Goal: Task Accomplishment & Management: Manage account settings

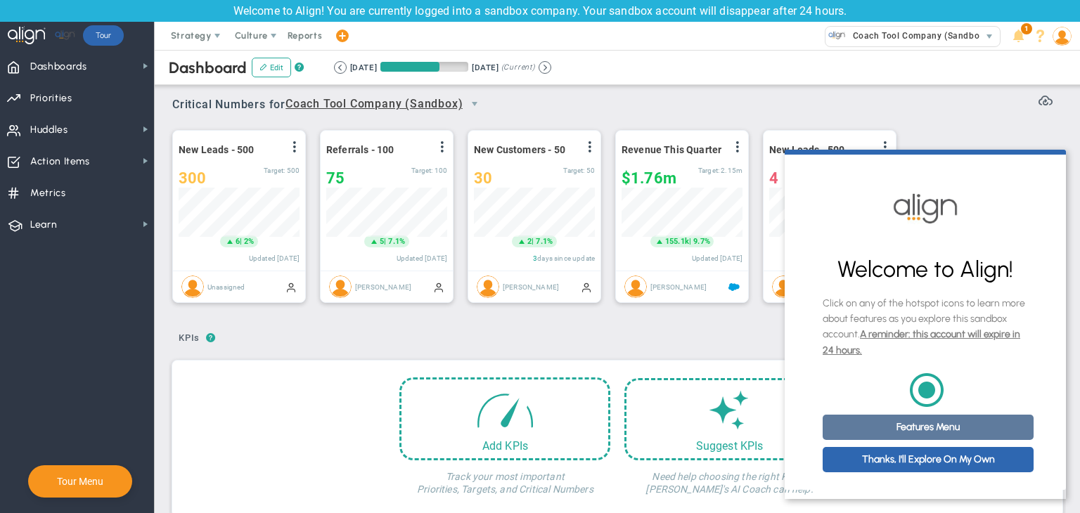
scroll to position [11, 0]
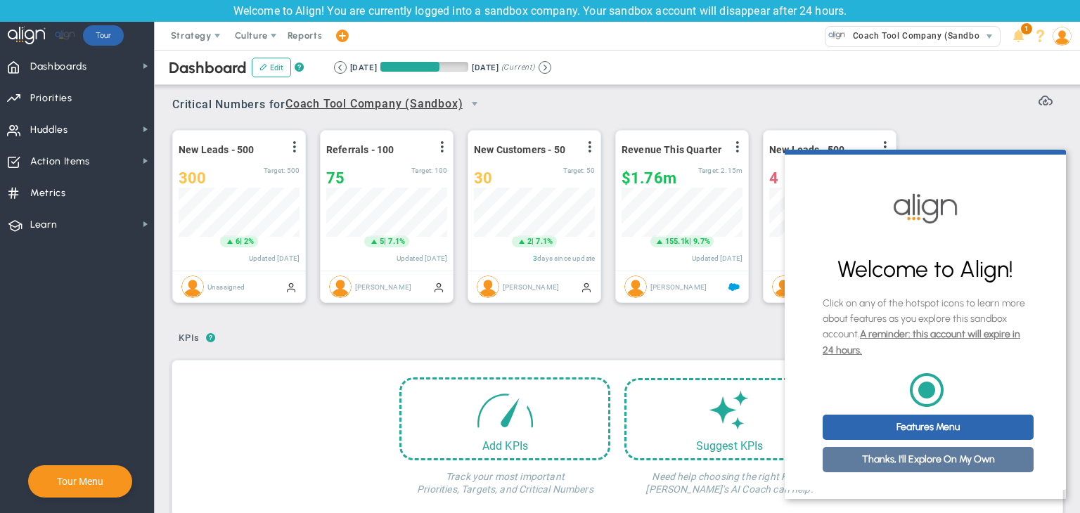
click at [905, 452] on link "Thanks, I'll Explore On My Own" at bounding box center [927, 459] width 211 height 25
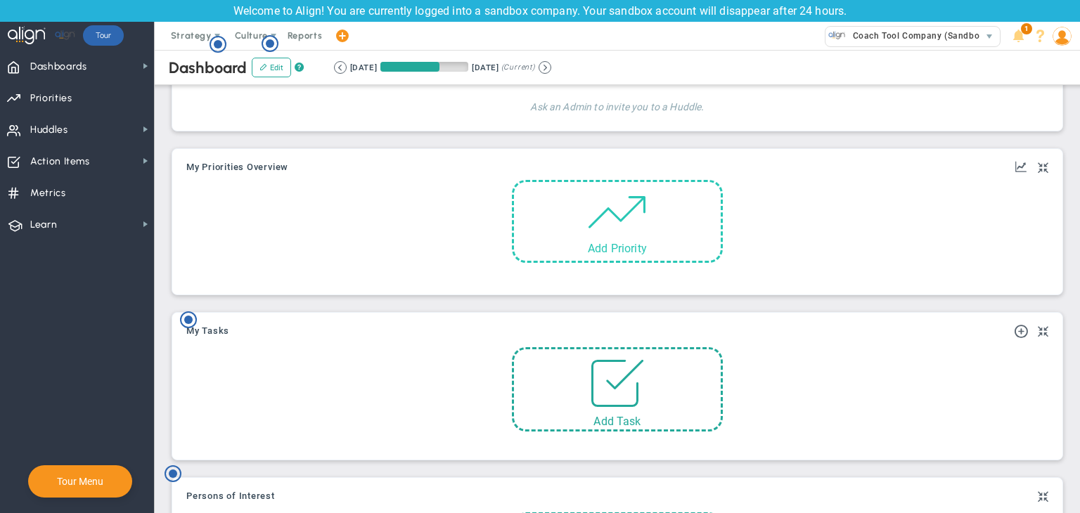
scroll to position [667, 0]
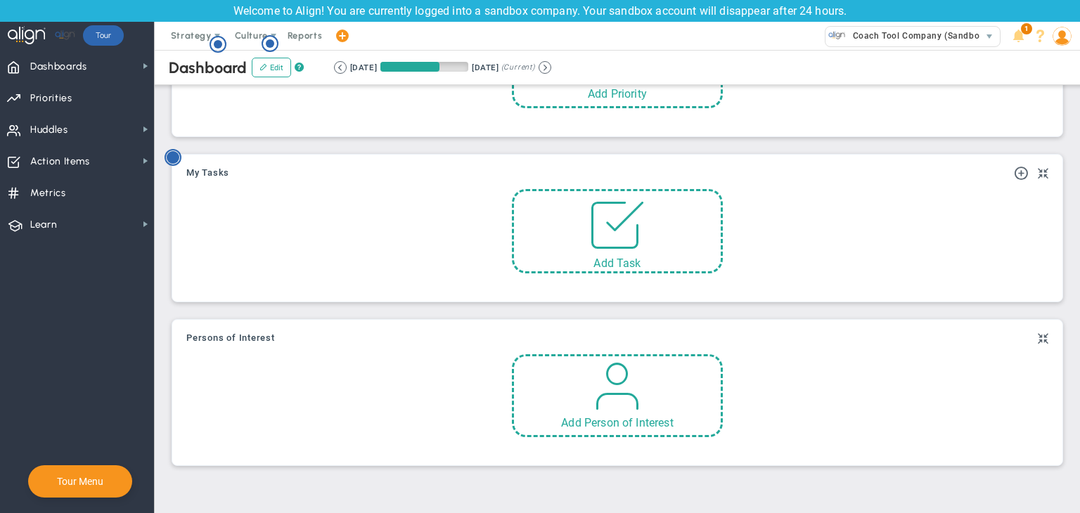
click at [175, 153] on circle "Hotspot (open by clicking or pressing space/enter)" at bounding box center [173, 157] width 13 height 13
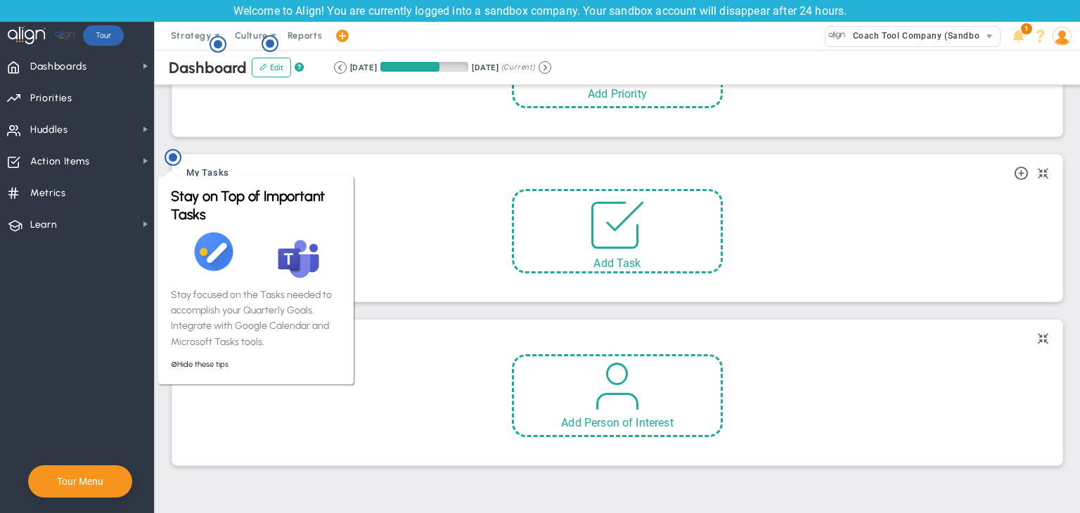
click at [246, 165] on div "My Tasks" at bounding box center [617, 173] width 862 height 17
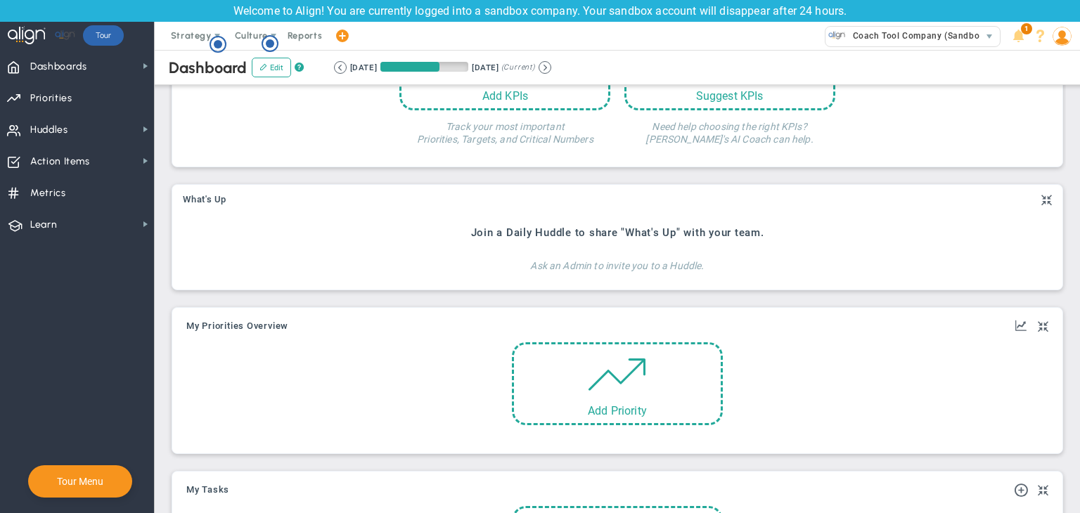
scroll to position [316, 0]
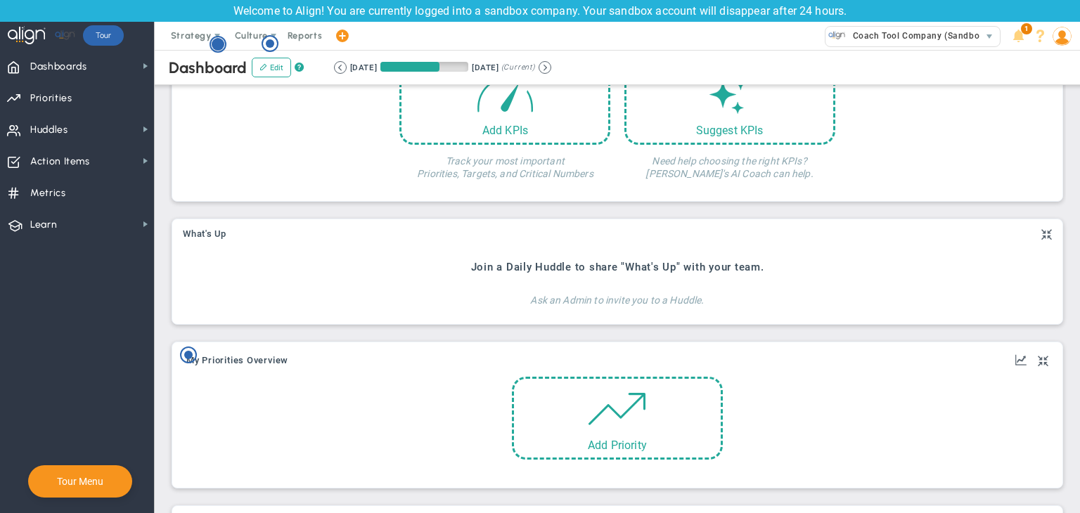
click at [217, 37] on circle "Hotspot (open by clicking or pressing space/enter)" at bounding box center [217, 44] width 15 height 15
click at [276, 155] on p "Use the One Page Strategic Plan (OPSP) tools to set long, medium and short term…" at bounding box center [301, 208] width 170 height 110
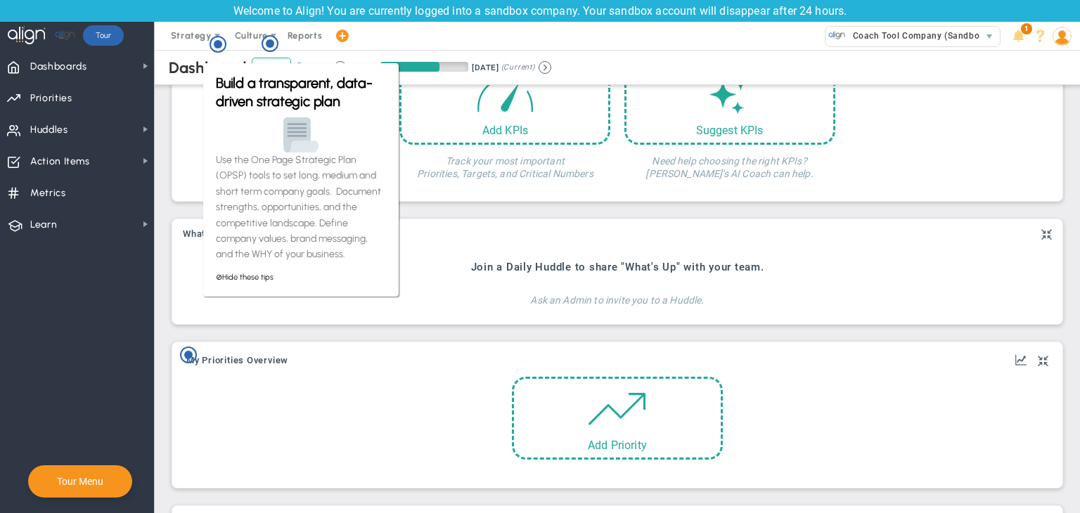
click at [188, 120] on div "Add KPIs Track your most important Priorities, Targets, and Critical Numbers Su…" at bounding box center [617, 123] width 869 height 135
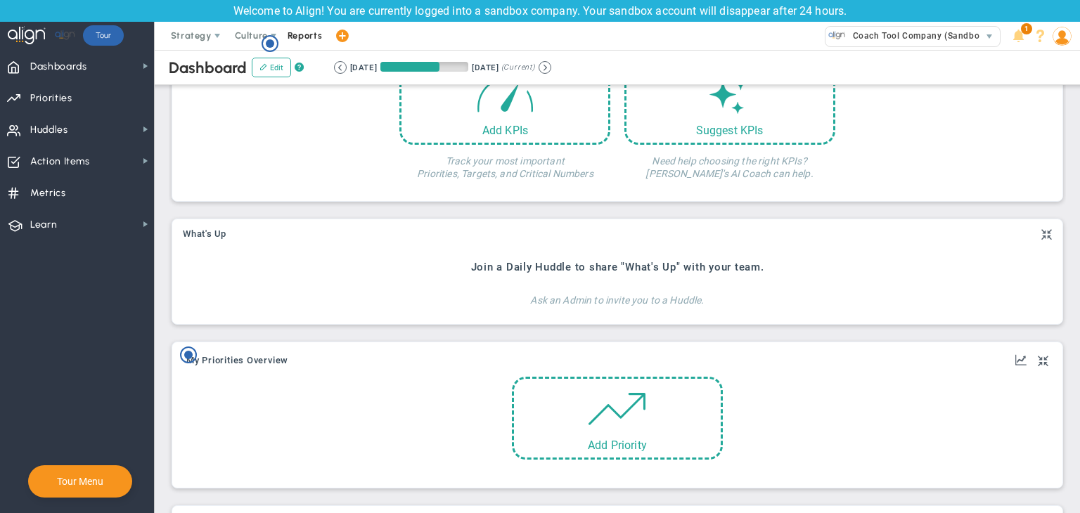
scroll to position [0, 0]
click at [280, 40] on span "Reports" at bounding box center [304, 36] width 49 height 28
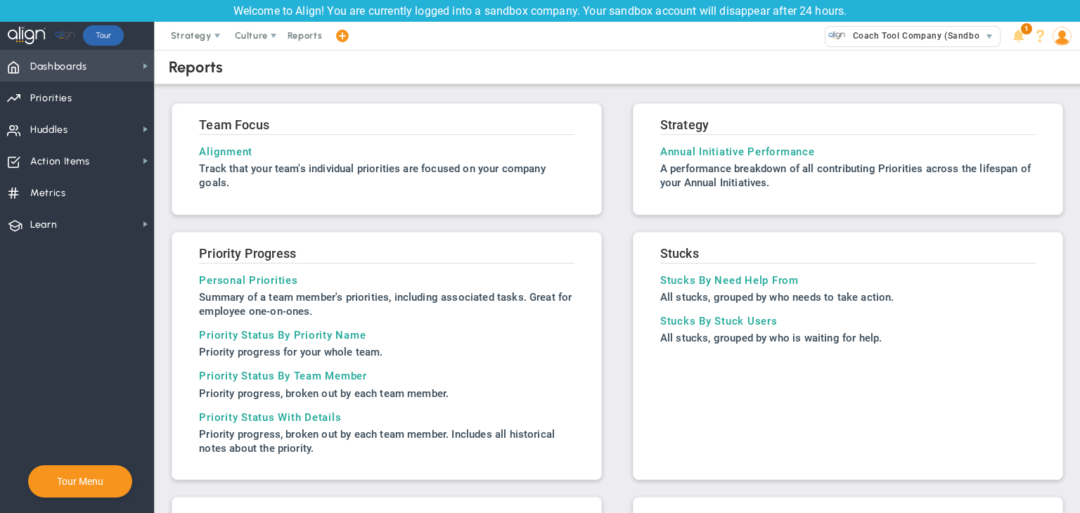
click at [138, 63] on span "Dashboards Dashboards" at bounding box center [77, 66] width 154 height 32
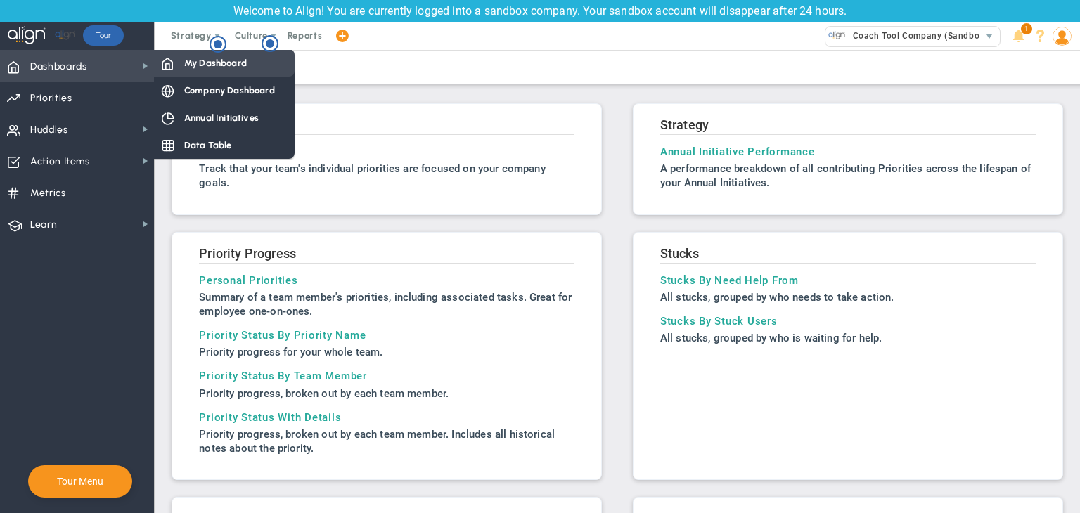
click at [174, 67] on div "My Dashboard" at bounding box center [224, 62] width 141 height 27
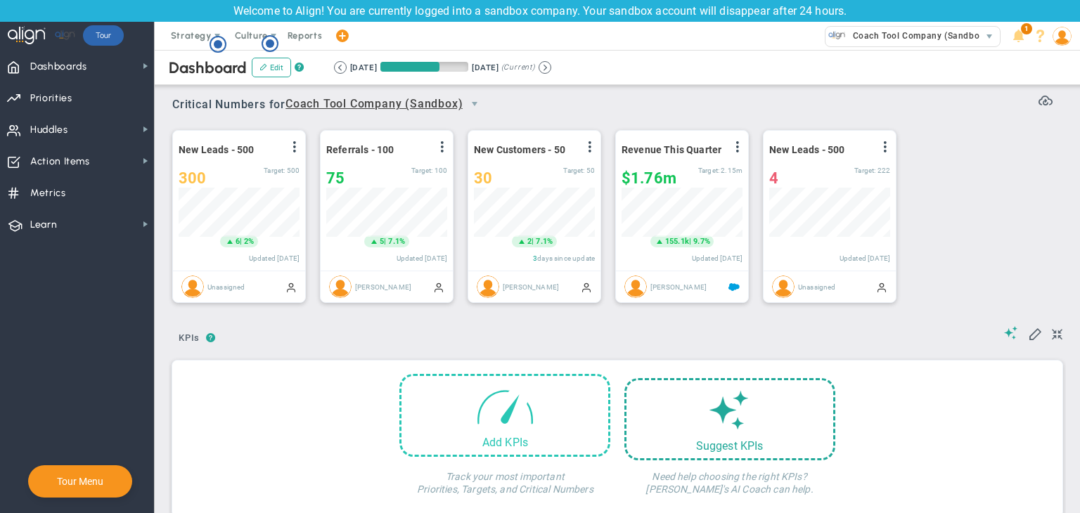
click at [489, 425] on span at bounding box center [505, 406] width 60 height 60
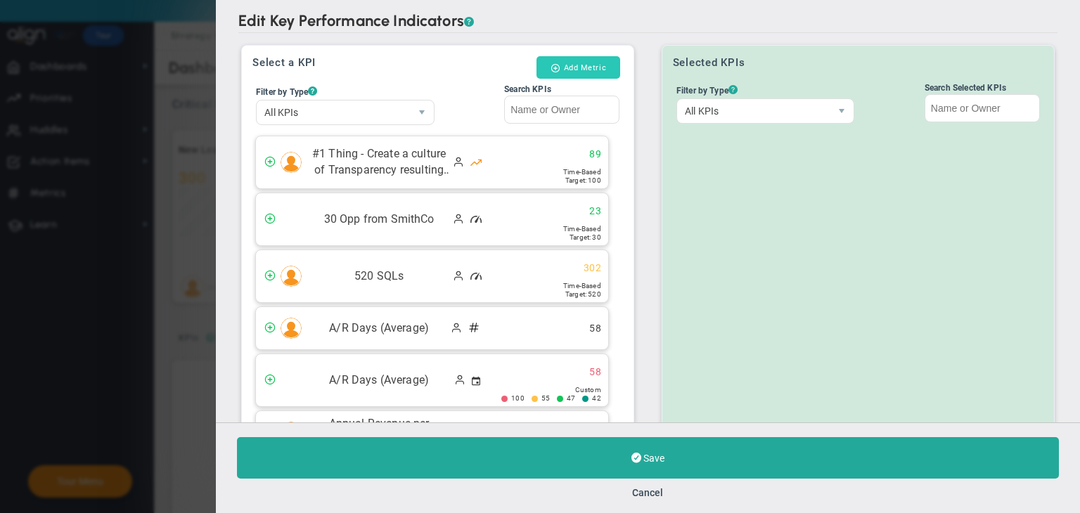
click at [550, 63] on span at bounding box center [555, 67] width 10 height 9
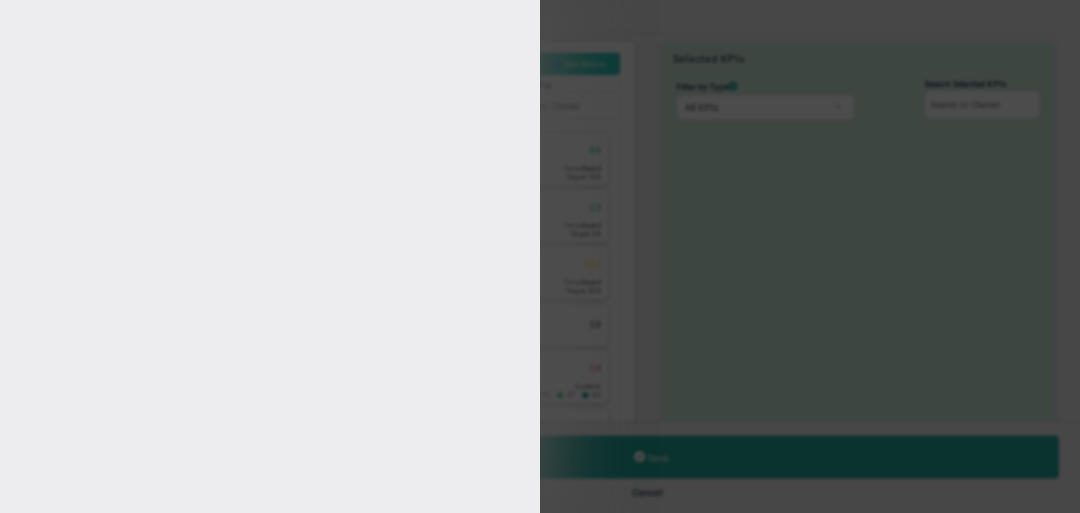
type input "User U"
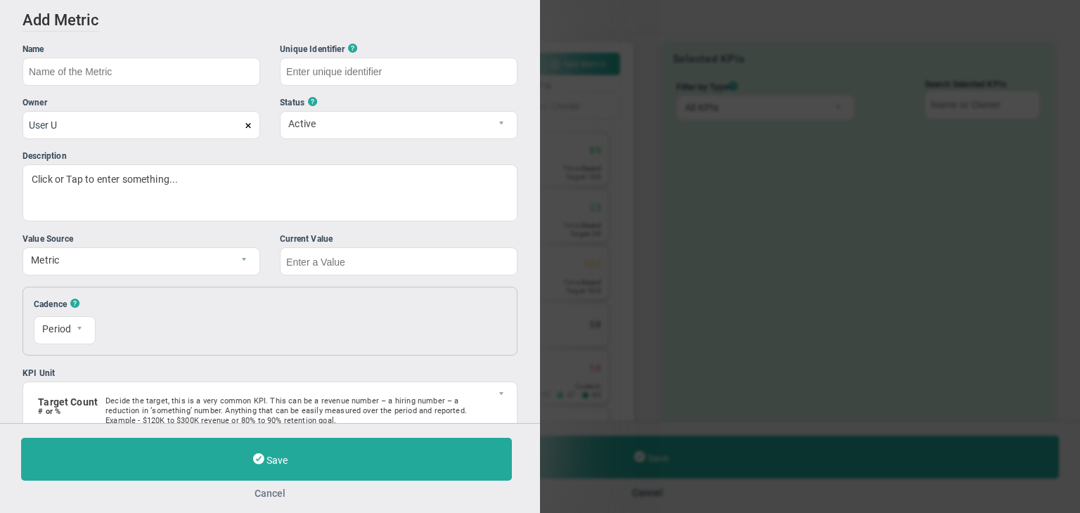
click at [269, 493] on button "Cancel" at bounding box center [270, 493] width 498 height 11
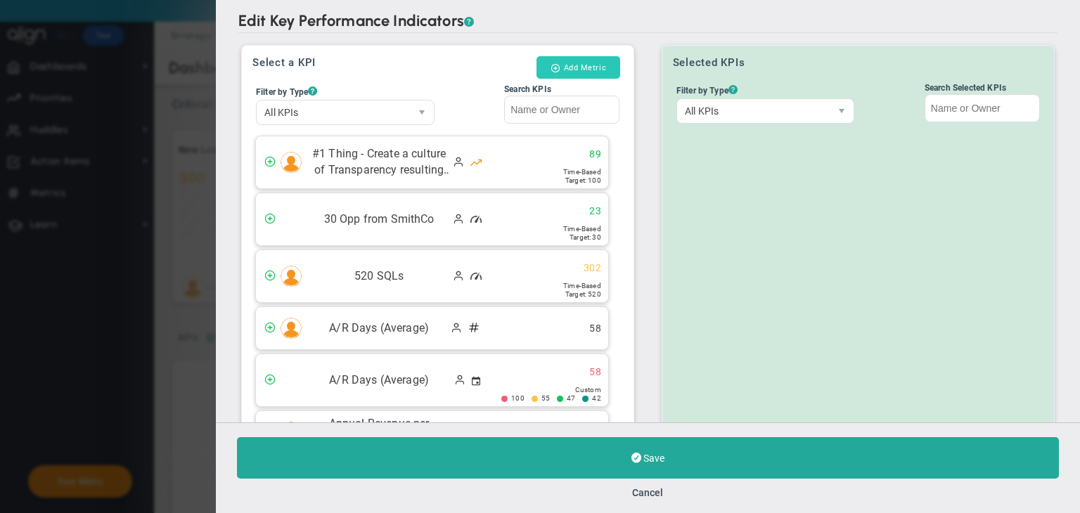
click at [574, 75] on button "Add Metric" at bounding box center [578, 67] width 84 height 22
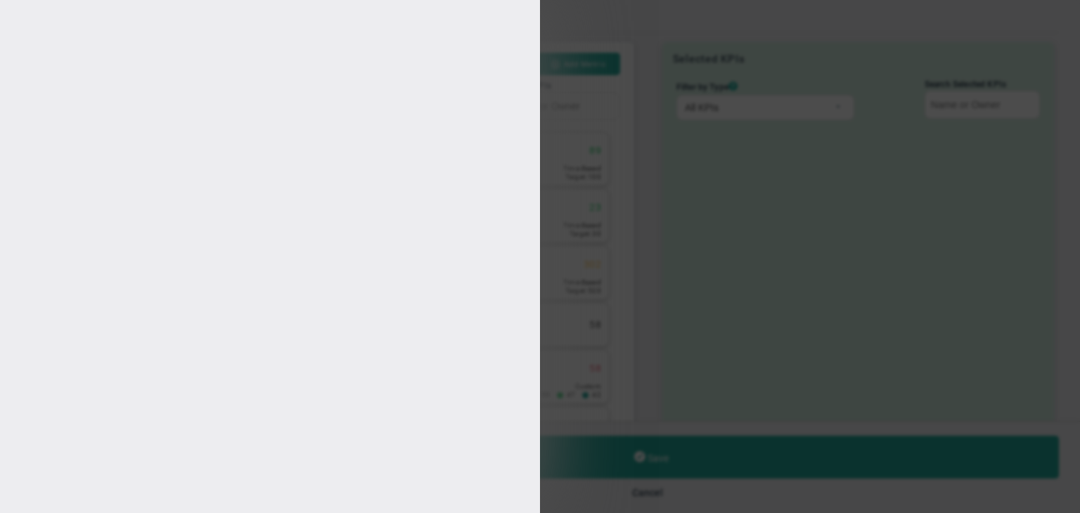
type input "User U"
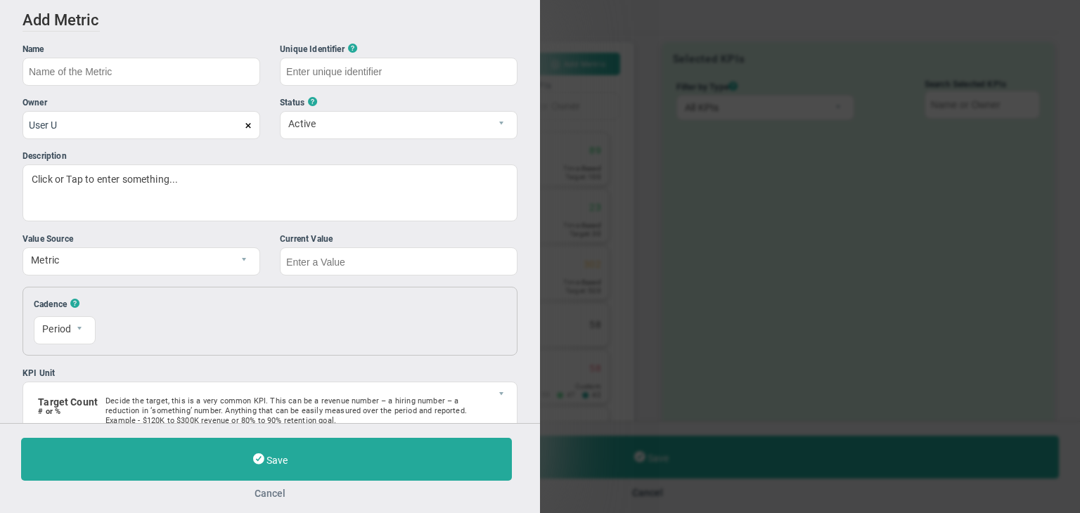
click at [276, 497] on button "Cancel" at bounding box center [270, 493] width 498 height 11
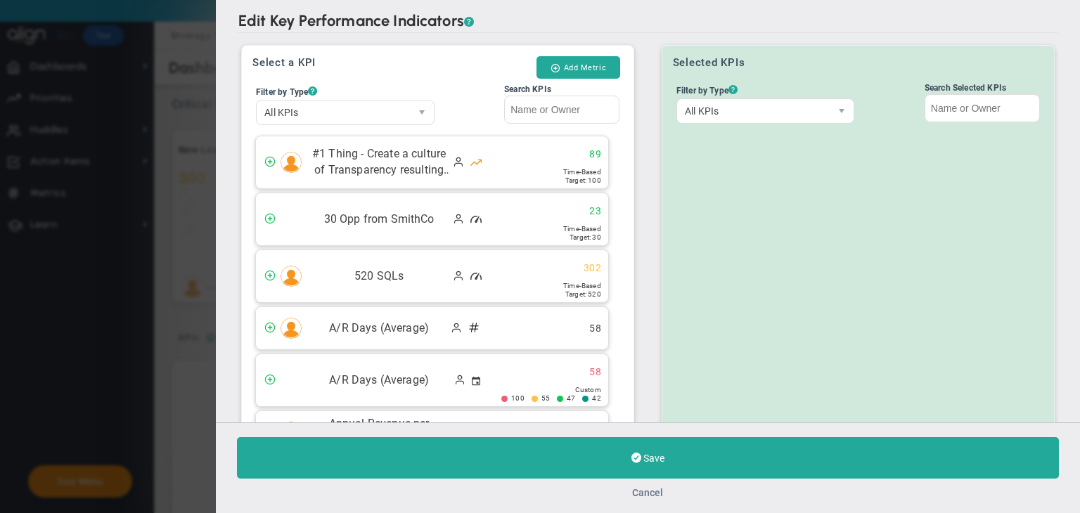
click at [655, 489] on button "Cancel" at bounding box center [648, 492] width 31 height 11
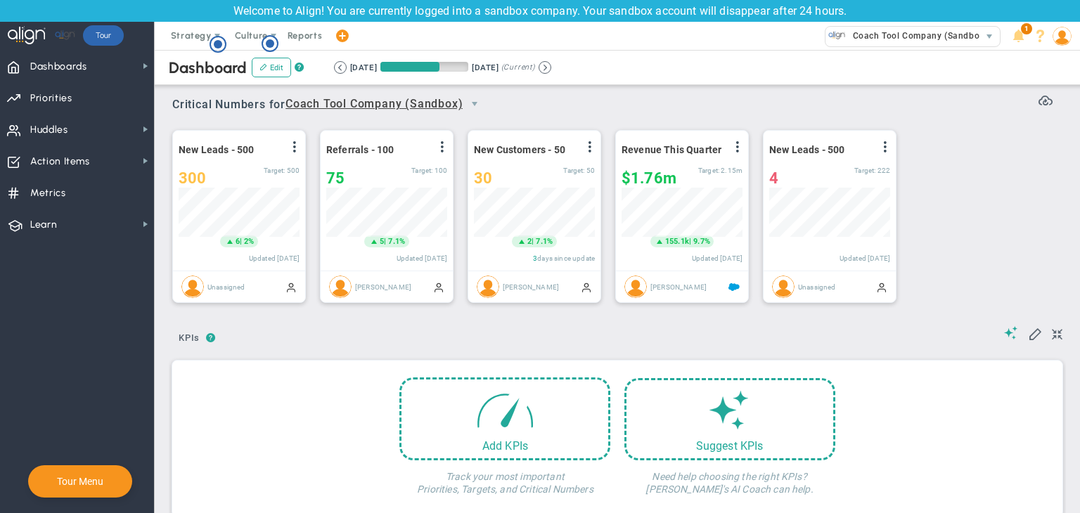
click at [1062, 49] on span at bounding box center [1062, 36] width 22 height 28
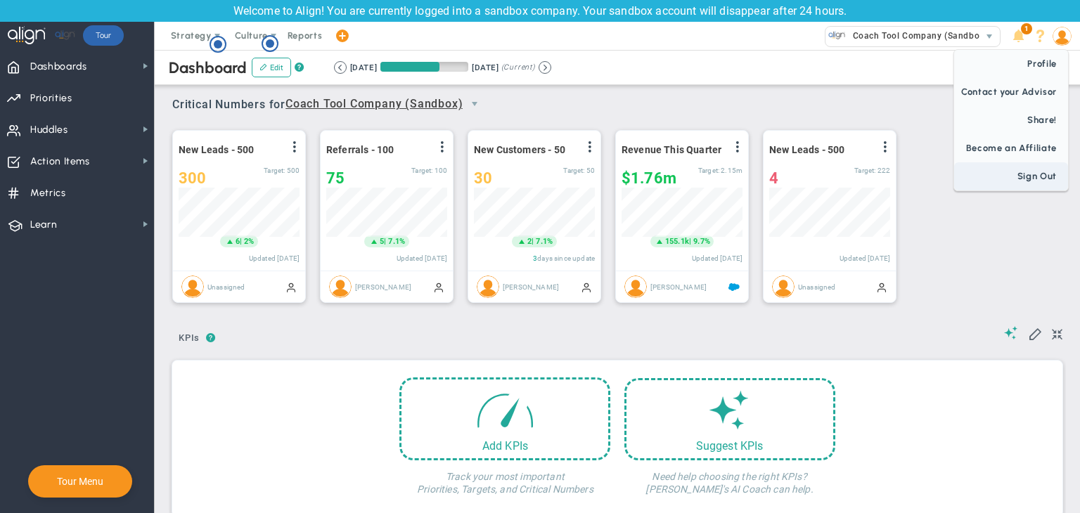
click at [1059, 183] on span "Sign Out" at bounding box center [1011, 176] width 114 height 28
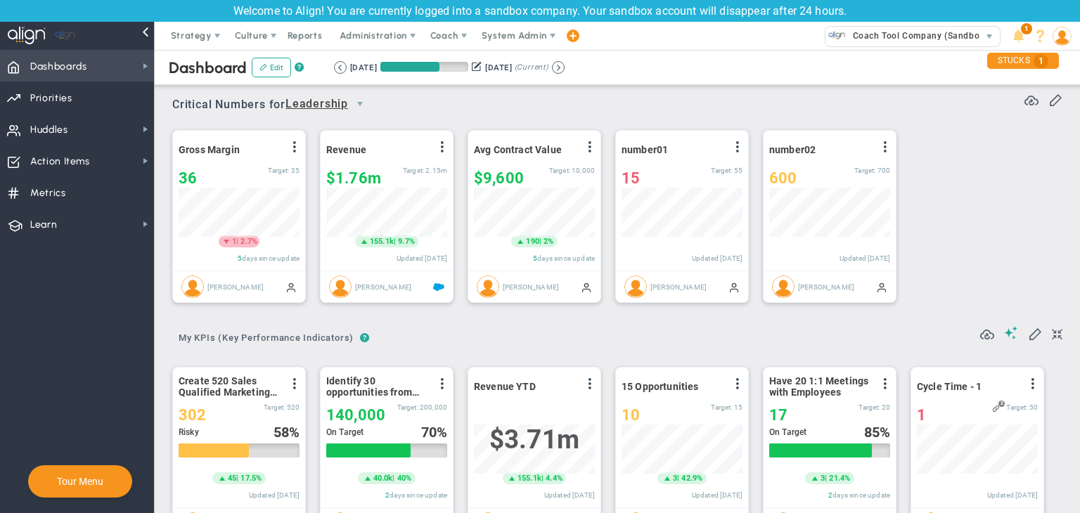
click at [115, 68] on span "Dashboards Dashboards" at bounding box center [77, 66] width 154 height 32
click at [394, 41] on span "Administration" at bounding box center [374, 36] width 90 height 28
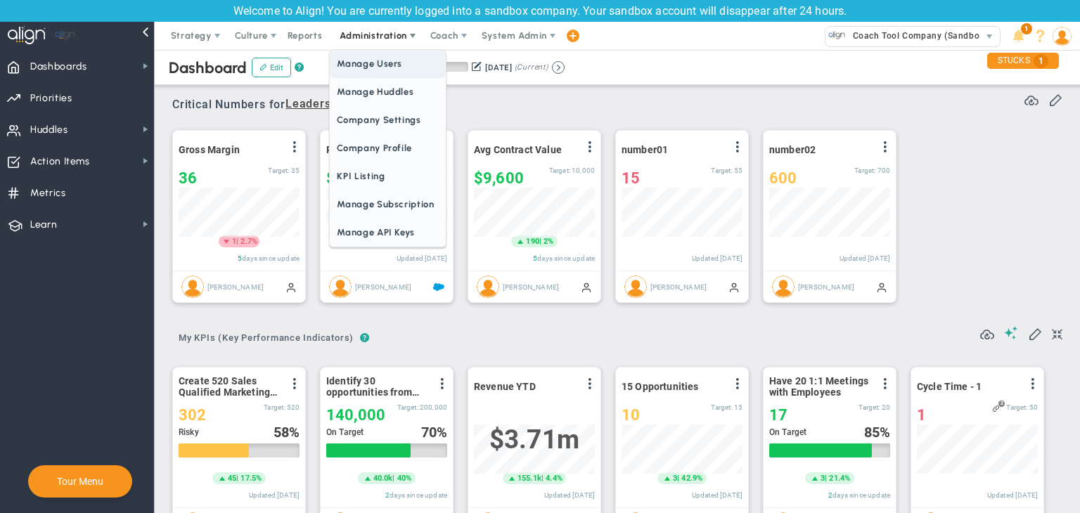
click at [391, 73] on span "Manage Users" at bounding box center [387, 64] width 115 height 28
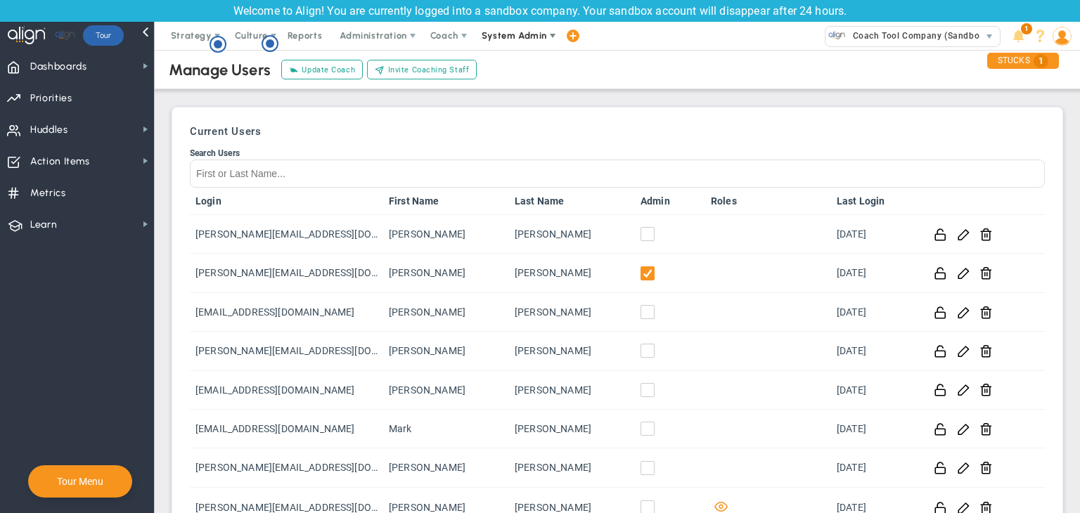
click at [501, 39] on span "System Admin" at bounding box center [514, 35] width 65 height 11
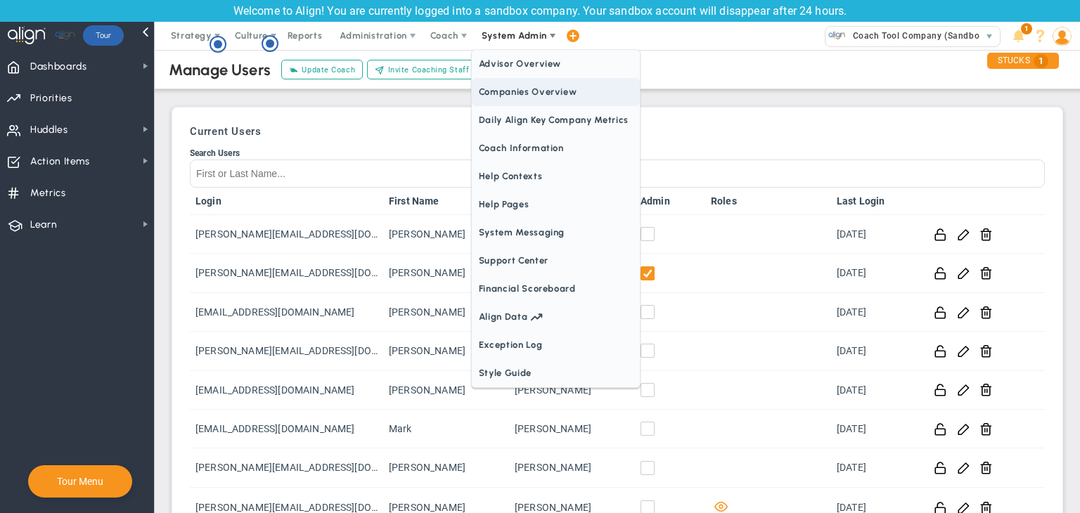
click at [548, 91] on span "Companies Overview" at bounding box center [556, 92] width 168 height 28
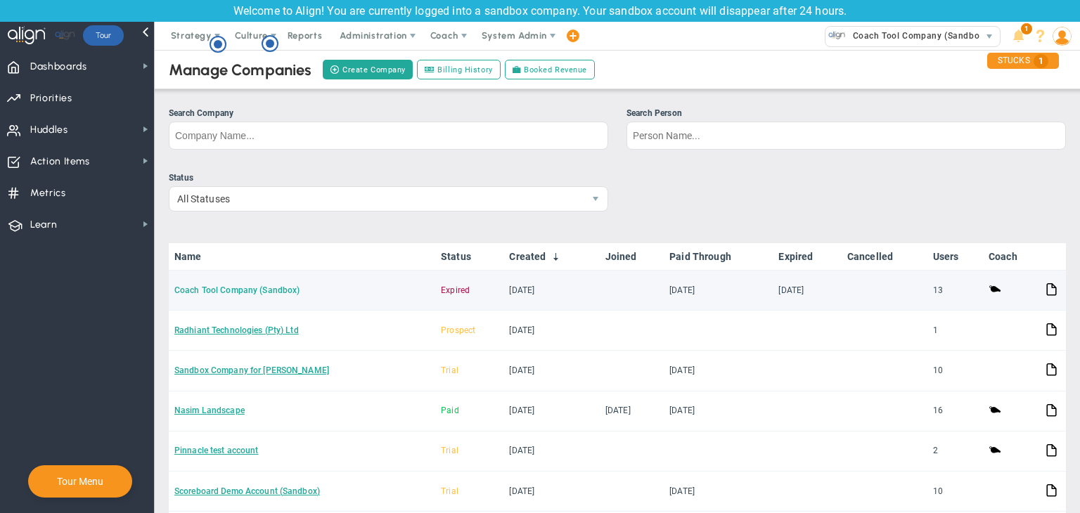
click at [230, 289] on link "Coach Tool Company (Sandbox)" at bounding box center [236, 290] width 125 height 10
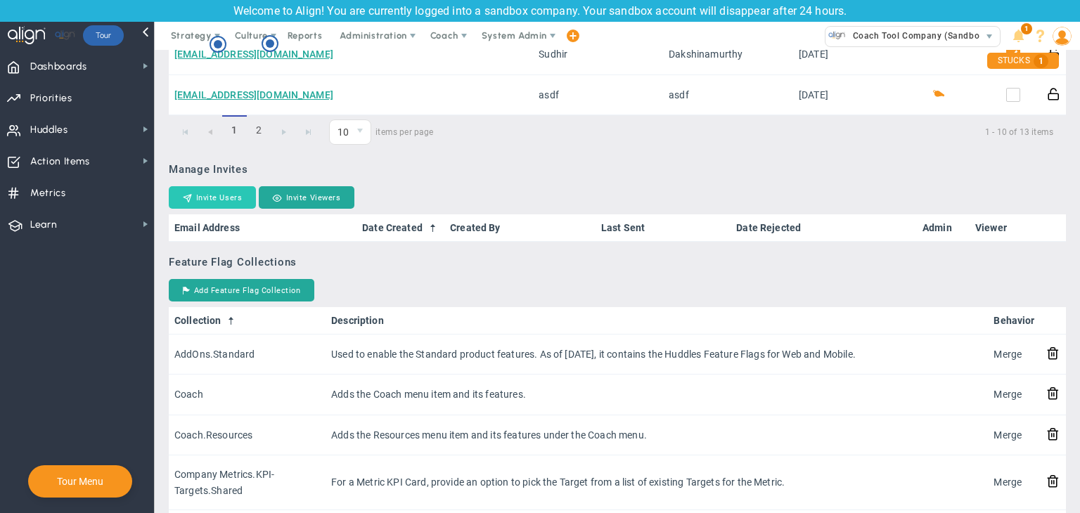
click at [205, 195] on button "Invite Users" at bounding box center [212, 197] width 87 height 22
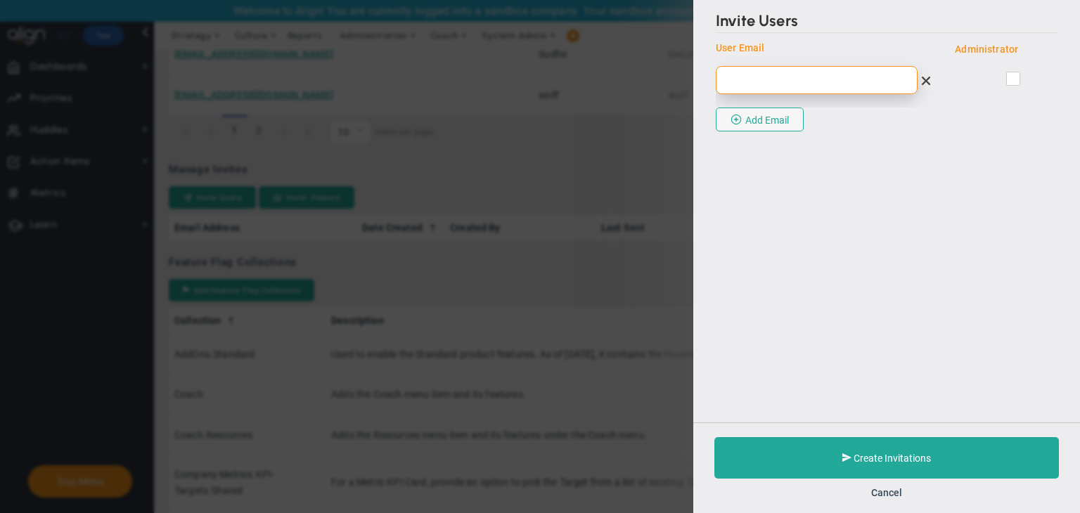
click at [817, 86] on input "email" at bounding box center [817, 80] width 202 height 28
click at [903, 493] on div "Cancel" at bounding box center [886, 492] width 344 height 13
click at [877, 493] on button "Cancel" at bounding box center [886, 492] width 31 height 11
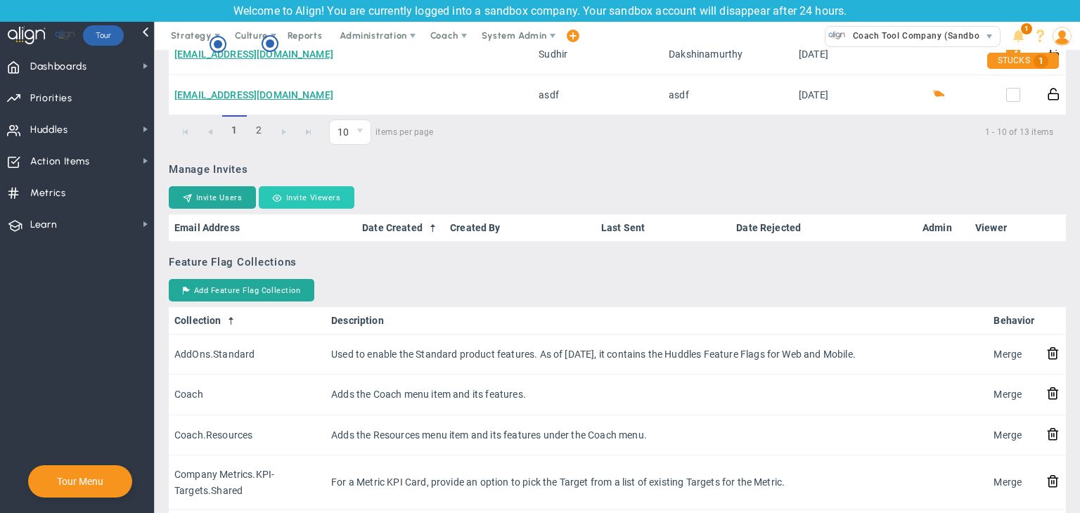
click at [274, 190] on button "Invite Viewers" at bounding box center [307, 197] width 96 height 22
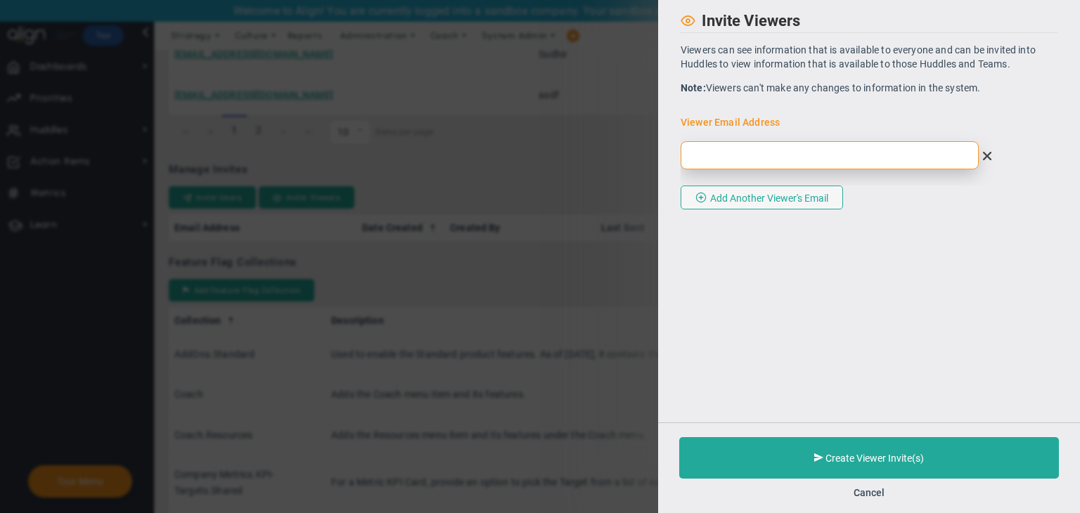
click at [804, 159] on input "email" at bounding box center [829, 155] width 298 height 28
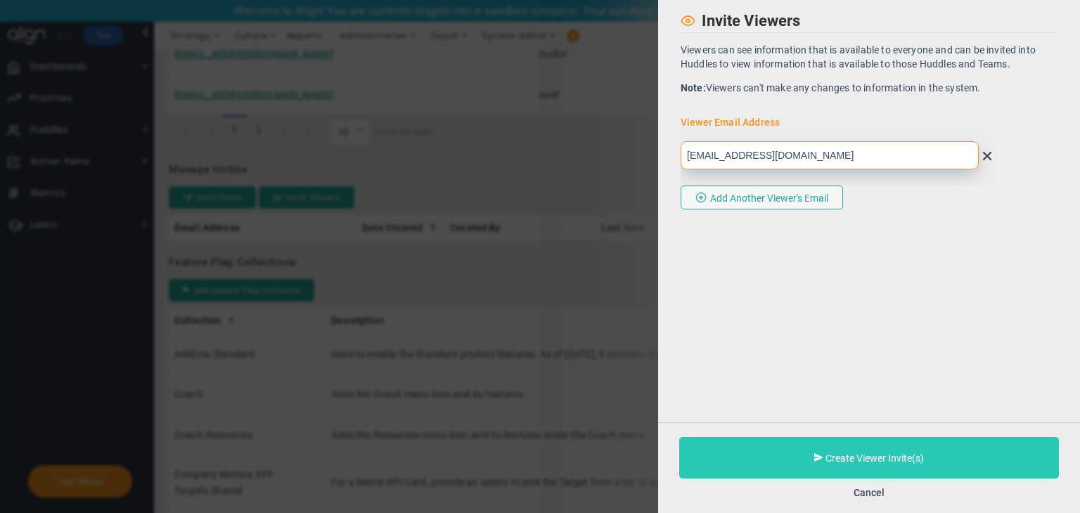
type input "Viewer@gmail.com"
click at [900, 456] on span "Create Viewer Invite(s)" at bounding box center [874, 458] width 98 height 11
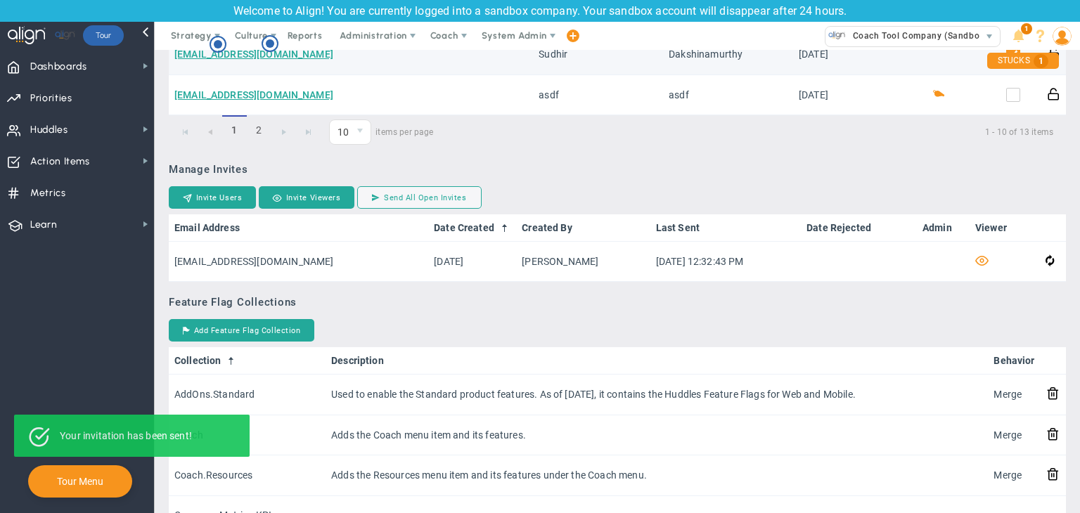
drag, startPoint x: 385, startPoint y: 43, endPoint x: 385, endPoint y: 50, distance: 7.1
click at [385, 44] on span "Administration" at bounding box center [374, 36] width 90 height 28
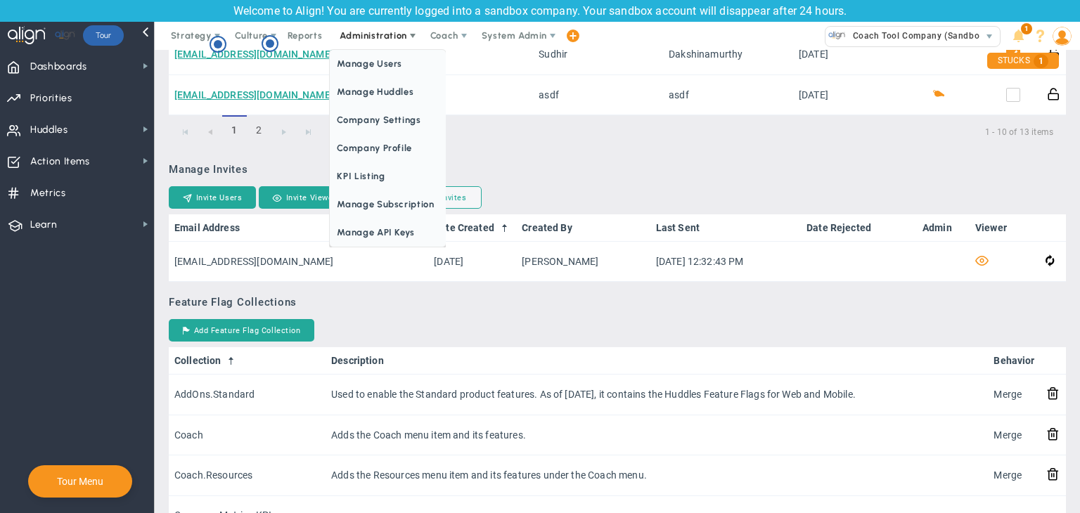
click at [385, 38] on span "Administration" at bounding box center [373, 35] width 67 height 11
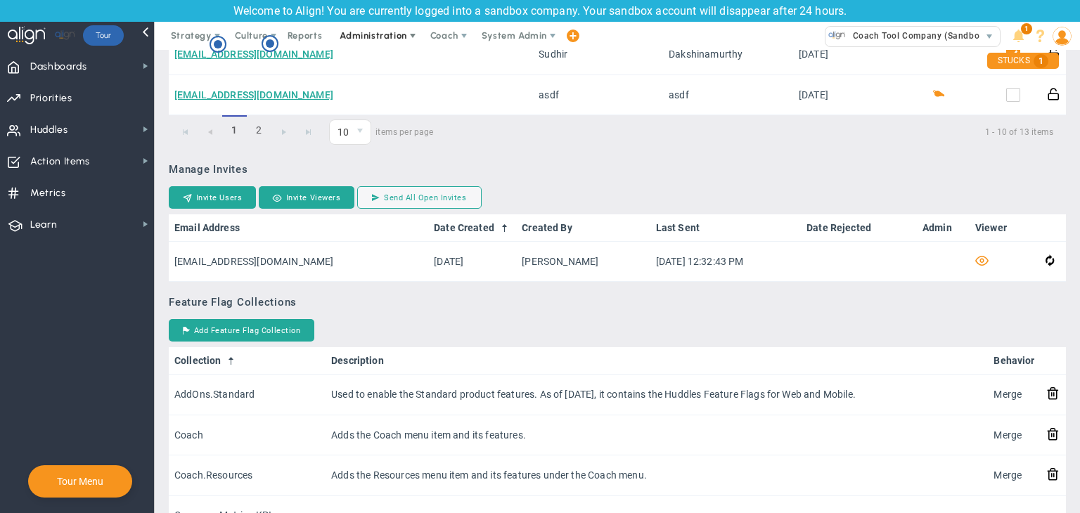
click at [374, 27] on span "Administration" at bounding box center [374, 36] width 90 height 28
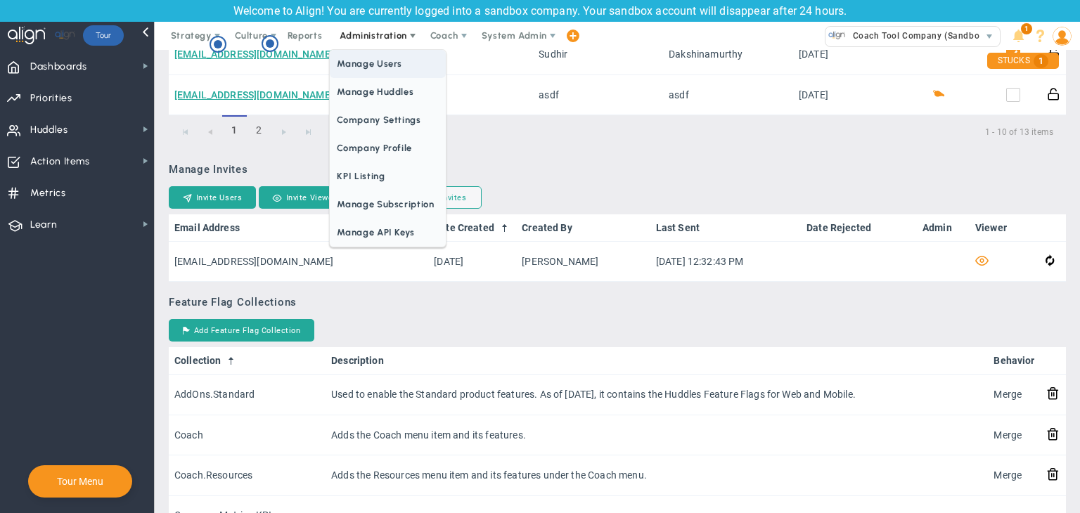
click at [370, 65] on span "Manage Users" at bounding box center [387, 64] width 115 height 28
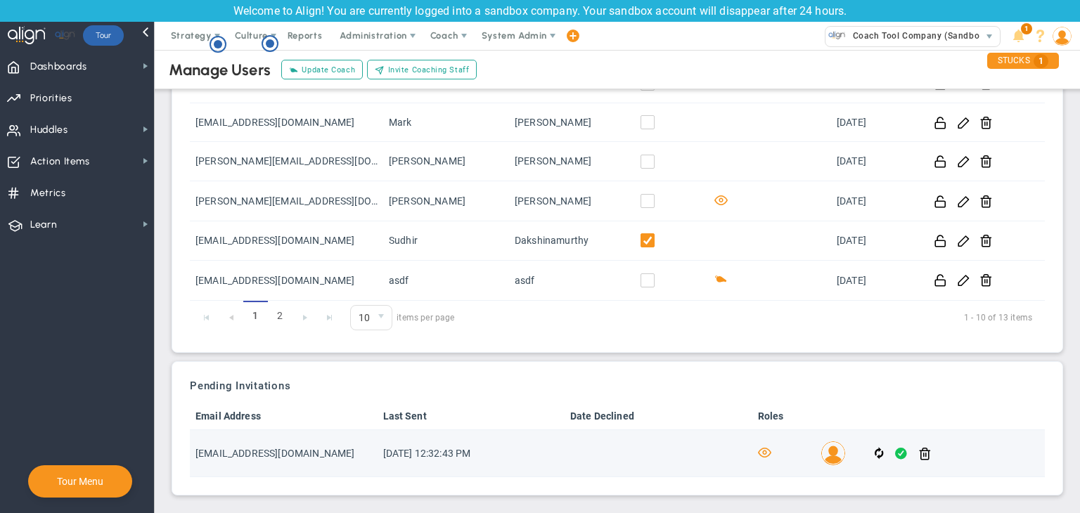
click at [895, 453] on span at bounding box center [901, 454] width 12 height 16
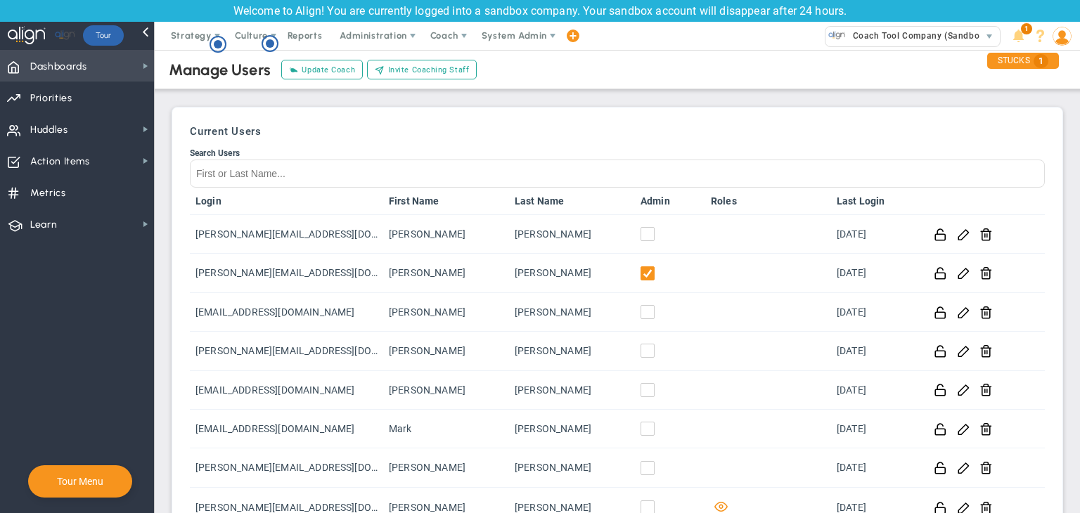
click at [65, 61] on span "Dashboards" at bounding box center [58, 67] width 57 height 30
click at [384, 32] on span "Administration" at bounding box center [373, 35] width 67 height 11
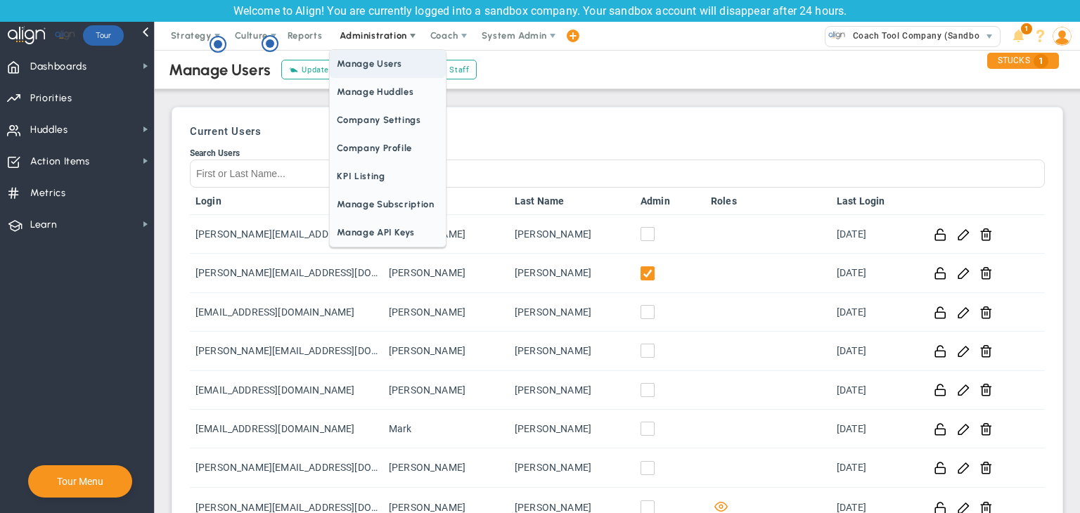
click at [387, 70] on span "Manage Users" at bounding box center [387, 64] width 115 height 28
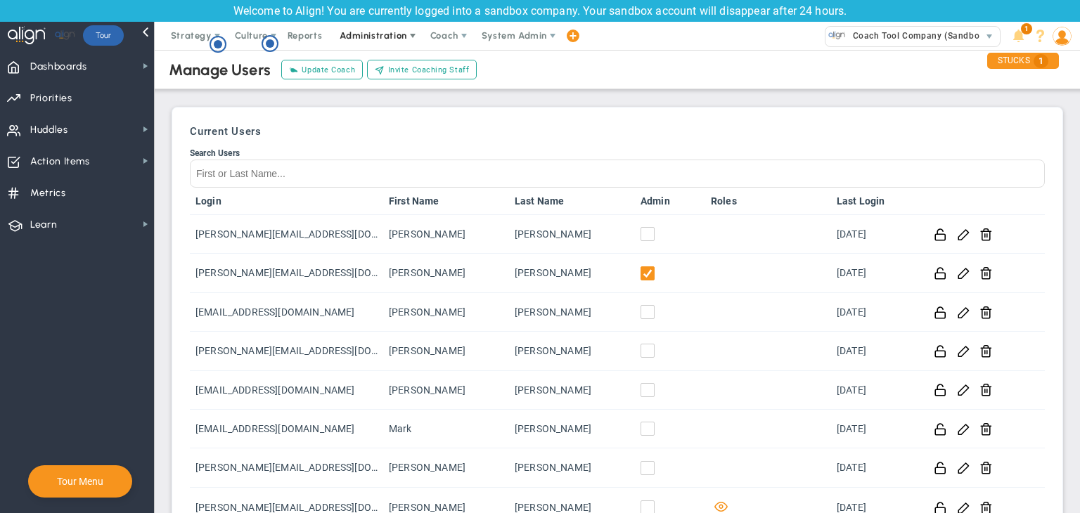
click at [363, 41] on span "Administration" at bounding box center [374, 36] width 90 height 28
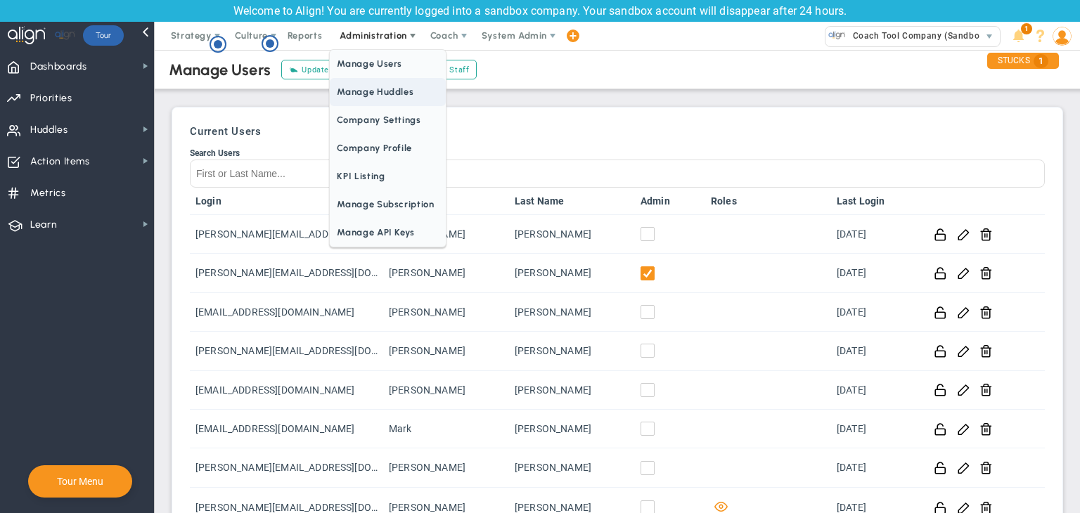
click at [381, 98] on span "Manage Huddles" at bounding box center [387, 92] width 115 height 28
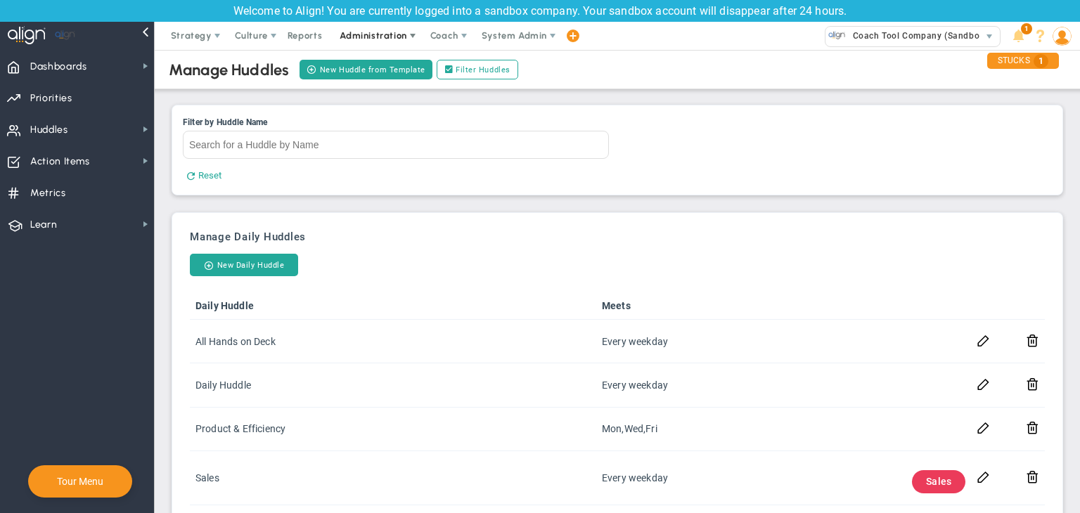
click at [379, 43] on span "Administration" at bounding box center [374, 36] width 90 height 28
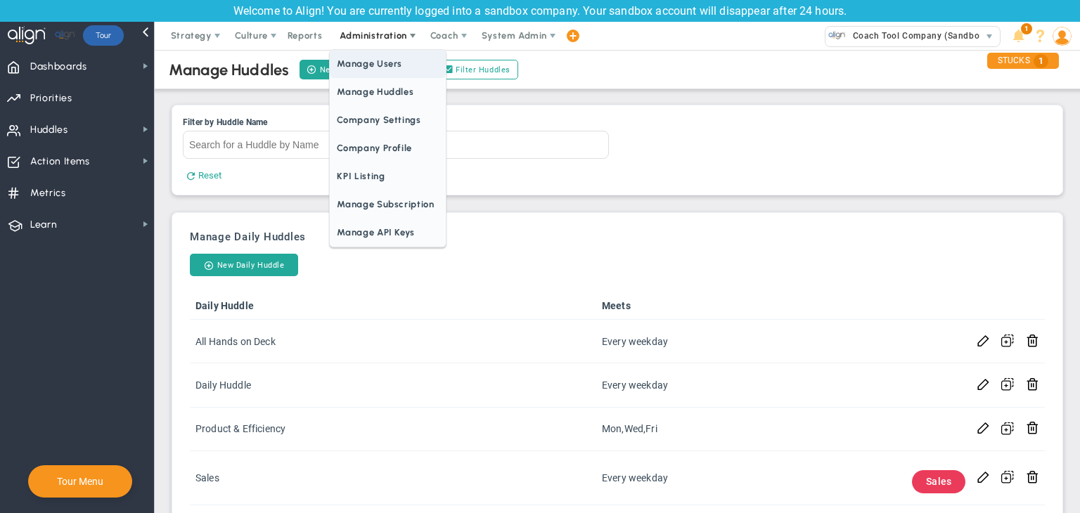
click at [385, 56] on span "Manage Users" at bounding box center [387, 64] width 115 height 28
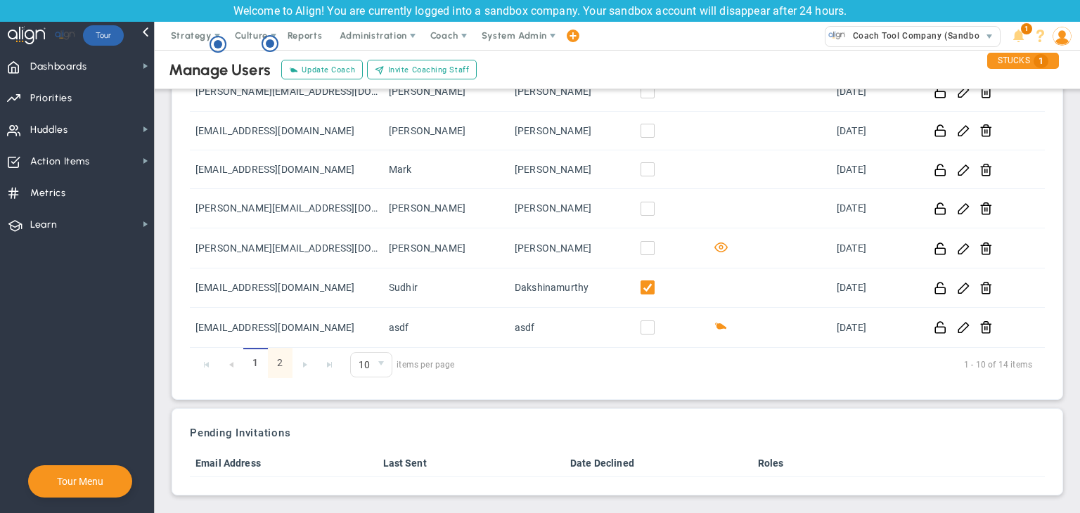
click at [285, 356] on link "2" at bounding box center [280, 363] width 25 height 30
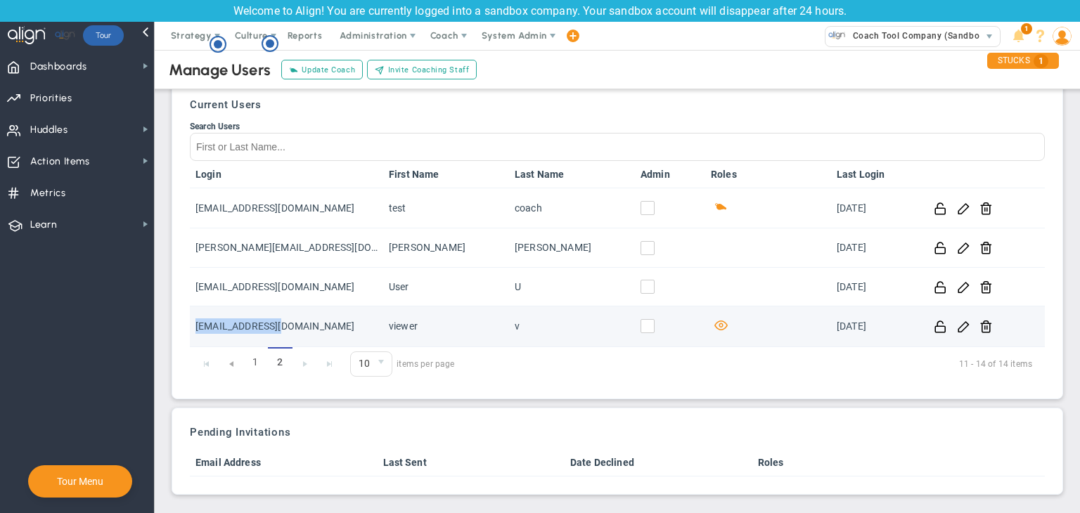
drag, startPoint x: 290, startPoint y: 329, endPoint x: 192, endPoint y: 334, distance: 98.5
click at [192, 334] on td "Viewer@gmail.com" at bounding box center [286, 327] width 193 height 40
copy td "Viewer@gmail.com"
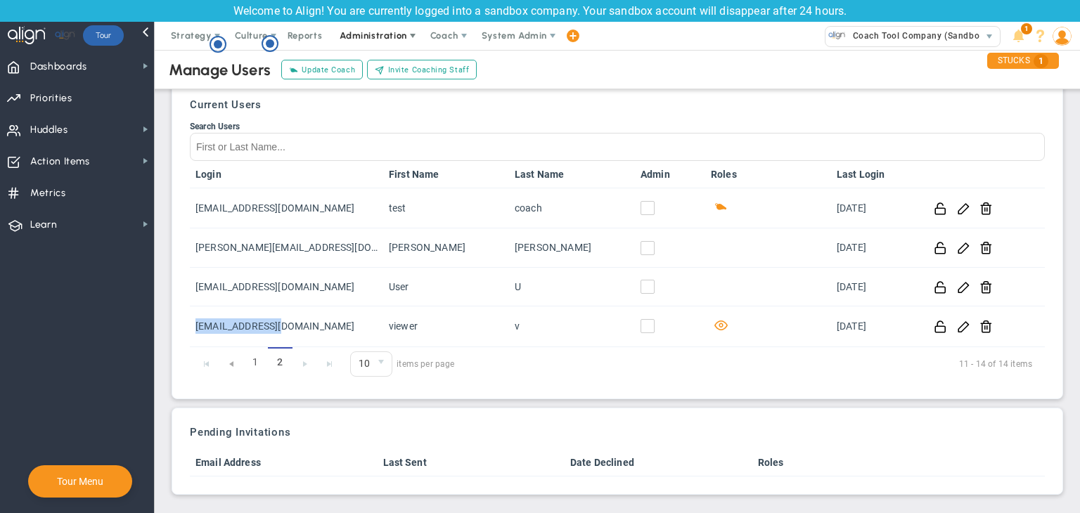
click at [365, 23] on span "Administration" at bounding box center [374, 36] width 90 height 28
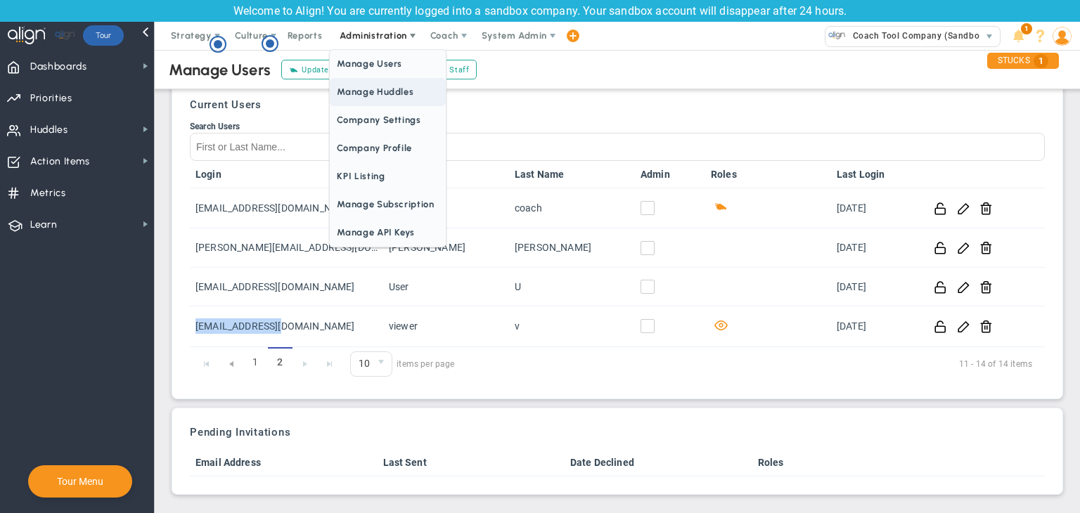
click at [369, 88] on span "Manage Huddles" at bounding box center [387, 92] width 115 height 28
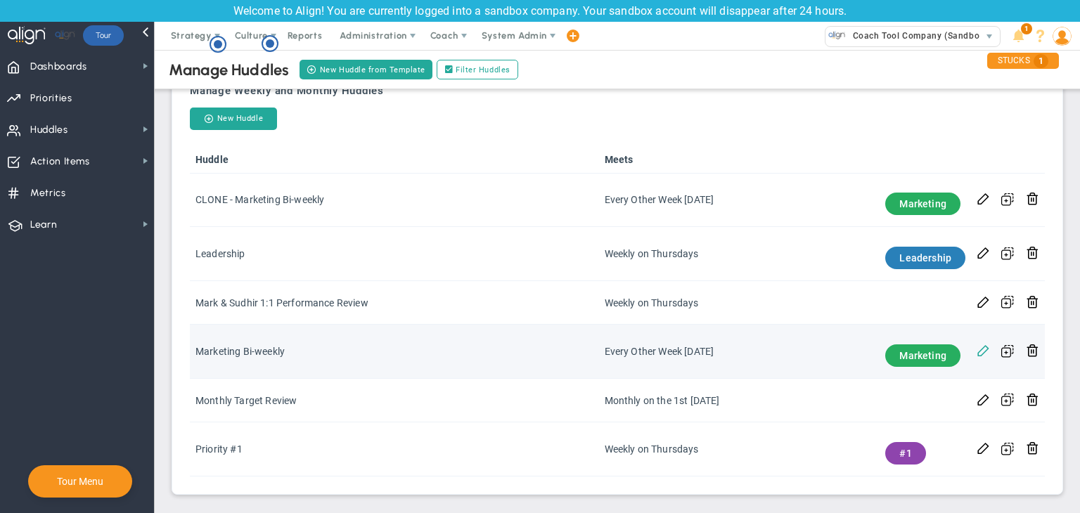
click at [976, 352] on span at bounding box center [982, 349] width 13 height 13
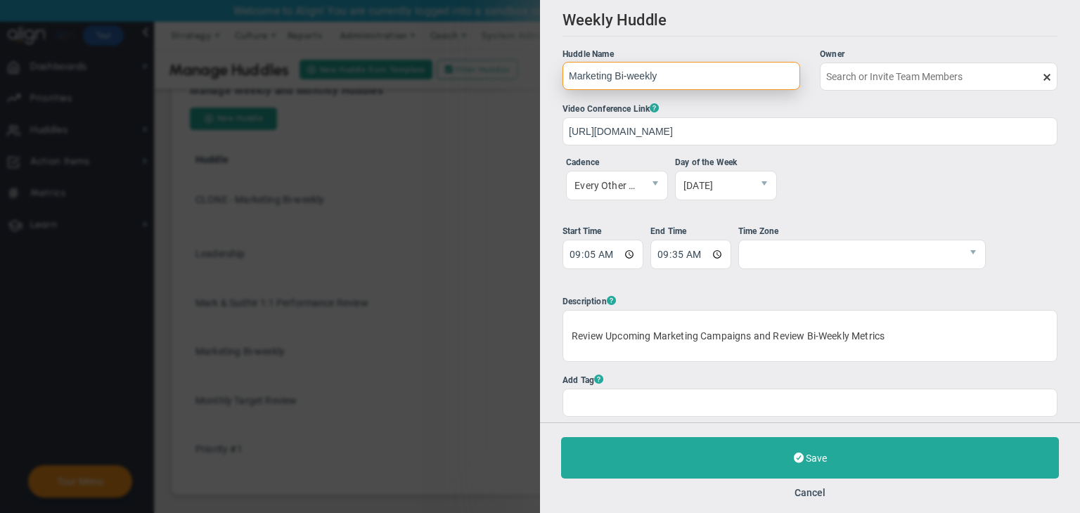
type input "Sudhir Dakshinamurthy"
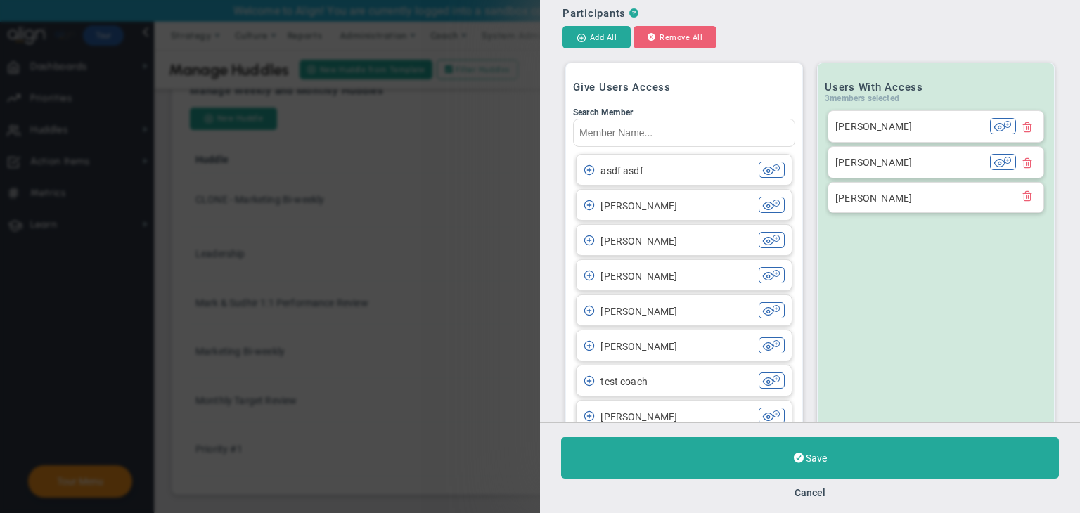
scroll to position [46, 0]
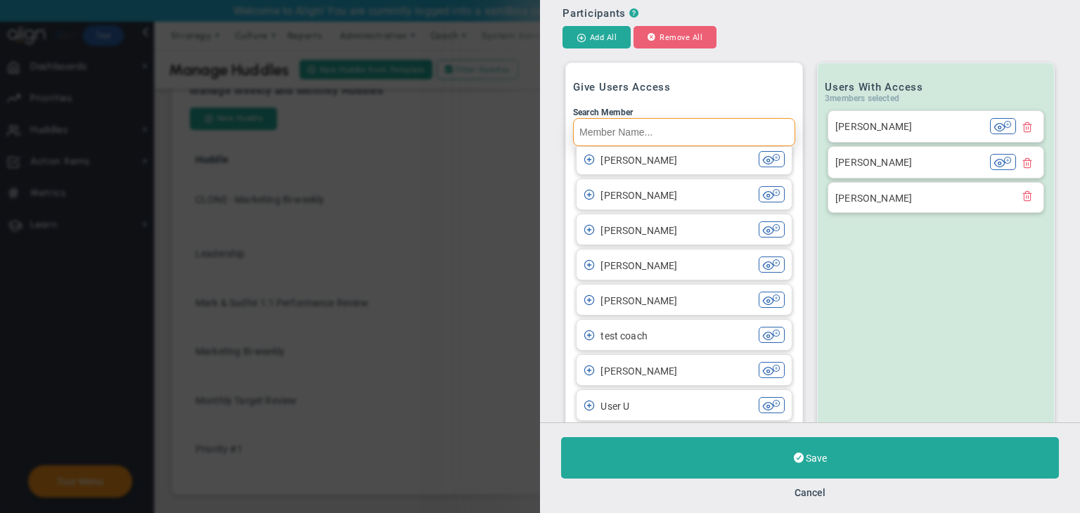
click at [638, 124] on input "Search Member" at bounding box center [684, 132] width 222 height 28
paste input "Viewer@gmail.com"
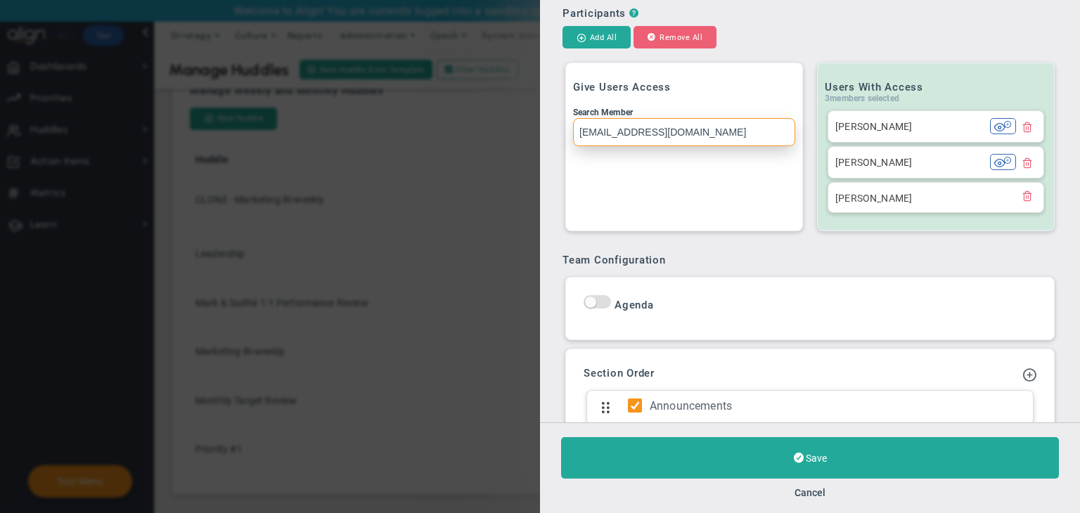
scroll to position [0, 0]
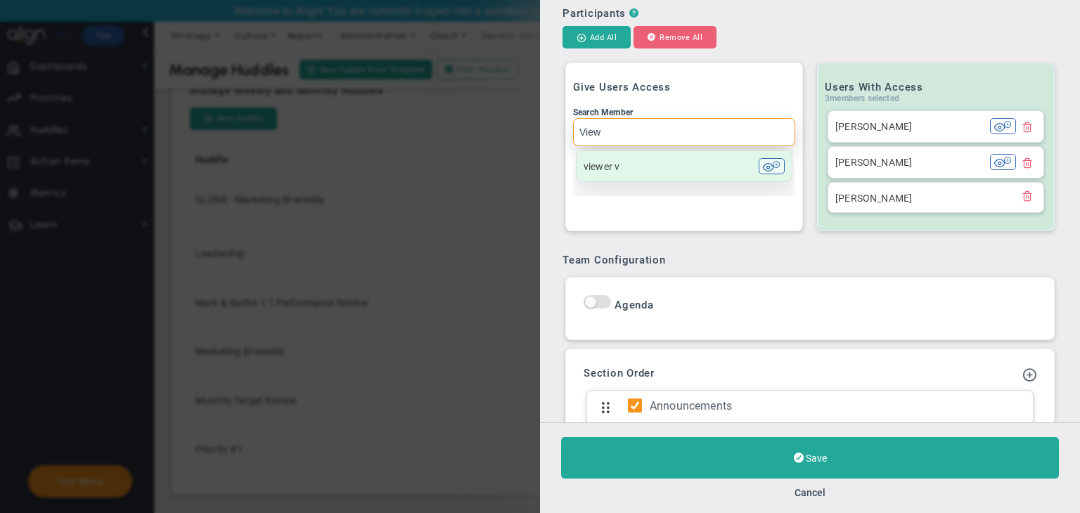
click at [701, 164] on div "viewer v" at bounding box center [670, 166] width 175 height 16
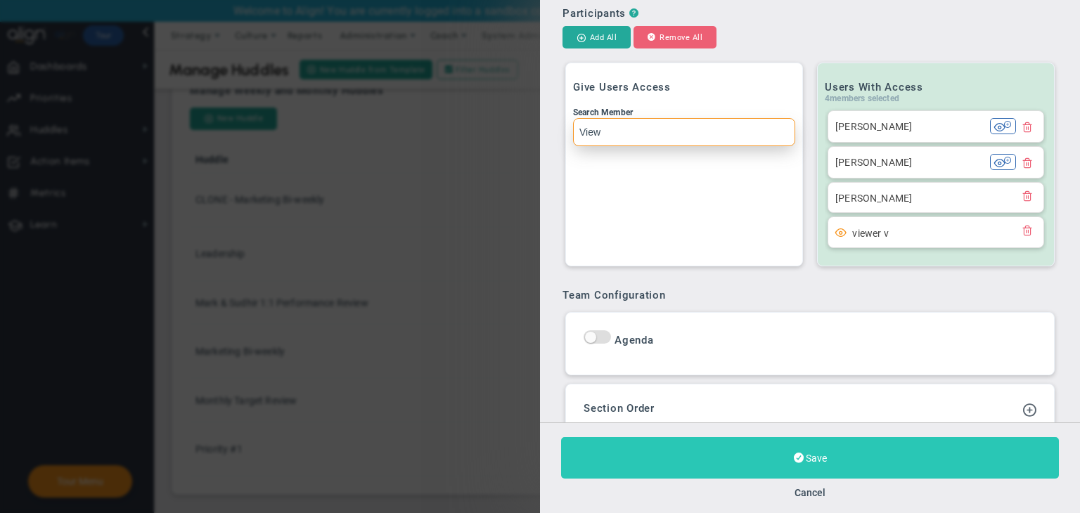
type input "View"
click at [869, 463] on button "Save" at bounding box center [810, 457] width 498 height 41
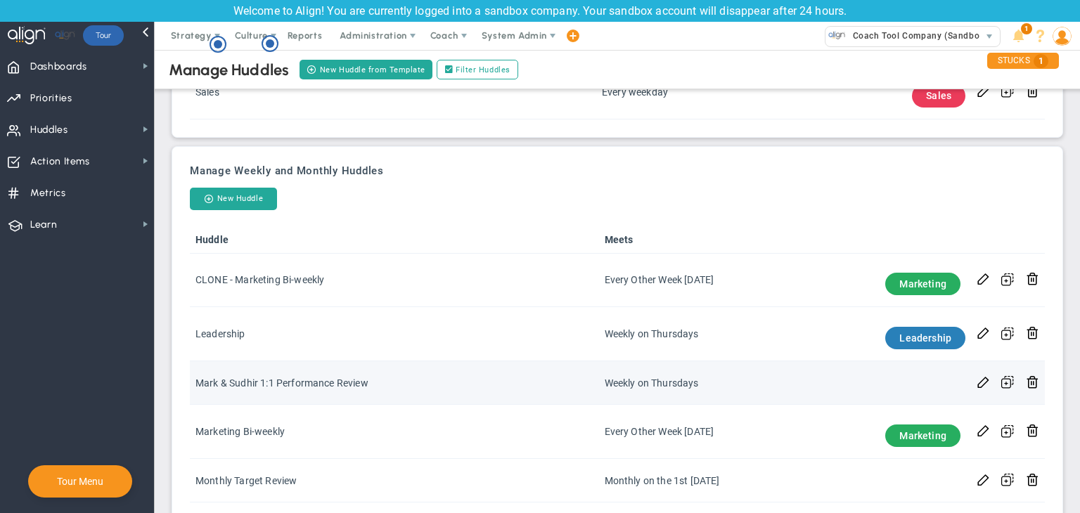
scroll to position [466, 0]
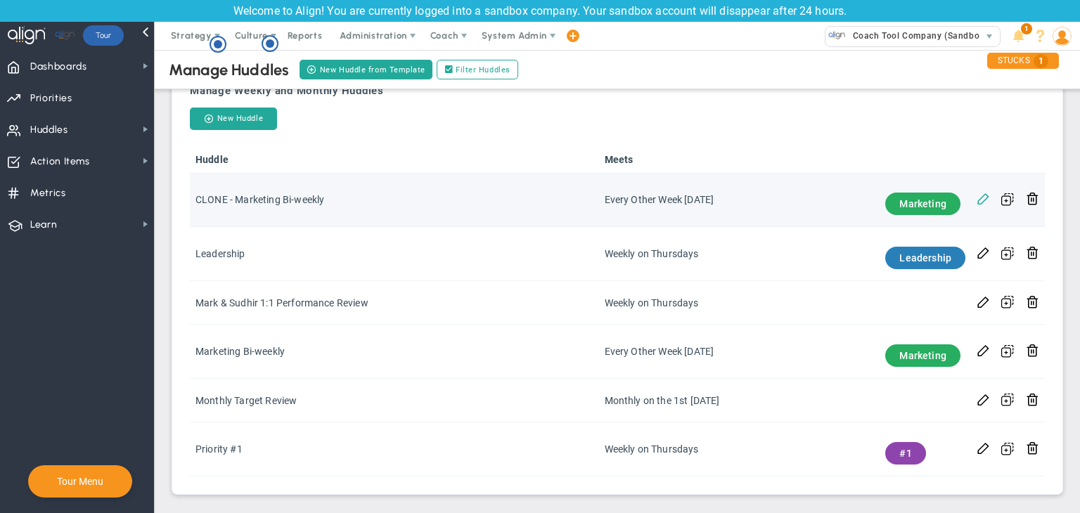
click at [976, 199] on span at bounding box center [982, 197] width 13 height 13
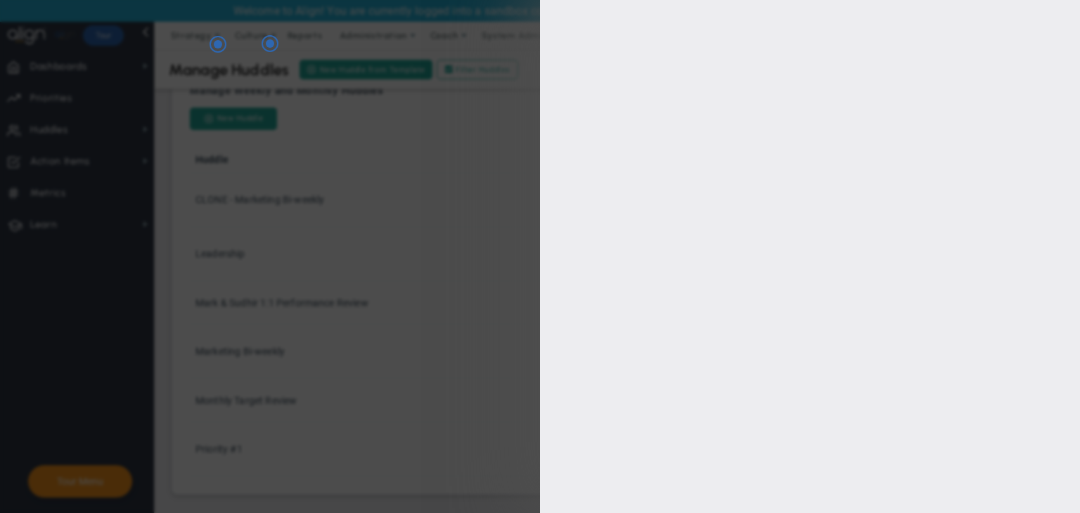
type input "CLONE - Marketing Bi-weekly"
type input "8/21/2025"
type input "09:05:00"
type input "09:35:00"
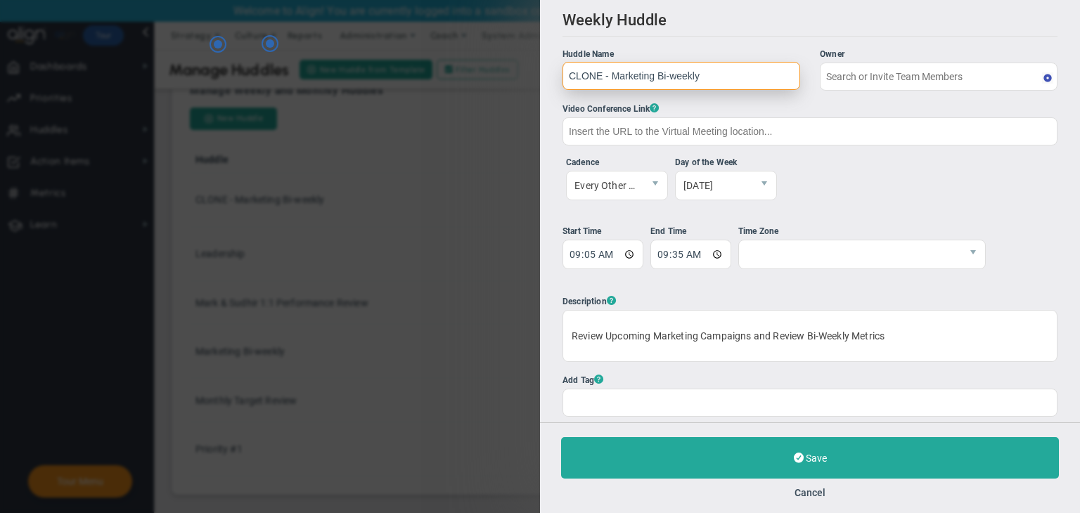
type input "Sudhir Dakshinamurthy"
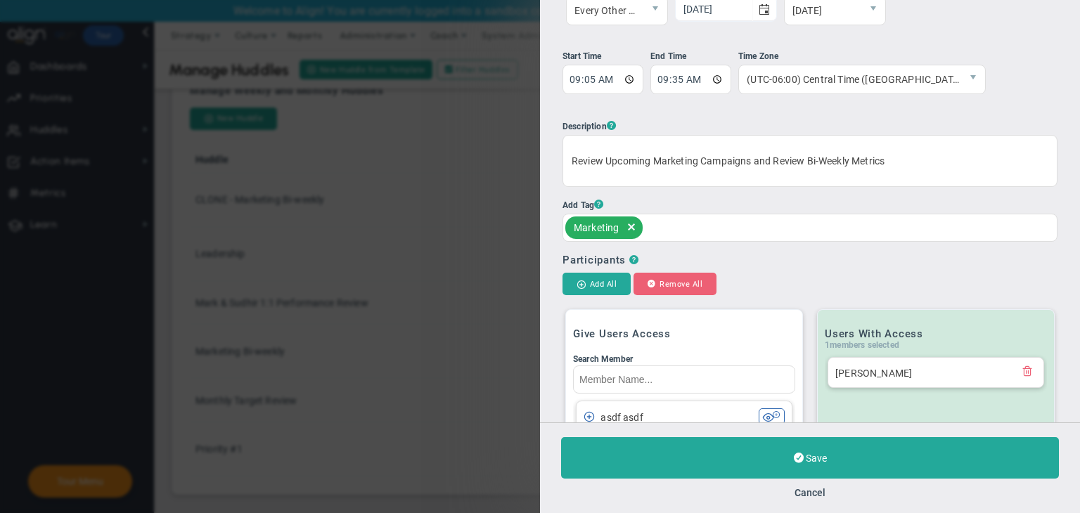
scroll to position [422, 0]
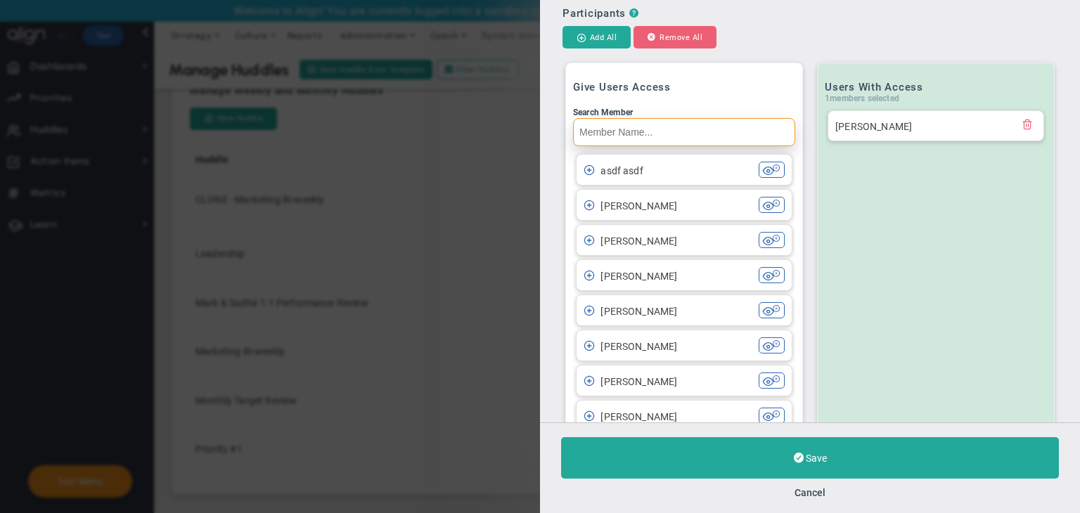
click at [696, 129] on input "Search Member" at bounding box center [684, 132] width 222 height 28
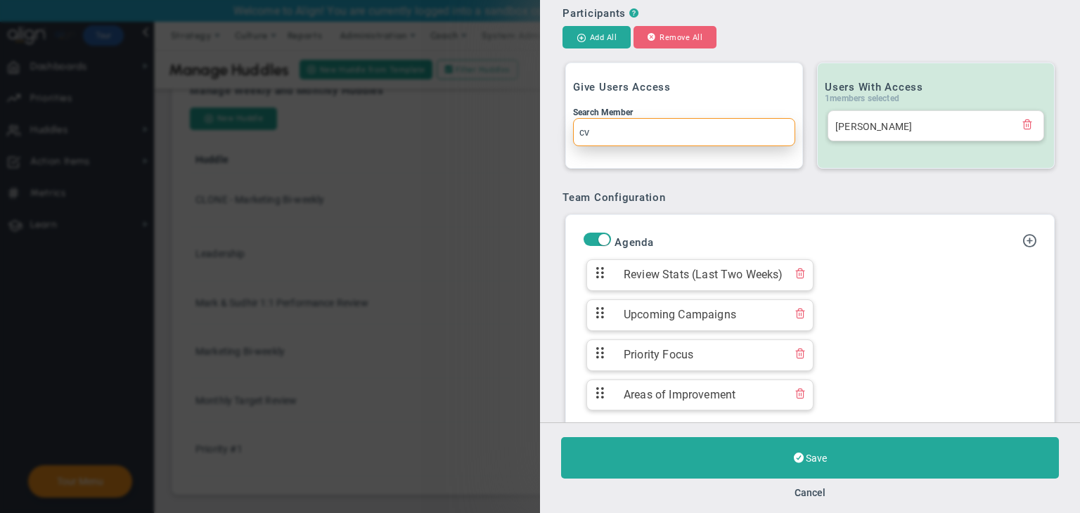
type input "c"
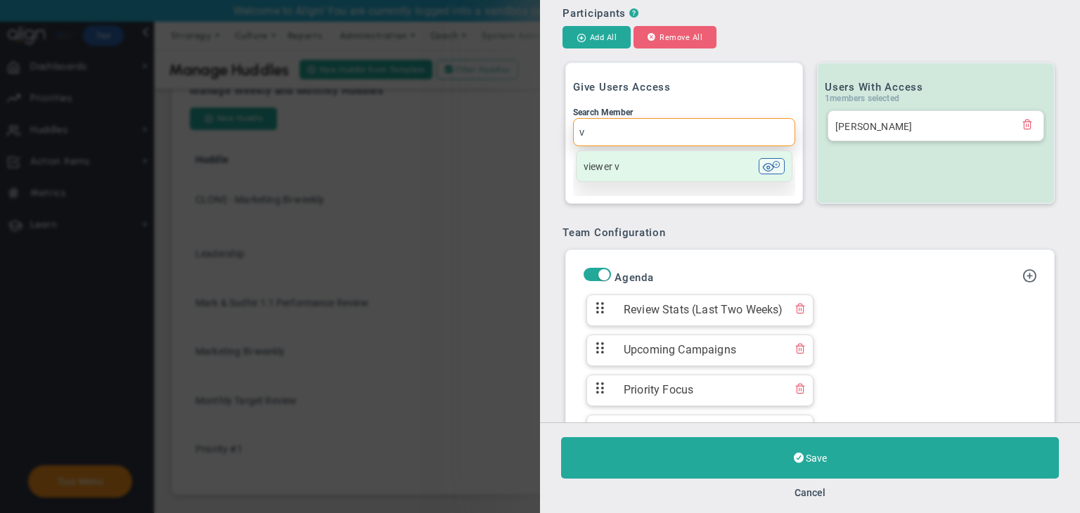
click at [656, 179] on li "viewer v viewer v" at bounding box center [684, 166] width 217 height 32
click at [702, 169] on div "viewer v" at bounding box center [670, 166] width 175 height 16
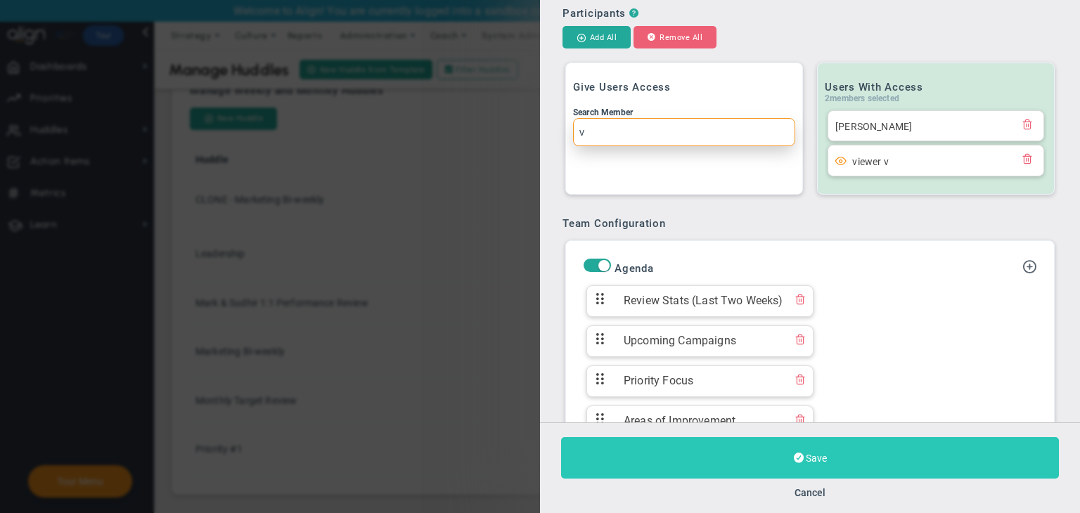
type input "v"
click at [812, 448] on button "Save" at bounding box center [810, 457] width 498 height 41
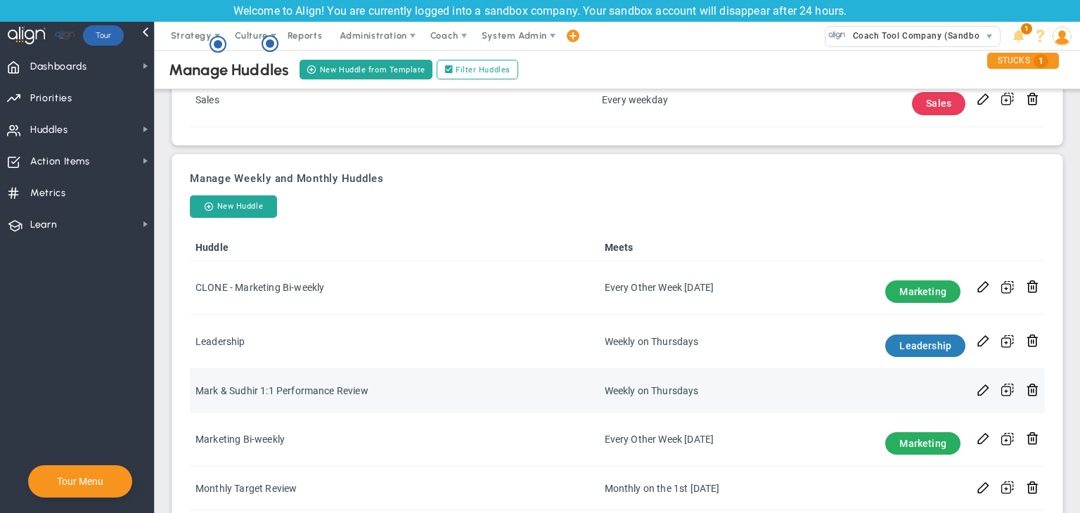
scroll to position [466, 0]
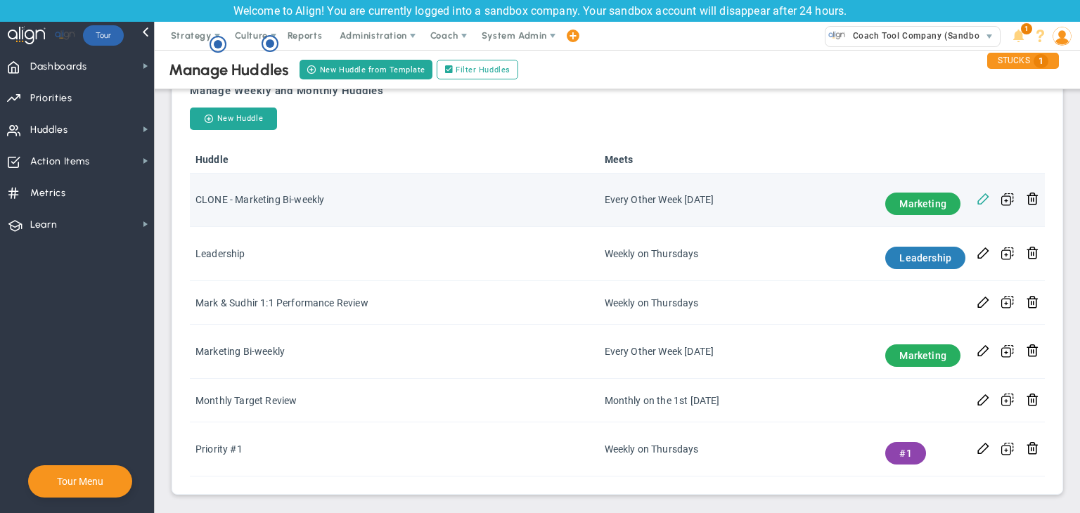
click at [976, 197] on span at bounding box center [982, 197] width 13 height 13
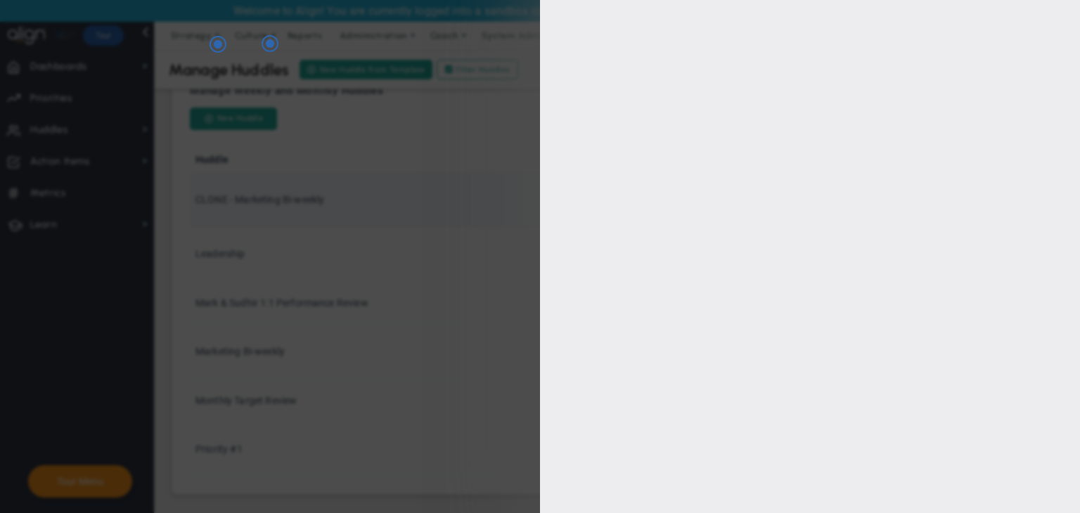
type input "CLONE - Marketing Bi-weekly"
type input "8/21/2025"
type input "09:05:00"
type input "09:35:00"
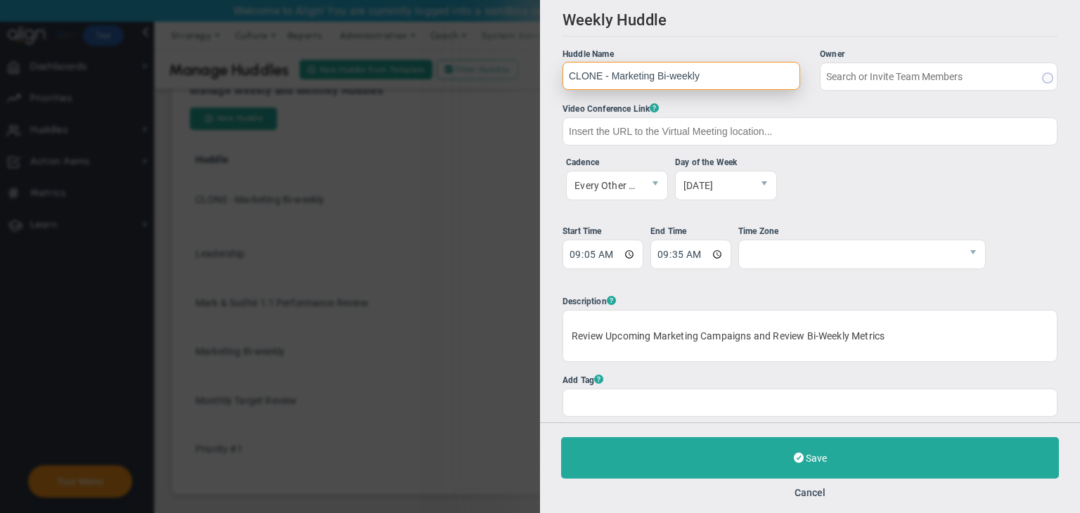
type input "Sudhir Dakshinamurthy"
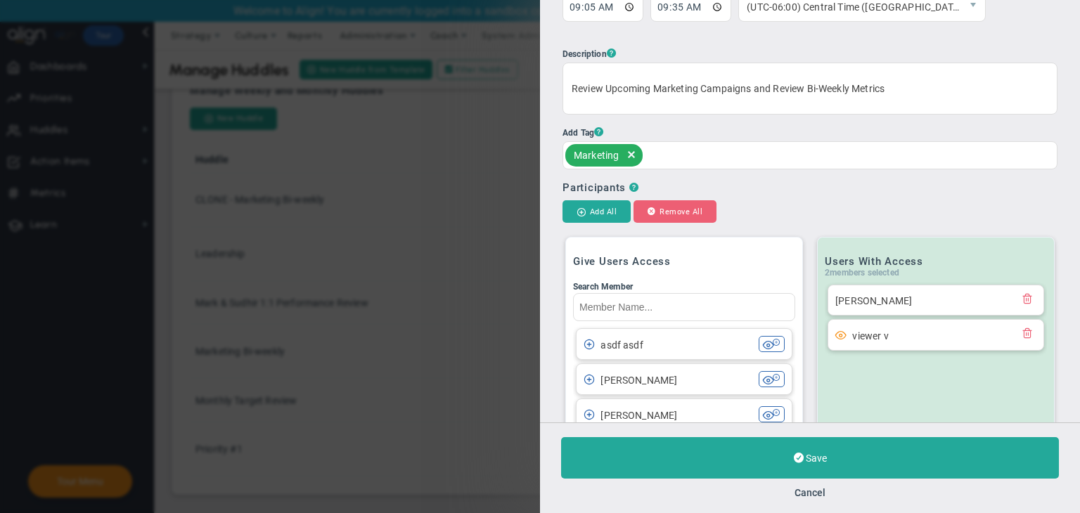
scroll to position [281, 0]
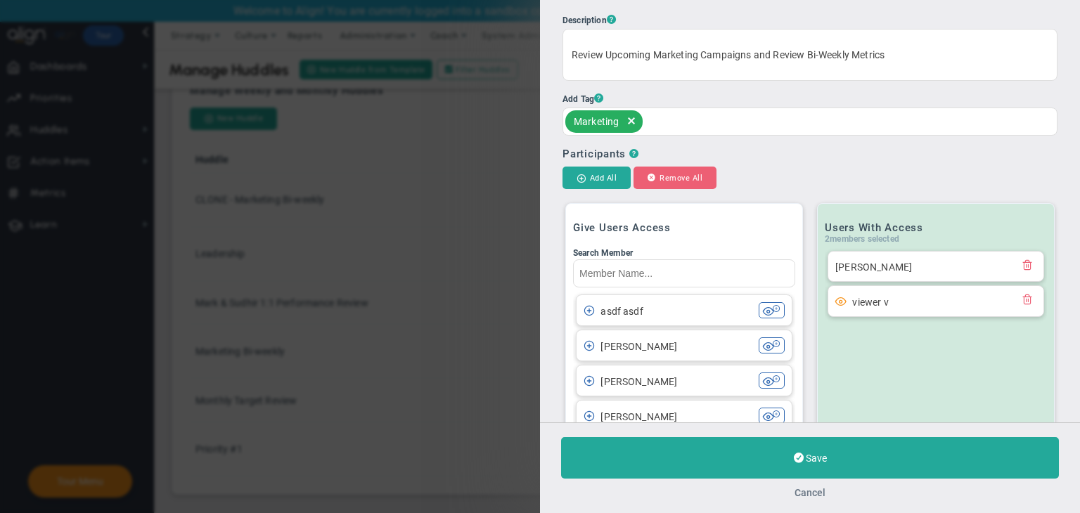
click at [808, 487] on button "Cancel" at bounding box center [809, 492] width 31 height 11
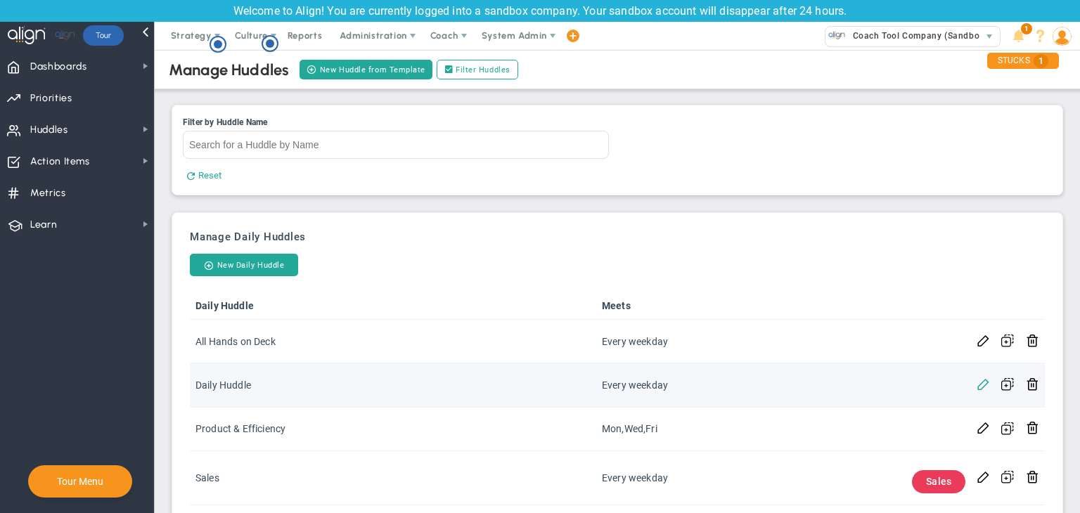
click at [976, 383] on span at bounding box center [982, 383] width 13 height 13
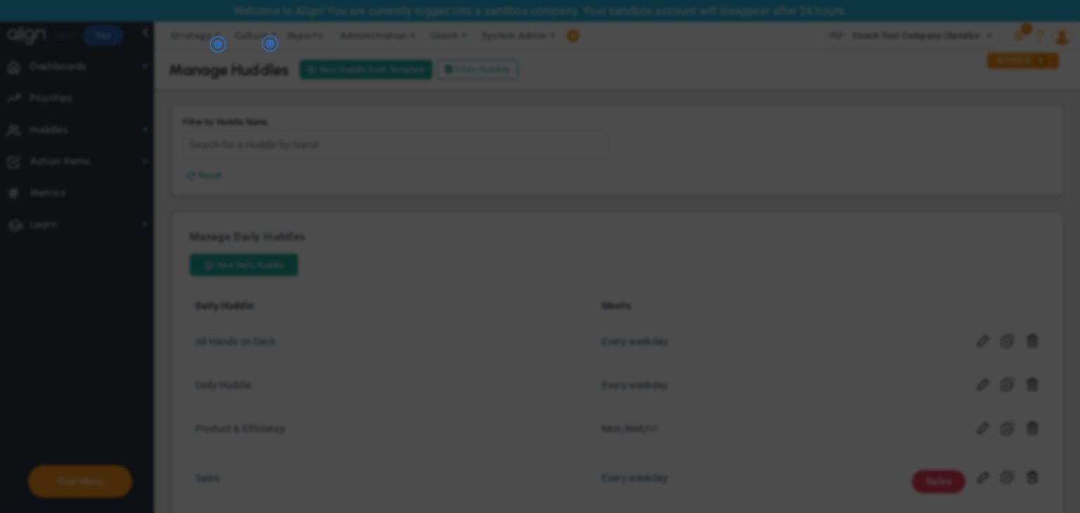
checkbox input "false"
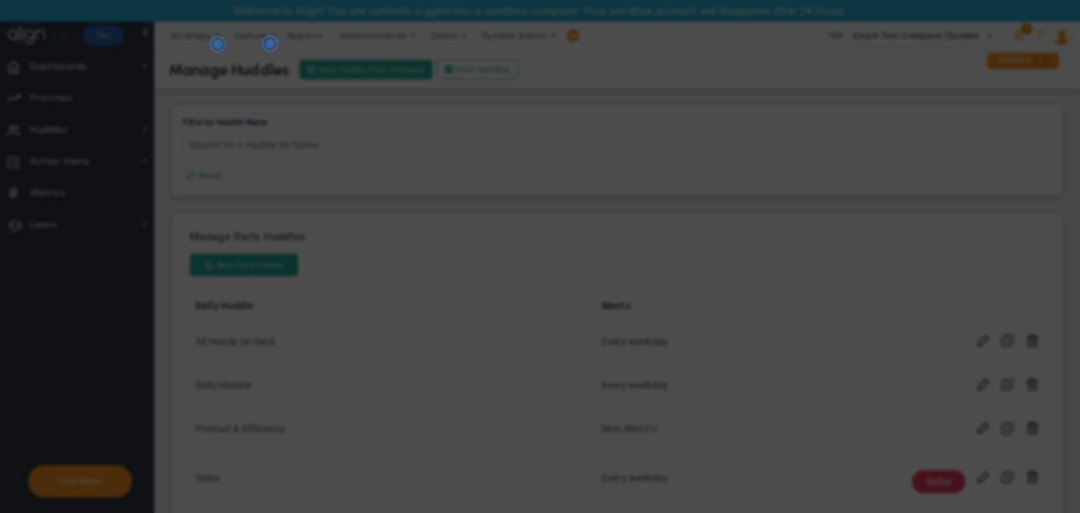
checkbox input "false"
type input "Daily Huddle"
checkbox input "true"
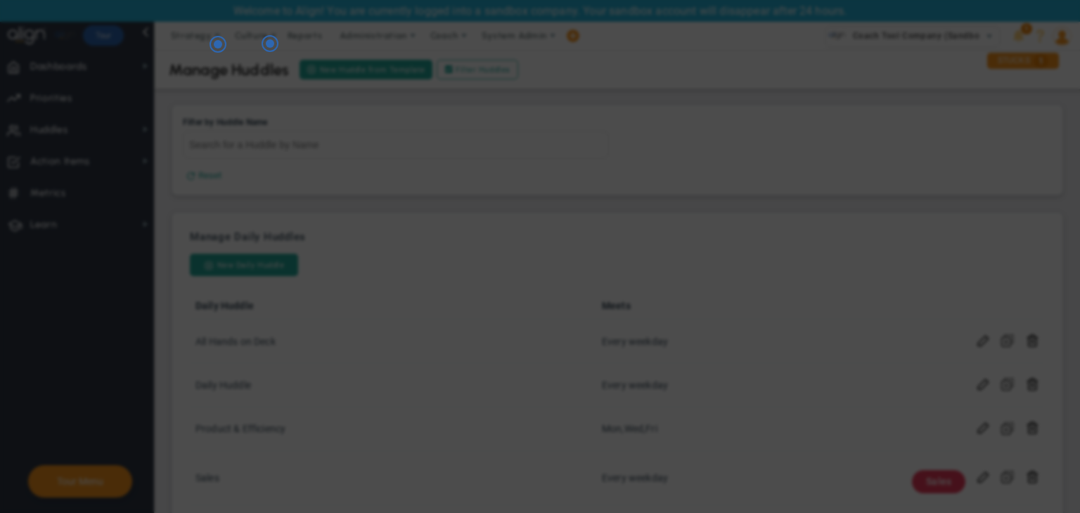
checkbox input "true"
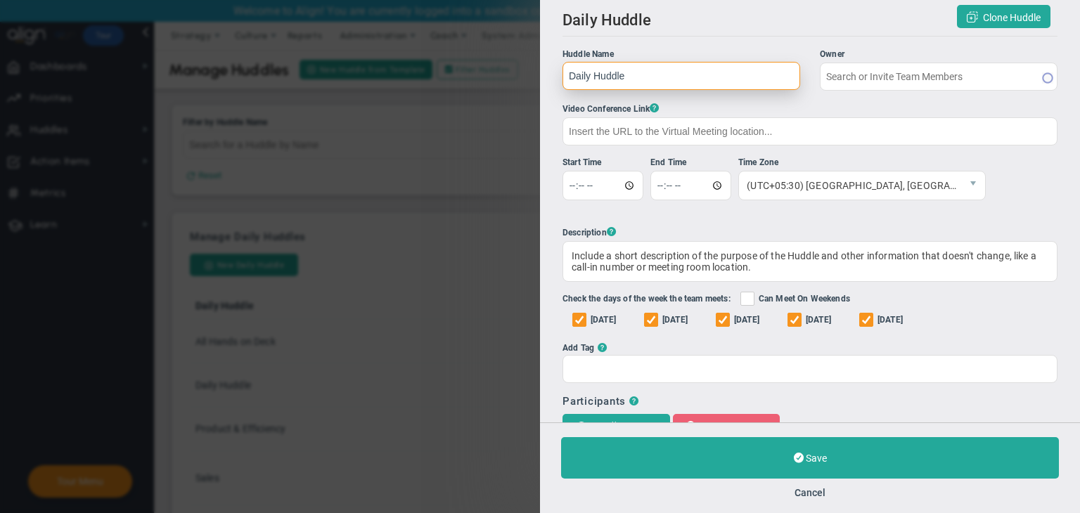
type input "Sudhir Dakshinamurthy"
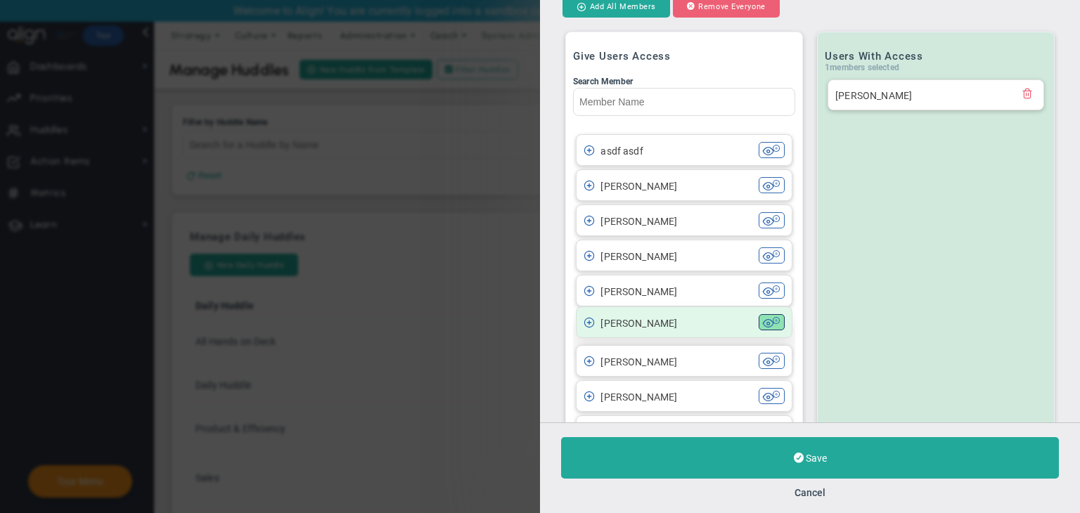
scroll to position [422, 0]
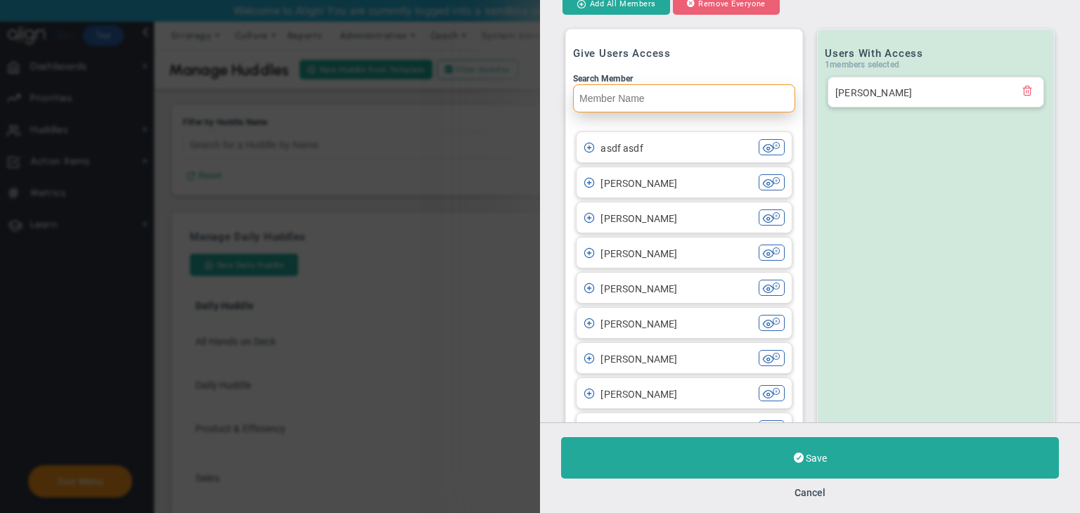
click at [635, 96] on input "Search Member" at bounding box center [684, 98] width 222 height 28
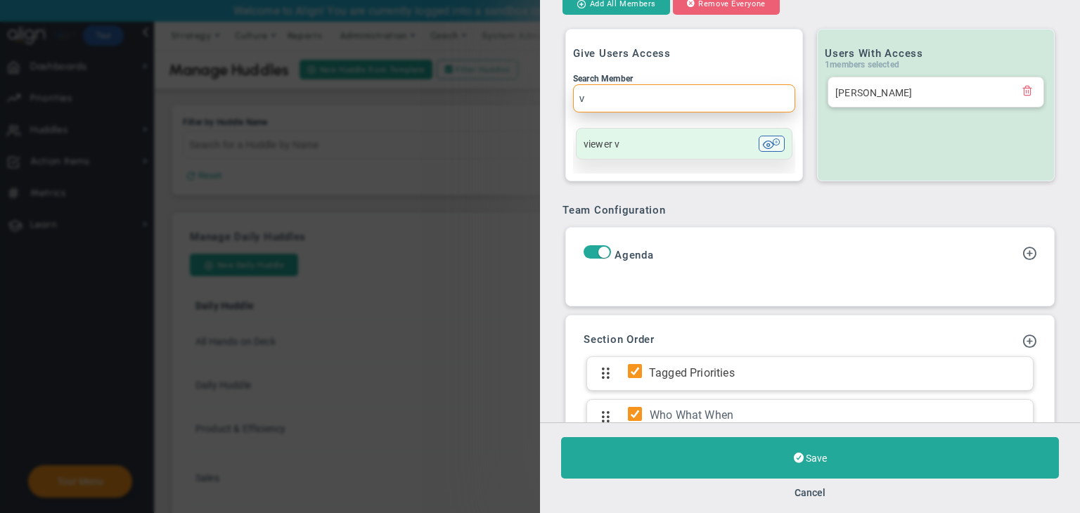
click at [625, 138] on div "viewer v" at bounding box center [670, 144] width 175 height 16
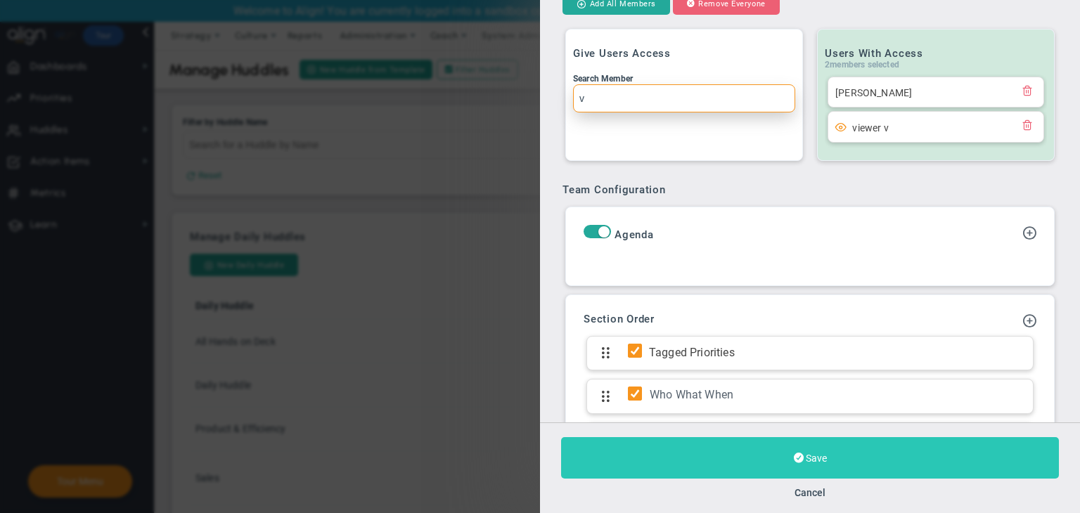
type input "v"
click at [814, 453] on span "Save" at bounding box center [816, 458] width 21 height 11
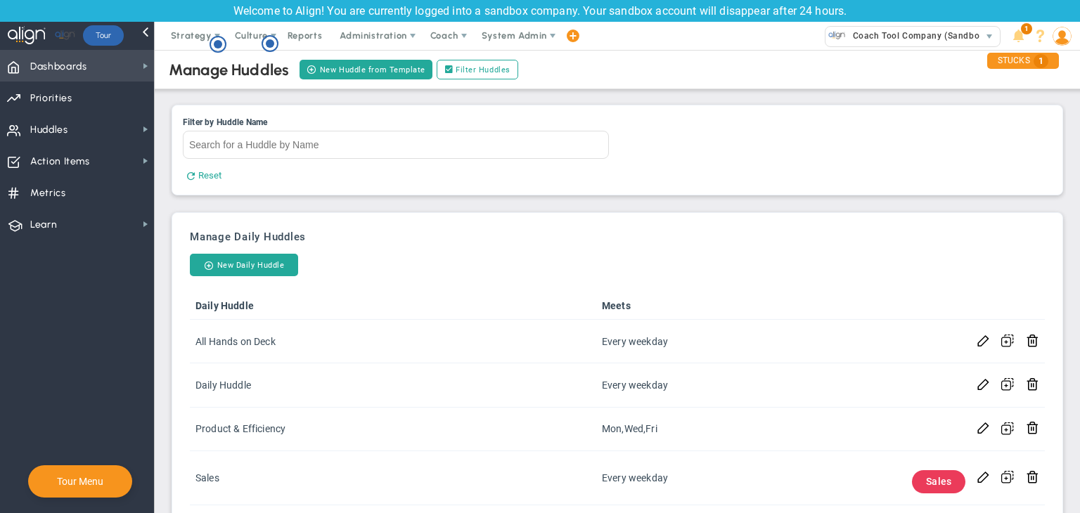
click at [128, 69] on span "Dashboards Dashboards" at bounding box center [77, 66] width 154 height 32
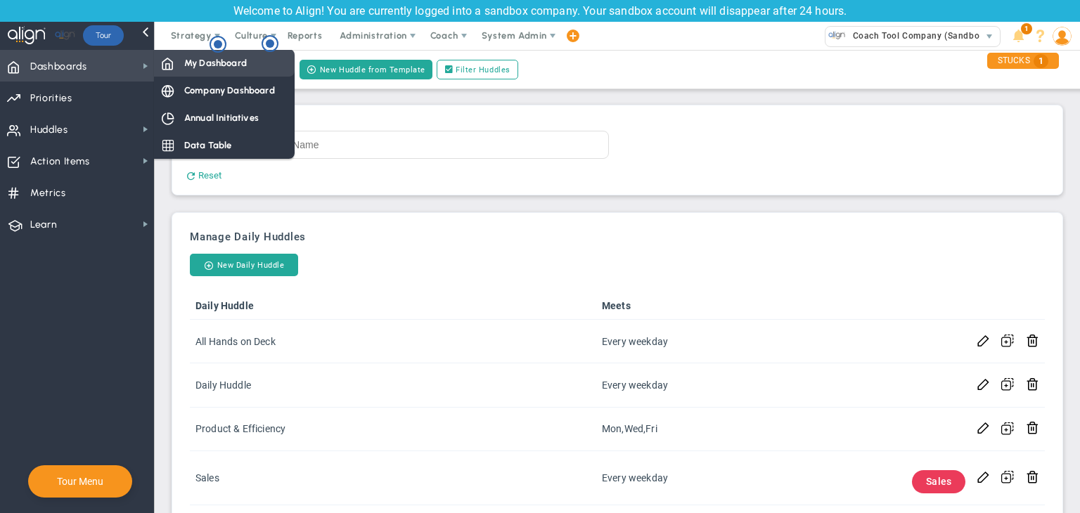
click at [236, 72] on div "My Dashboard" at bounding box center [224, 62] width 141 height 27
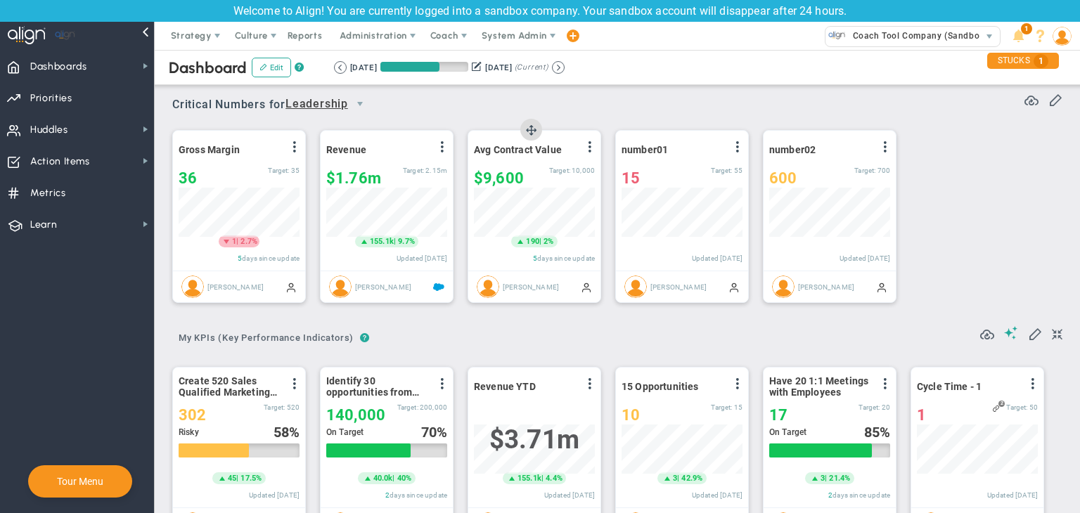
scroll to position [49, 121]
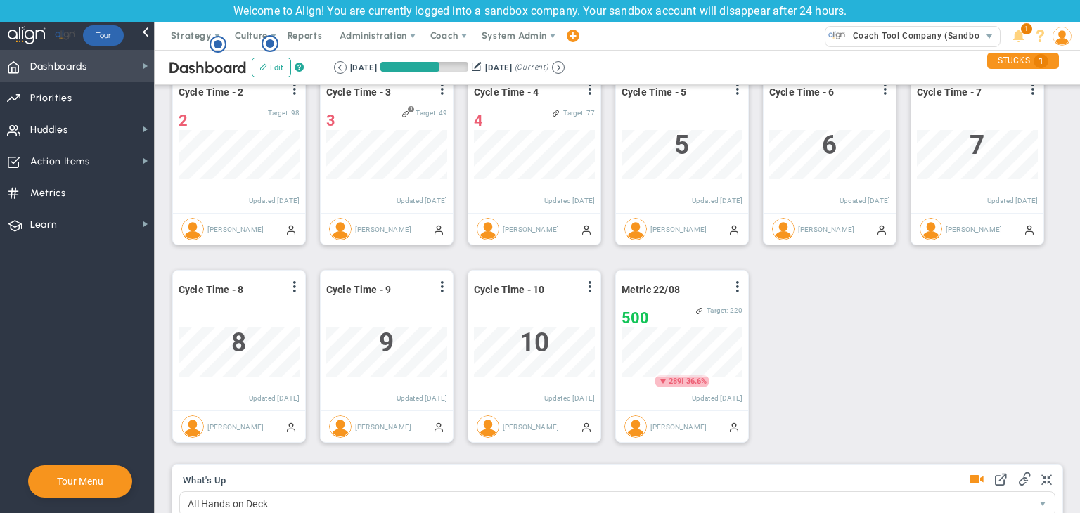
click at [131, 63] on span "Dashboards Dashboards" at bounding box center [77, 66] width 154 height 32
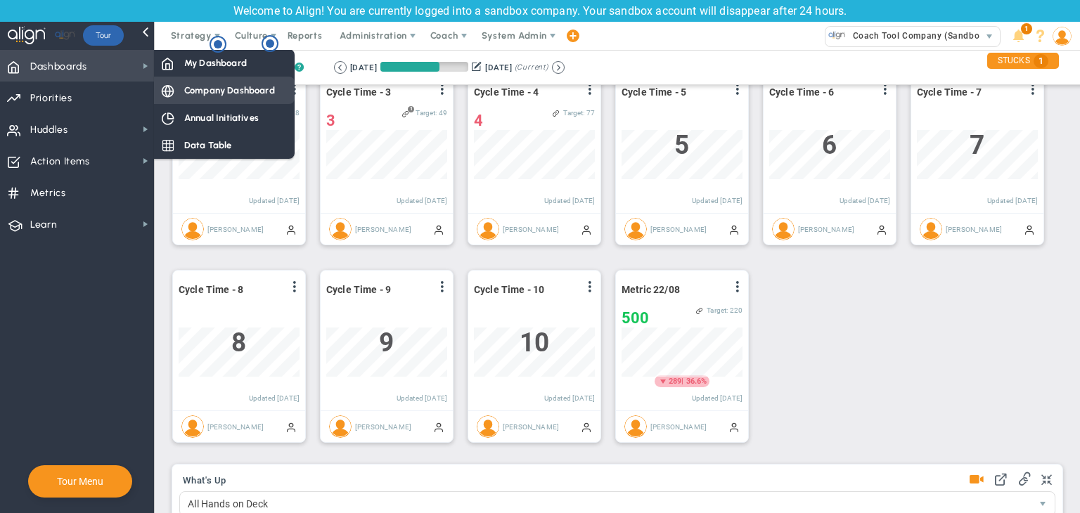
click at [203, 84] on span "Company Dashboard" at bounding box center [229, 90] width 91 height 13
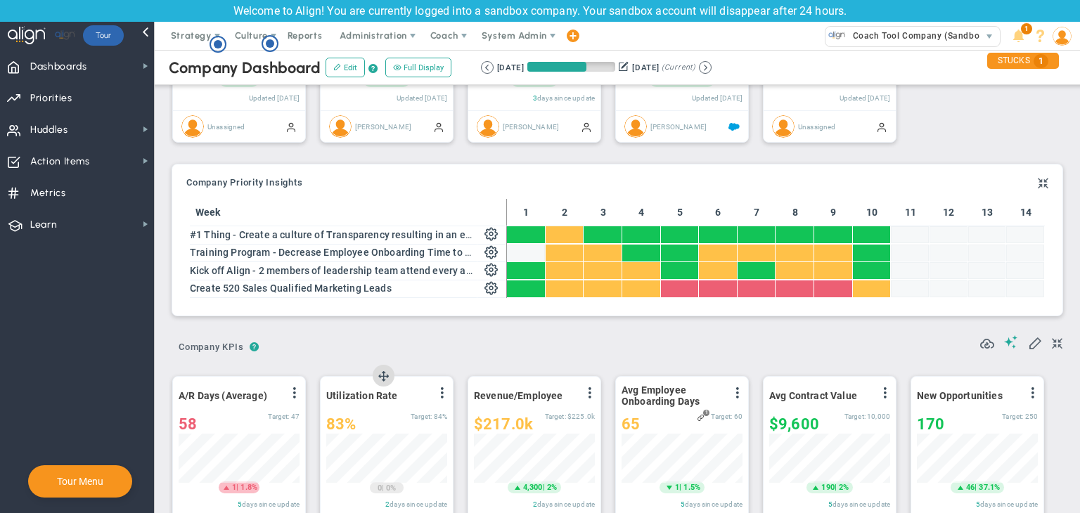
scroll to position [122, 0]
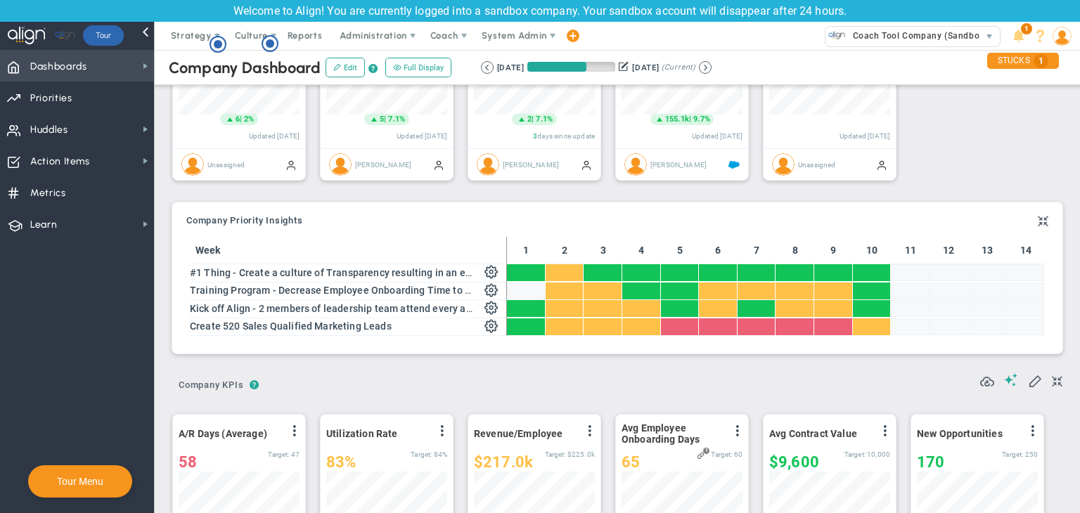
click at [115, 70] on span "Dashboards Dashboards" at bounding box center [77, 66] width 154 height 32
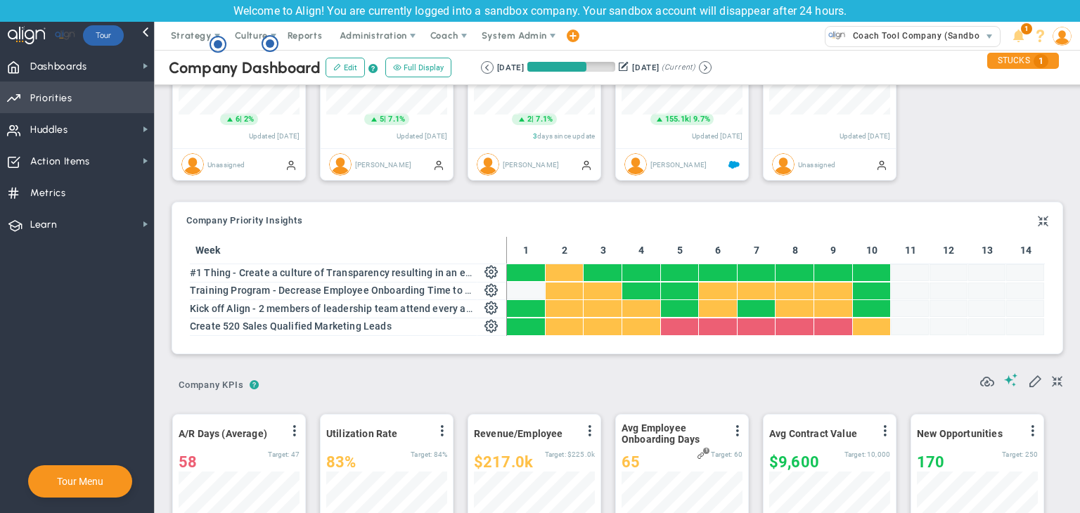
click at [97, 93] on span "Priorities OKR Tree Priorities OKRs" at bounding box center [77, 98] width 154 height 32
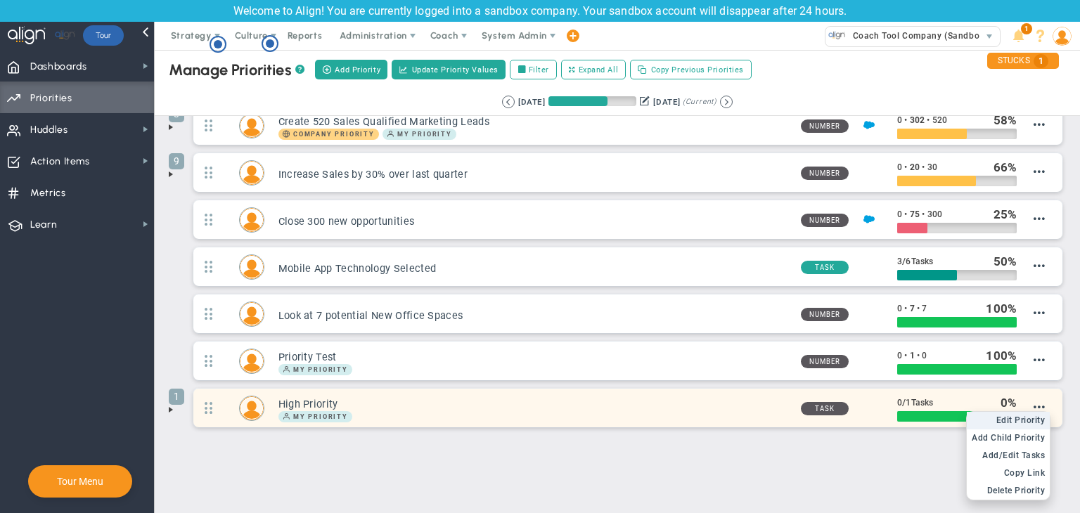
click at [1018, 417] on span "Edit Priority" at bounding box center [1020, 420] width 49 height 10
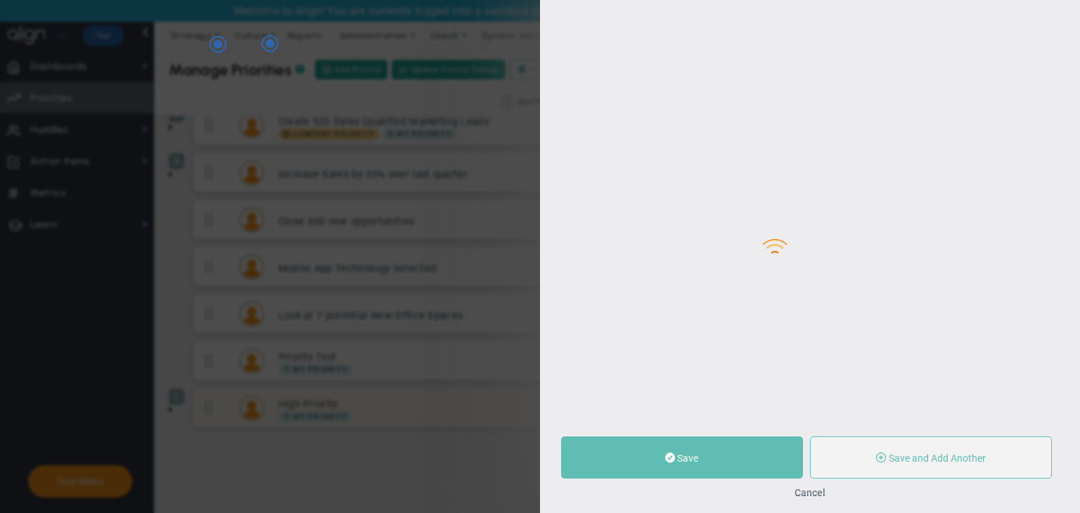
type input "High Priority"
type input "0"
type input "1"
radio input "true"
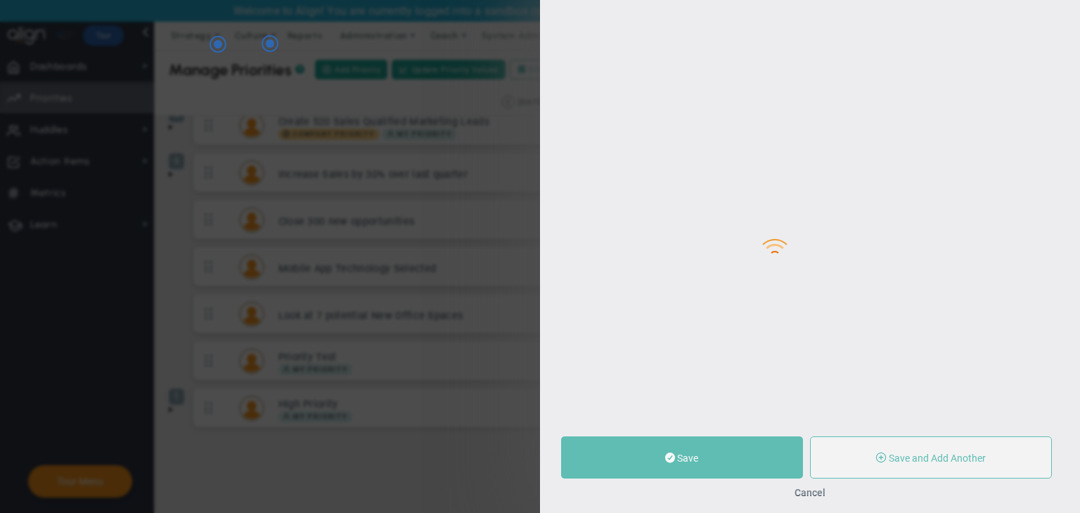
type input "Sudhir Dakshinamurthy"
type input "0"
type input "1"
radio input "true"
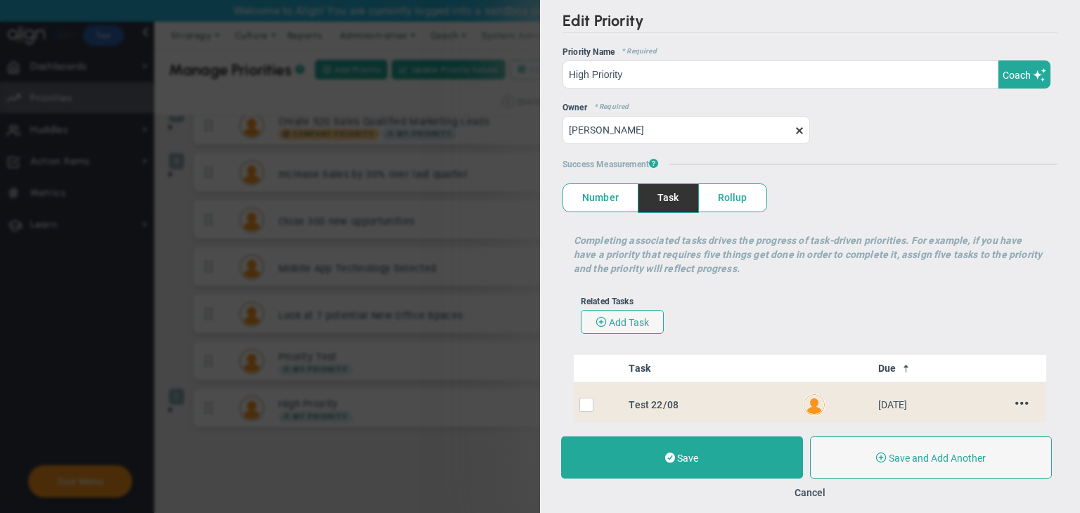
scroll to position [124, 0]
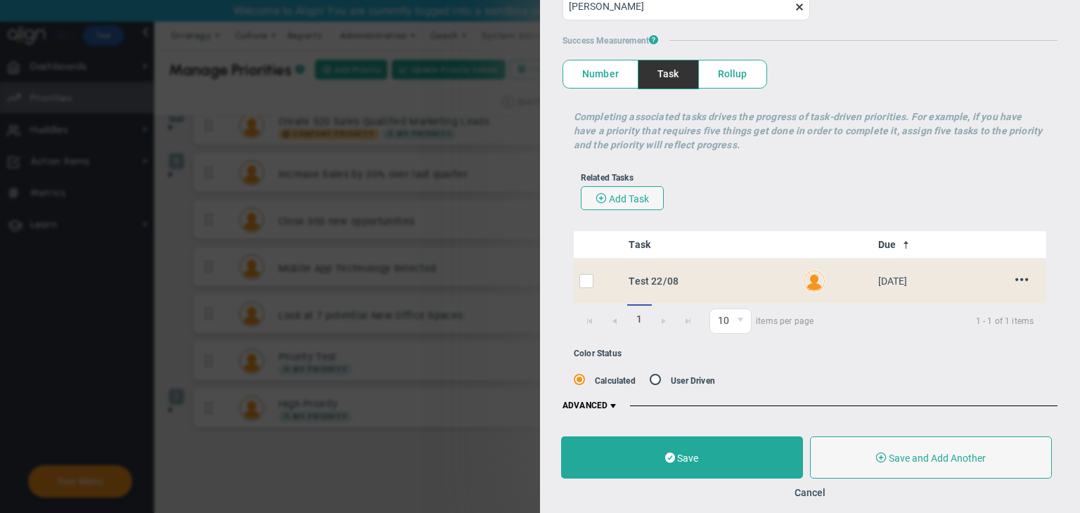
click at [605, 407] on span "ADVANCED" at bounding box center [590, 406] width 56 height 11
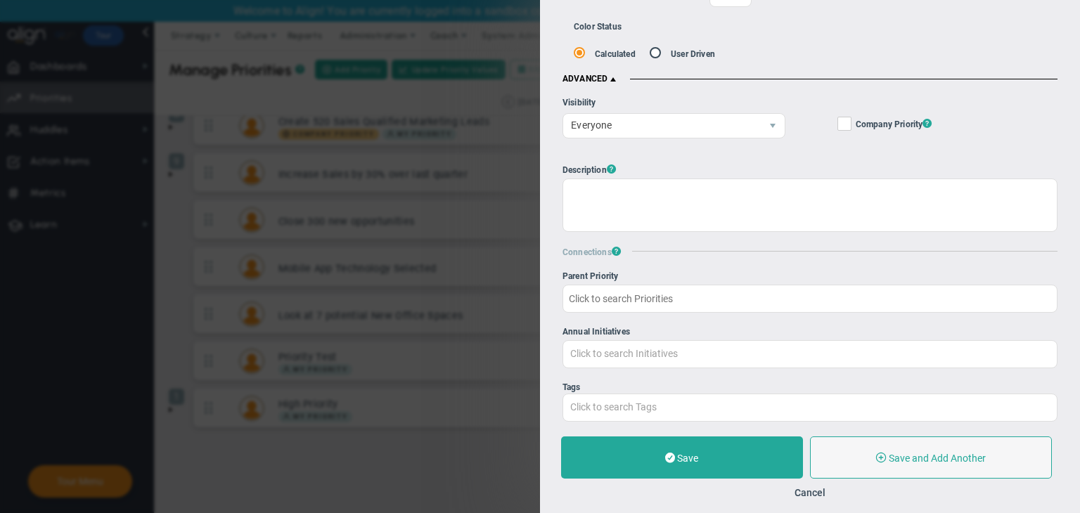
scroll to position [337, 0]
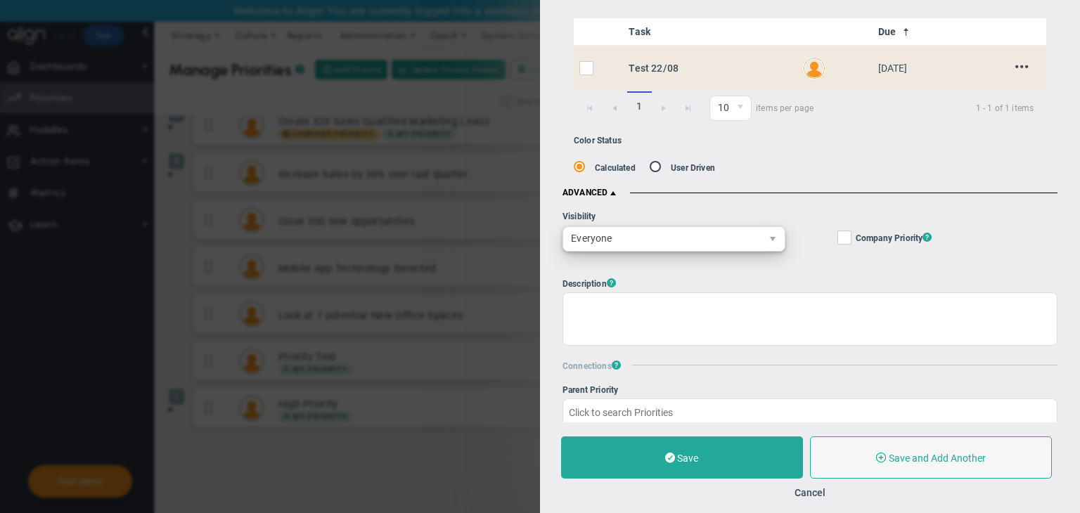
click at [588, 243] on span "Everyone" at bounding box center [662, 239] width 198 height 24
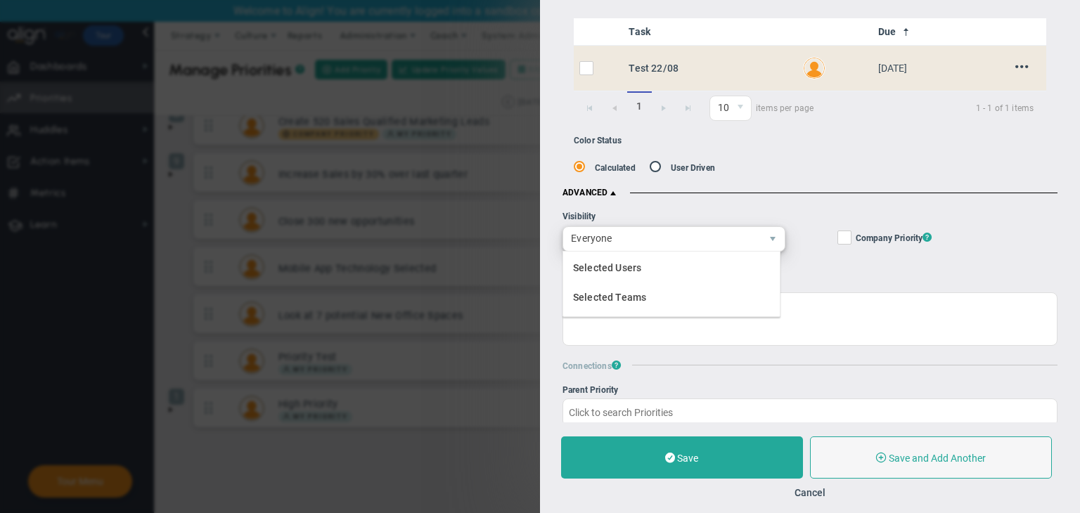
click at [707, 247] on span "Everyone" at bounding box center [662, 239] width 198 height 24
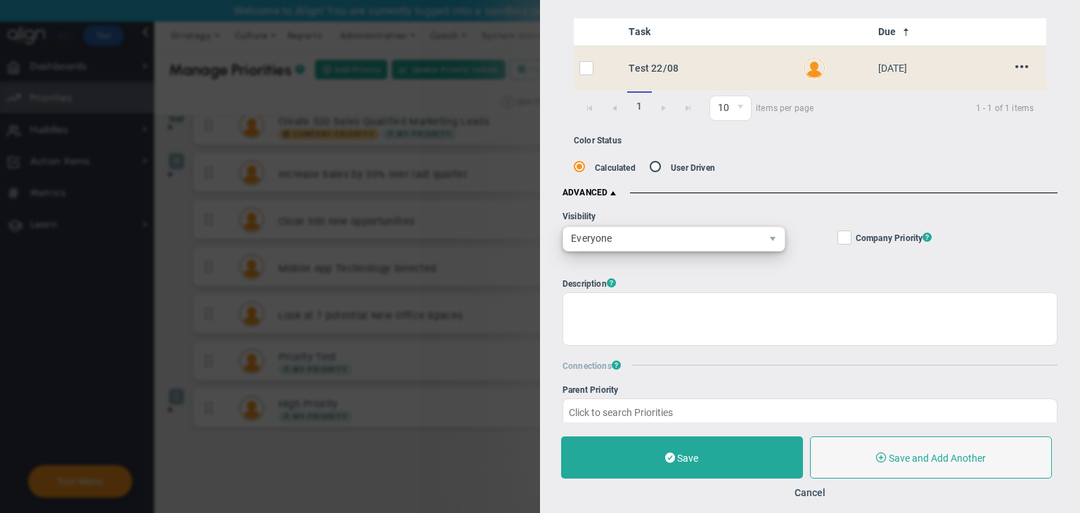
click at [666, 247] on span "Everyone" at bounding box center [662, 239] width 198 height 24
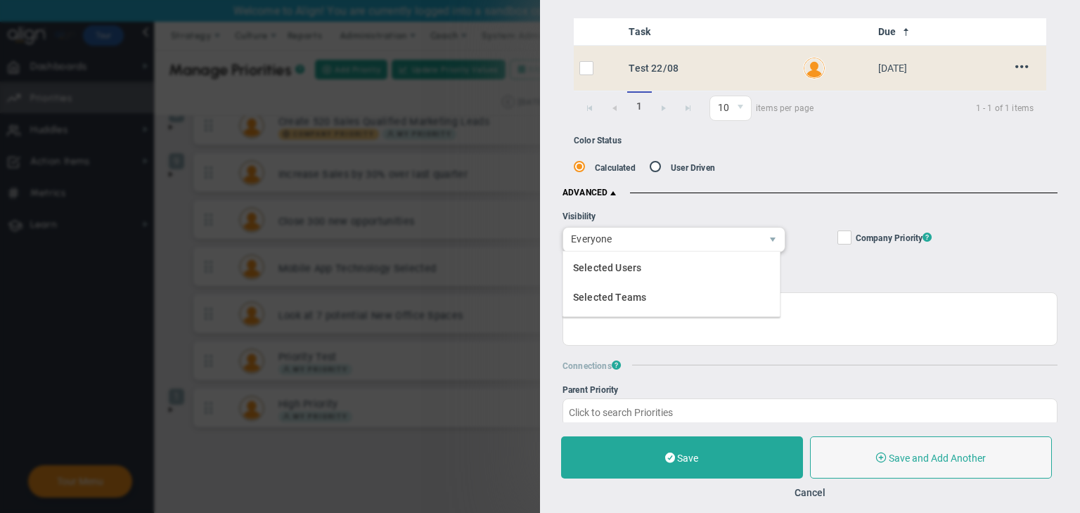
click at [520, 302] on div "Edit Priority OKR Name Priority Name High Priority Coach AI Coach High Priority…" at bounding box center [540, 256] width 1080 height 513
click at [806, 498] on button "Cancel" at bounding box center [809, 492] width 31 height 11
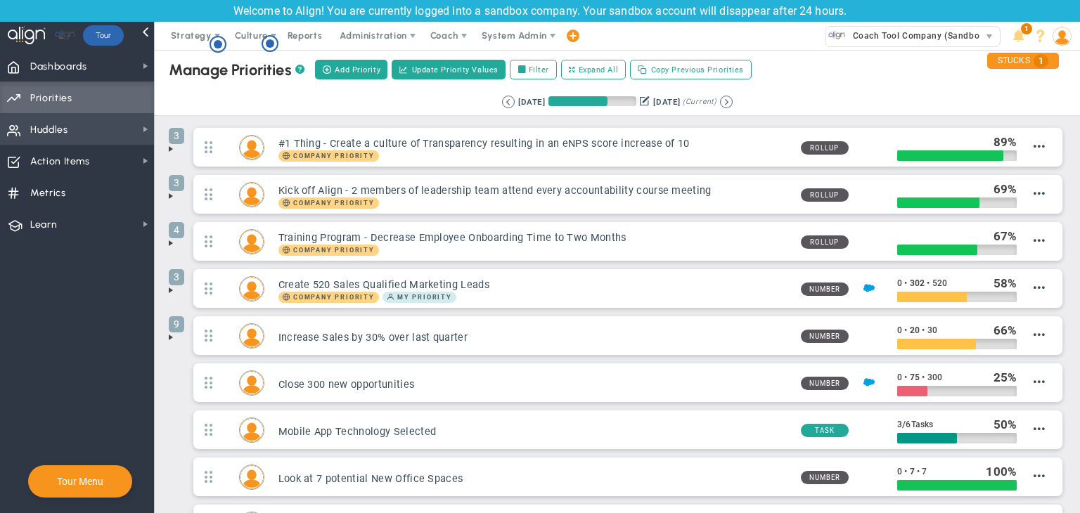
click at [70, 120] on span "Huddles Huddles" at bounding box center [77, 129] width 154 height 32
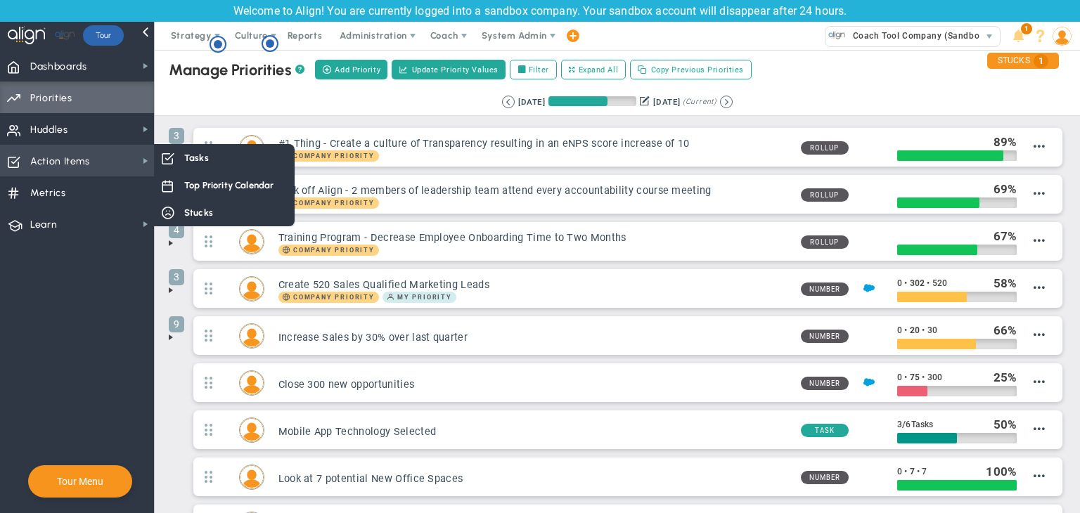
click at [76, 164] on span "Action Items" at bounding box center [60, 162] width 60 height 30
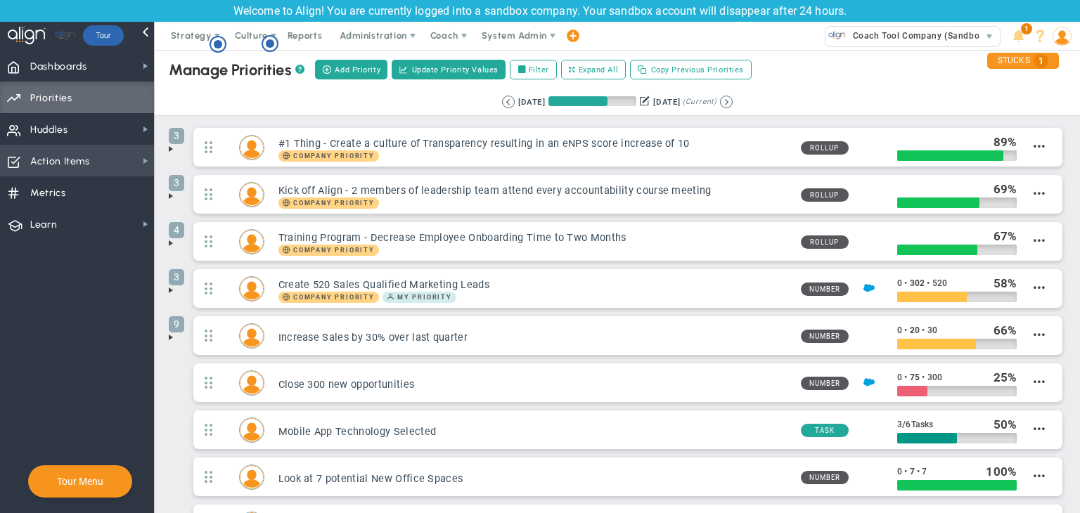
click at [107, 157] on span "Action Items Action Items" at bounding box center [77, 161] width 154 height 32
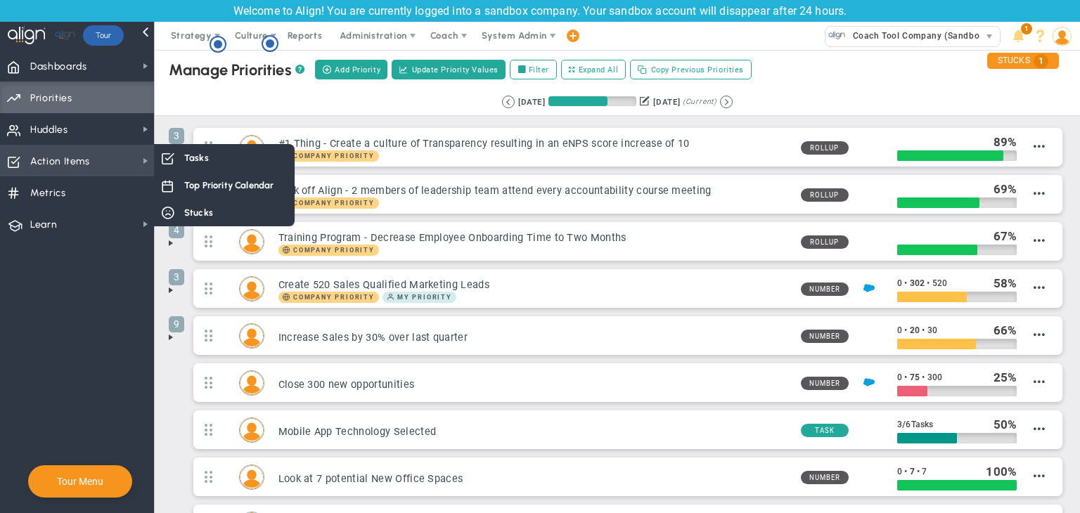
click at [87, 161] on span "Action Items" at bounding box center [60, 162] width 60 height 30
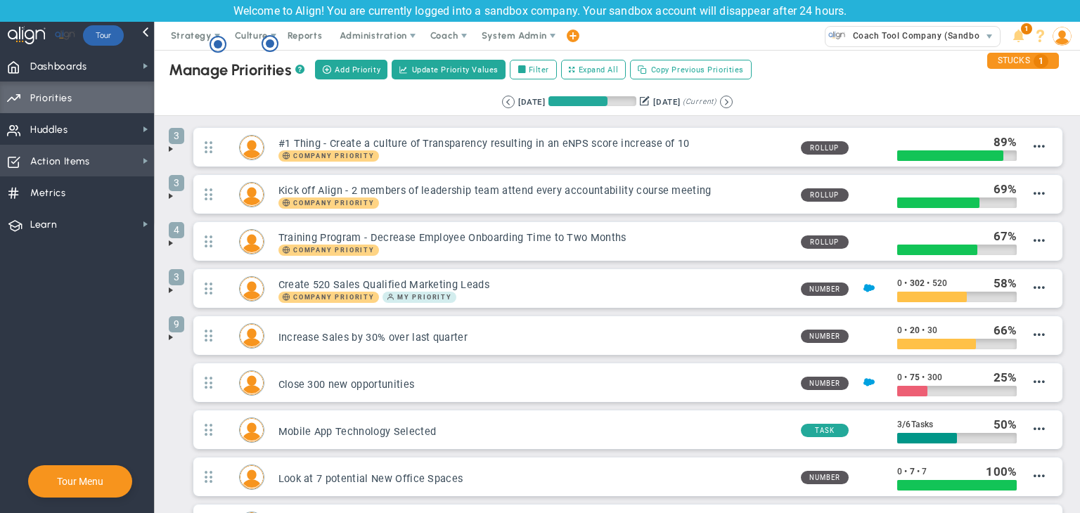
click at [93, 159] on span "Action Items Action Items" at bounding box center [77, 161] width 154 height 32
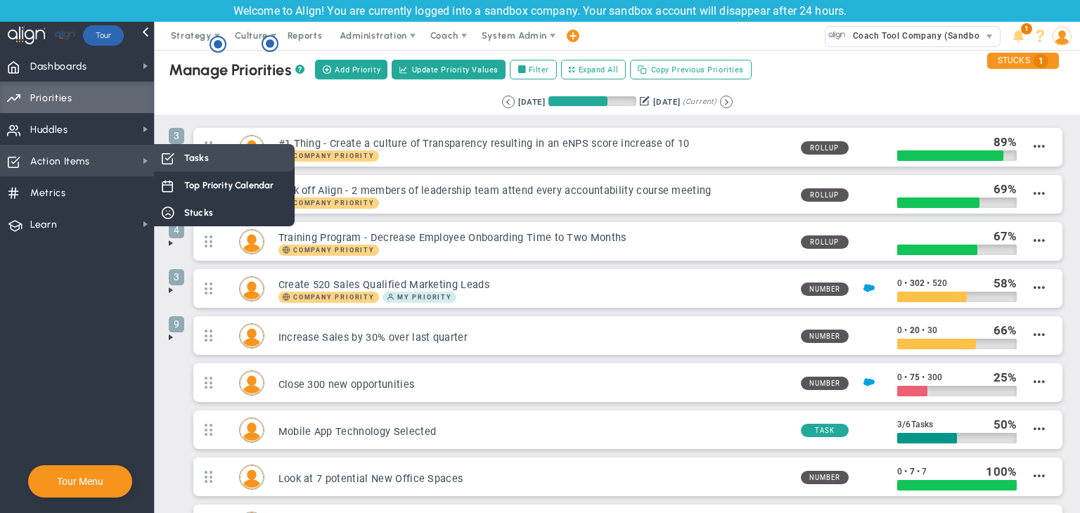
click at [183, 154] on div "Tasks" at bounding box center [224, 157] width 141 height 27
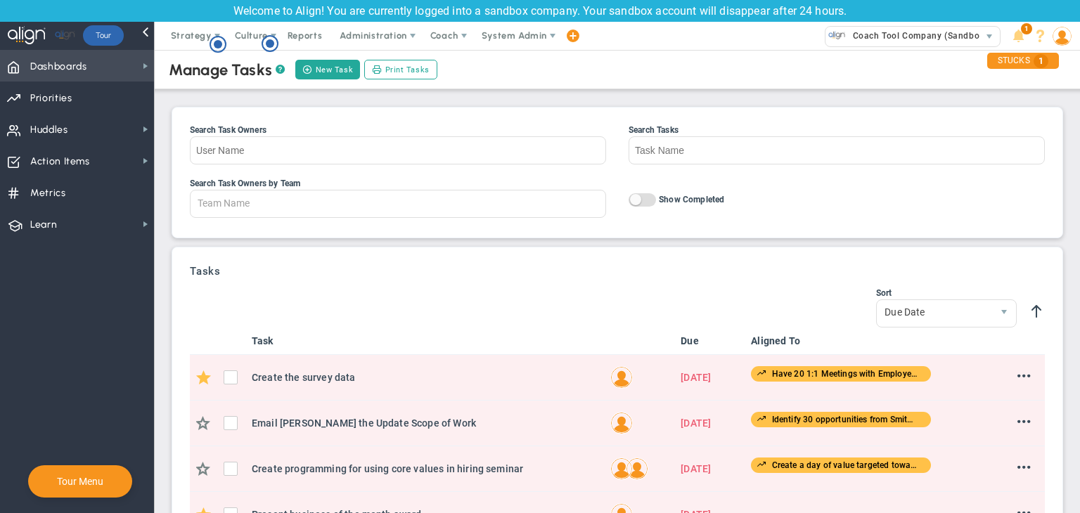
click at [76, 72] on span "Dashboards" at bounding box center [58, 67] width 57 height 30
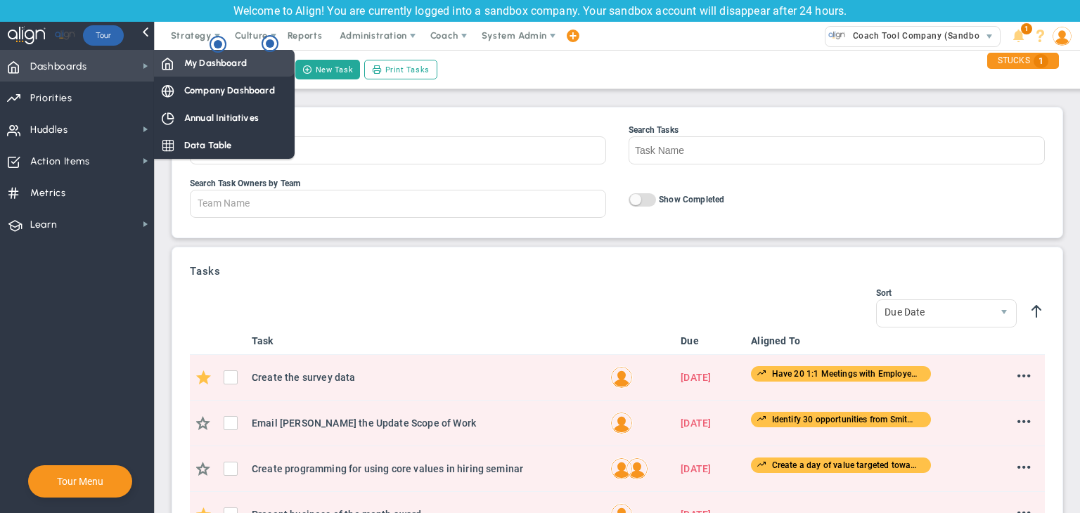
click at [201, 67] on span "My Dashboard" at bounding box center [215, 62] width 63 height 13
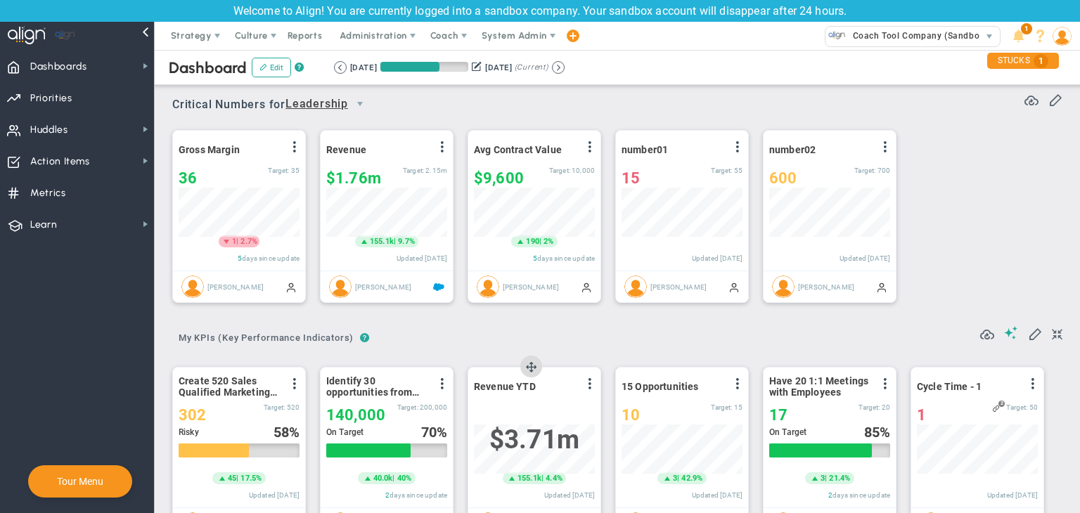
scroll to position [49, 121]
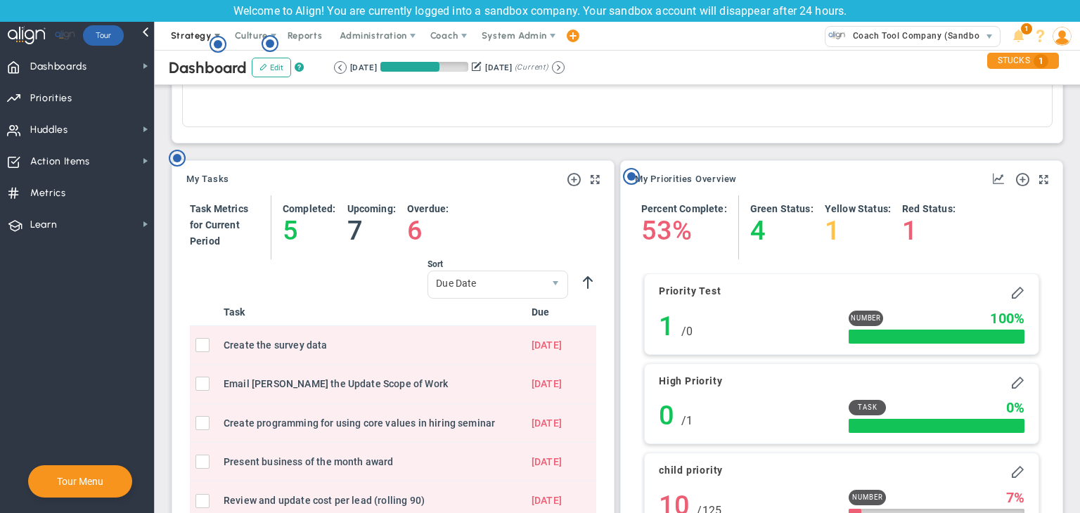
click at [200, 32] on span "Strategy" at bounding box center [191, 35] width 41 height 11
click at [254, 32] on span "Culture" at bounding box center [251, 35] width 33 height 11
click at [631, 173] on circle "Hotspot (open by clicking or pressing space/enter)" at bounding box center [631, 176] width 13 height 13
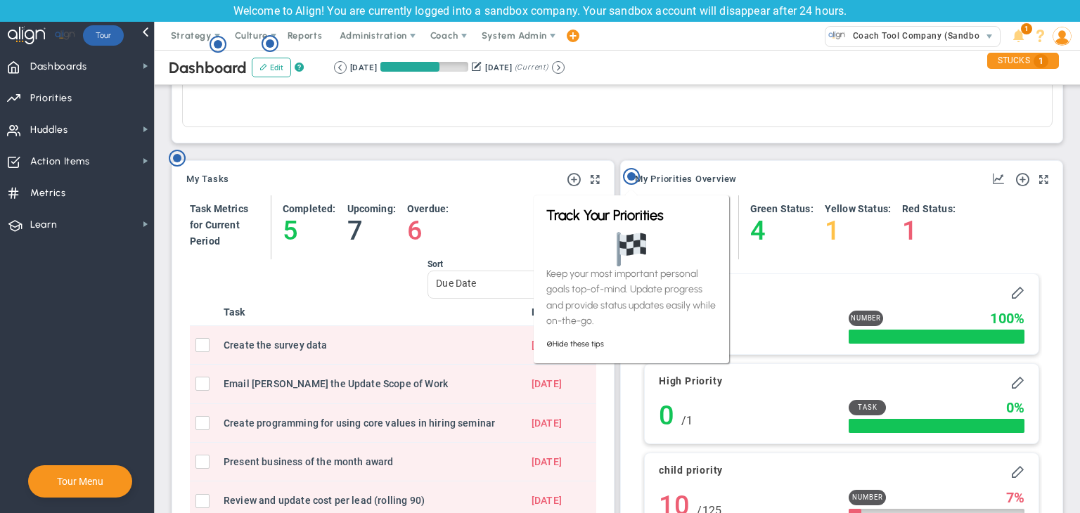
click at [530, 186] on div "My Tasks" at bounding box center [392, 180] width 413 height 17
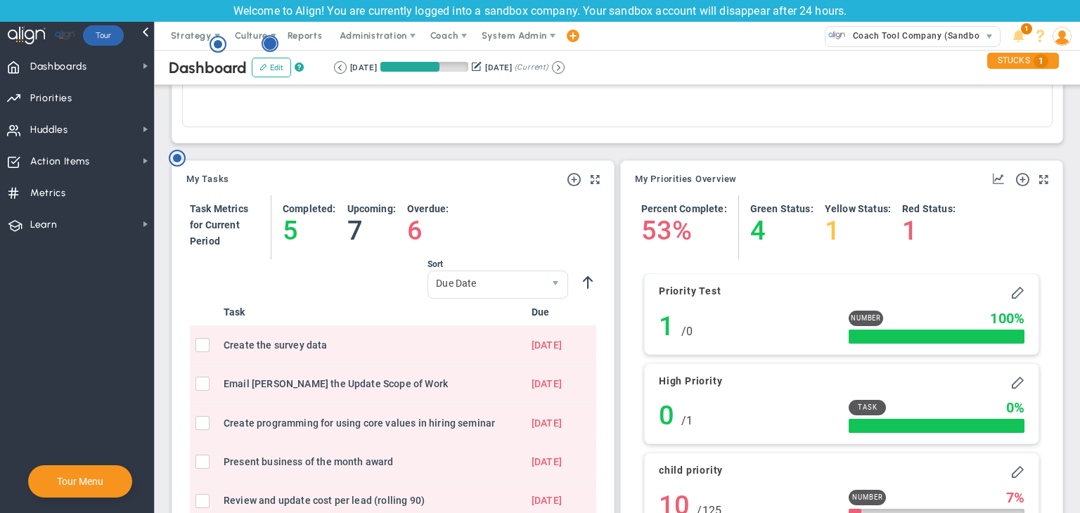
click at [267, 46] on circle "Hotspot (open by clicking or pressing space/enter)" at bounding box center [270, 43] width 13 height 13
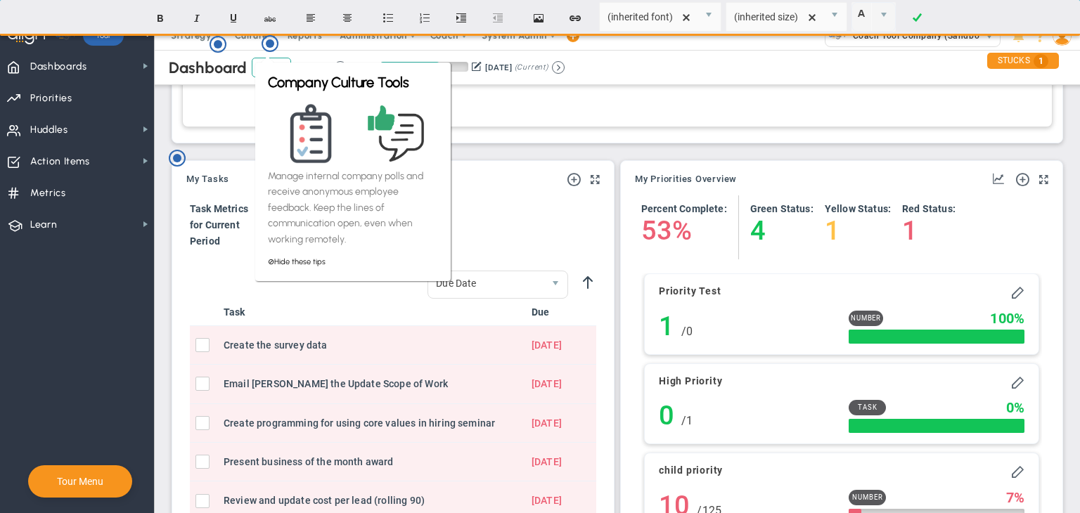
click at [225, 122] on div at bounding box center [617, 83] width 870 height 89
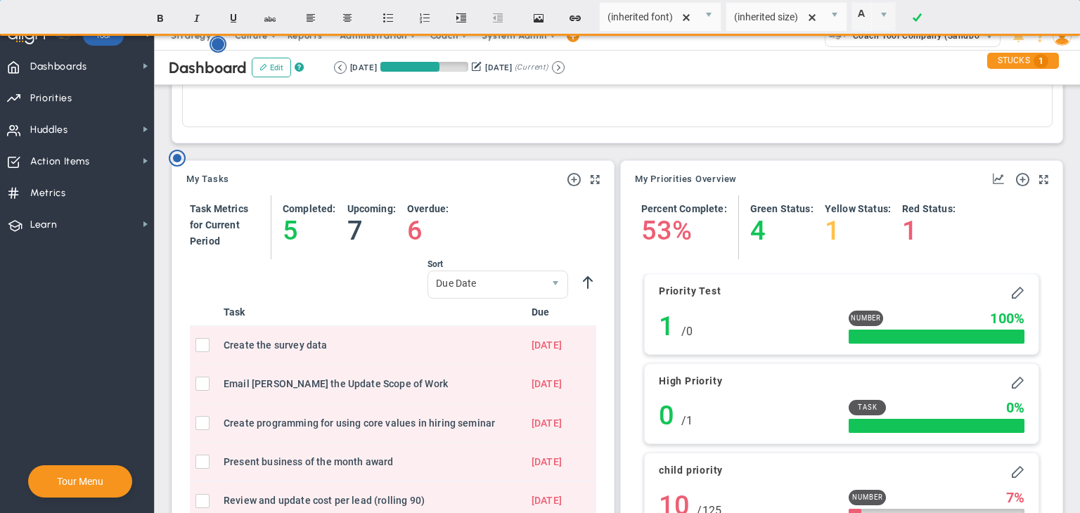
click at [223, 41] on circle "Hotspot (open by clicking or pressing space/enter)" at bounding box center [218, 44] width 13 height 13
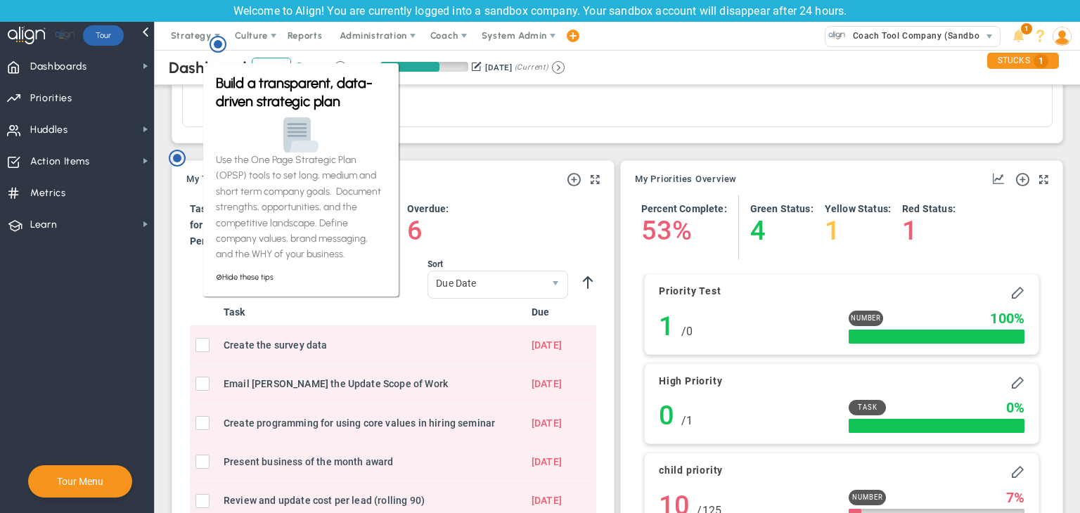
click at [191, 140] on div "What's Up 46701" at bounding box center [617, 58] width 890 height 170
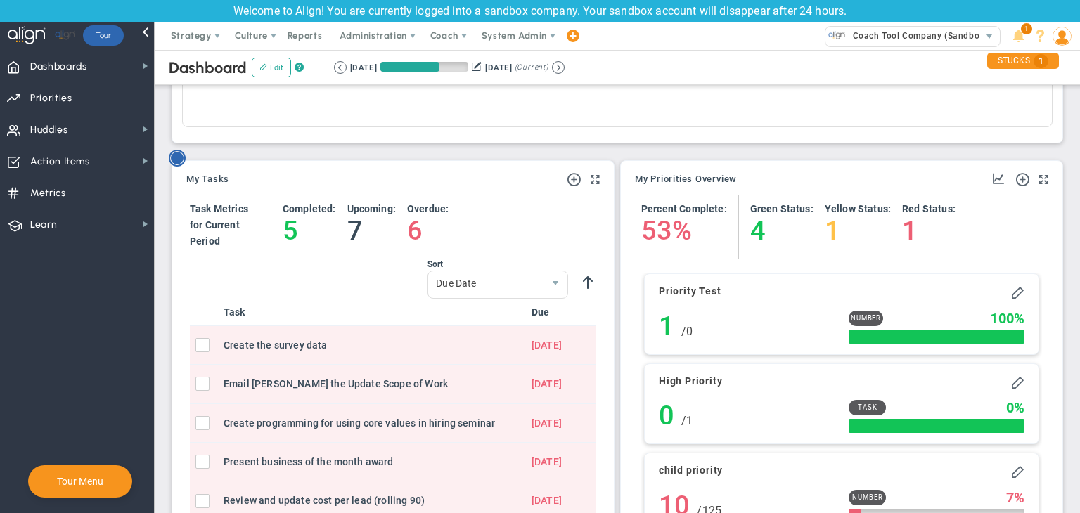
click at [176, 154] on circle "Hotspot (open by clicking or pressing space/enter)" at bounding box center [177, 158] width 13 height 13
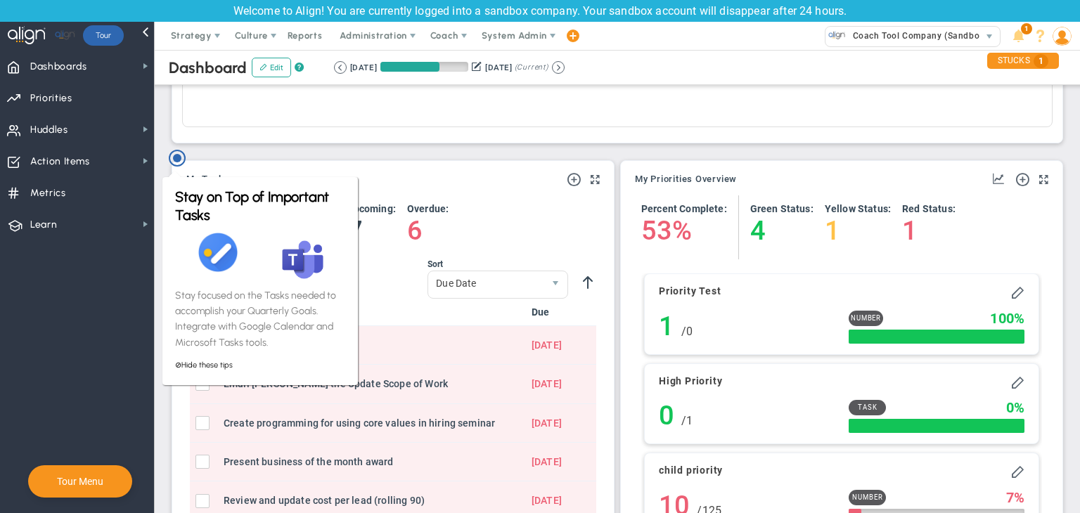
click at [207, 141] on div "What's Up 46701" at bounding box center [617, 58] width 890 height 170
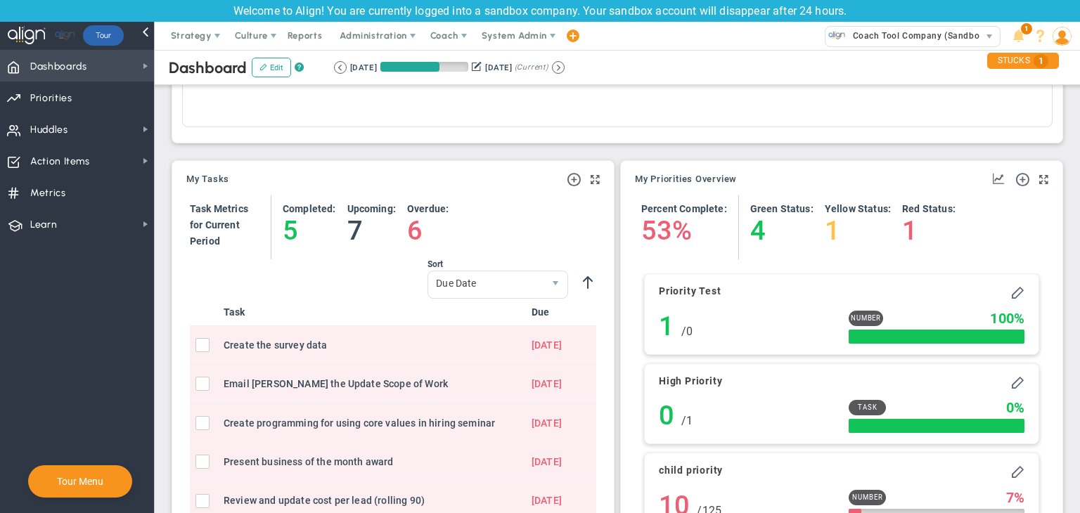
click at [126, 68] on span "Dashboards Dashboards" at bounding box center [77, 66] width 154 height 32
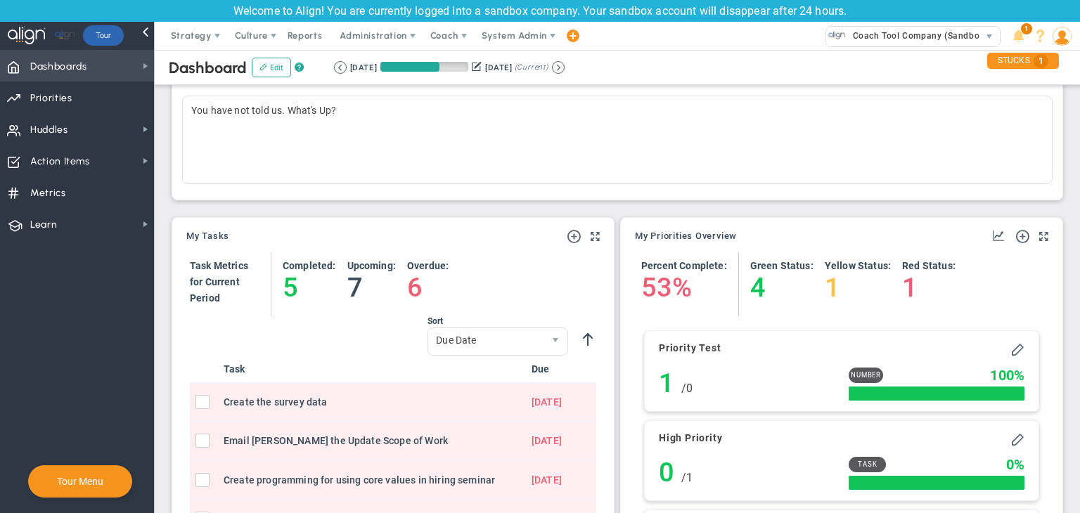
scroll to position [914, 0]
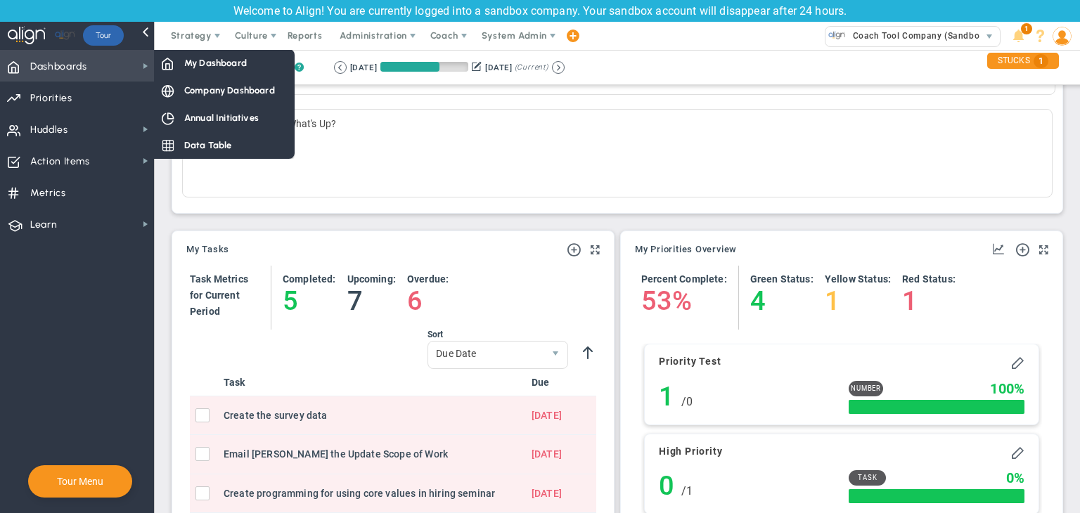
click at [53, 71] on span "Dashboards" at bounding box center [58, 67] width 57 height 30
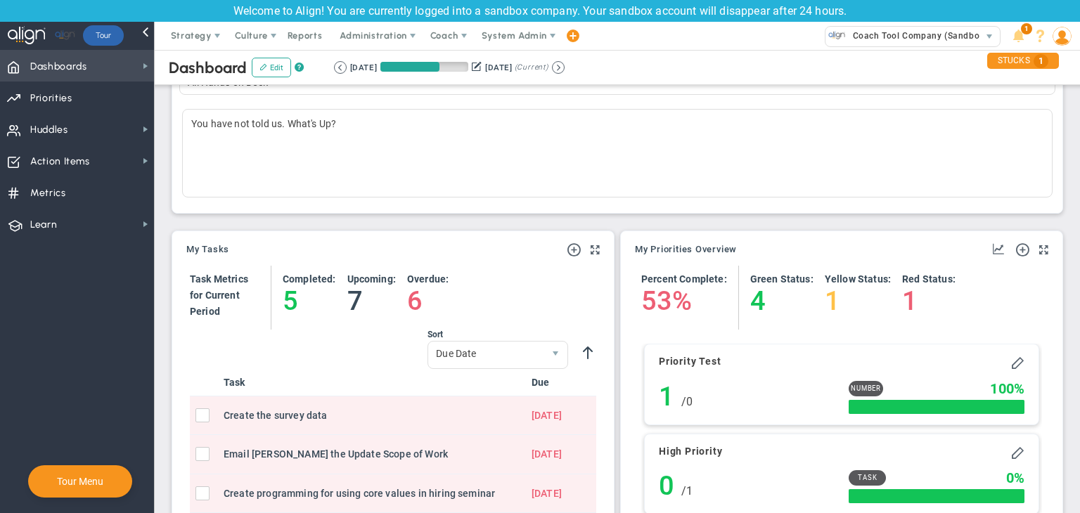
click at [58, 68] on span "Dashboards" at bounding box center [58, 67] width 57 height 30
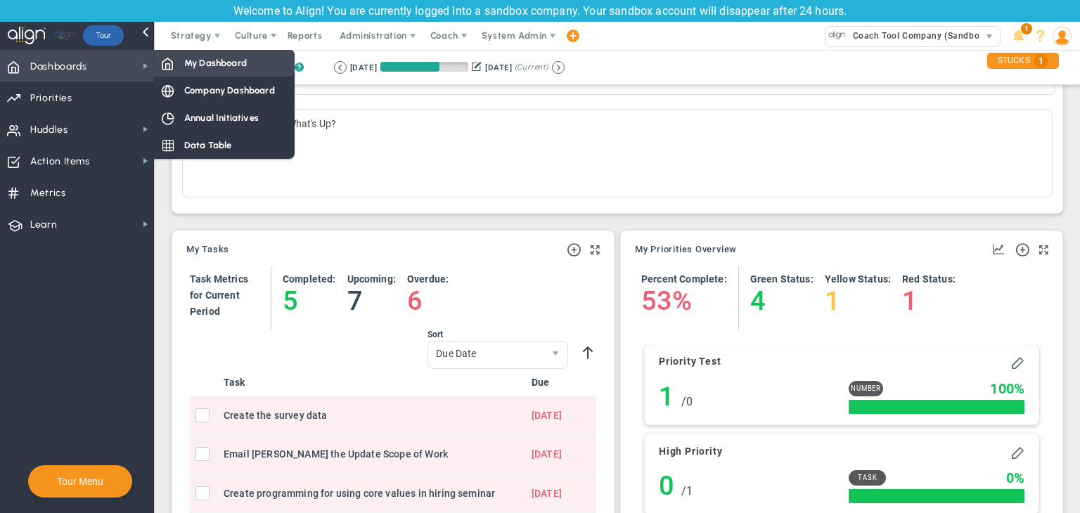
click at [214, 63] on span "My Dashboard" at bounding box center [215, 62] width 63 height 13
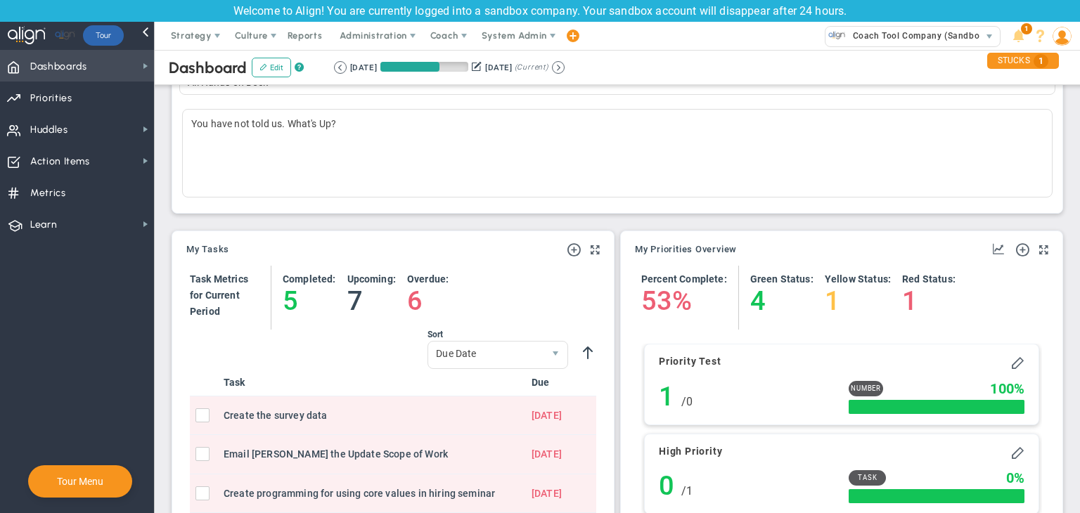
click at [80, 64] on span "Dashboards" at bounding box center [58, 67] width 57 height 30
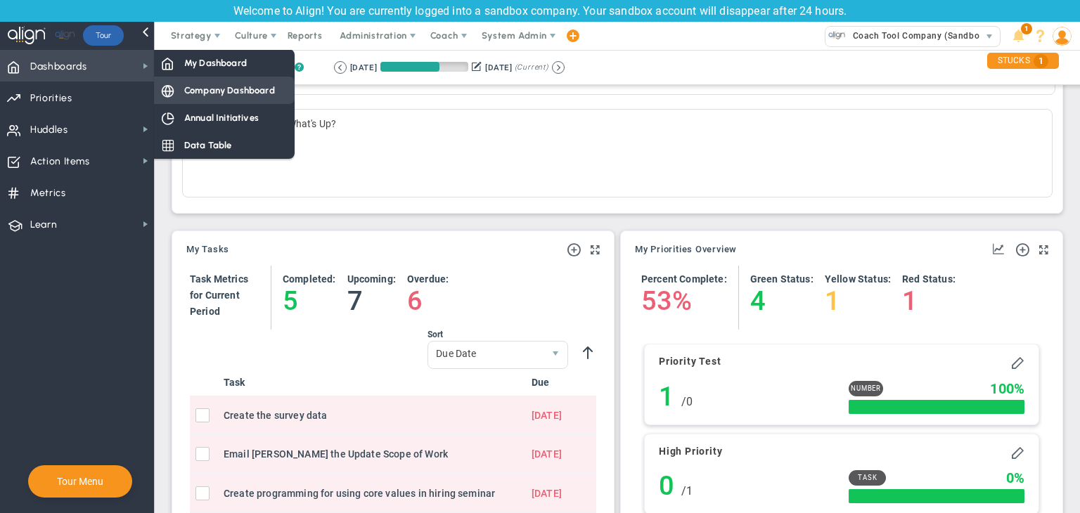
drag, startPoint x: 236, startPoint y: 91, endPoint x: 272, endPoint y: 102, distance: 37.4
click at [236, 92] on span "Company Dashboard" at bounding box center [229, 90] width 91 height 13
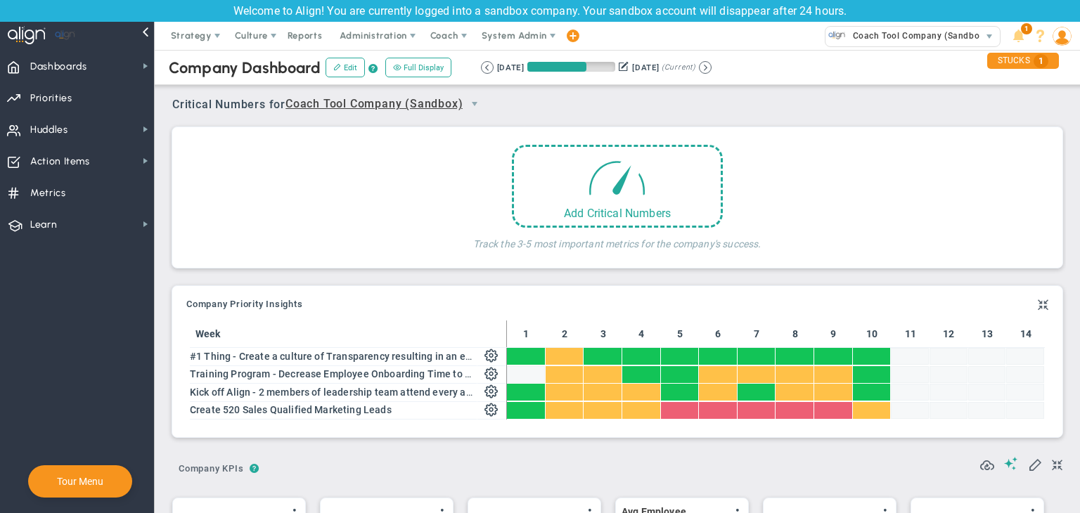
scroll to position [702933, 702862]
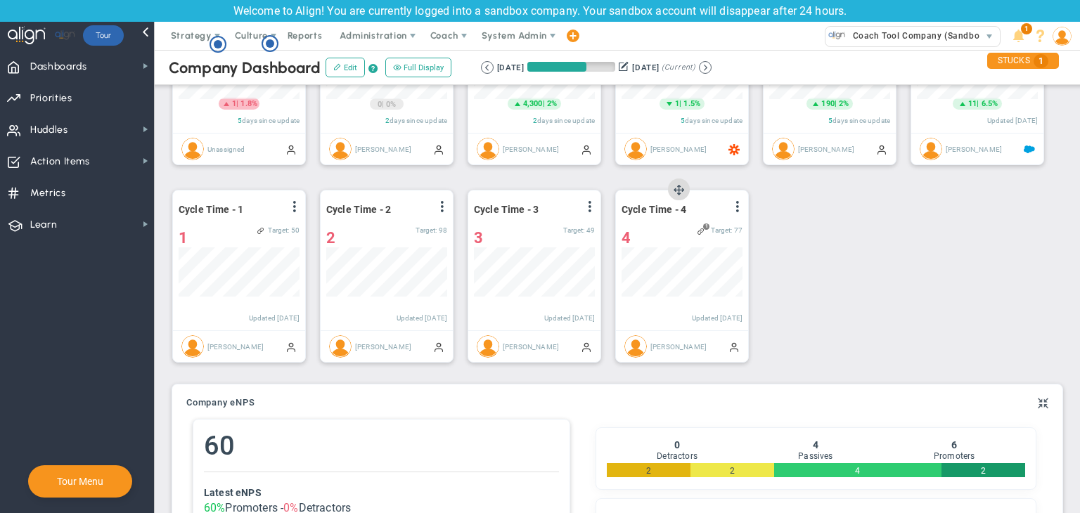
click at [745, 206] on div "Cycle Time - 4 View Historical Graph Edit Make "No Change" Update Add Past Upda…" at bounding box center [682, 261] width 132 height 140
click at [742, 207] on span at bounding box center [737, 206] width 11 height 11
click at [90, 160] on span "Action Items Action Items" at bounding box center [77, 161] width 154 height 32
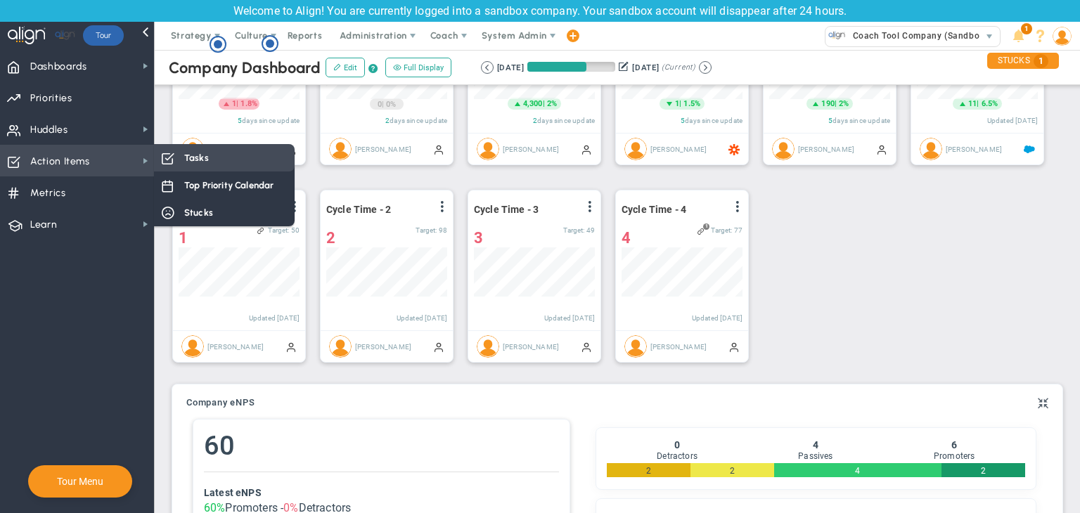
click at [245, 165] on div "Tasks" at bounding box center [224, 157] width 141 height 27
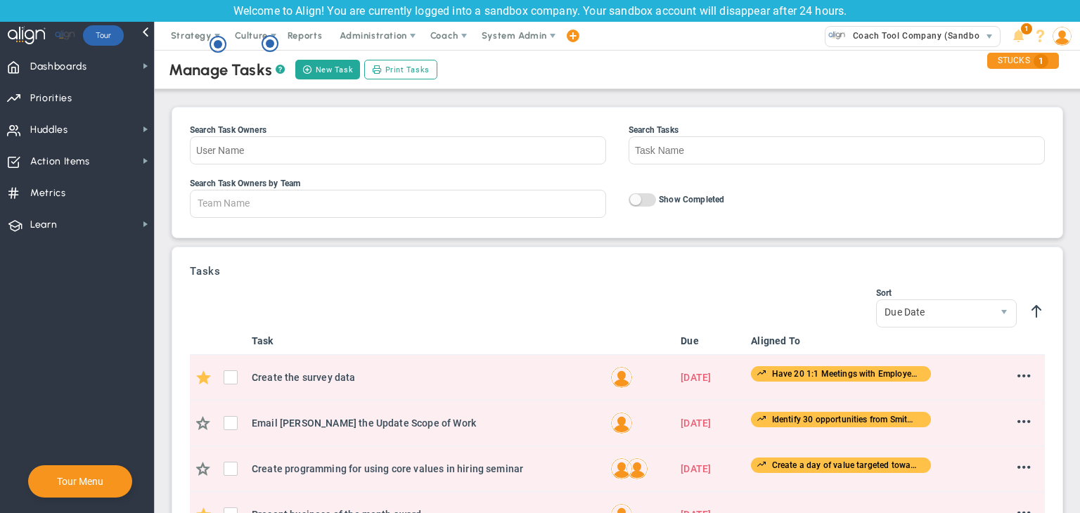
click at [322, 57] on div "Manage Tasks ? New Task Print Tasks" at bounding box center [617, 69] width 953 height 39
click at [318, 74] on button "New Task" at bounding box center [327, 70] width 65 height 20
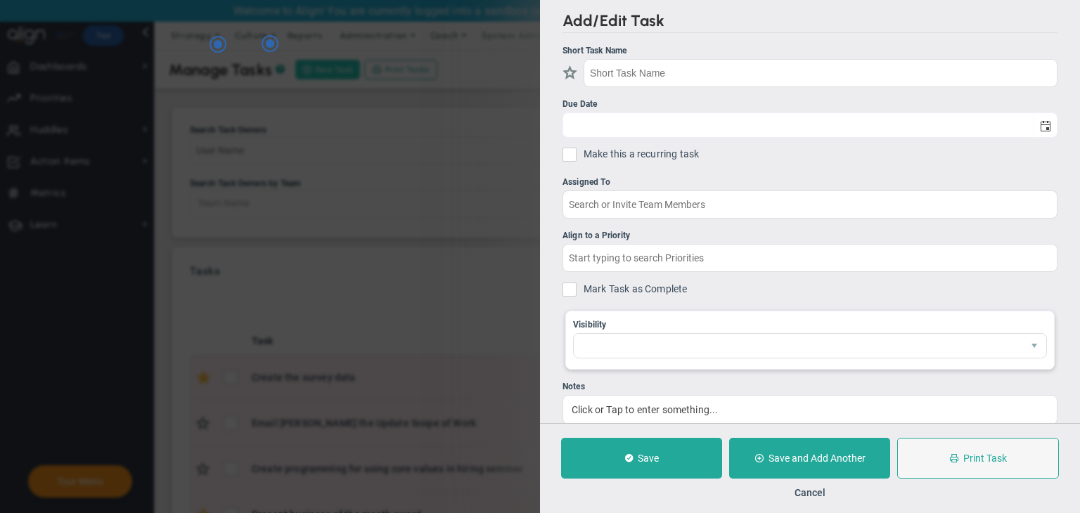
checkbox input "false"
type input "8/22/2025"
checkbox input "false"
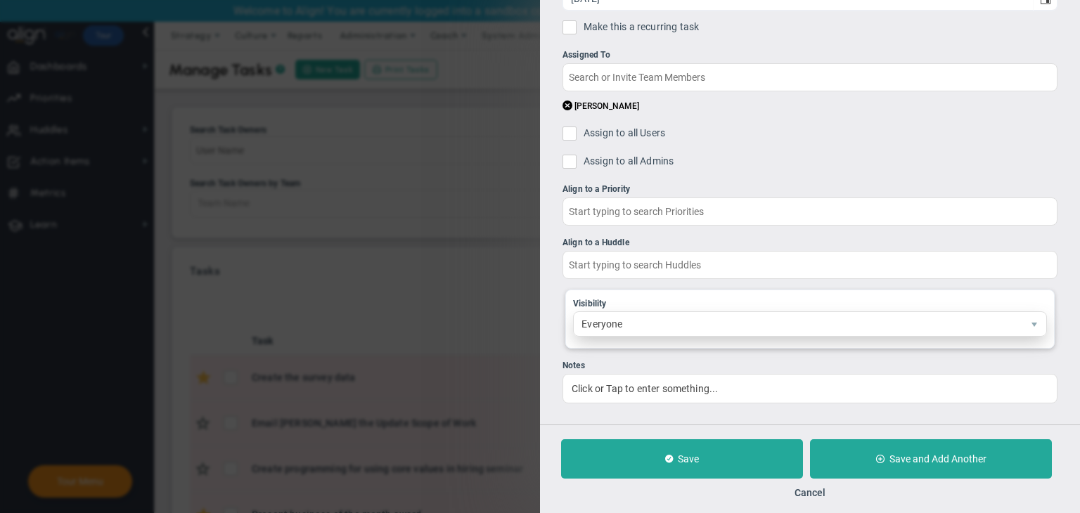
scroll to position [128, 0]
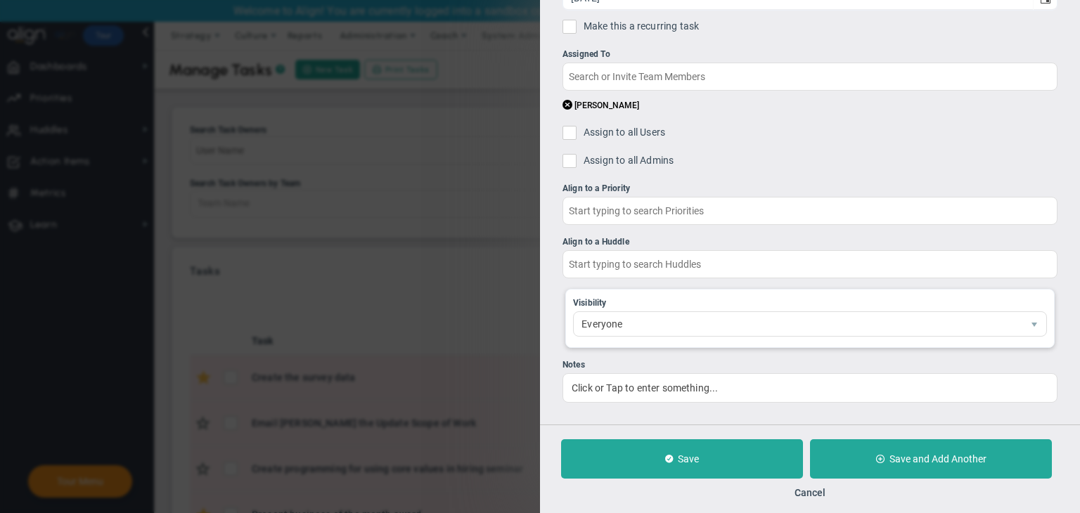
click at [568, 126] on span at bounding box center [569, 133] width 14 height 14
click at [568, 129] on input "Assign to all Users" at bounding box center [573, 136] width 14 height 14
checkbox input "true"
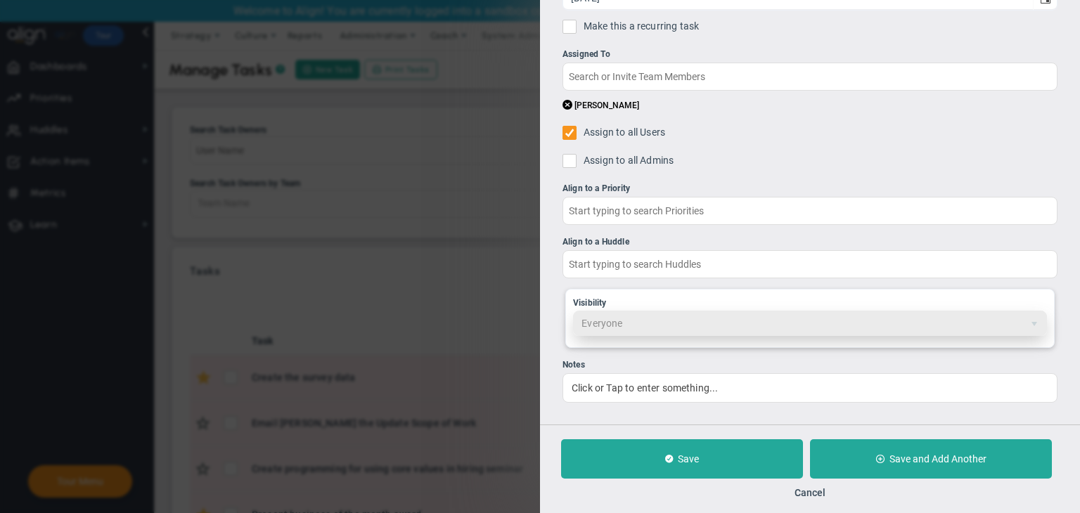
click at [643, 318] on span "Everyone 1" at bounding box center [810, 323] width 474 height 25
click at [1017, 327] on span "Everyone 1" at bounding box center [810, 323] width 474 height 25
click at [1018, 327] on span "Everyone 1" at bounding box center [810, 323] width 474 height 25
click at [1021, 324] on span "Everyone 1" at bounding box center [810, 323] width 474 height 25
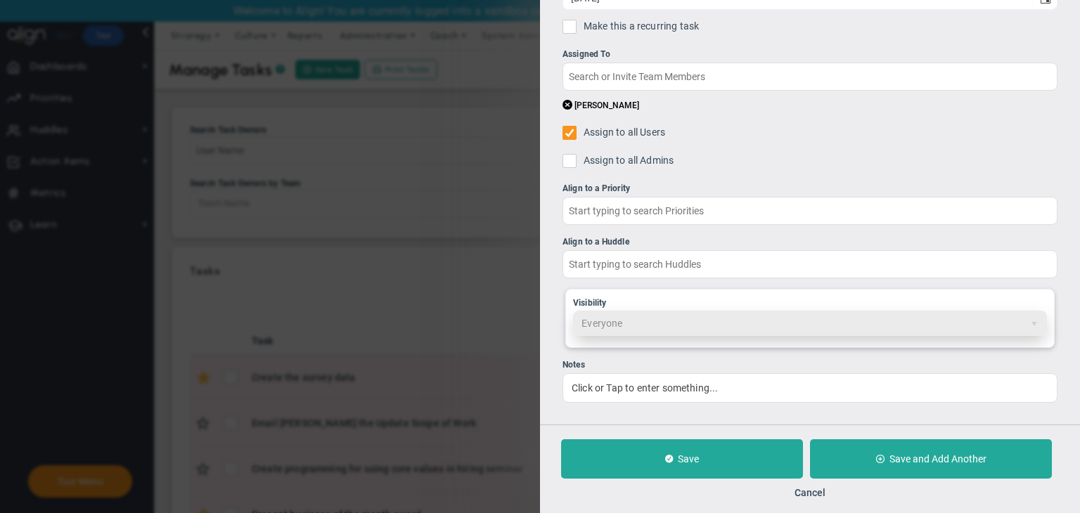
click at [1022, 323] on span "Everyone 1" at bounding box center [810, 323] width 474 height 25
click at [681, 349] on ul "Short Task Name Due Date 8/22/2025 Make this a recurring task You are creating …" at bounding box center [809, 159] width 495 height 486
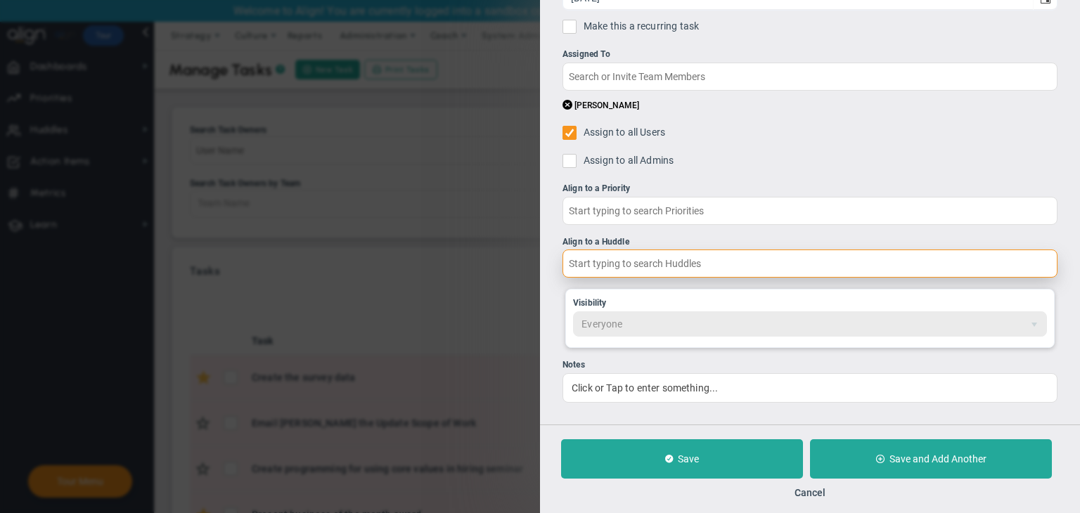
click at [609, 260] on input "text" at bounding box center [809, 264] width 495 height 28
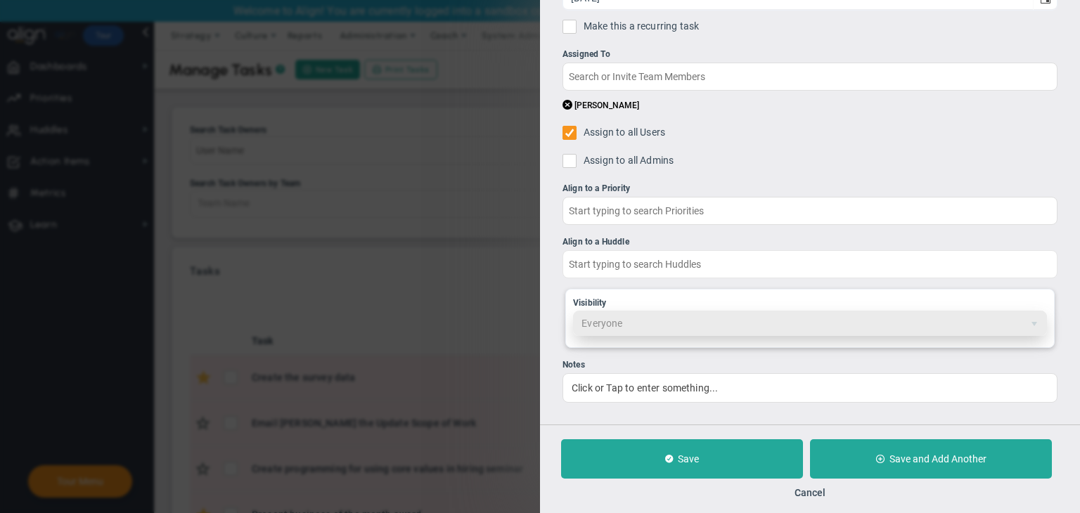
click at [619, 318] on span "Everyone 1" at bounding box center [810, 323] width 474 height 25
click at [635, 340] on div "Visibility Everyone 1 Visibility settings are based on the linked Priority and …" at bounding box center [809, 318] width 489 height 59
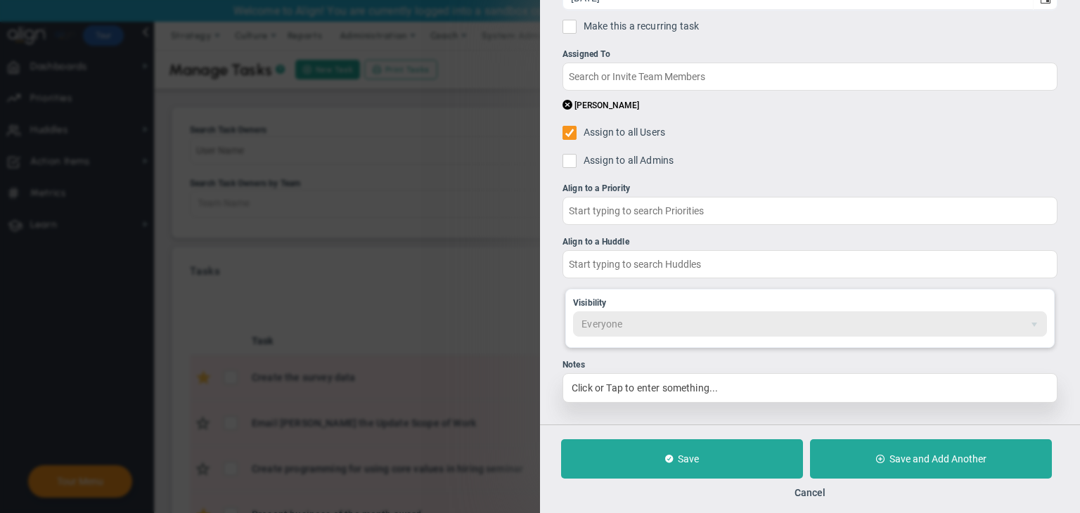
click at [652, 375] on div "Click or Tap to enter something..." at bounding box center [809, 388] width 495 height 30
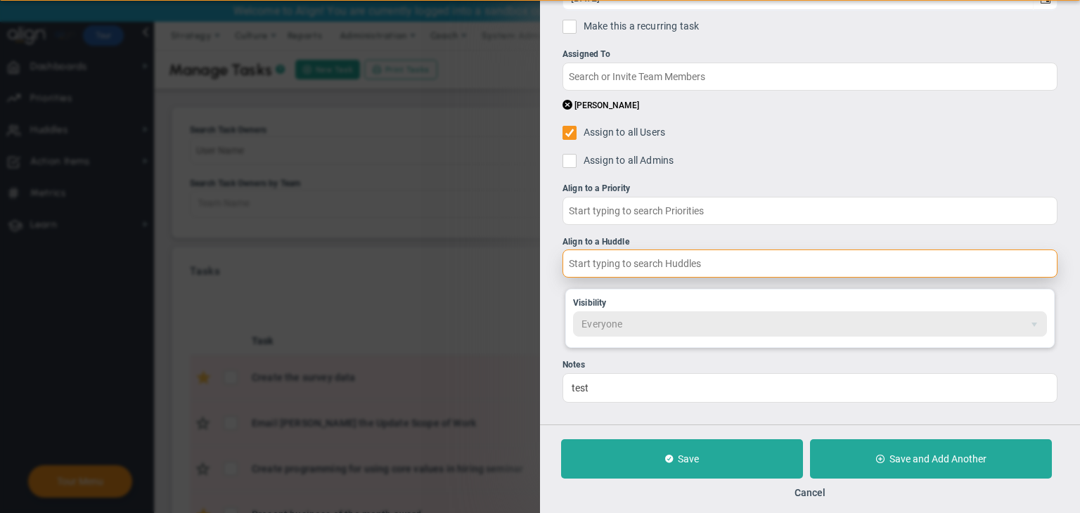
click at [612, 257] on input "text" at bounding box center [809, 264] width 495 height 28
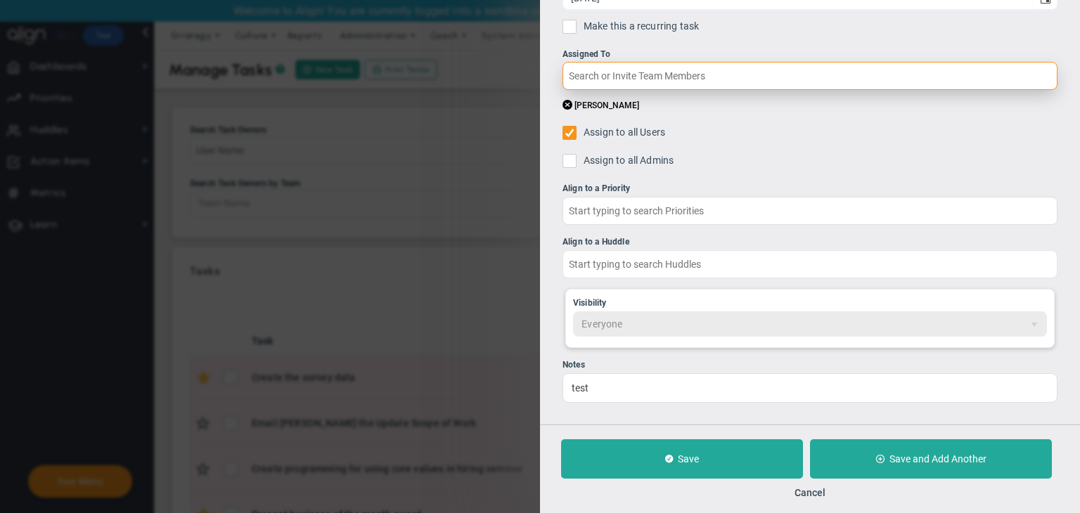
click at [710, 82] on input "text" at bounding box center [809, 76] width 495 height 28
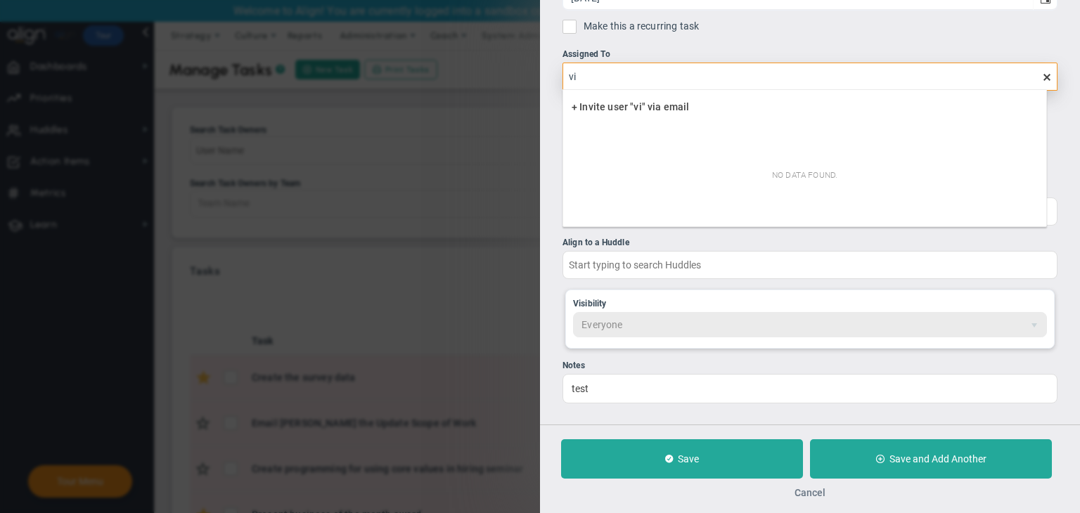
type input "vi"
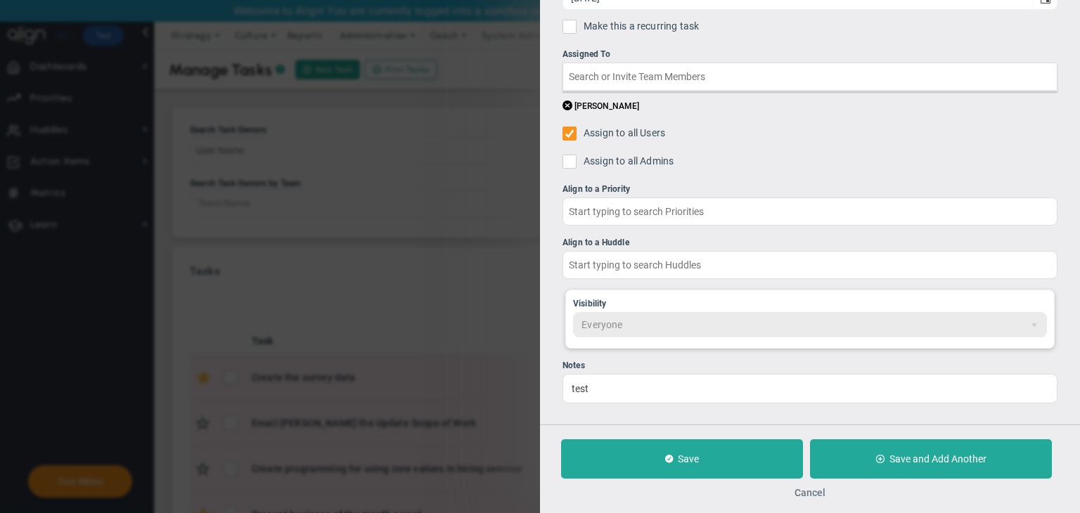
click at [817, 497] on button "Cancel" at bounding box center [809, 492] width 31 height 11
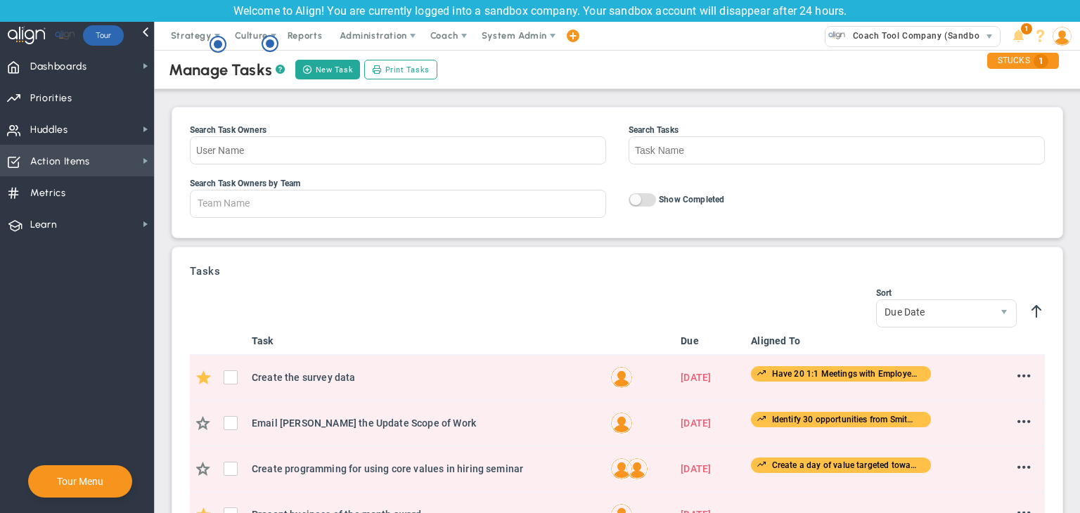
click at [114, 163] on span "Action Items Action Items" at bounding box center [77, 161] width 154 height 32
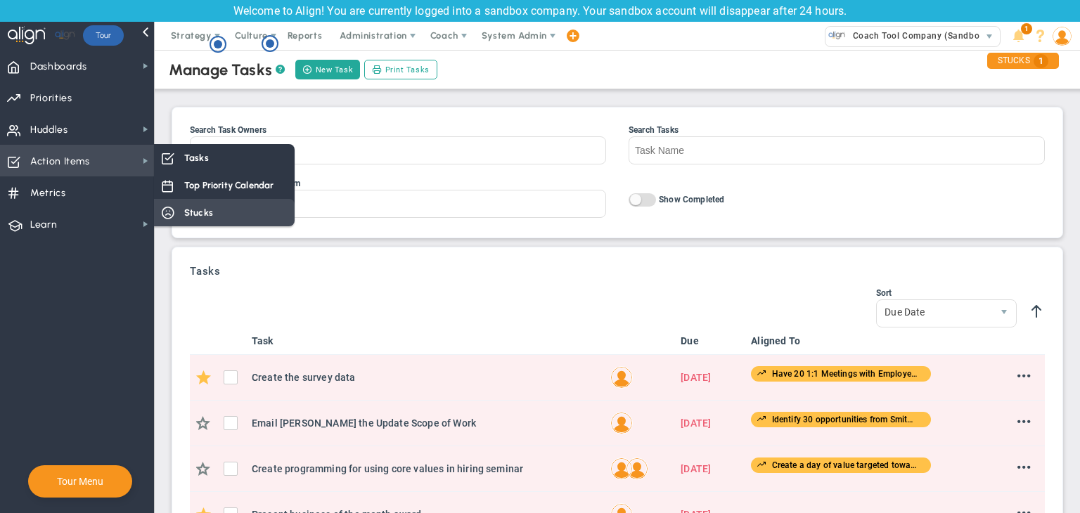
click at [192, 219] on div "Stucks" at bounding box center [224, 212] width 141 height 27
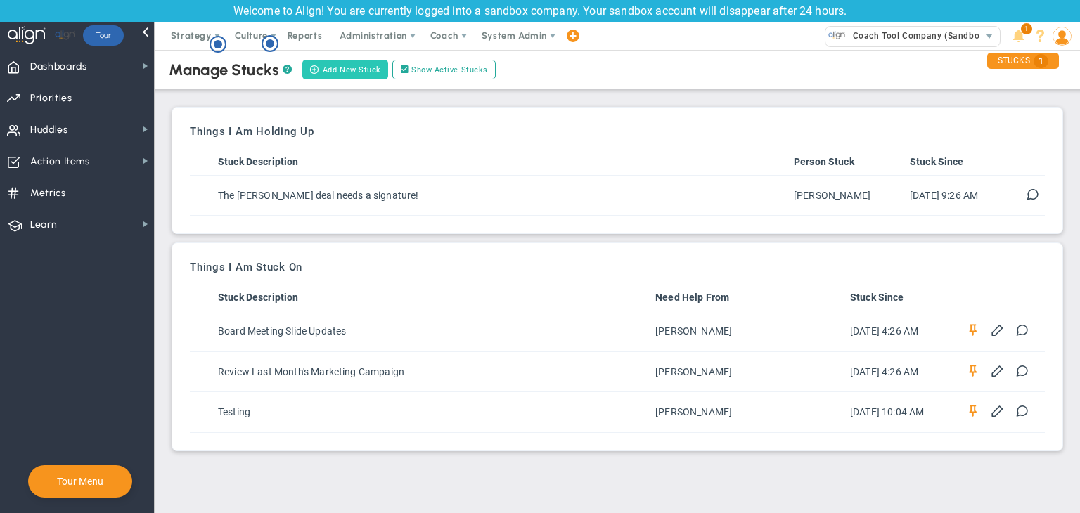
click at [347, 72] on button "Add New Stuck" at bounding box center [345, 70] width 86 height 20
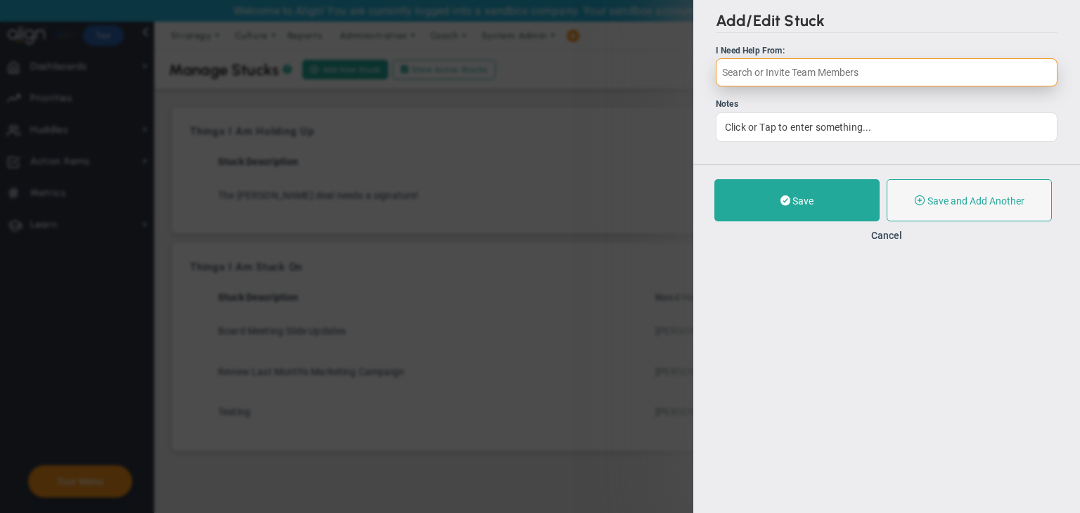
click at [903, 65] on input "text" at bounding box center [887, 72] width 342 height 28
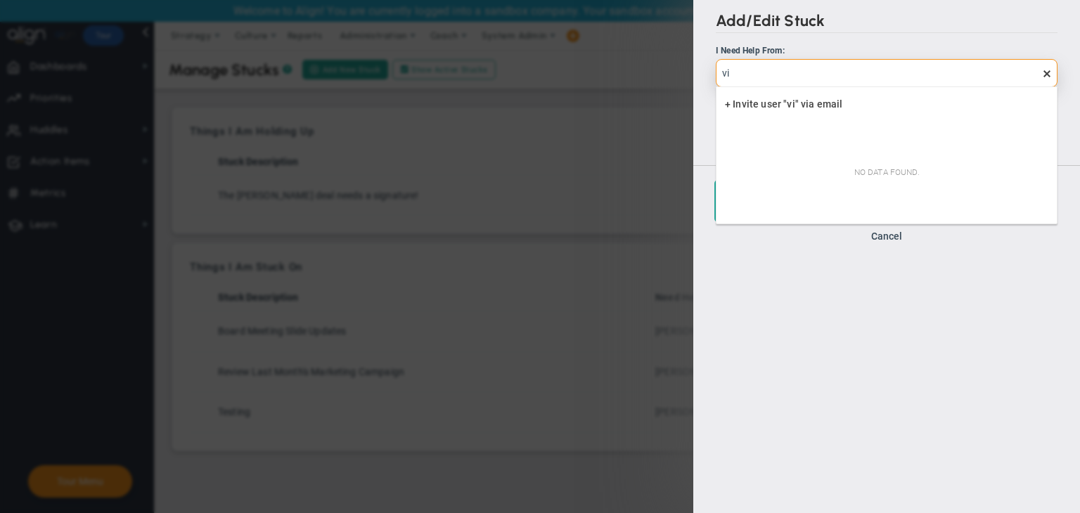
type input "vi"
click at [706, 333] on div "Add/Edit Stuck I Need Help From: vi Notes Click or Tap to enter something... Sa…" at bounding box center [886, 256] width 387 height 513
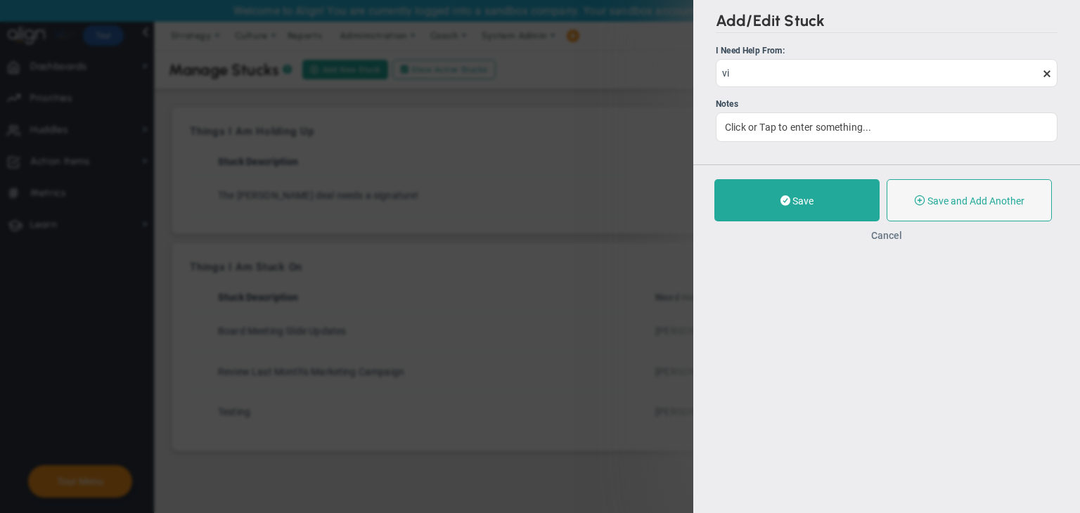
click at [875, 234] on button "Cancel" at bounding box center [886, 235] width 31 height 11
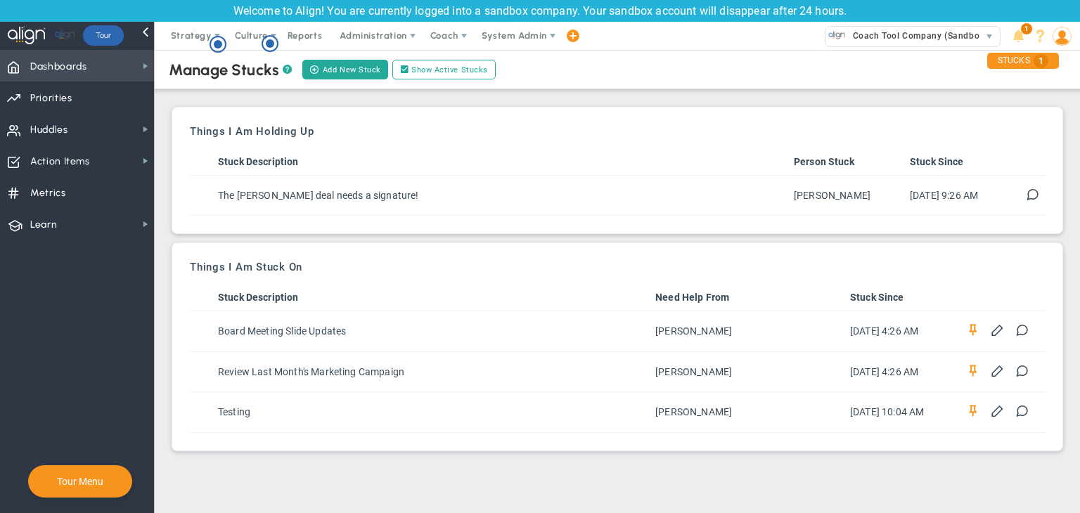
click at [44, 68] on span "Dashboards" at bounding box center [58, 67] width 57 height 30
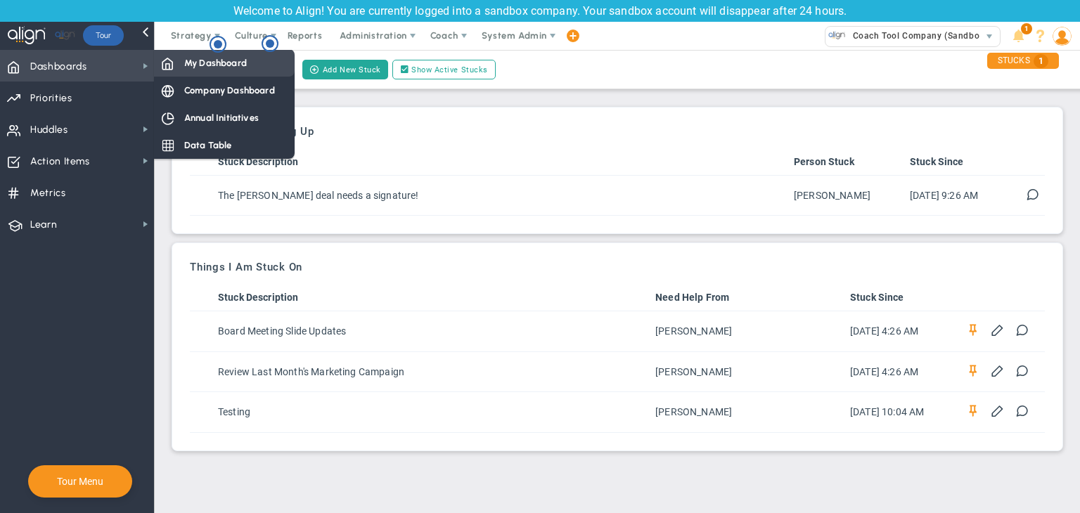
click at [211, 71] on div "My Dashboard" at bounding box center [224, 62] width 141 height 27
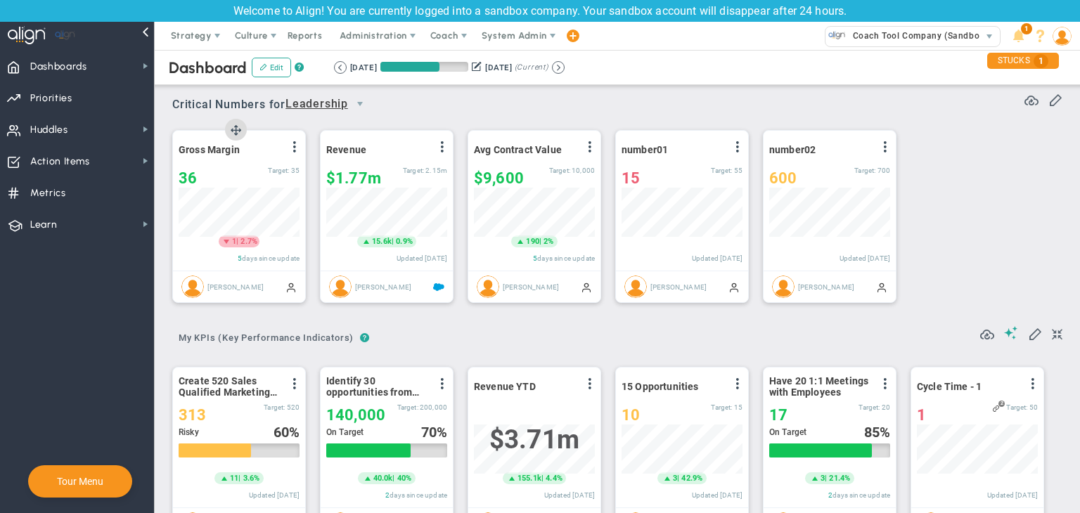
scroll to position [49, 121]
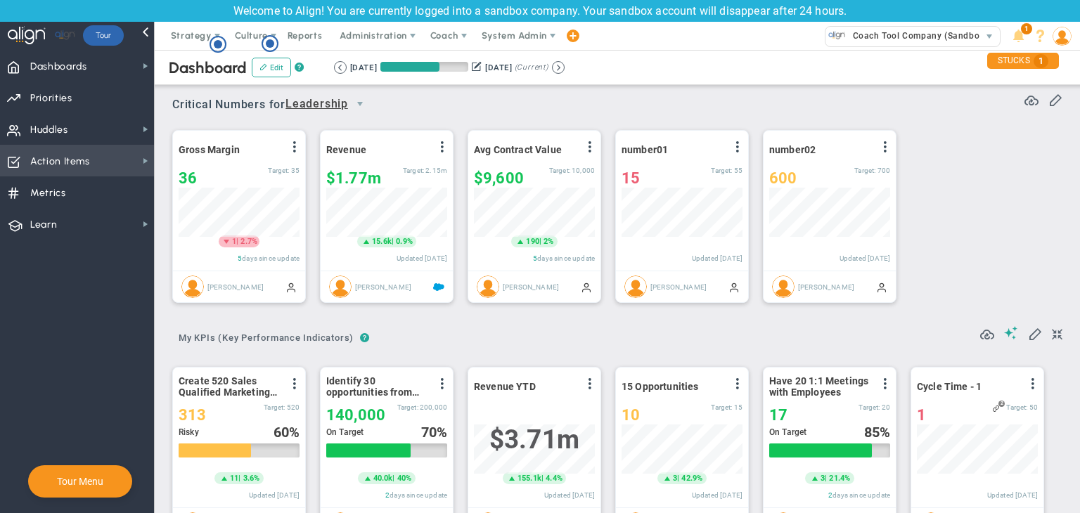
click at [125, 166] on span "Action Items Action Items" at bounding box center [77, 161] width 154 height 32
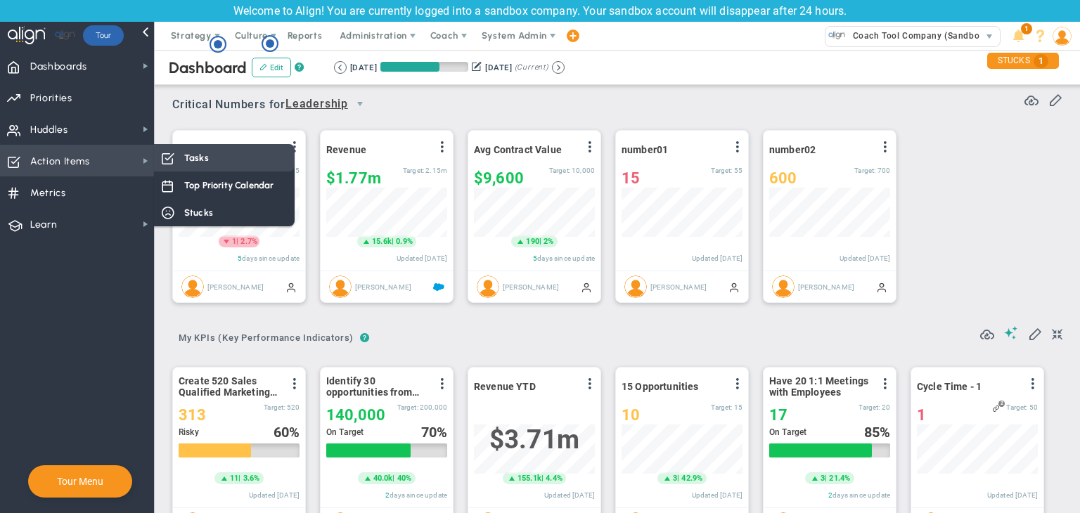
click at [164, 154] on span at bounding box center [167, 157] width 13 height 13
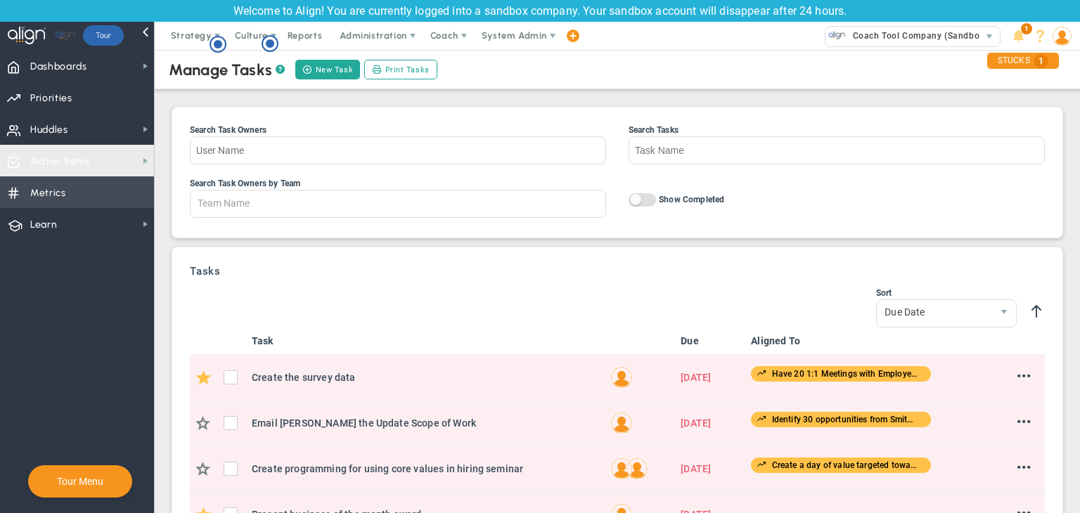
click at [56, 189] on span "Metrics" at bounding box center [48, 194] width 36 height 30
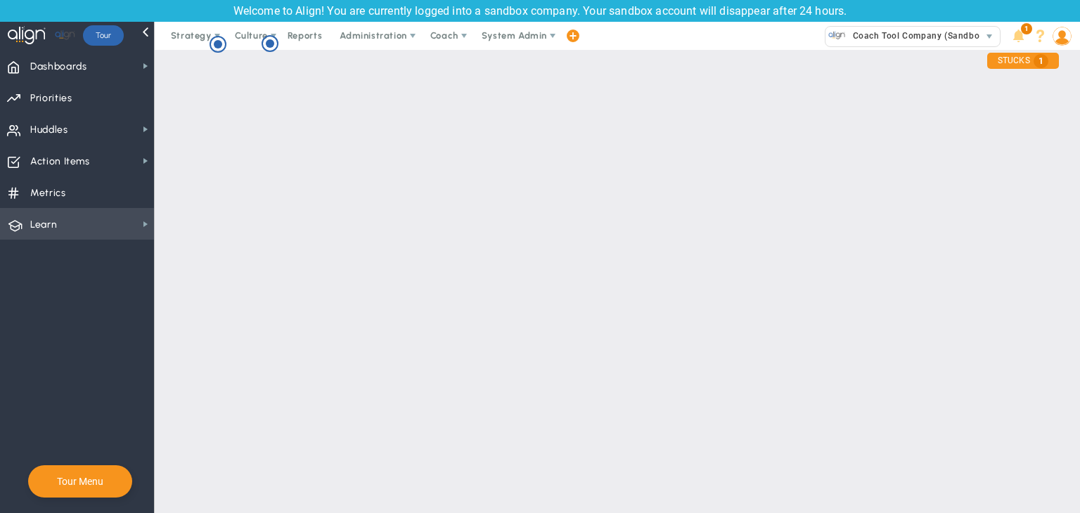
checkbox input "false"
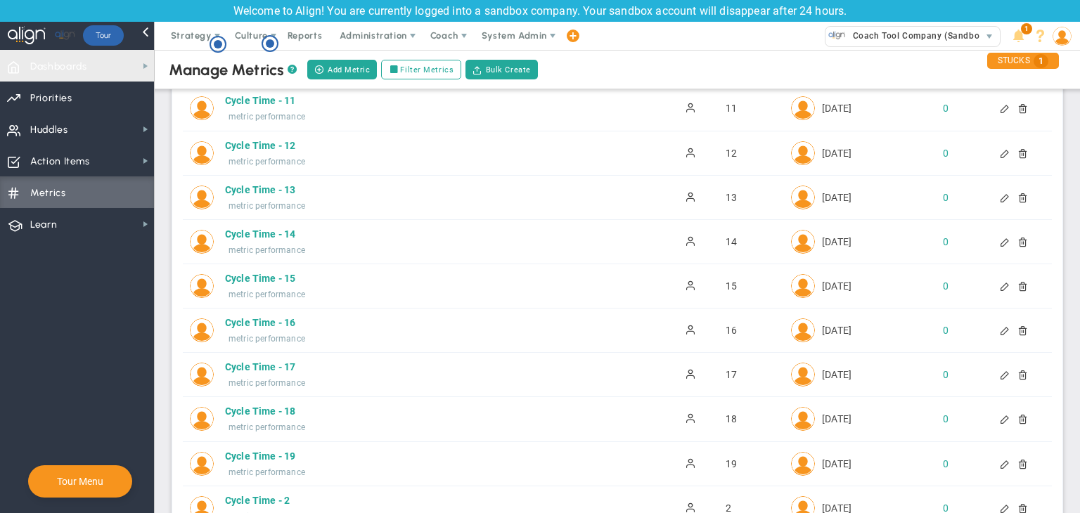
click at [98, 48] on div "Tour" at bounding box center [103, 35] width 41 height 27
click at [107, 65] on span "Dashboards Dashboards" at bounding box center [77, 66] width 154 height 32
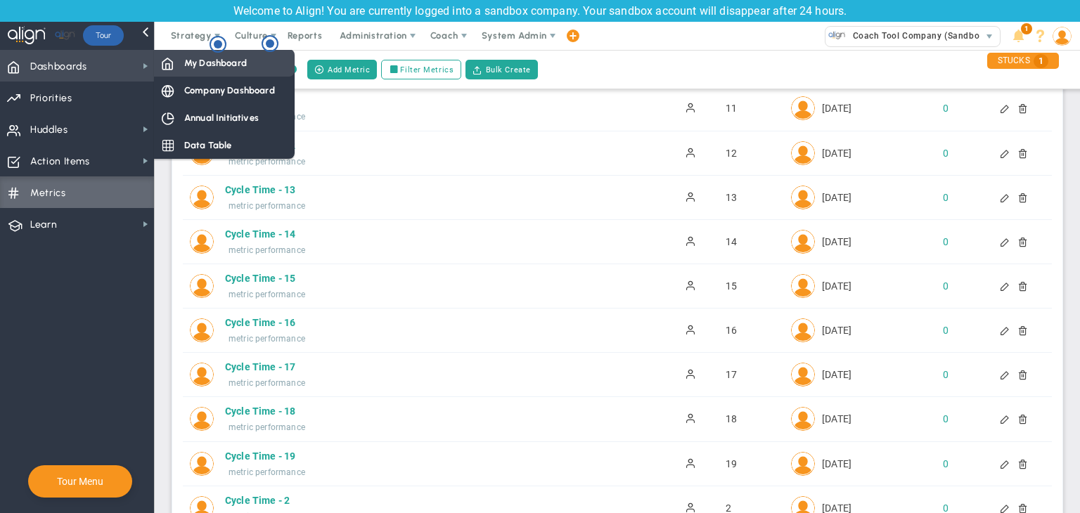
click at [253, 56] on div "My Dashboard" at bounding box center [224, 62] width 141 height 27
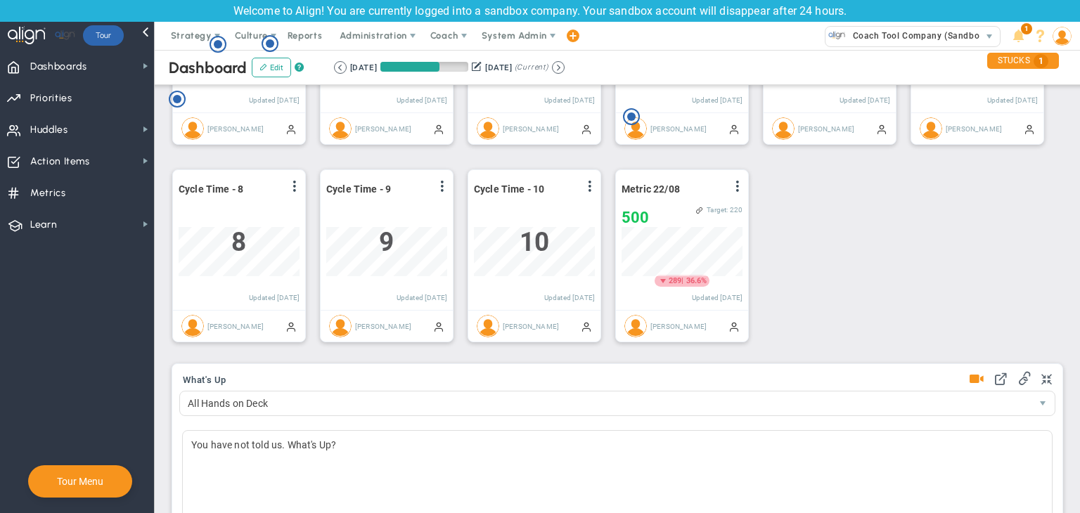
scroll to position [260, 0]
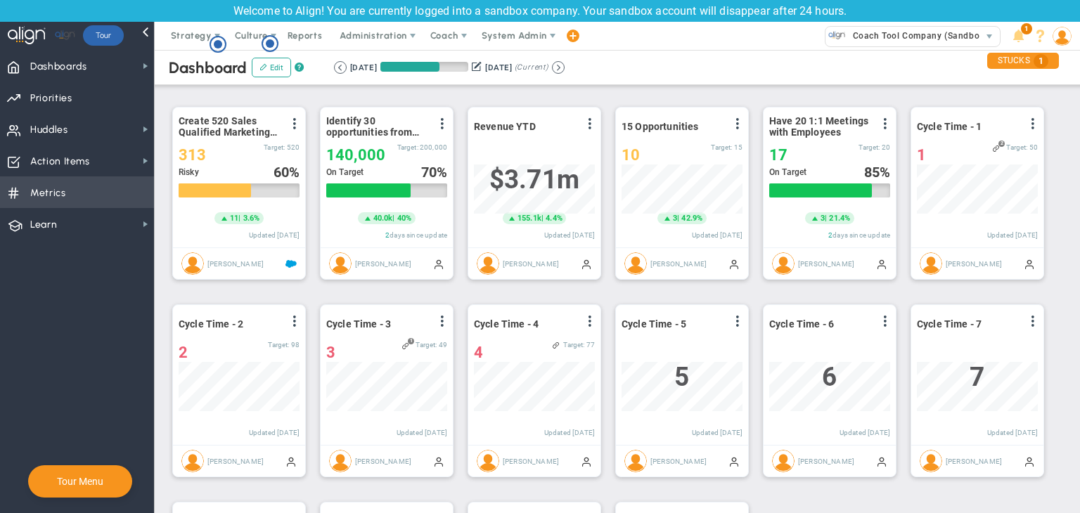
click at [73, 198] on span "Metrics Metrics" at bounding box center [77, 192] width 154 height 32
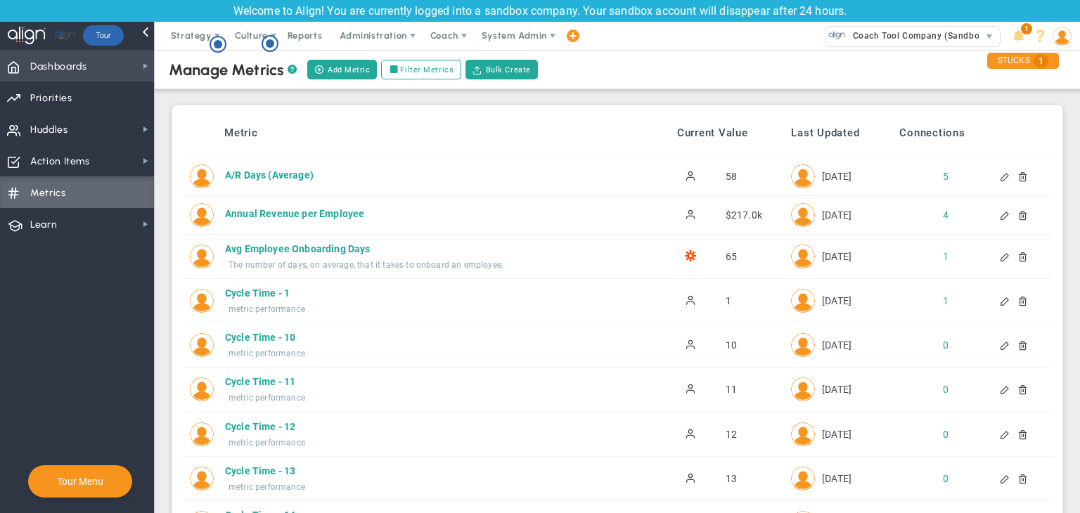
click at [120, 70] on span "Dashboards Dashboards" at bounding box center [77, 66] width 154 height 32
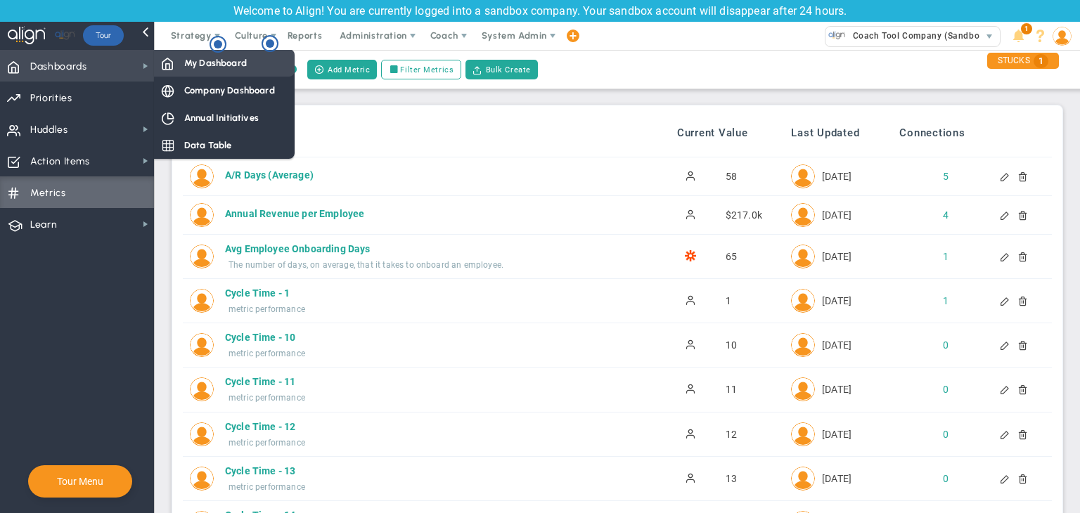
click at [171, 64] on span at bounding box center [167, 62] width 13 height 13
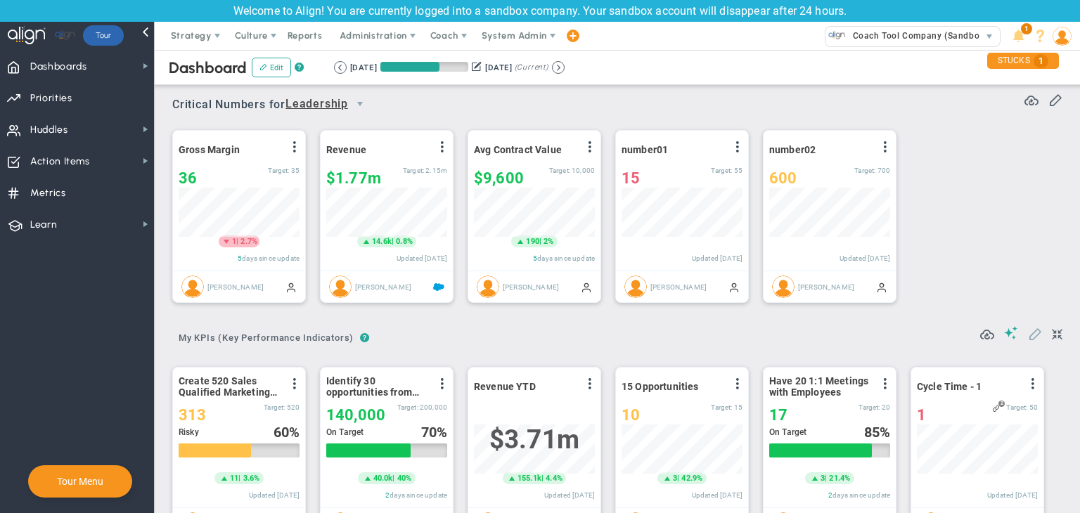
scroll to position [49, 121]
click at [1028, 334] on span at bounding box center [1035, 333] width 14 height 14
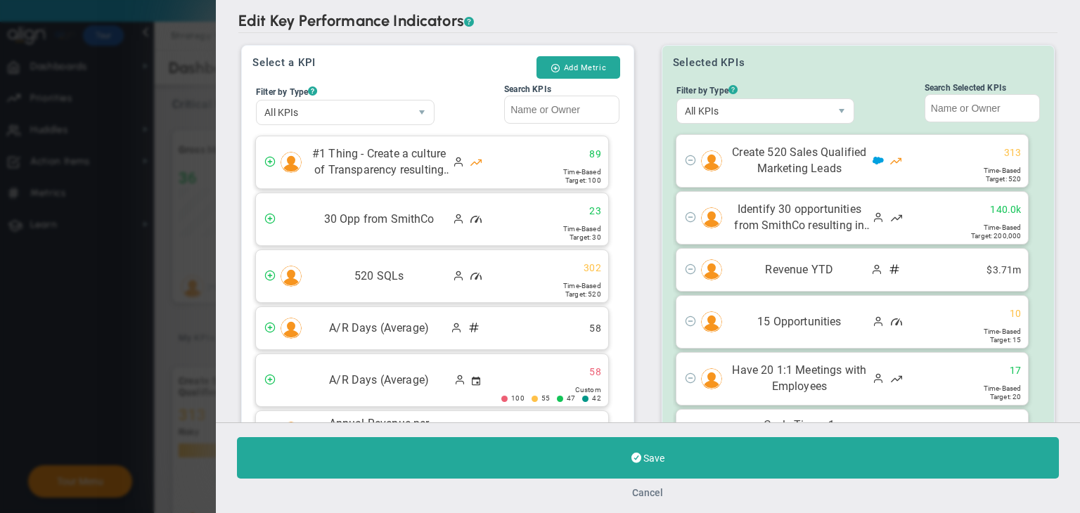
click at [657, 495] on button "Cancel" at bounding box center [648, 492] width 31 height 11
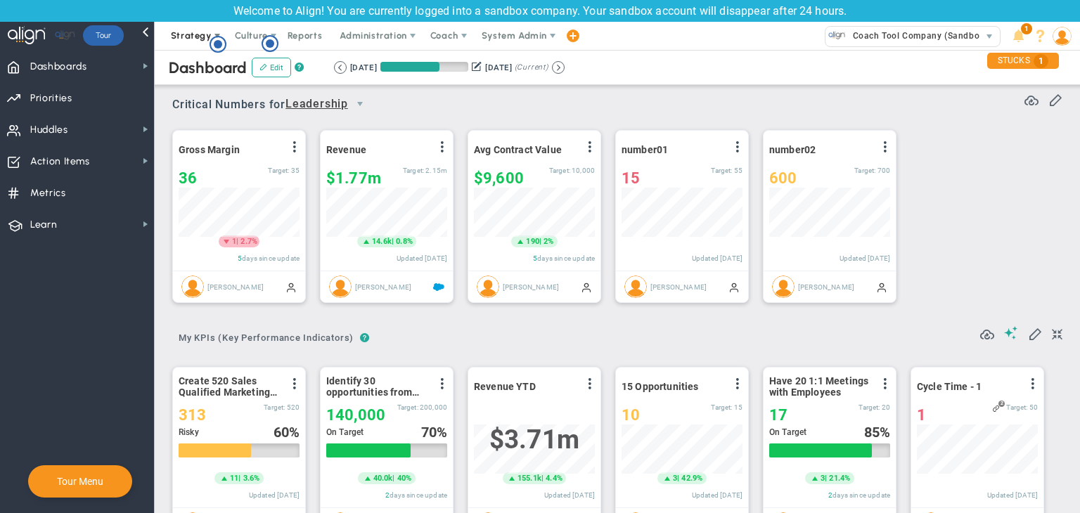
click at [183, 36] on span "Strategy" at bounding box center [191, 35] width 41 height 11
drag, startPoint x: 124, startPoint y: 72, endPoint x: 125, endPoint y: 84, distance: 12.0
click at [125, 84] on ul "Dashboards Dashboards My Dashboard Company Dashboard Annual Initiatives" at bounding box center [77, 145] width 154 height 190
click at [134, 69] on span "Dashboards Dashboards" at bounding box center [77, 66] width 154 height 32
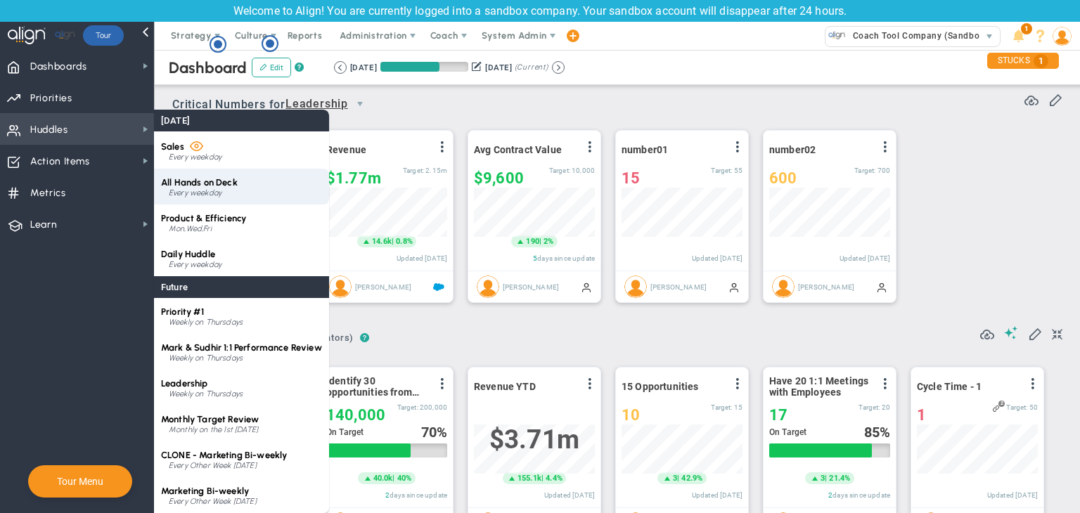
click at [228, 177] on span "All Hands on Deck" at bounding box center [199, 182] width 77 height 11
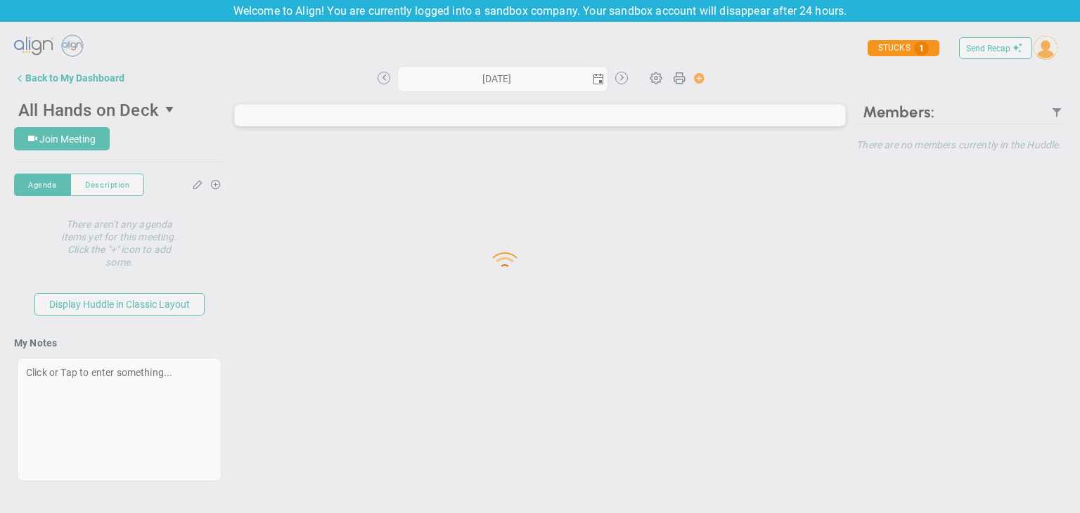
type input "Friday, August 22, 2025"
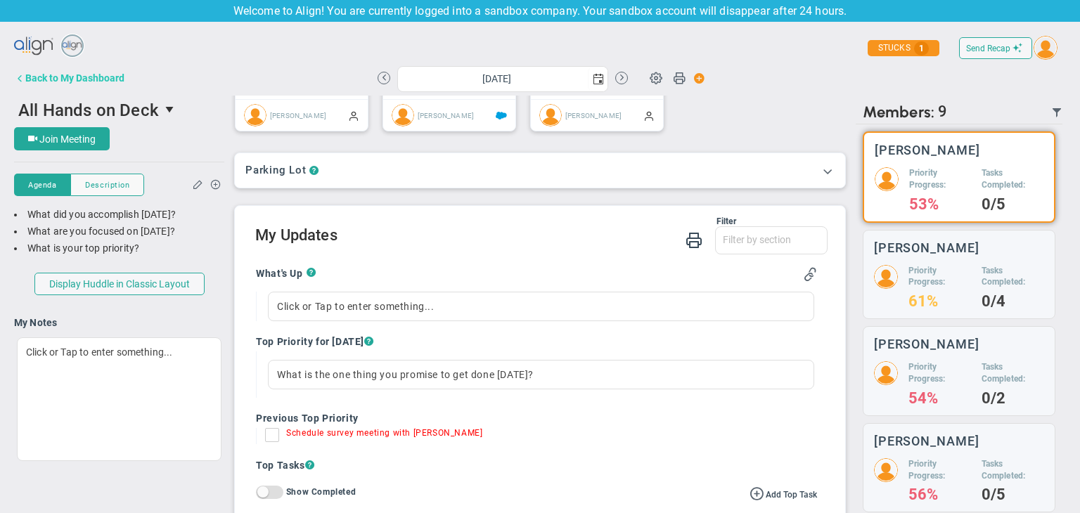
click at [40, 79] on div "Back to My Dashboard" at bounding box center [74, 77] width 99 height 11
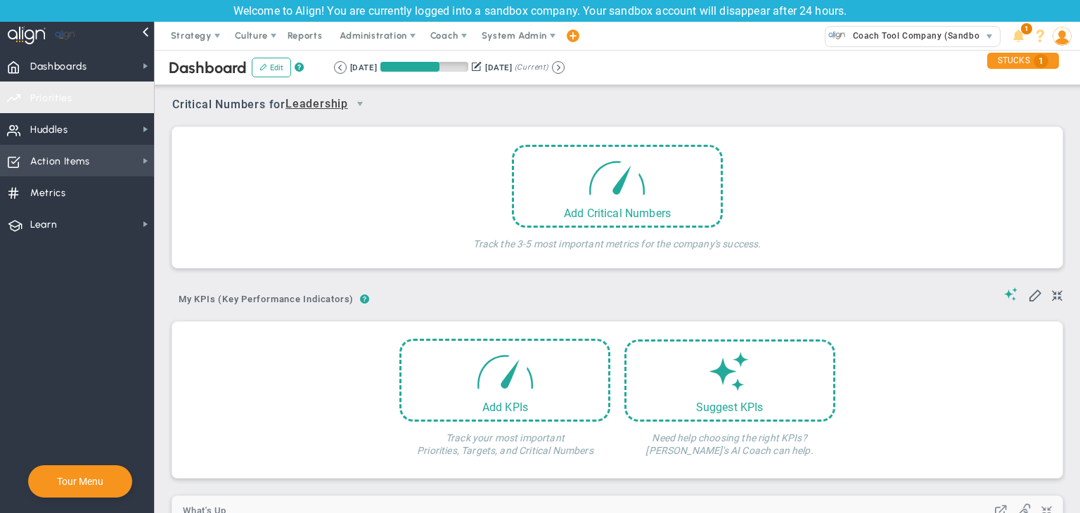
click at [137, 97] on span "Priorities OKR Tree Priorities OKRs" at bounding box center [77, 98] width 154 height 32
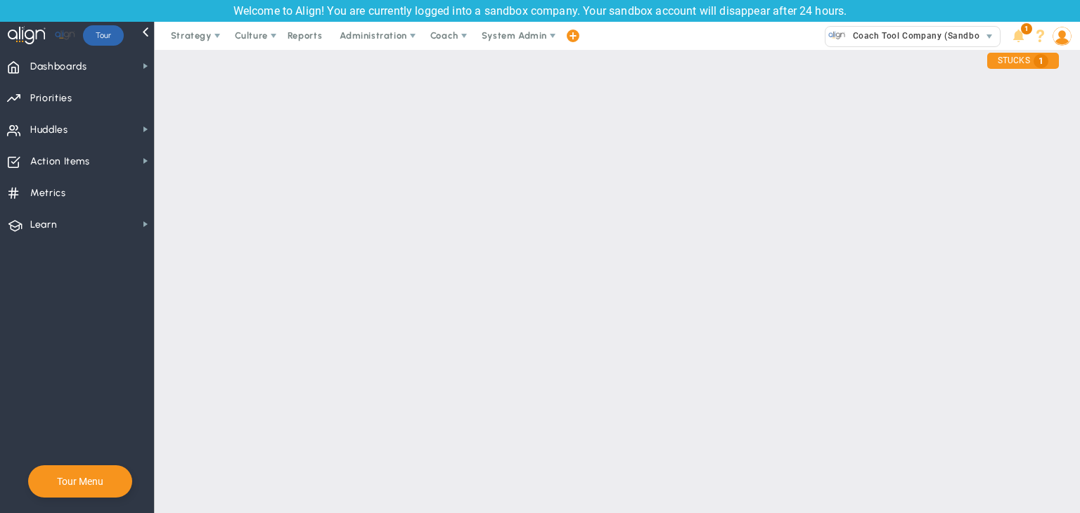
checkbox input "false"
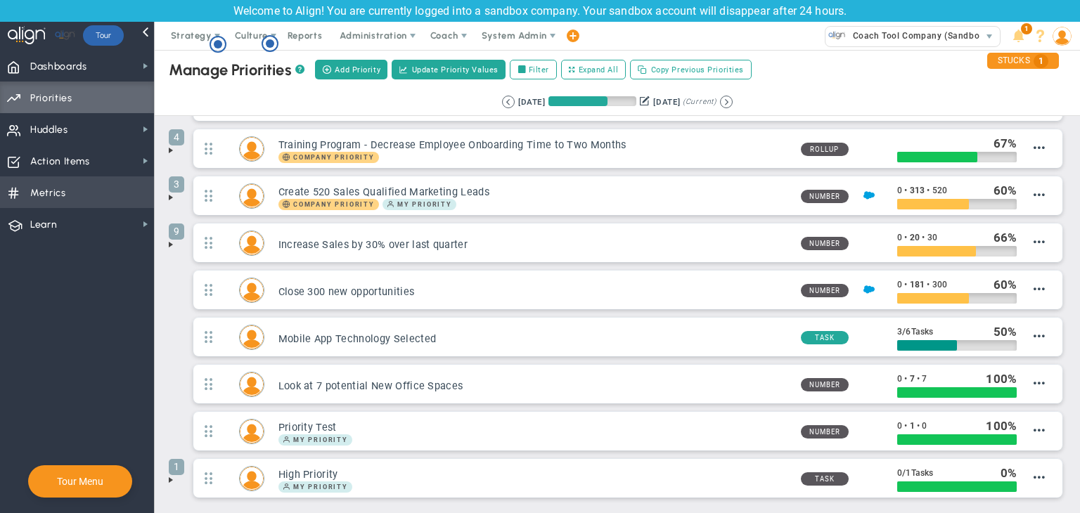
click at [90, 198] on span "Metrics Metrics" at bounding box center [77, 192] width 154 height 32
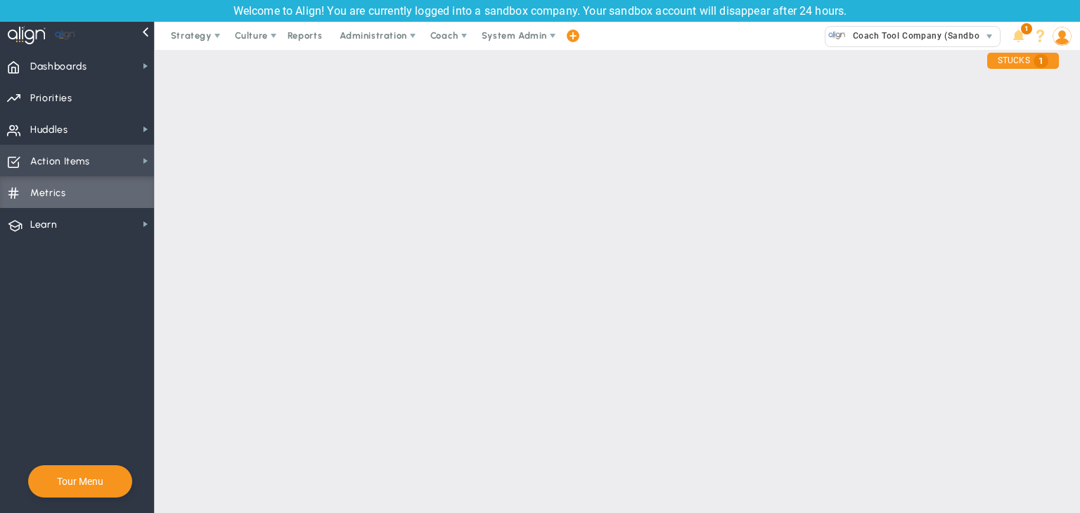
click at [95, 162] on span "Action Items Action Items" at bounding box center [77, 161] width 154 height 32
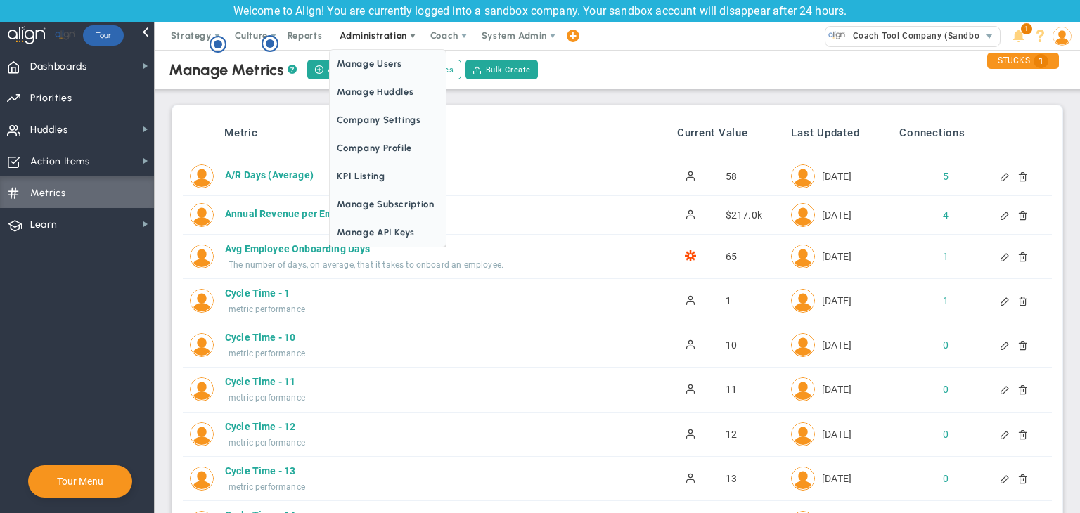
click at [408, 37] on span at bounding box center [412, 35] width 11 height 11
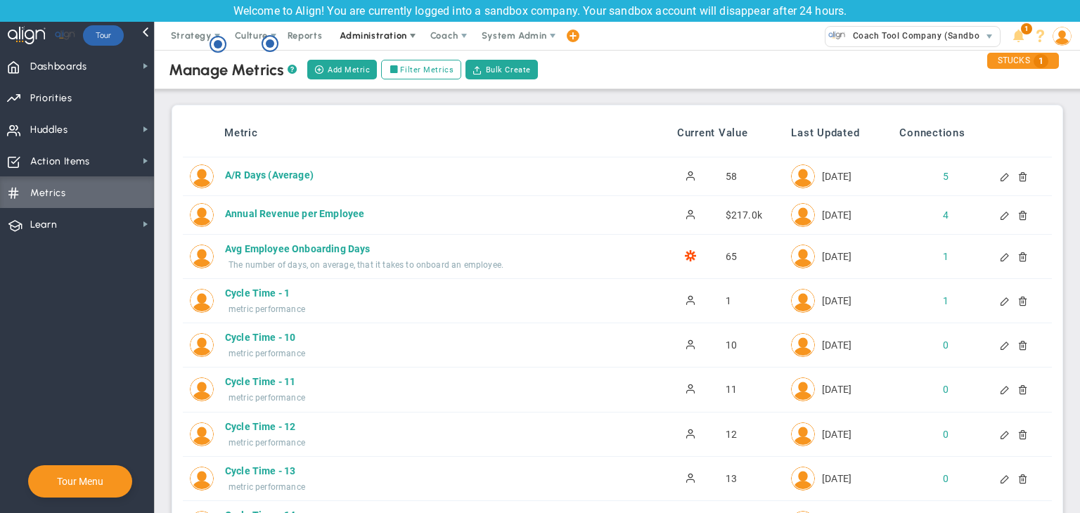
click at [371, 36] on span "Administration" at bounding box center [373, 35] width 67 height 11
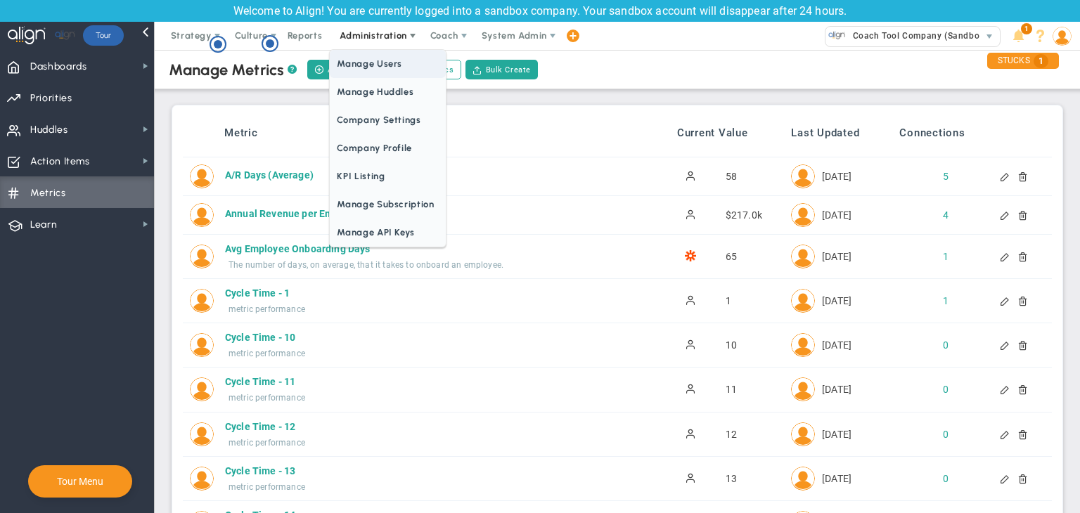
click at [365, 54] on span "Manage Users" at bounding box center [387, 64] width 115 height 28
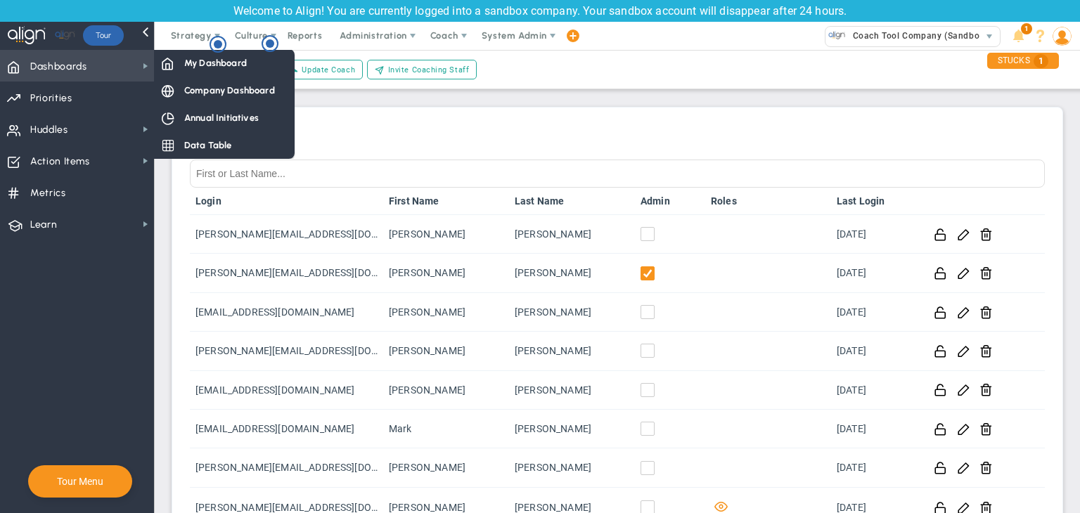
click at [33, 71] on span "Dashboards" at bounding box center [58, 67] width 57 height 30
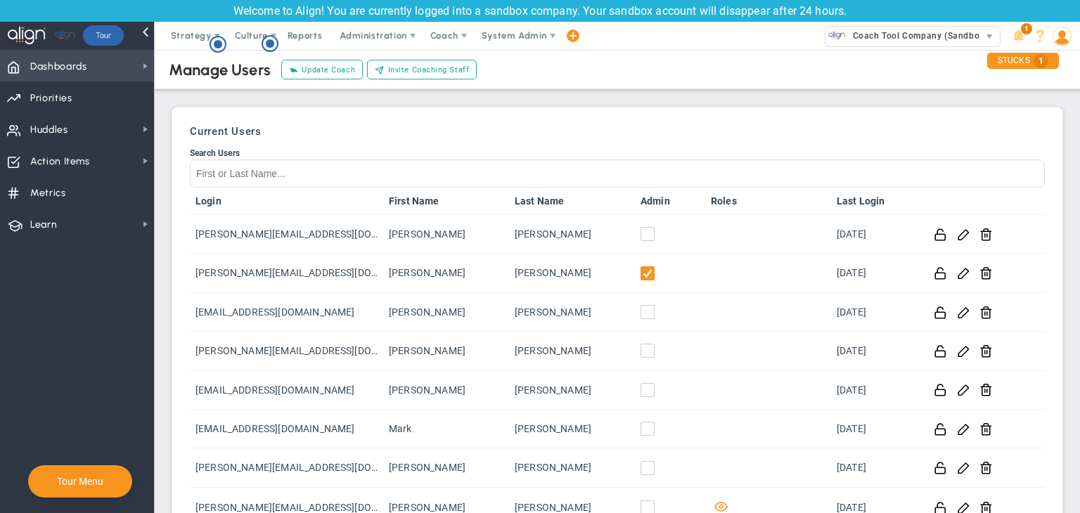
click at [34, 71] on span "Dashboards" at bounding box center [58, 67] width 57 height 30
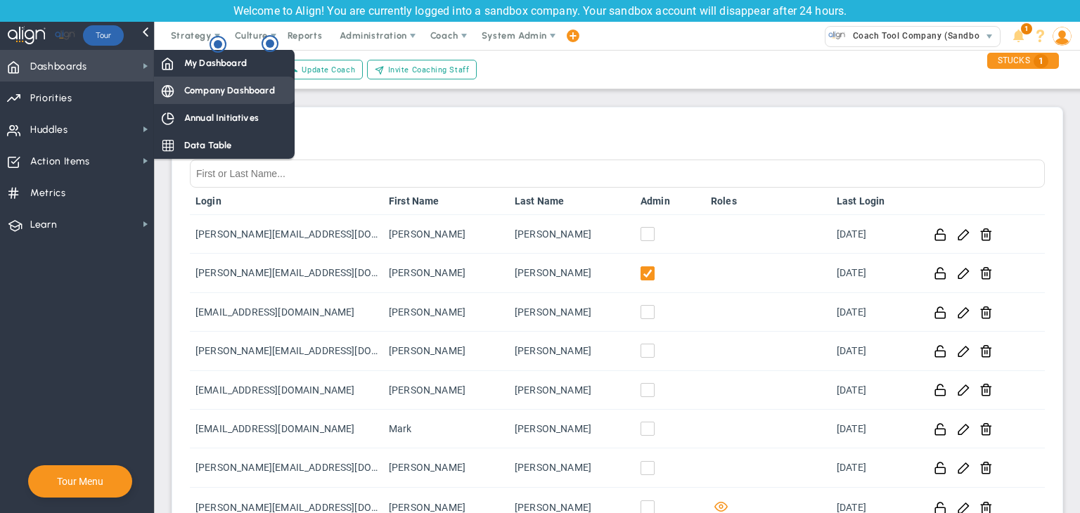
click at [211, 93] on span "Company Dashboard" at bounding box center [229, 90] width 91 height 13
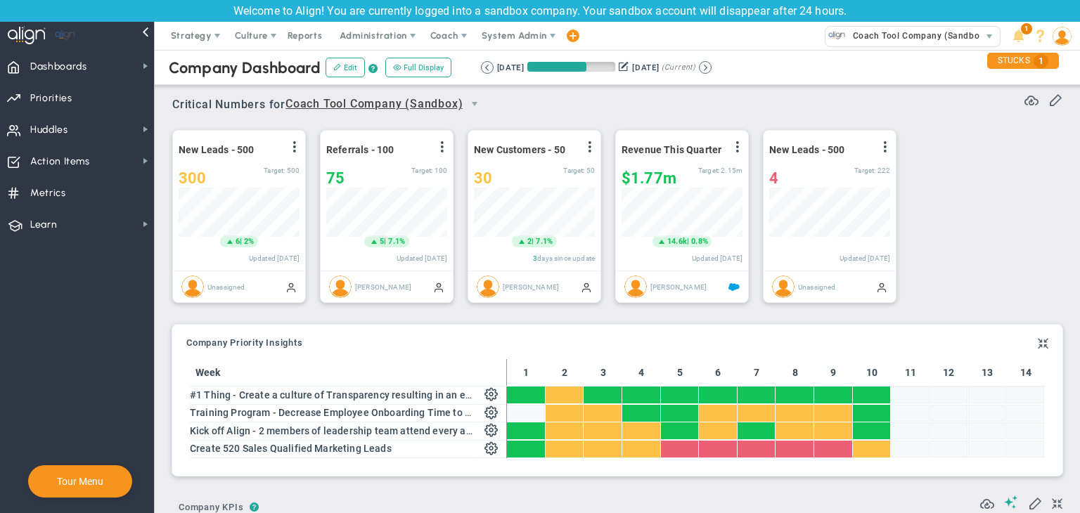
scroll to position [49, 121]
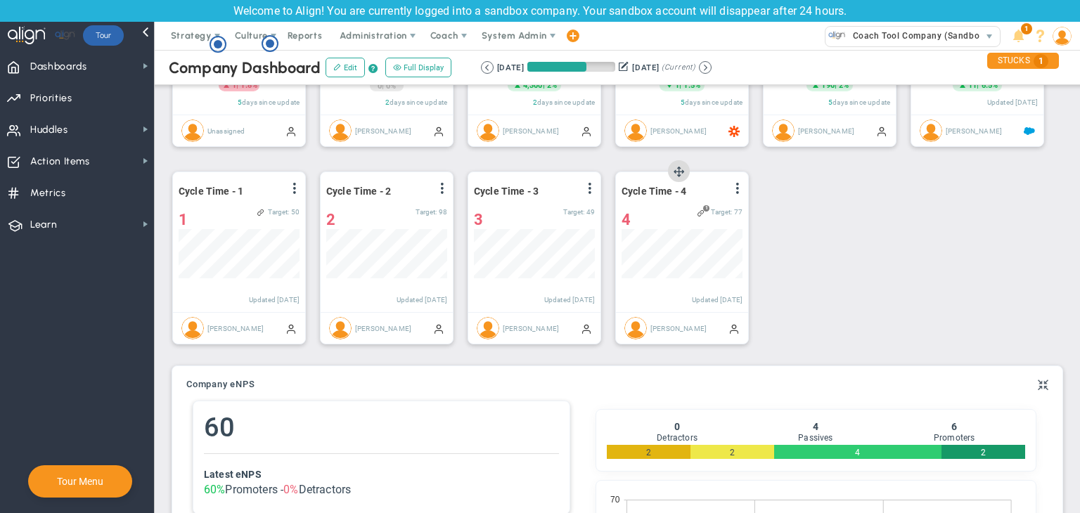
click at [703, 206] on span "1" at bounding box center [706, 208] width 6 height 6
click at [730, 189] on button at bounding box center [736, 188] width 13 height 11
click at [748, 187] on div "Cycle Time - 4 View Historical Graph Edit Make "No Change" Update Add Past Upda…" at bounding box center [682, 258] width 134 height 173
click at [716, 191] on li "View Historical Graph" at bounding box center [698, 200] width 100 height 18
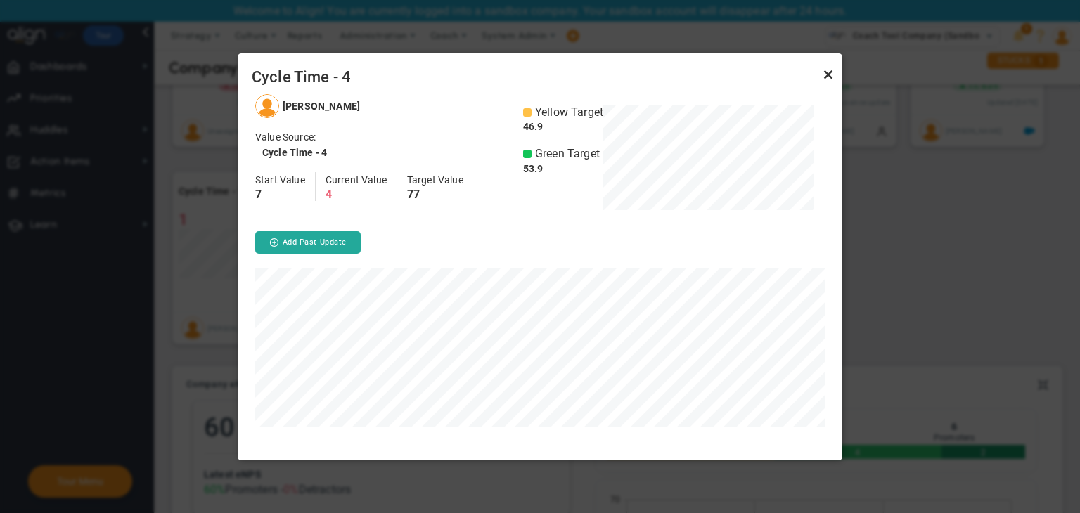
click at [829, 67] on link "Close" at bounding box center [828, 74] width 17 height 17
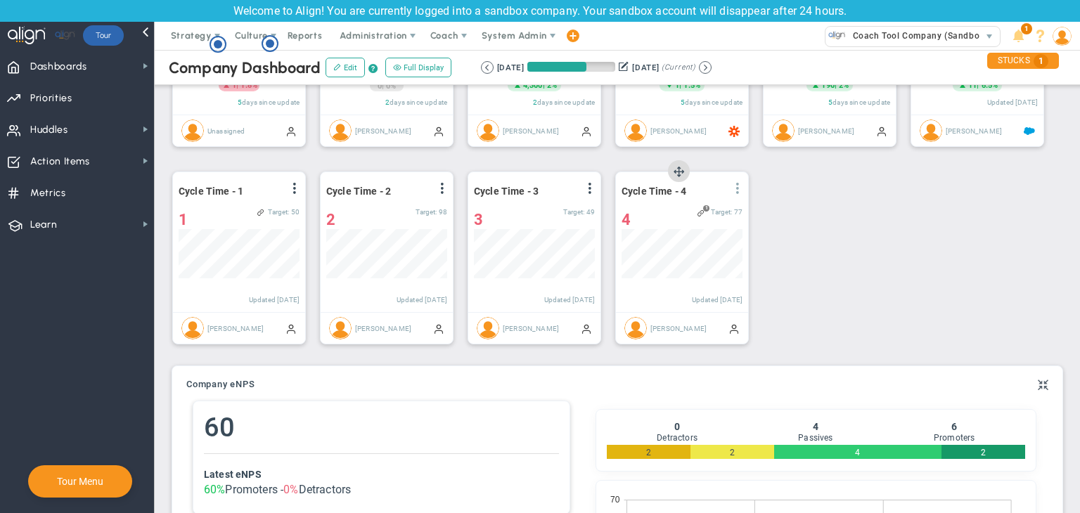
click at [740, 183] on span at bounding box center [737, 188] width 11 height 11
click at [403, 34] on span "Administration" at bounding box center [373, 35] width 67 height 11
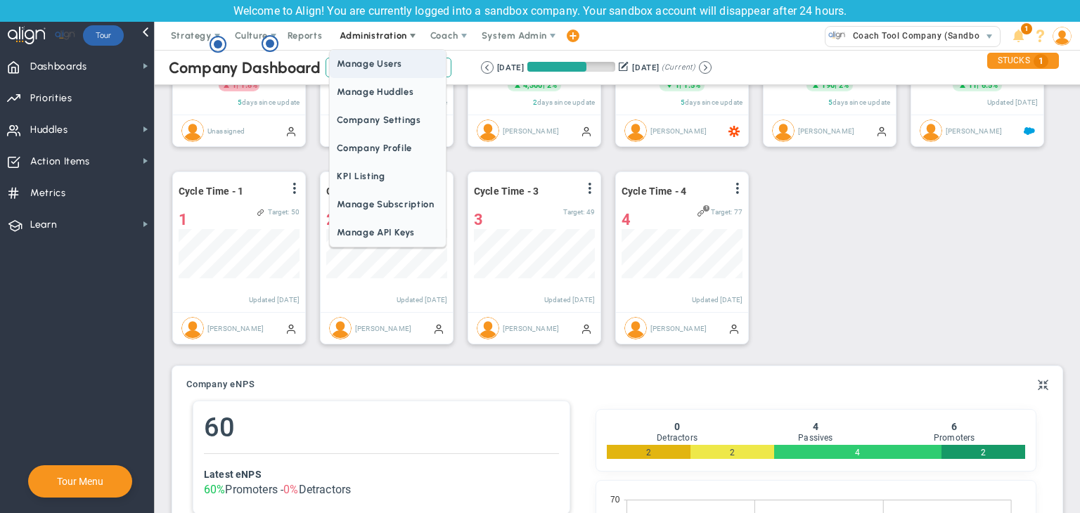
drag, startPoint x: 396, startPoint y: 56, endPoint x: 402, endPoint y: 67, distance: 12.6
click at [396, 56] on span "Manage Users" at bounding box center [387, 64] width 115 height 28
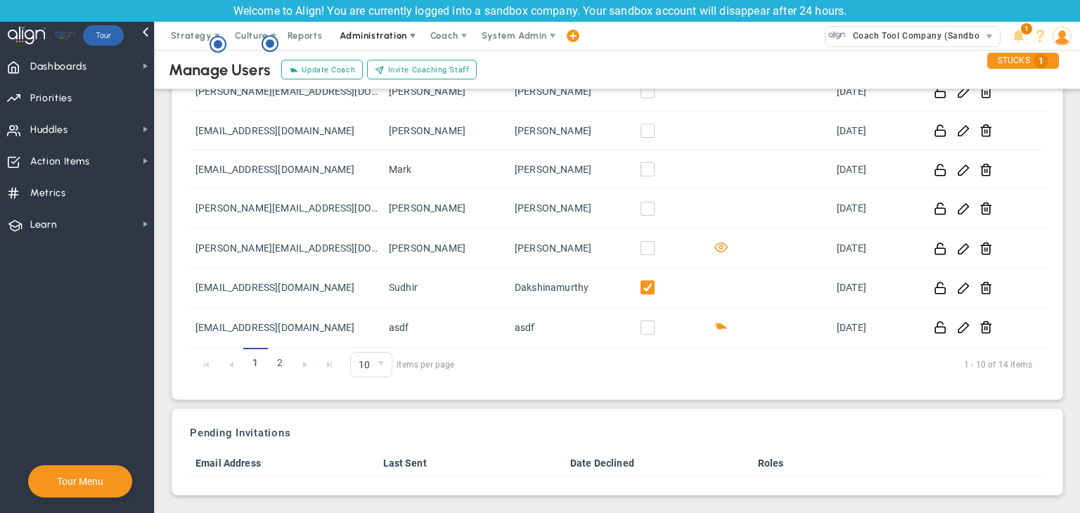
click at [362, 40] on span "Administration" at bounding box center [373, 35] width 67 height 11
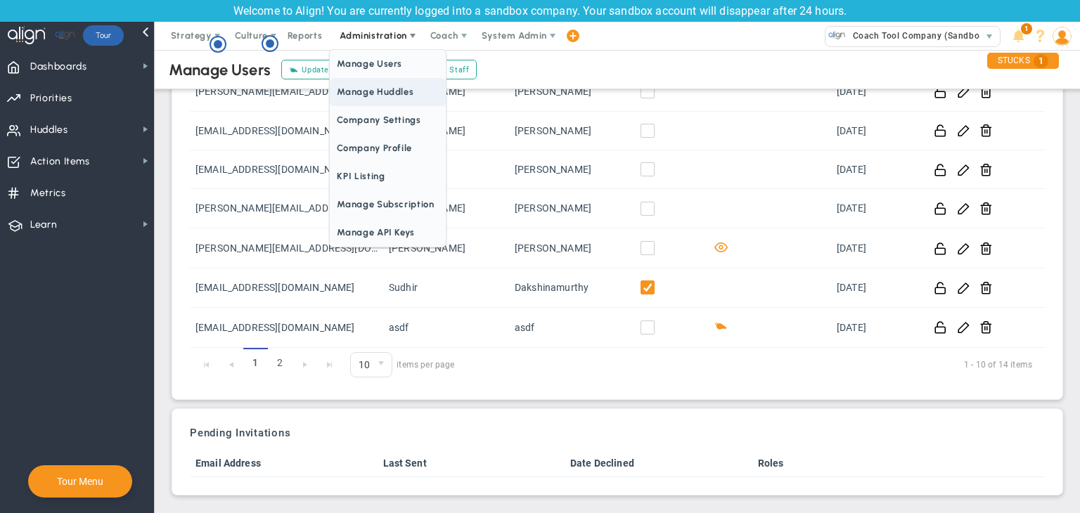
click at [359, 82] on span "Manage Huddles" at bounding box center [387, 92] width 115 height 28
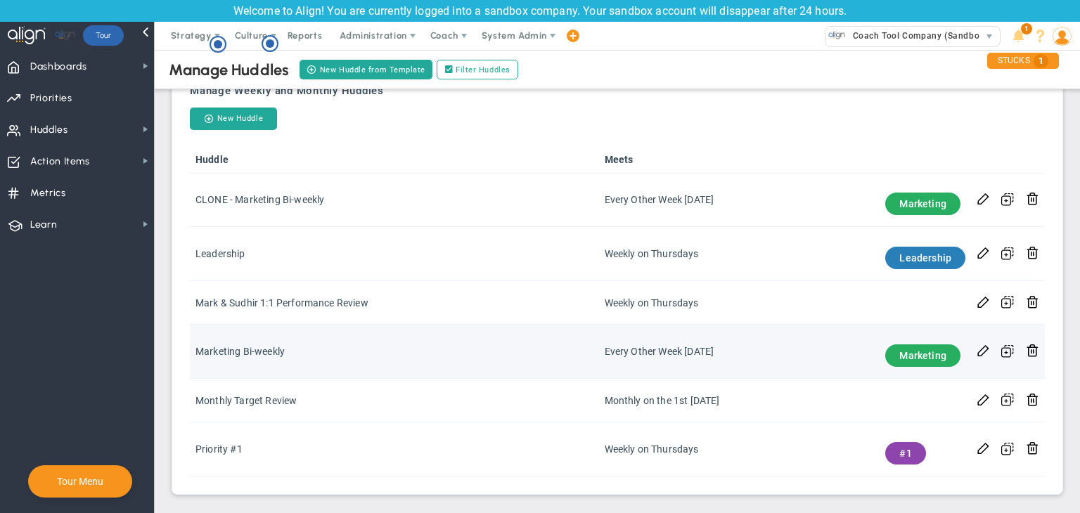
click at [974, 341] on td at bounding box center [983, 352] width 25 height 54
click at [976, 347] on span at bounding box center [982, 349] width 13 height 13
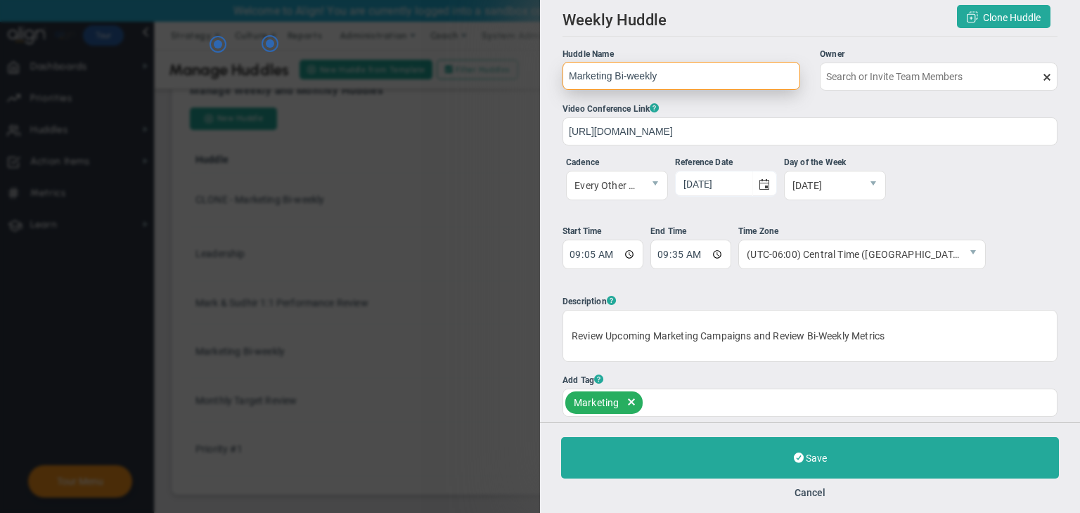
type input "Sudhir Dakshinamurthy"
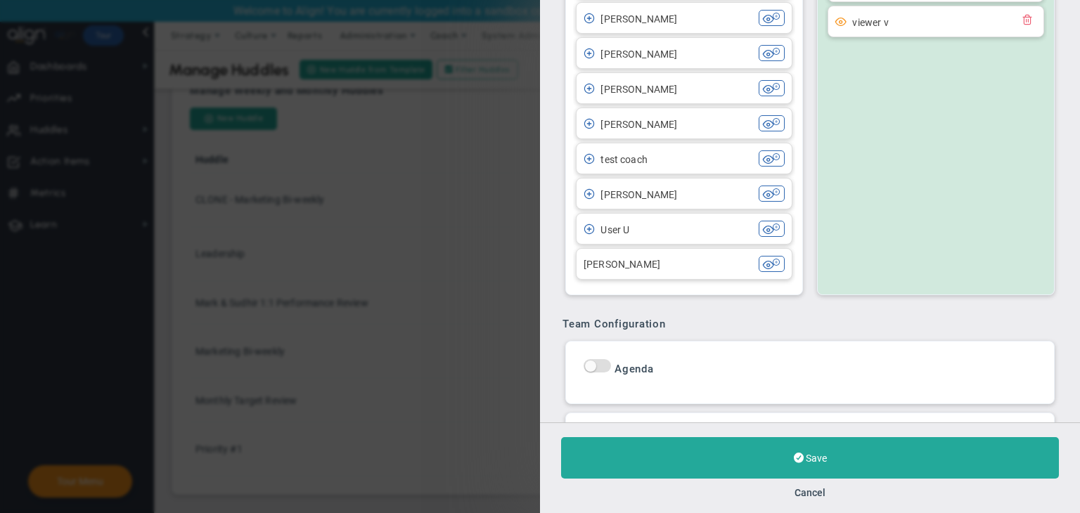
scroll to position [914, 0]
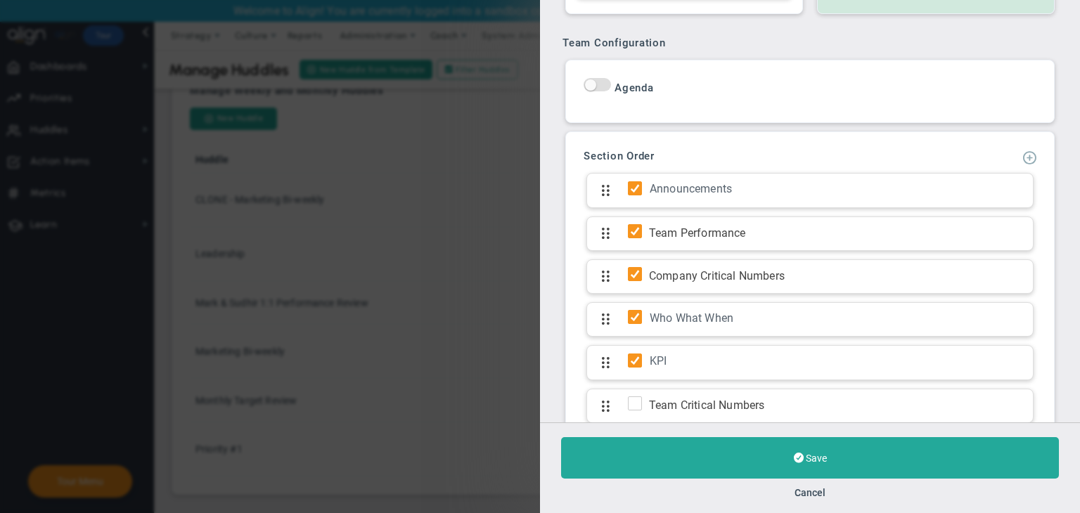
click at [1022, 158] on span at bounding box center [1029, 157] width 14 height 14
click at [998, 208] on span "Add KPI Section" at bounding box center [986, 203] width 71 height 11
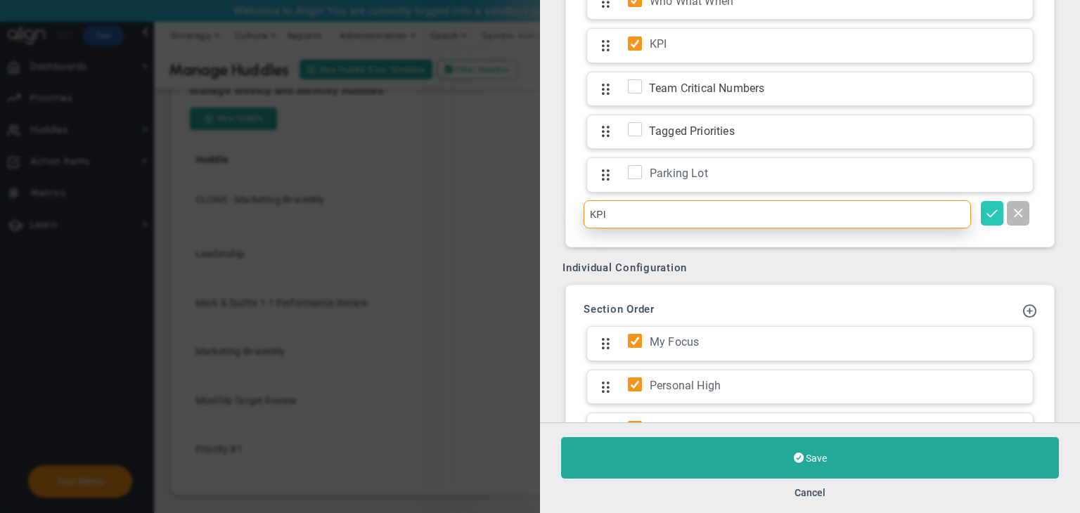
type input "KPI"
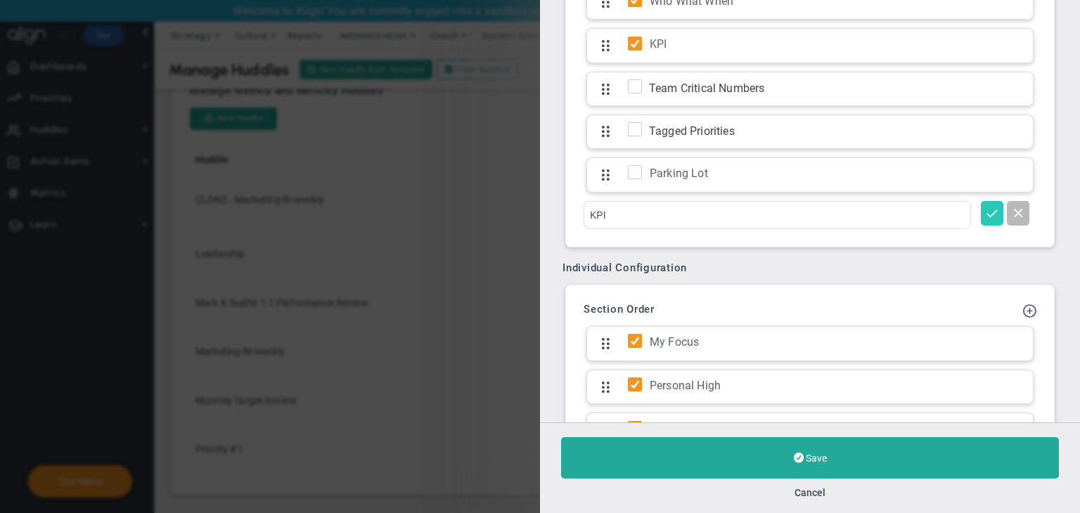
click at [987, 205] on span at bounding box center [992, 212] width 14 height 14
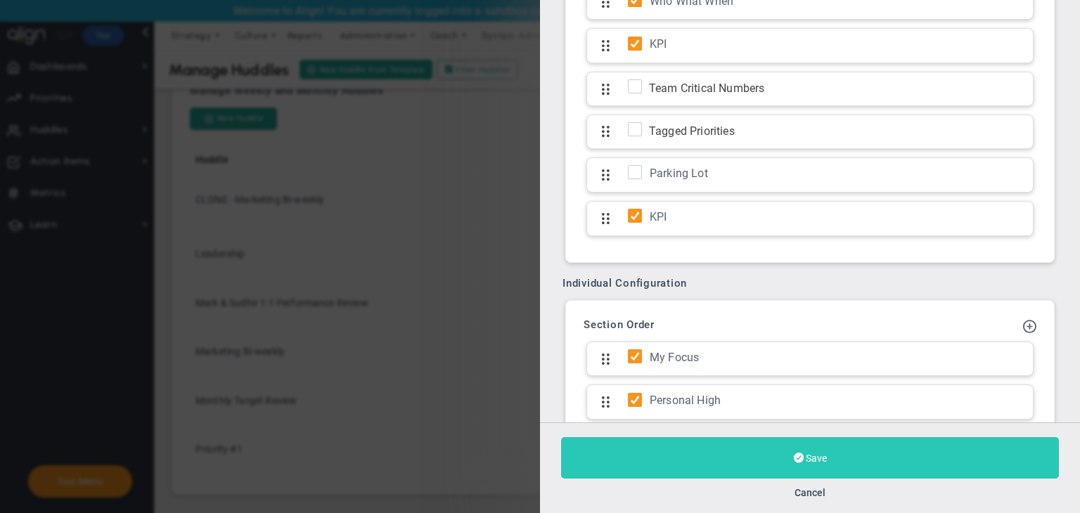
click at [964, 455] on button "Save" at bounding box center [810, 457] width 498 height 41
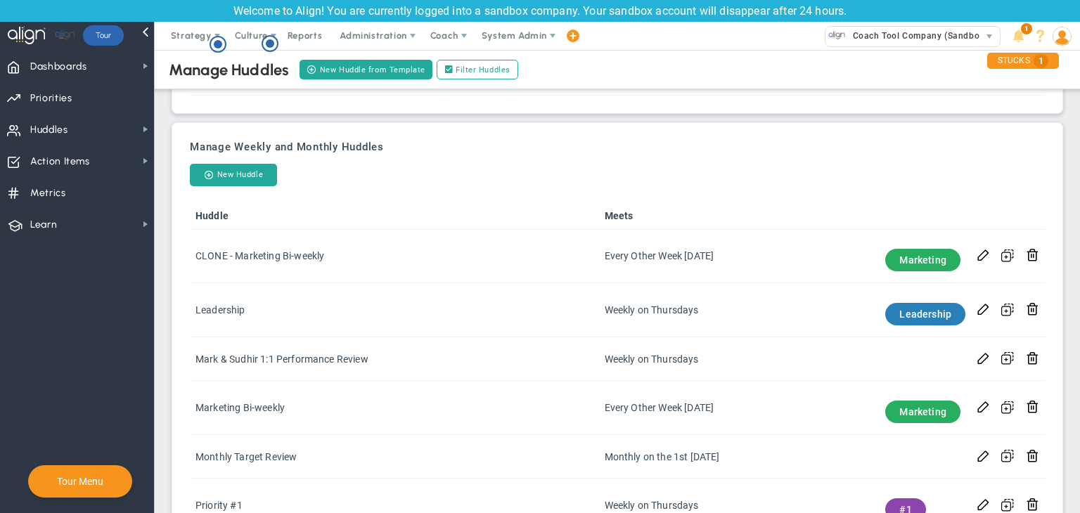
scroll to position [325, 0]
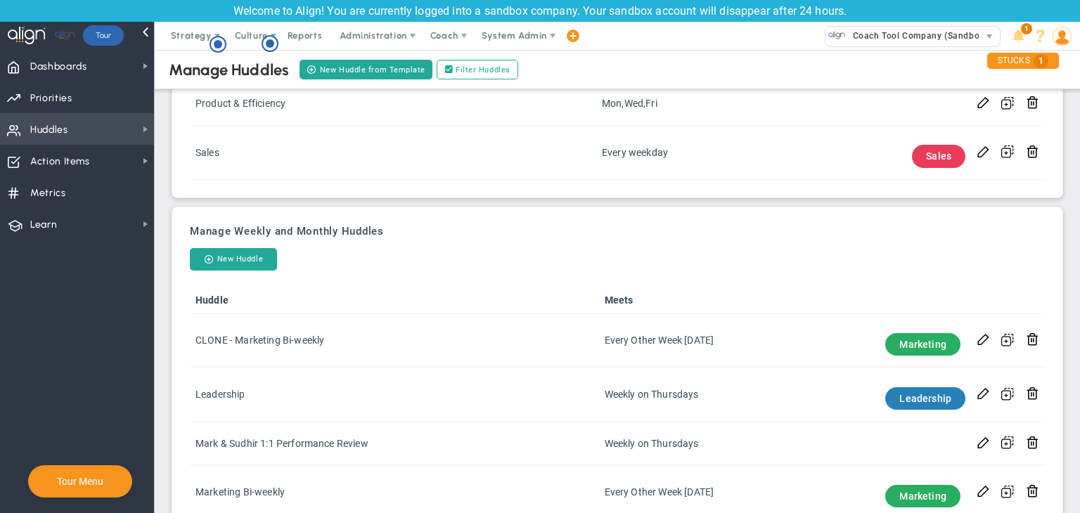
click at [65, 126] on span "Huddles" at bounding box center [49, 130] width 38 height 30
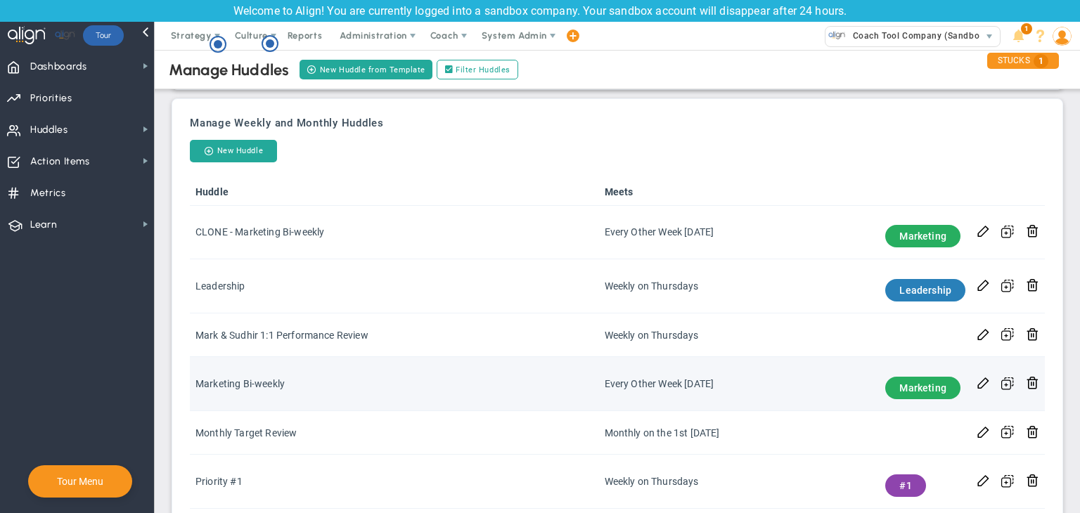
scroll to position [466, 0]
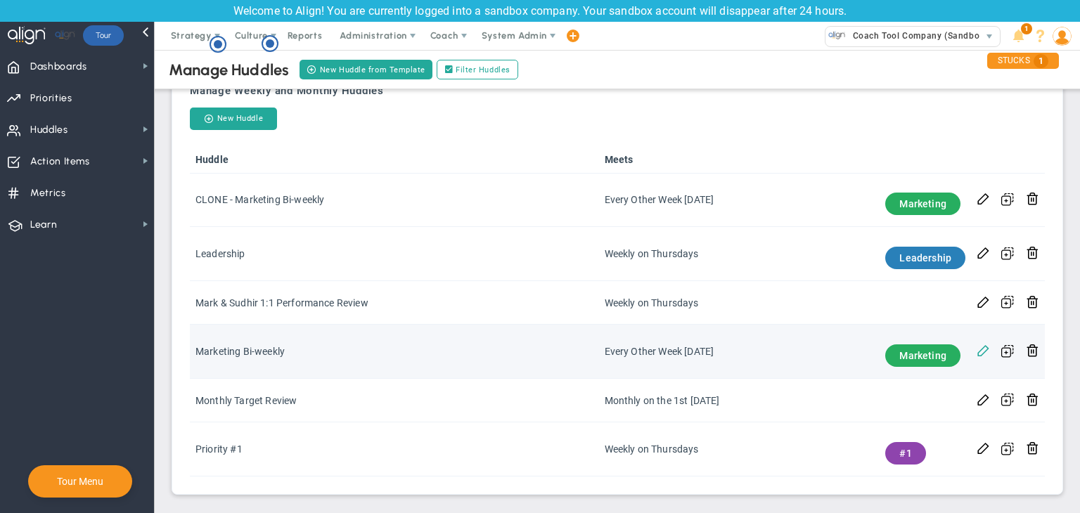
click at [977, 349] on span at bounding box center [982, 349] width 13 height 13
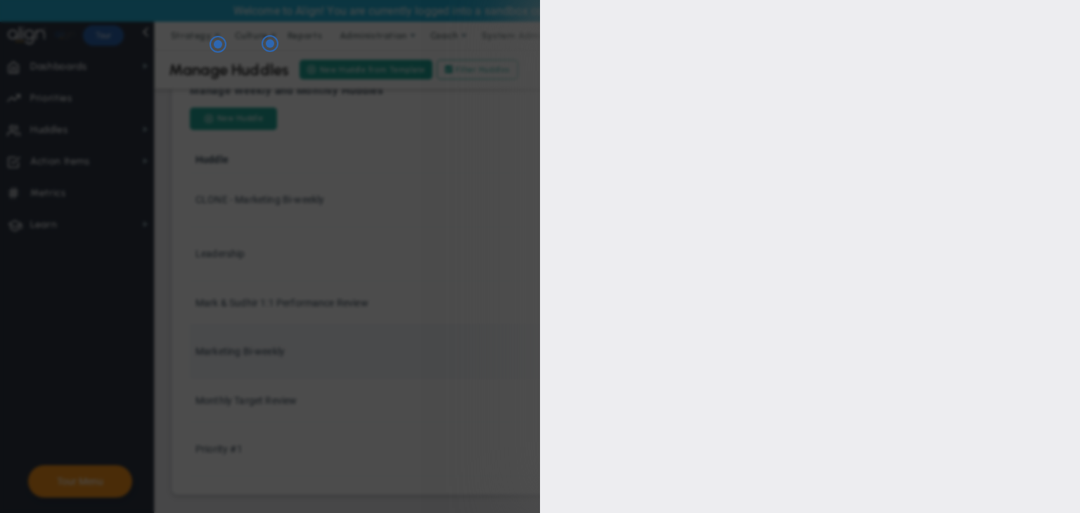
type input "Marketing Bi-weekly"
type input "https://gotomeet.me/"
type input "8/21/2025"
type input "09:05:00"
type input "09:35:00"
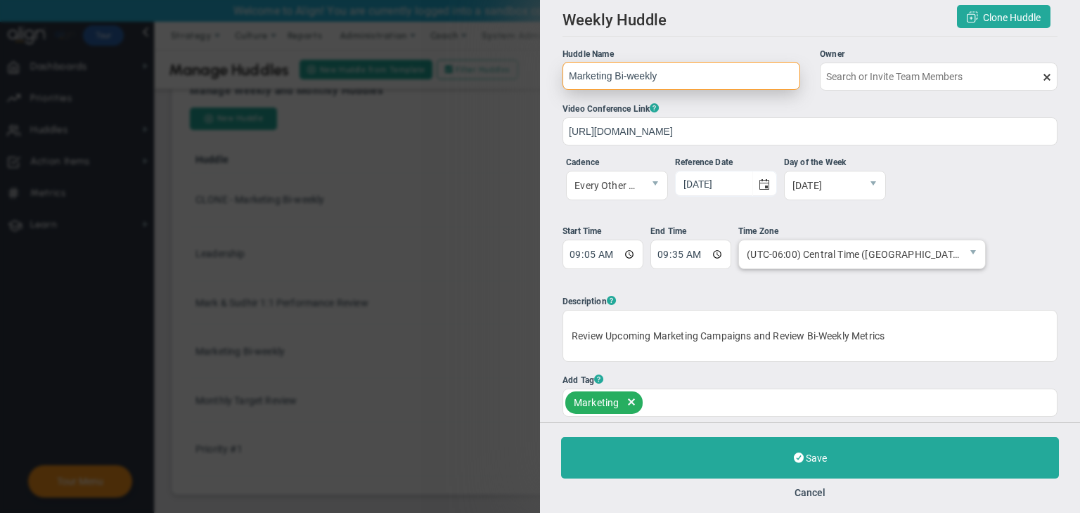
type input "Sudhir Dakshinamurthy"
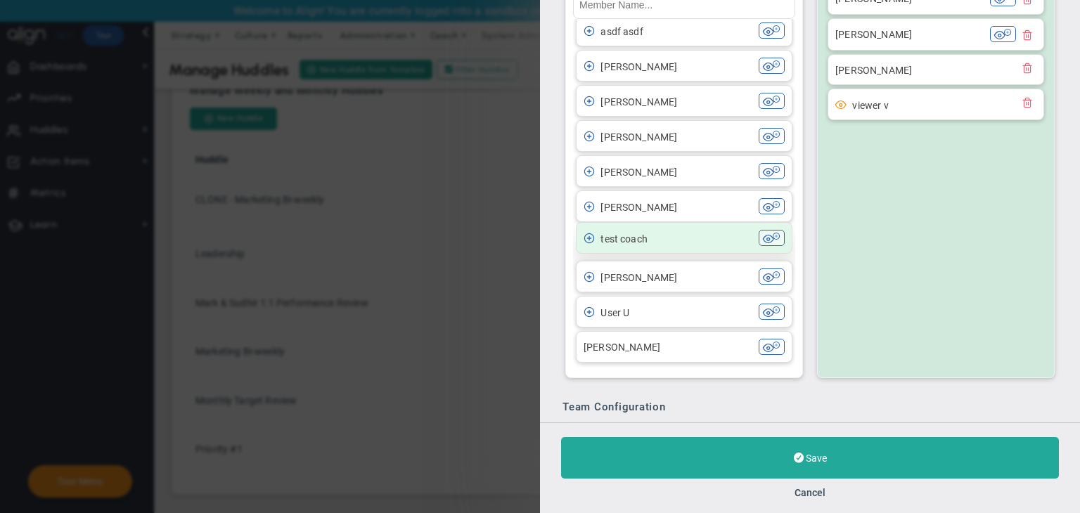
scroll to position [562, 0]
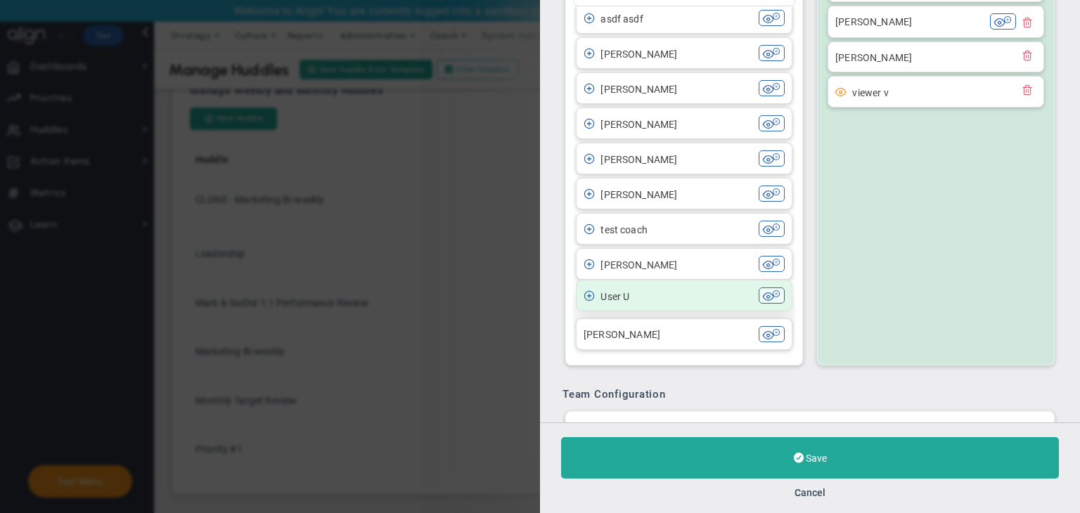
click at [692, 297] on div "User U" at bounding box center [670, 296] width 175 height 16
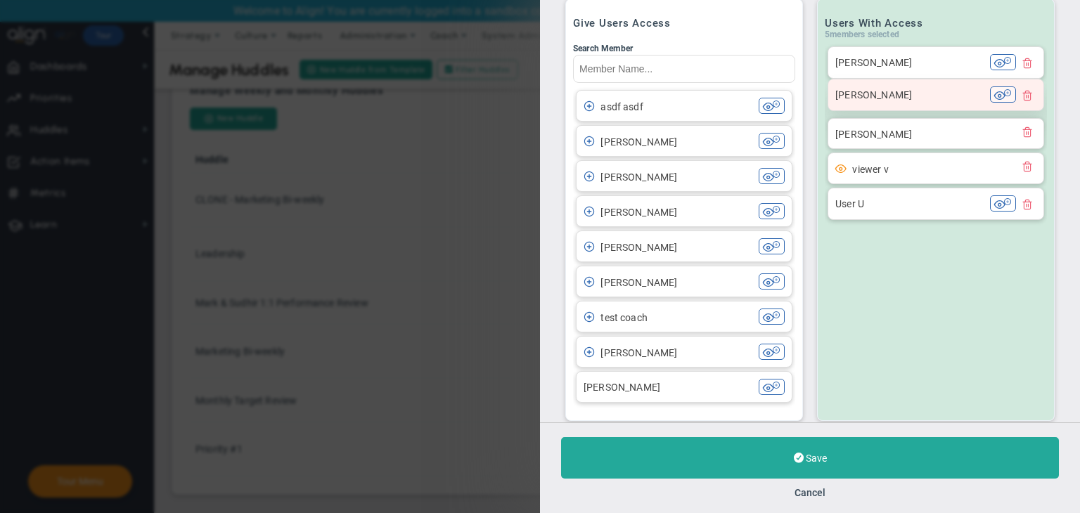
scroll to position [351, 0]
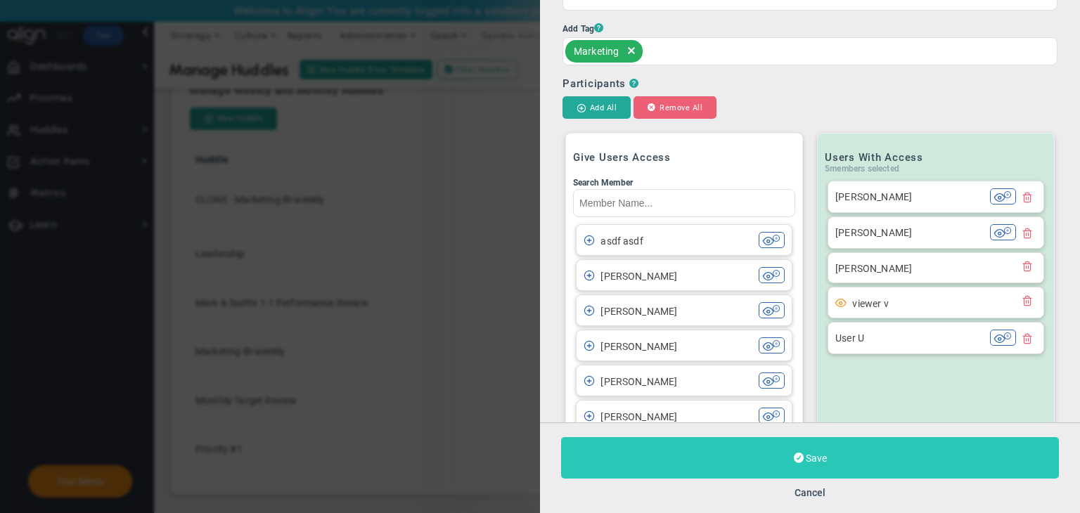
click at [884, 456] on button "Save" at bounding box center [810, 457] width 498 height 41
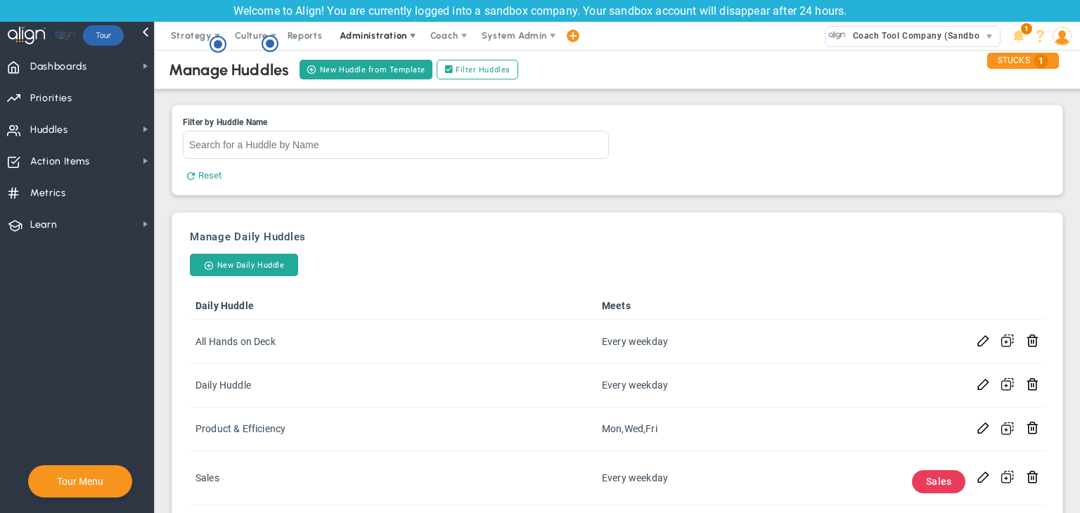
click at [389, 28] on span "Administration" at bounding box center [374, 36] width 90 height 28
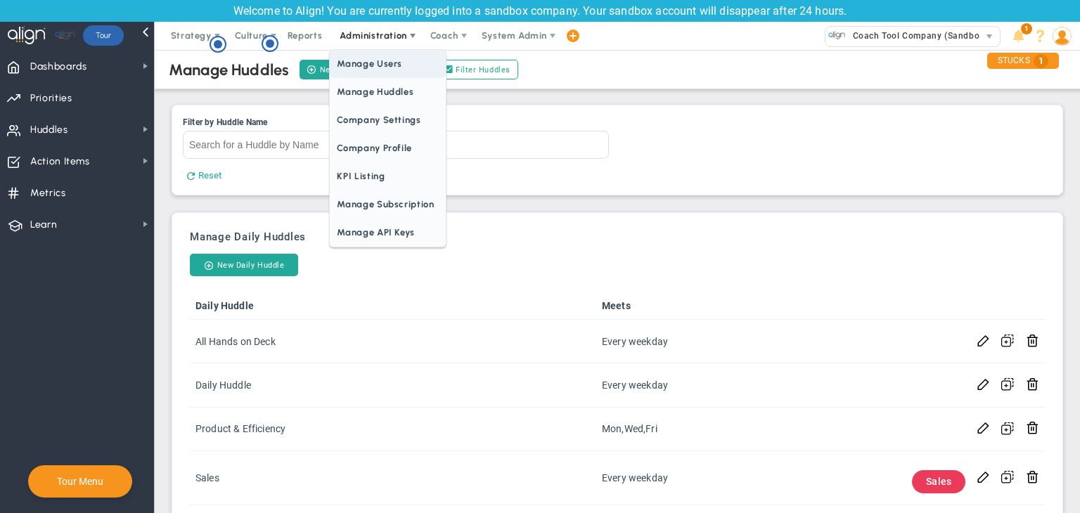
click at [361, 75] on span "Manage Users" at bounding box center [387, 64] width 115 height 28
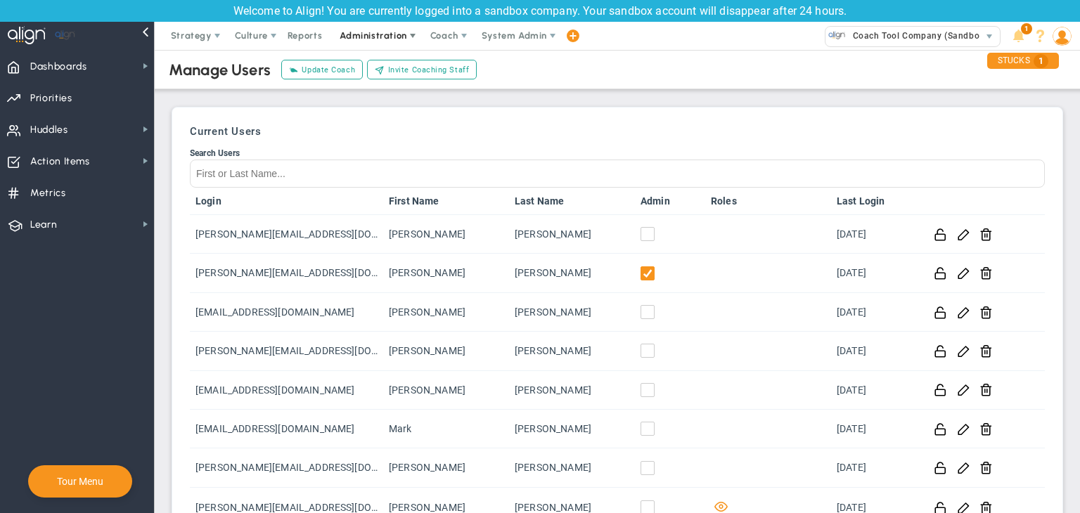
click at [394, 38] on span "Administration" at bounding box center [373, 35] width 67 height 11
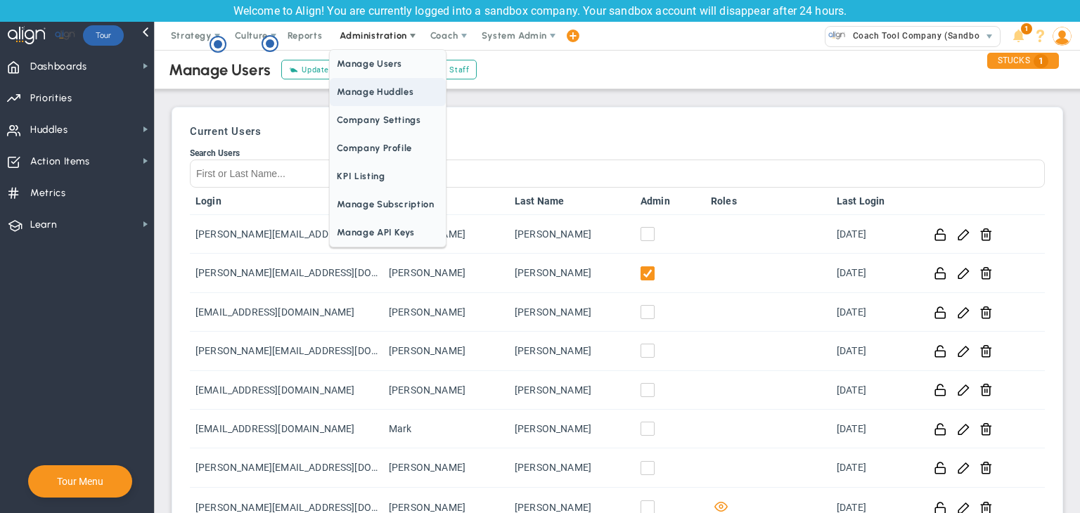
click at [383, 84] on span "Manage Huddles" at bounding box center [387, 92] width 115 height 28
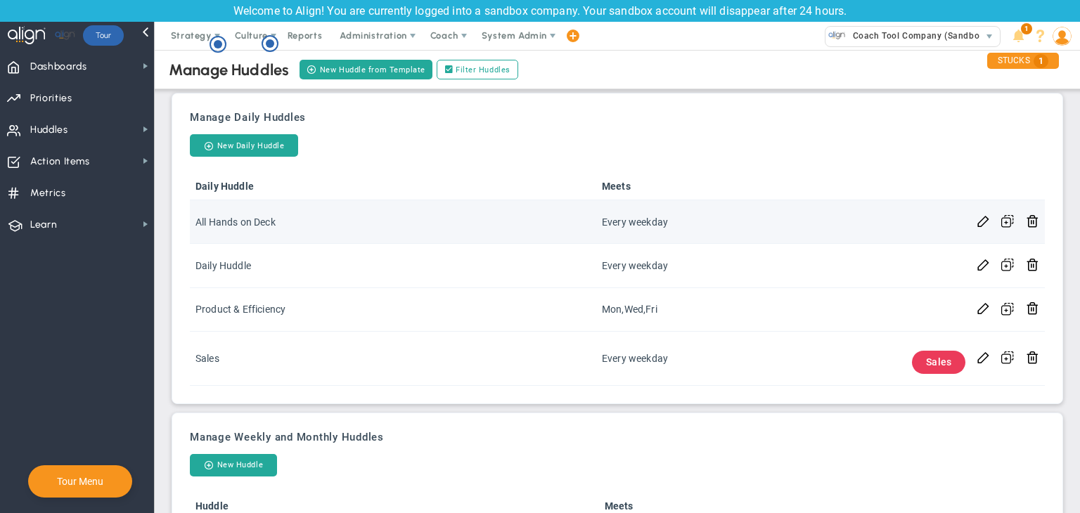
scroll to position [115, 0]
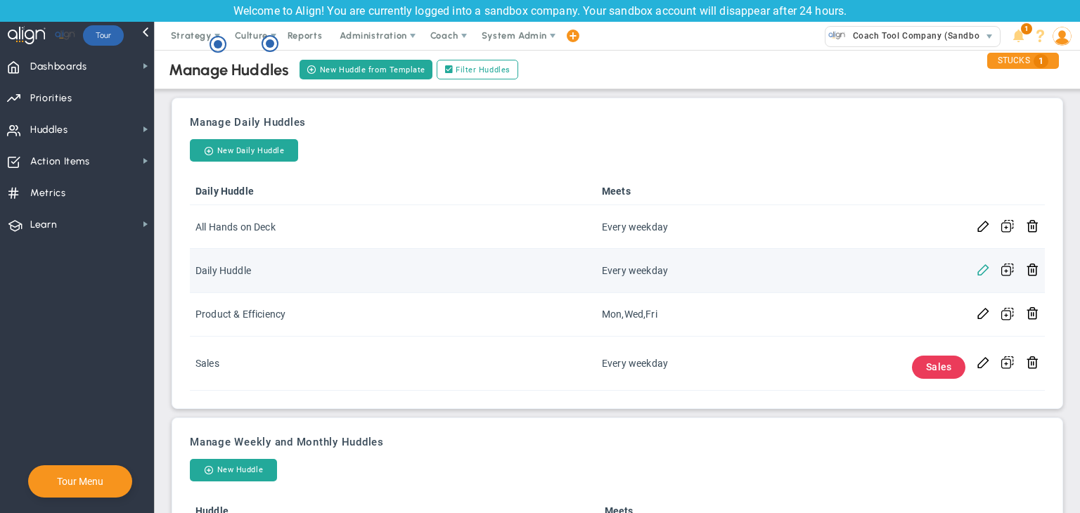
drag, startPoint x: 964, startPoint y: 269, endPoint x: 975, endPoint y: 265, distance: 12.0
click at [971, 269] on td at bounding box center [983, 271] width 25 height 44
click at [976, 266] on span at bounding box center [982, 268] width 13 height 13
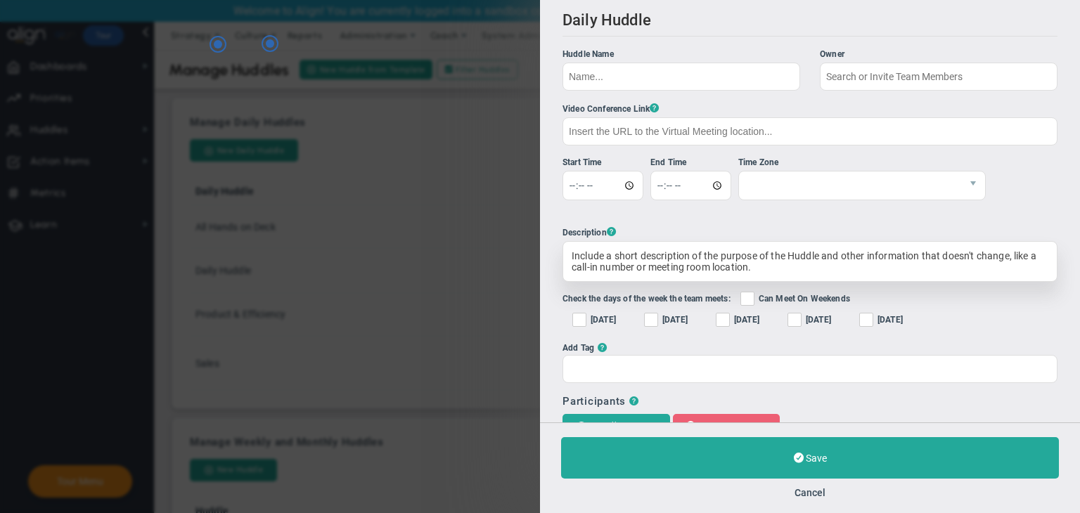
type input "Daily Huddle"
checkbox input "true"
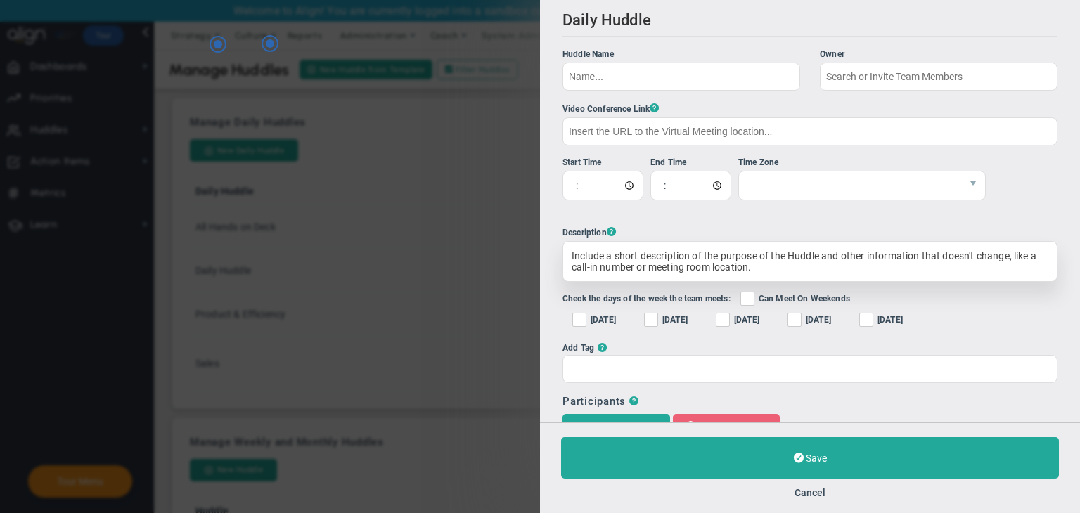
checkbox input "true"
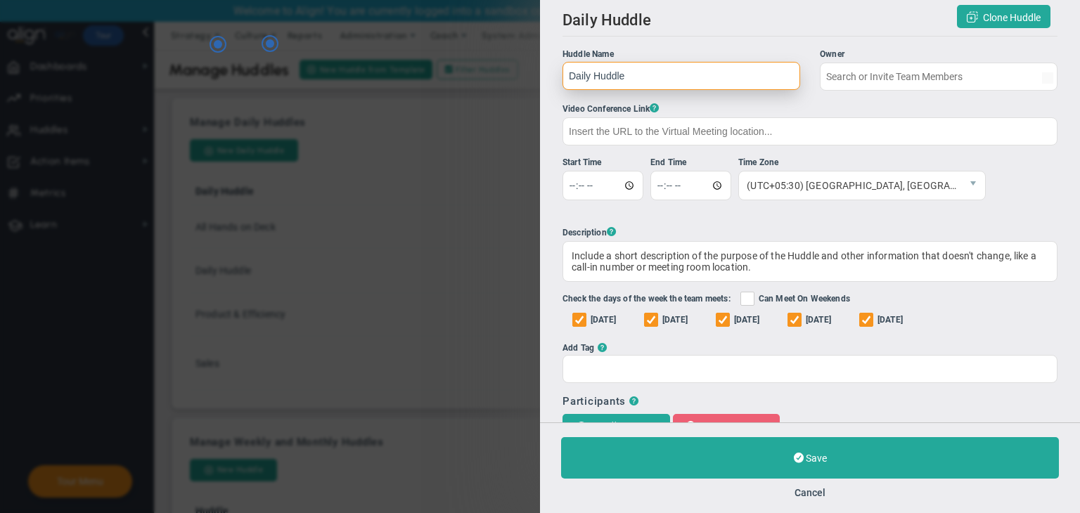
type input "Sudhir Dakshinamurthy"
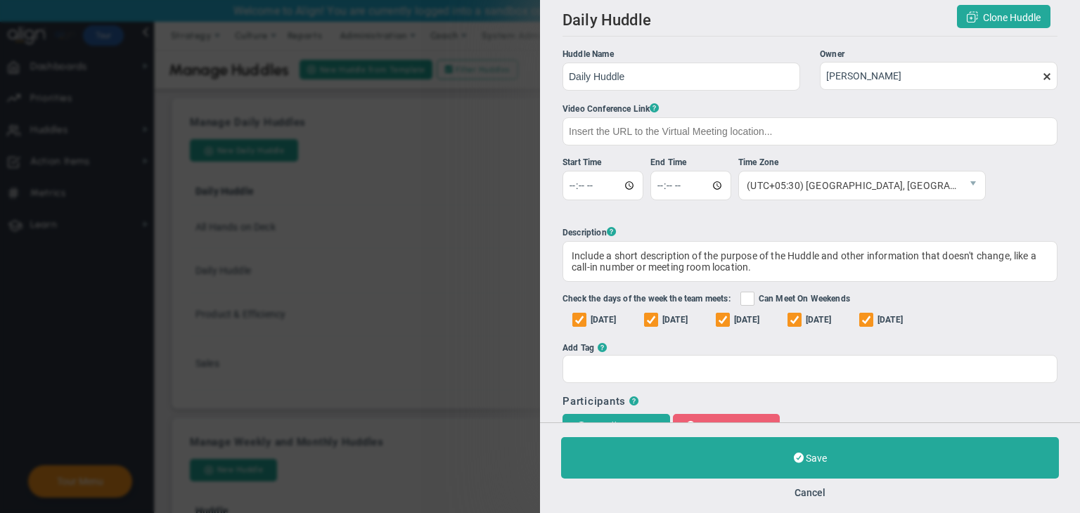
click at [1041, 77] on span at bounding box center [1046, 76] width 11 height 11
click at [1034, 77] on input "Sudhir Dakshinamurthy" at bounding box center [939, 76] width 238 height 28
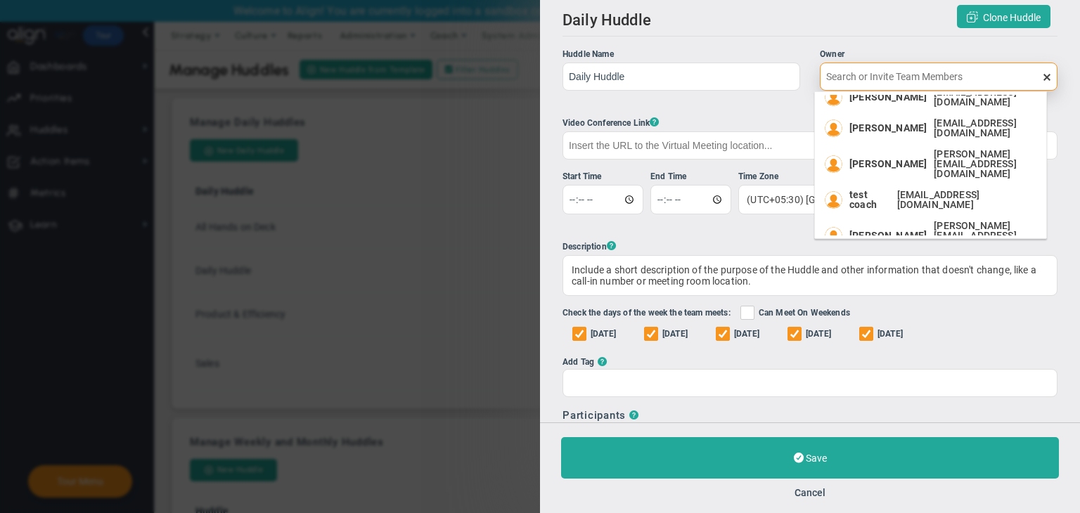
scroll to position [236, 0]
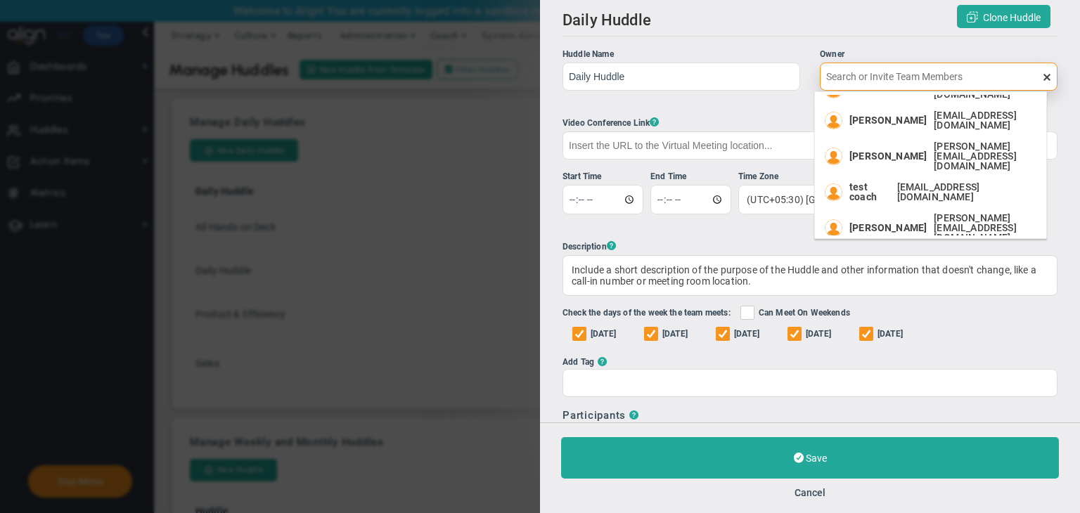
click at [936, 254] on span "User@gmail.com" at bounding box center [958, 264] width 148 height 20
type input "User U"
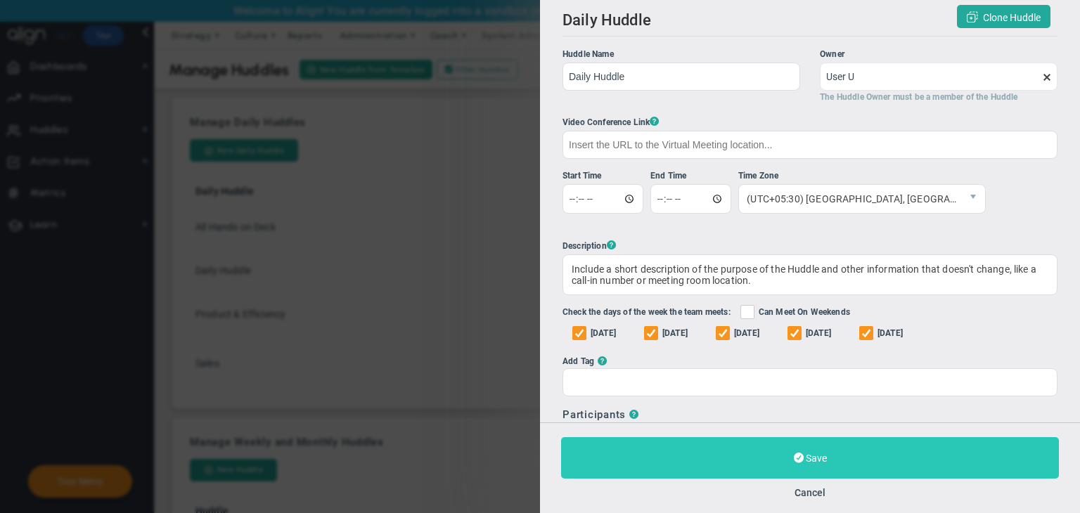
click at [874, 461] on button "Save" at bounding box center [810, 457] width 498 height 41
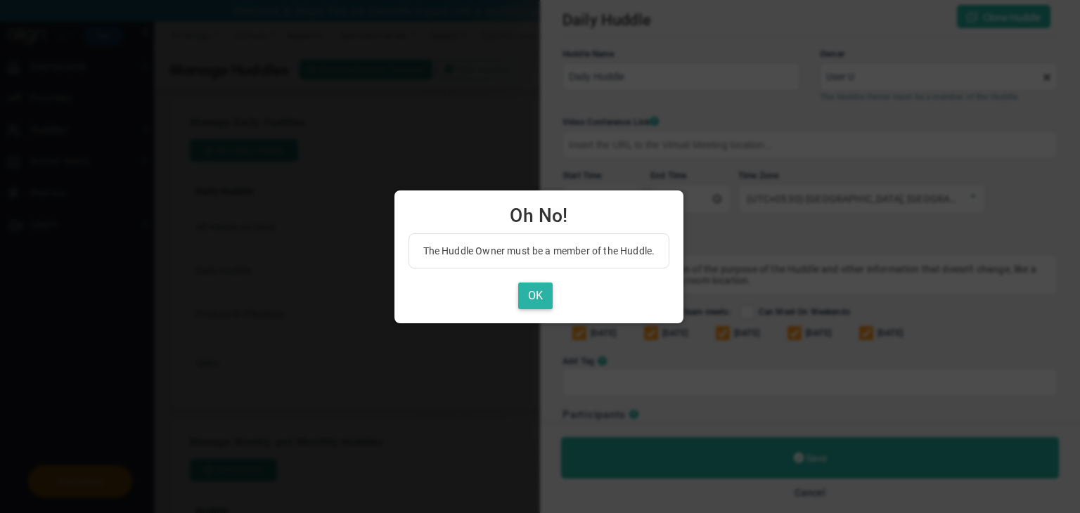
click at [537, 298] on button "OK" at bounding box center [535, 296] width 34 height 27
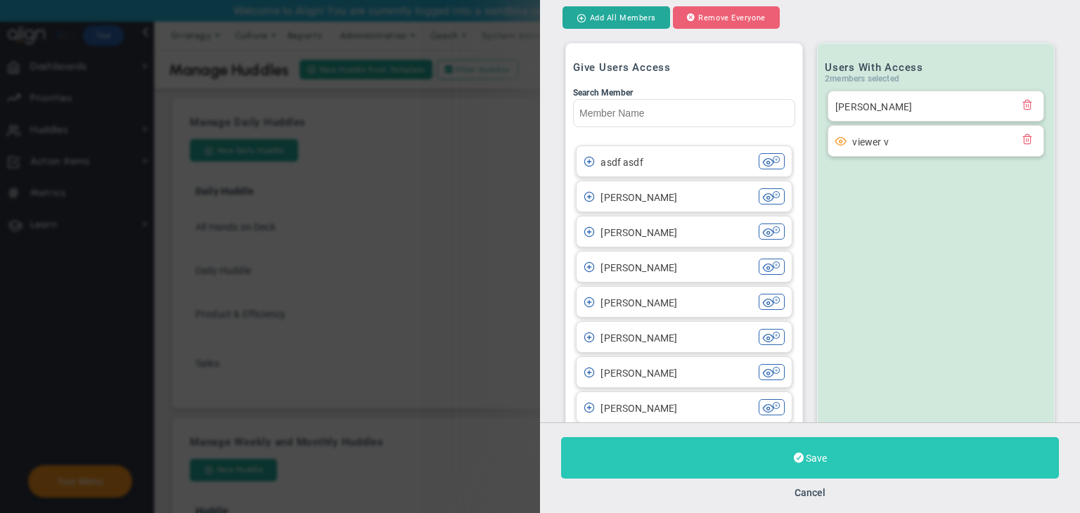
scroll to position [422, 0]
click at [873, 453] on button "Save" at bounding box center [810, 457] width 498 height 41
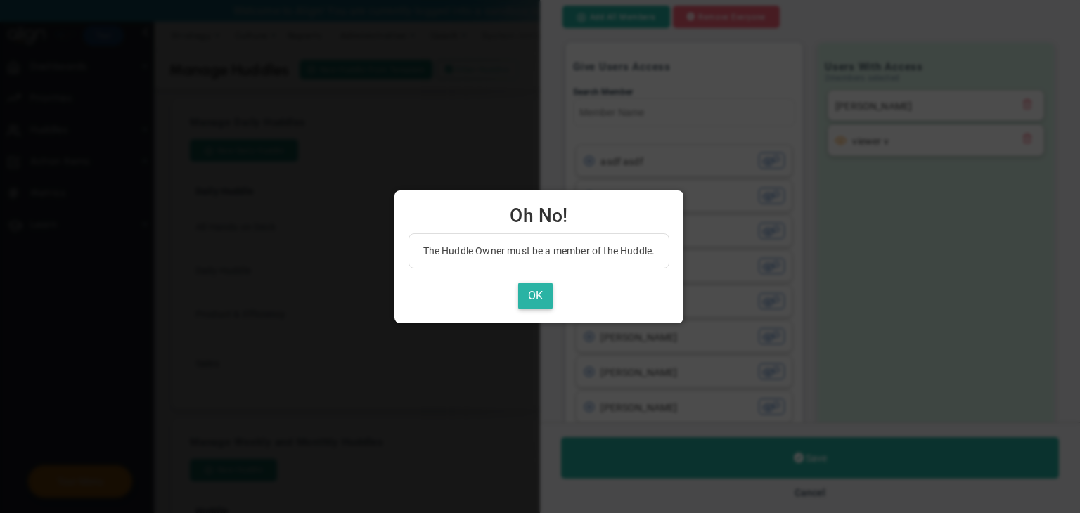
click at [545, 288] on button "OK" at bounding box center [535, 296] width 34 height 27
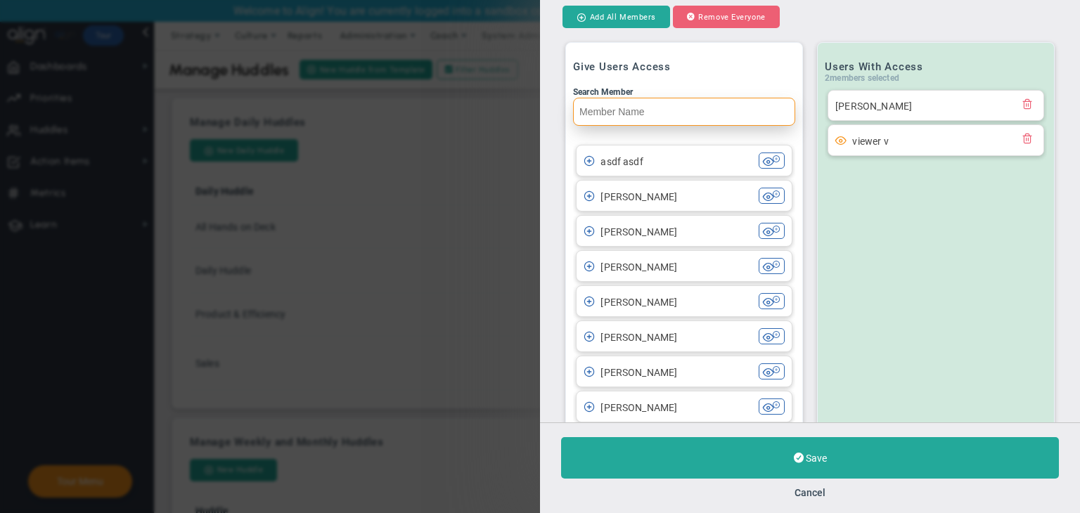
click at [658, 112] on input "Search Member" at bounding box center [684, 112] width 222 height 28
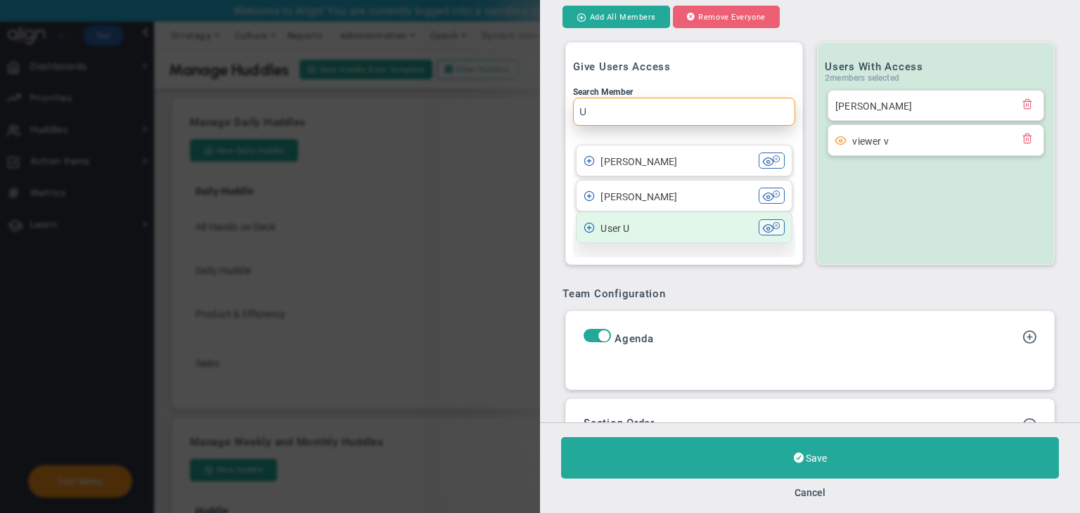
click at [714, 226] on div "User U" at bounding box center [670, 227] width 175 height 16
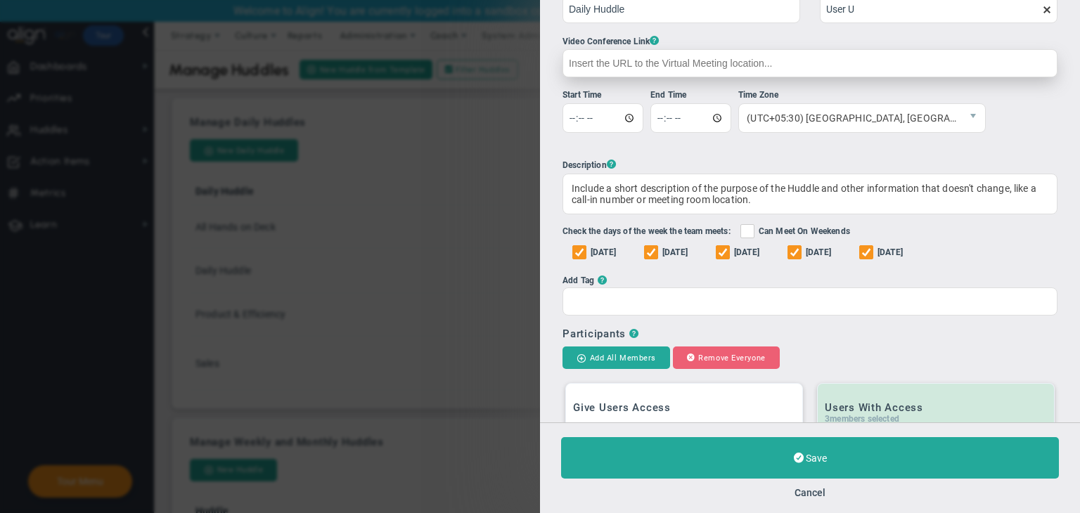
scroll to position [0, 0]
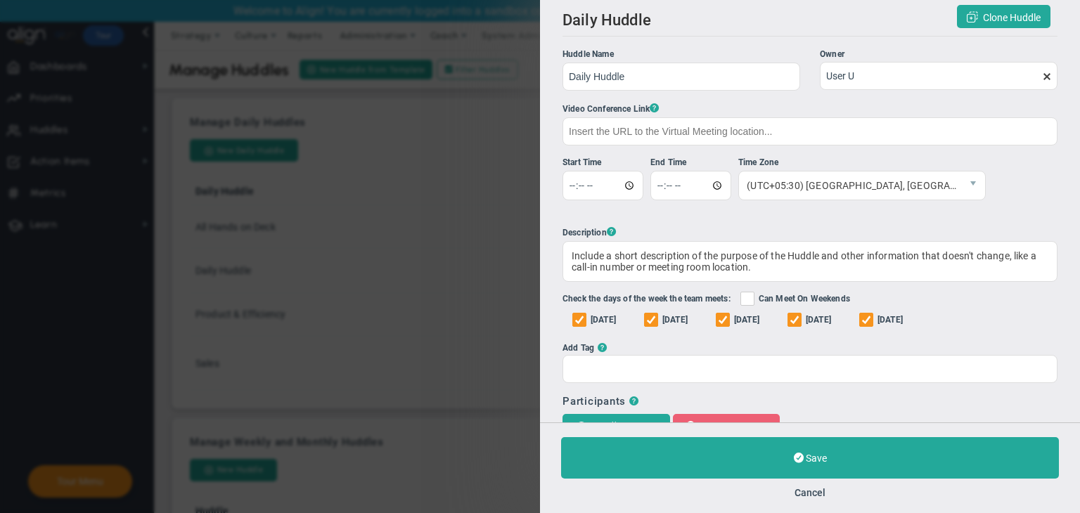
type input "U"
click at [1041, 77] on span at bounding box center [1046, 76] width 11 height 11
click at [1035, 77] on input "User U" at bounding box center [939, 76] width 238 height 28
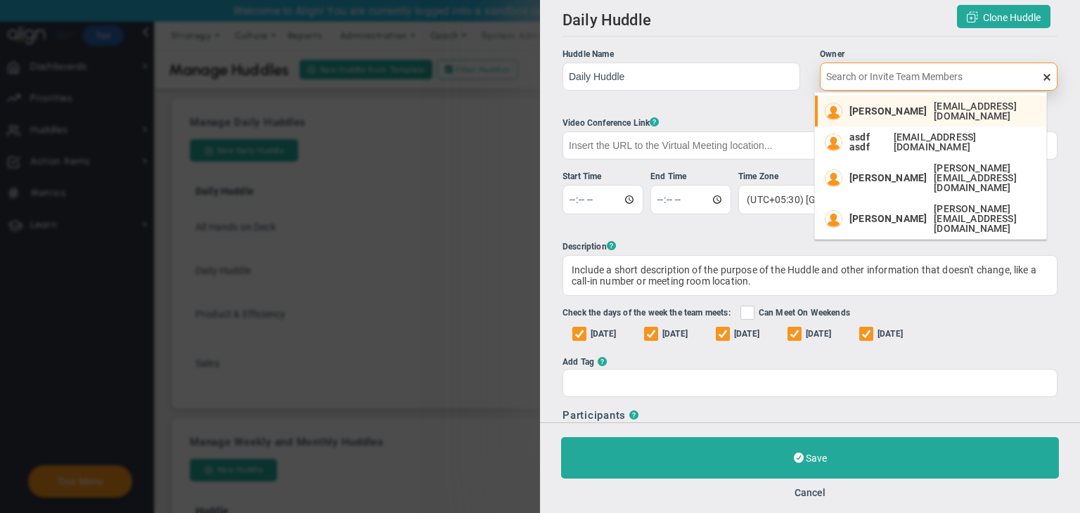
click at [900, 100] on li "Sudhir Dakshinamurthy sudhirbd@gmail.com" at bounding box center [930, 111] width 231 height 31
type input "Sudhir Dakshinamurthy"
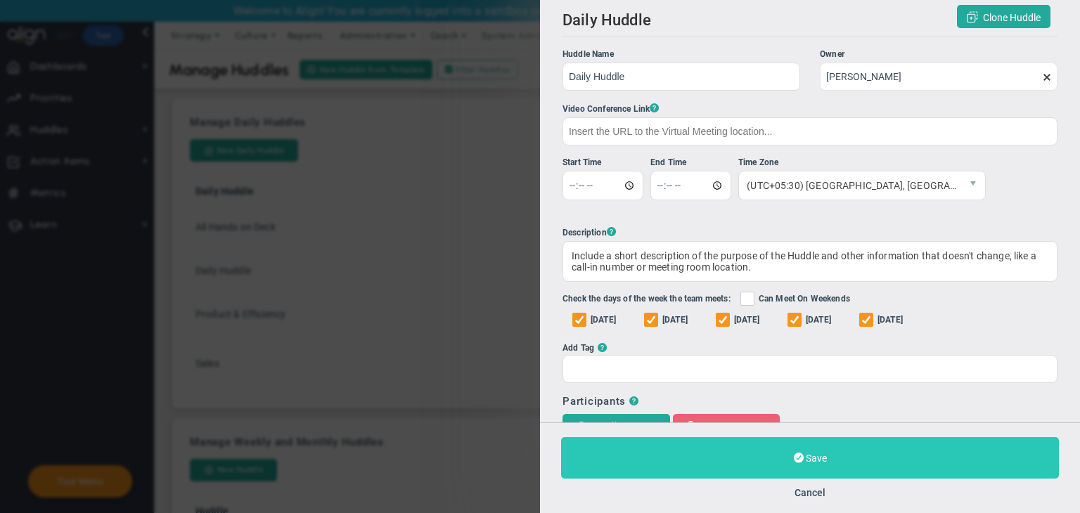
click at [863, 459] on button "Save" at bounding box center [810, 457] width 498 height 41
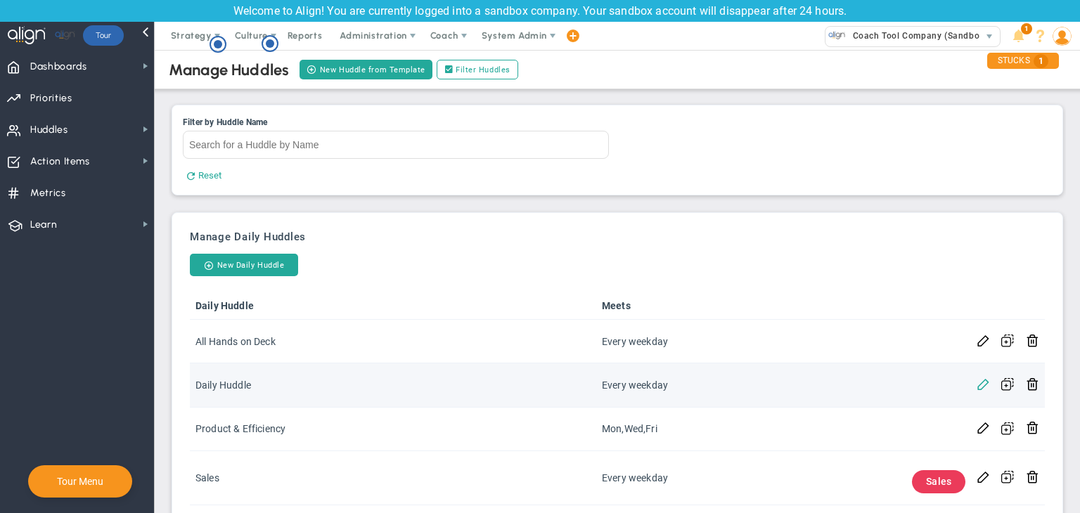
click at [976, 385] on span at bounding box center [982, 383] width 13 height 13
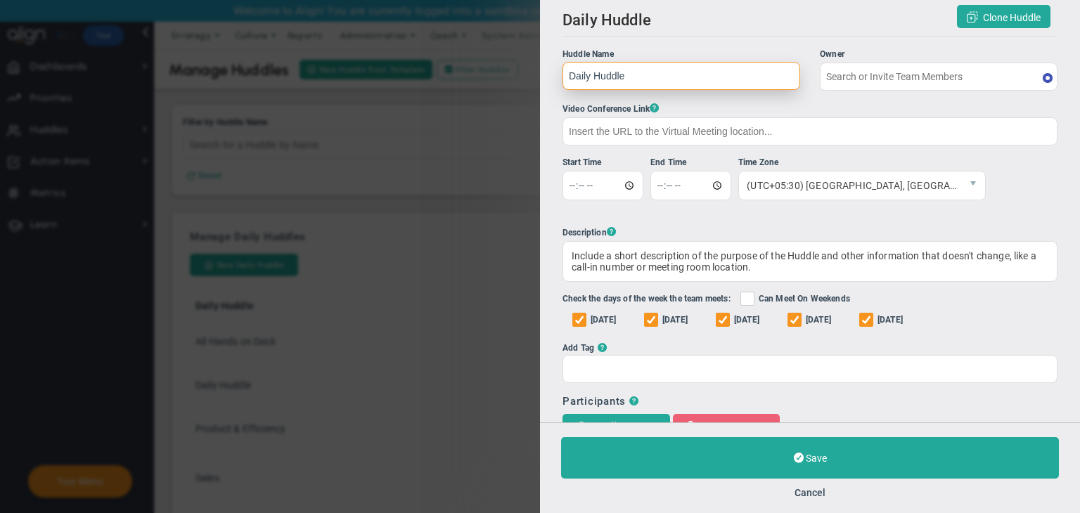
type input "Sudhir Dakshinamurthy"
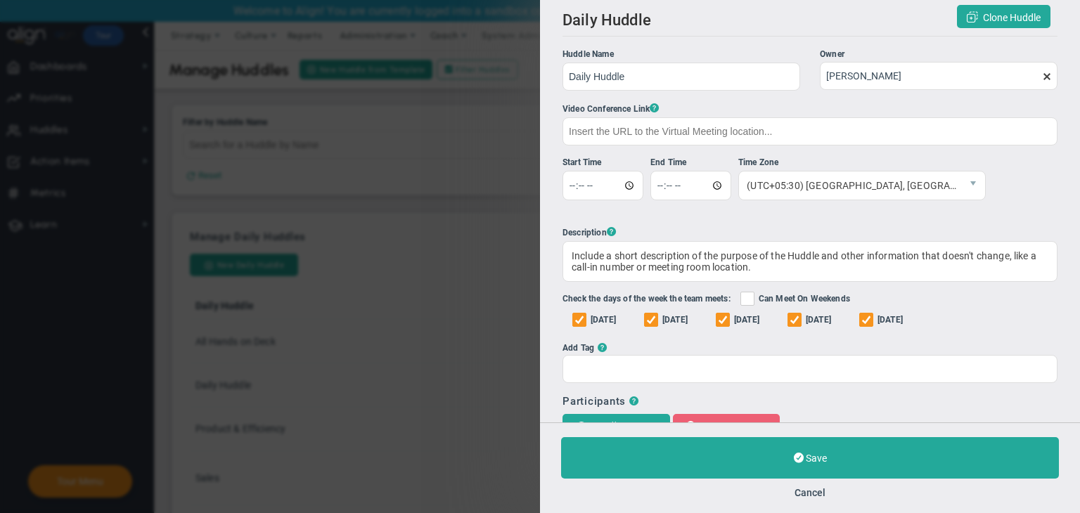
click at [1041, 75] on span at bounding box center [1046, 76] width 11 height 11
click at [1035, 75] on input "Sudhir Dakshinamurthy" at bounding box center [939, 76] width 238 height 28
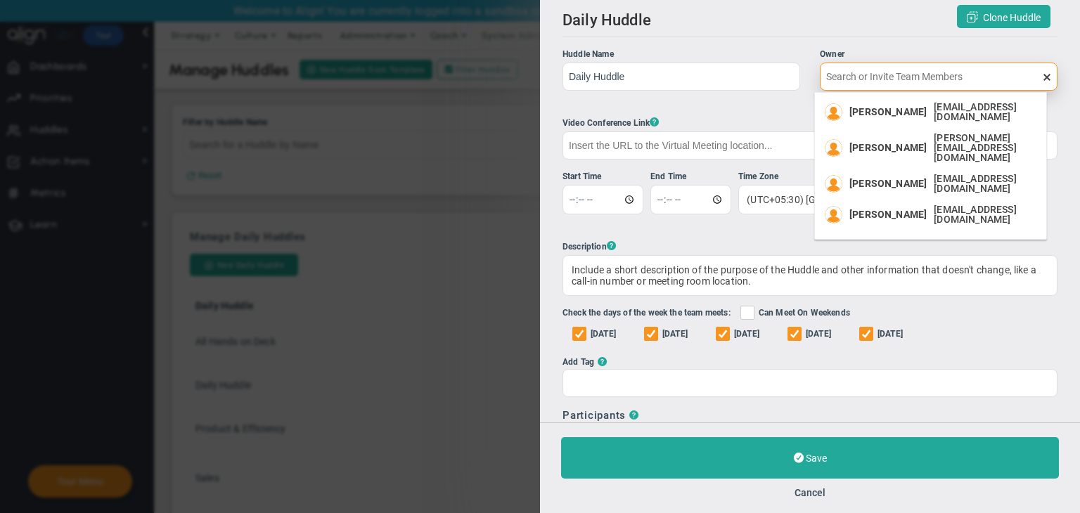
scroll to position [236, 0]
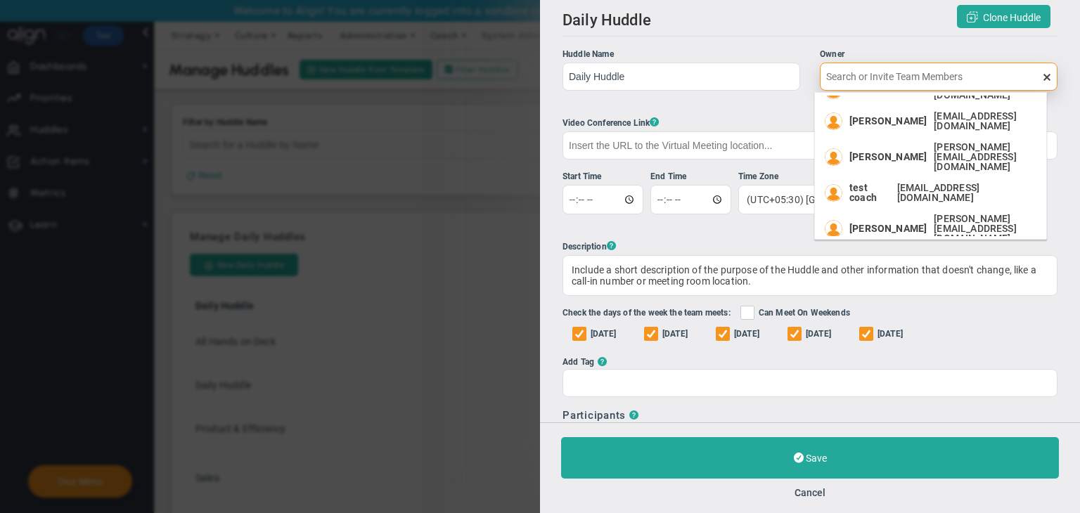
click at [886, 254] on span "User@gmail.com" at bounding box center [958, 264] width 148 height 20
type input "User U"
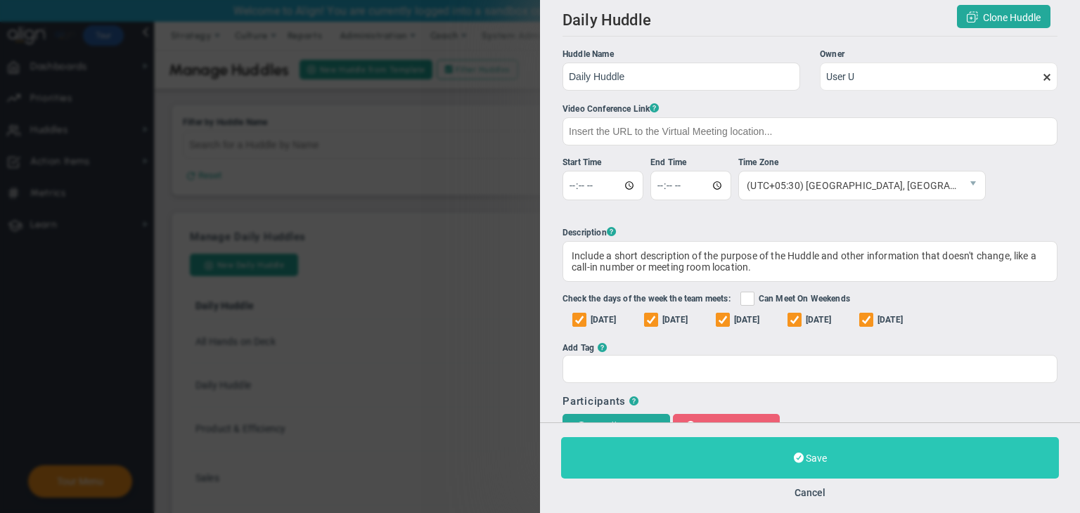
click at [922, 461] on button "Save" at bounding box center [810, 457] width 498 height 41
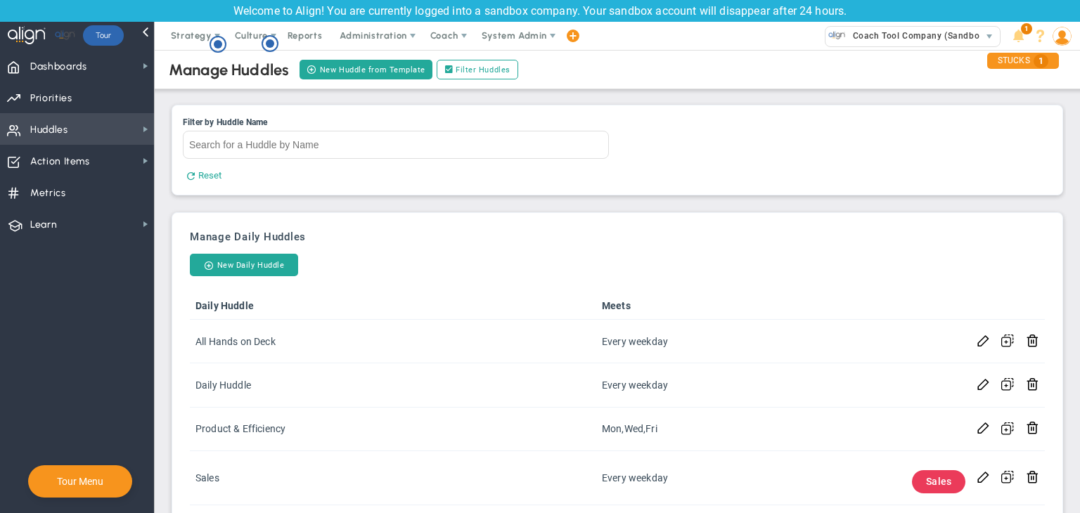
click at [59, 122] on span "Huddles" at bounding box center [49, 130] width 38 height 30
click at [62, 124] on span "Huddles" at bounding box center [49, 130] width 38 height 30
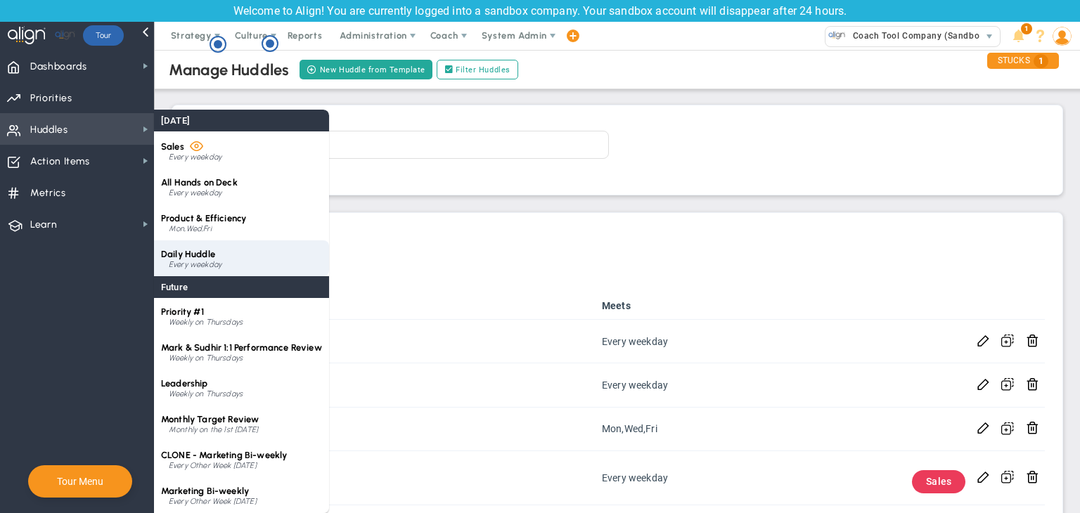
drag, startPoint x: 225, startPoint y: 254, endPoint x: 233, endPoint y: 251, distance: 8.2
click at [225, 254] on div "Daily Huddle Every weekday" at bounding box center [241, 258] width 175 height 36
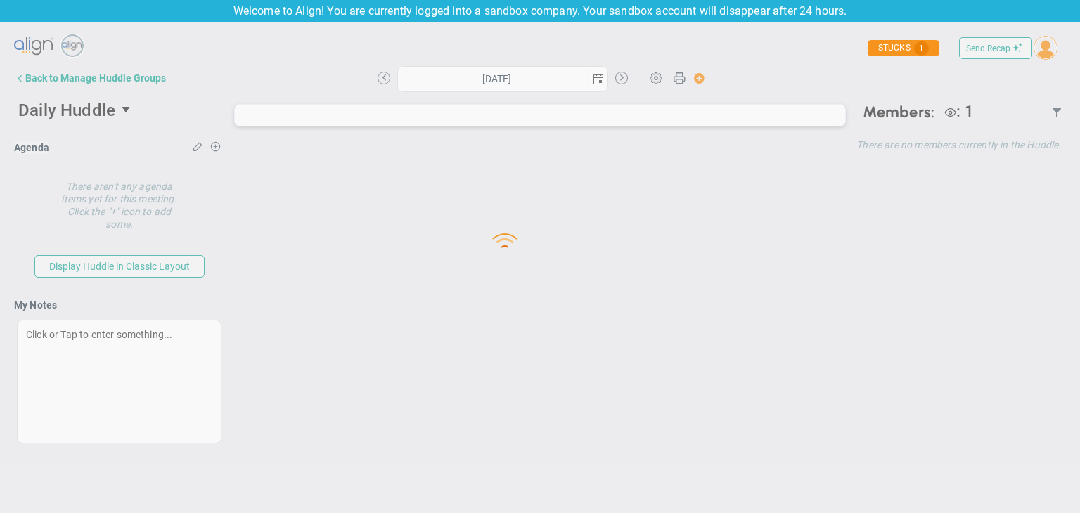
type input "Friday, August 22, 2025"
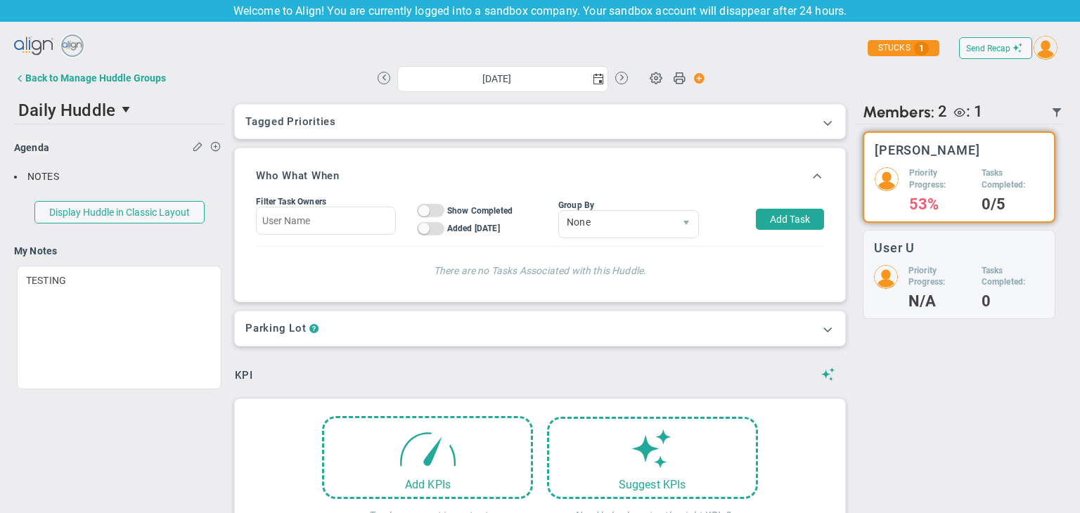
scroll to position [281, 0]
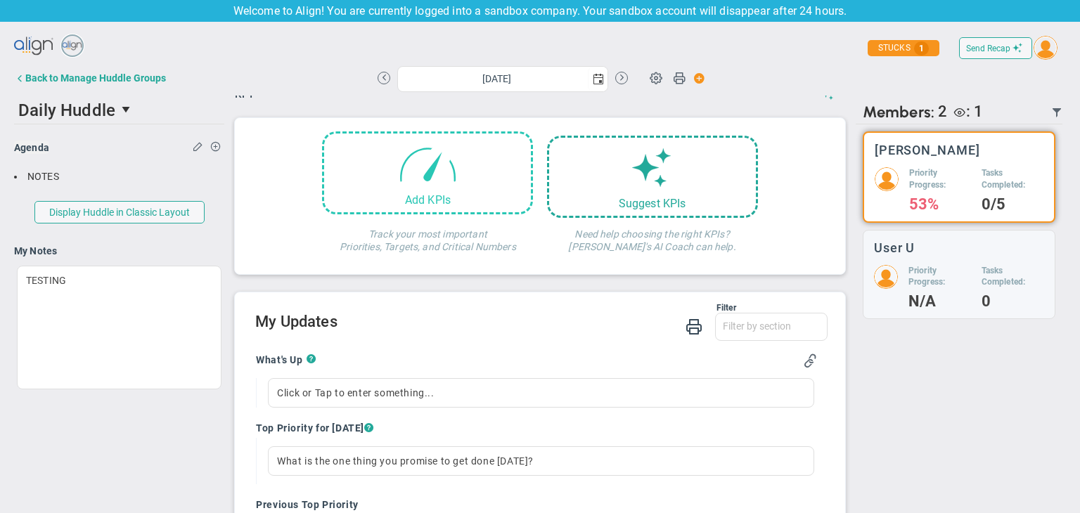
click at [433, 192] on span at bounding box center [428, 164] width 60 height 60
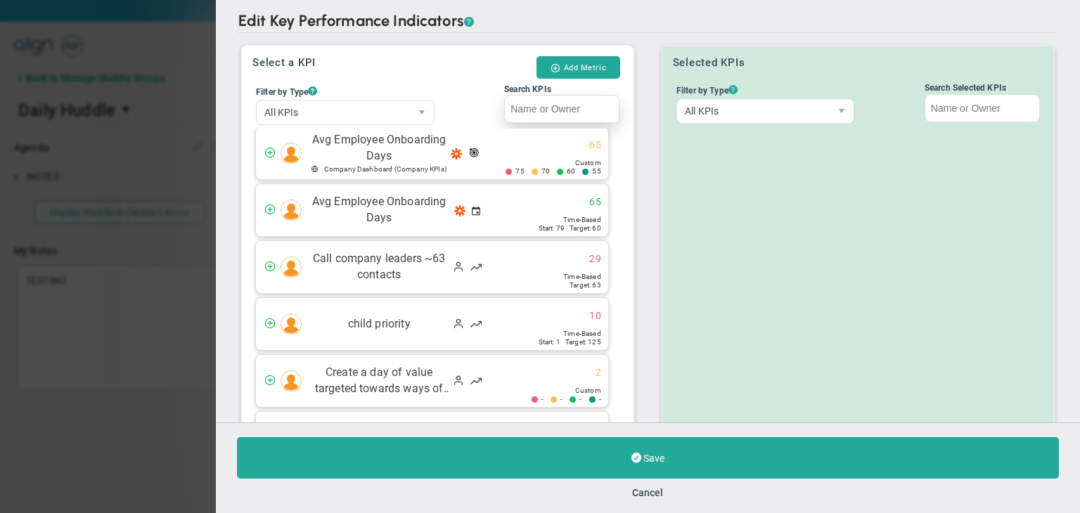
scroll to position [281, 0]
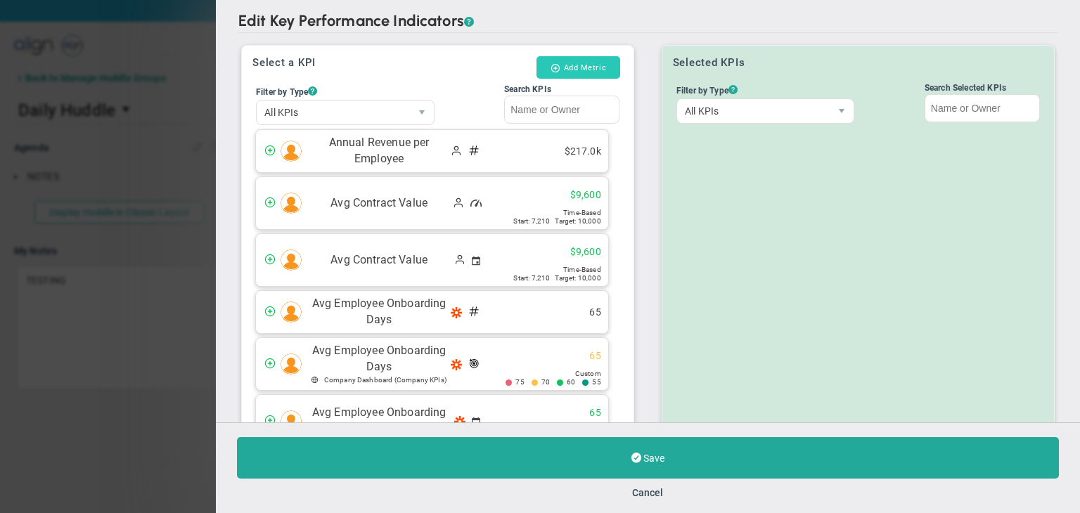
click at [577, 60] on button "Add Metric" at bounding box center [578, 67] width 84 height 22
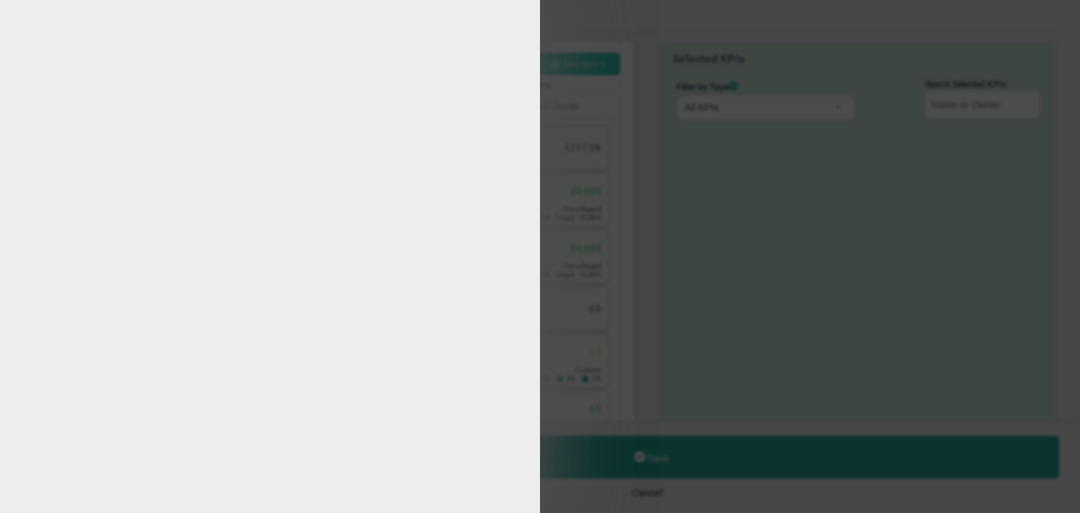
type input "Friday, August 22, 2025"
type input "Sudhir Dakshinamurthy"
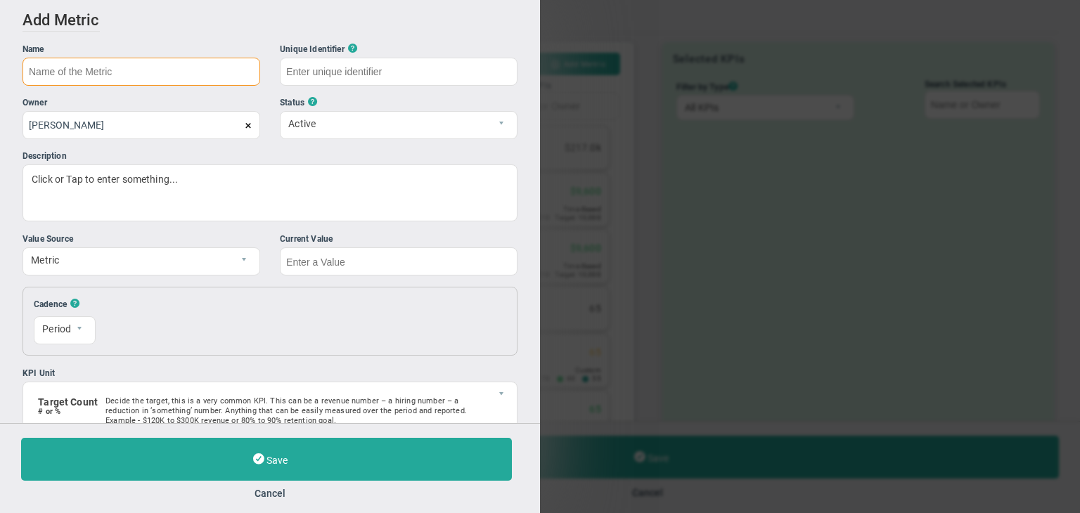
type input "r"
type input "Ratio Metric"
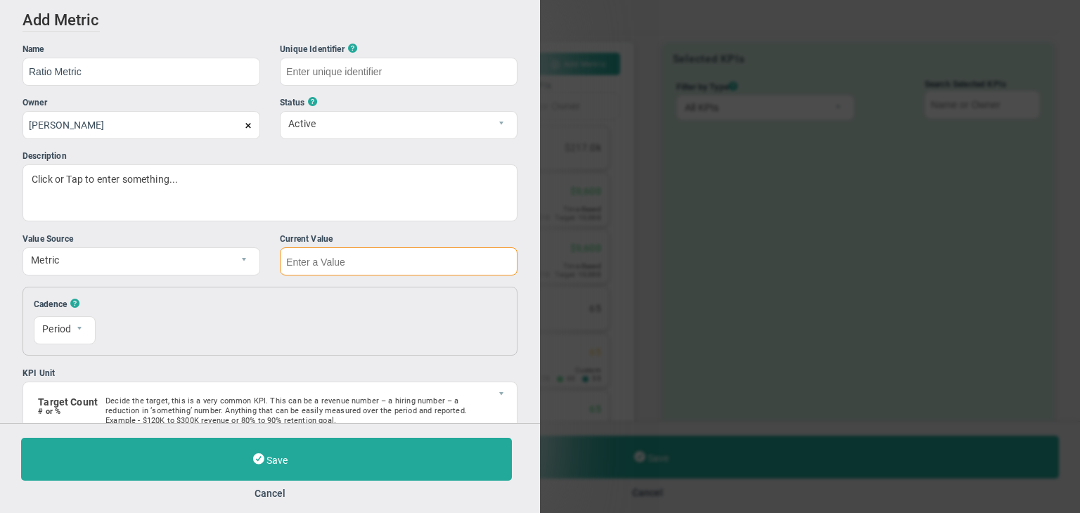
click at [405, 266] on input "text" at bounding box center [399, 261] width 238 height 28
type input "Ratio-Metric"
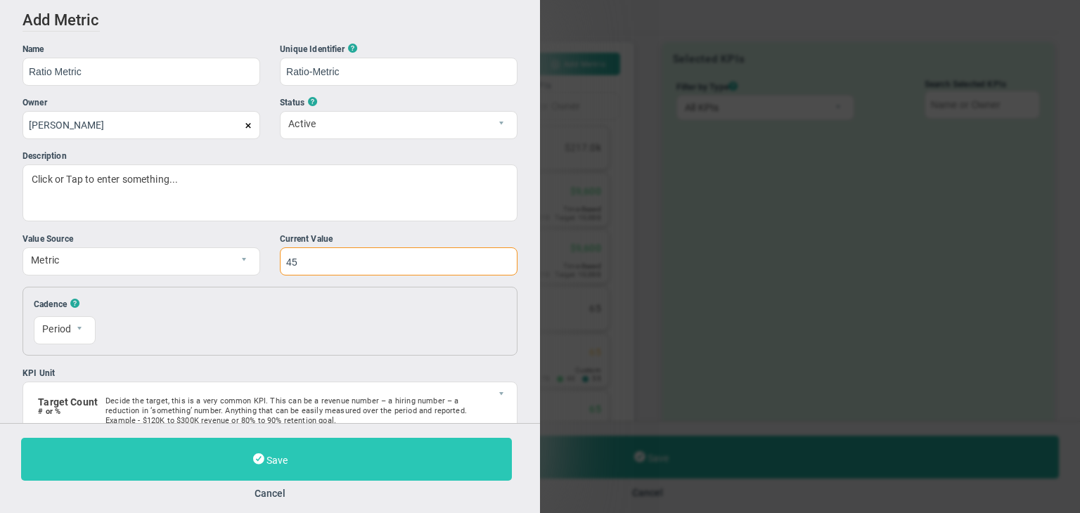
type input "45"
click at [368, 448] on button "Save" at bounding box center [266, 459] width 491 height 43
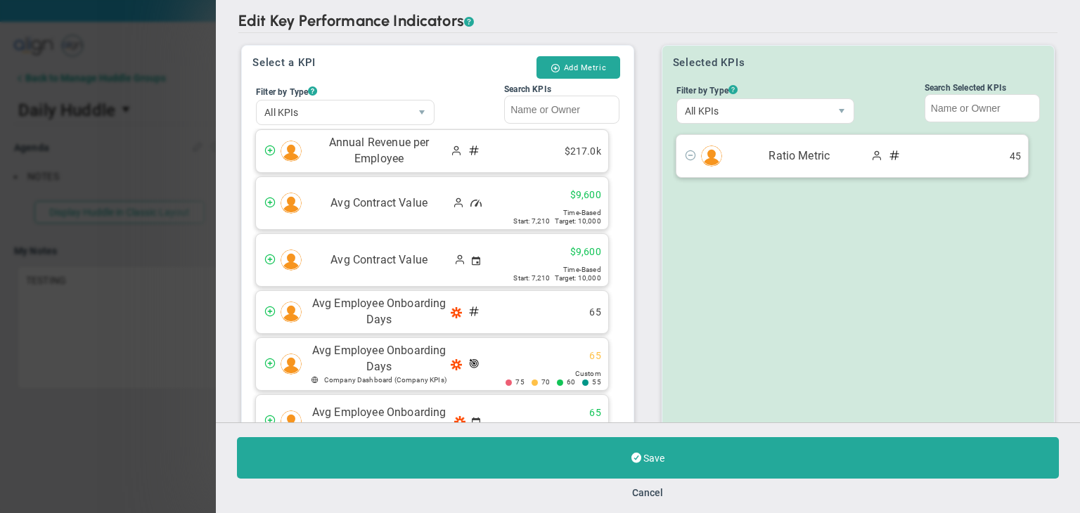
scroll to position [134, 0]
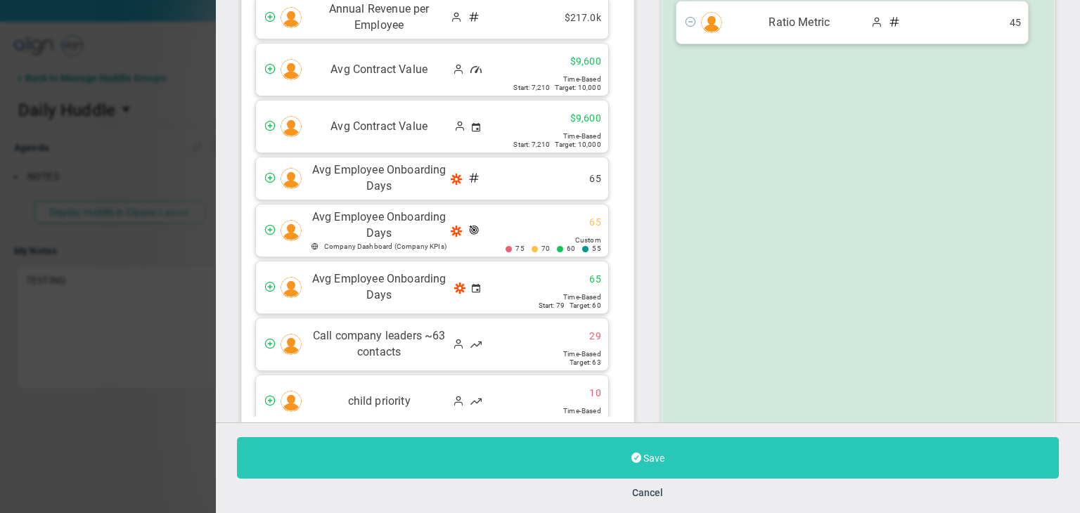
click at [676, 460] on button "Save" at bounding box center [648, 457] width 822 height 41
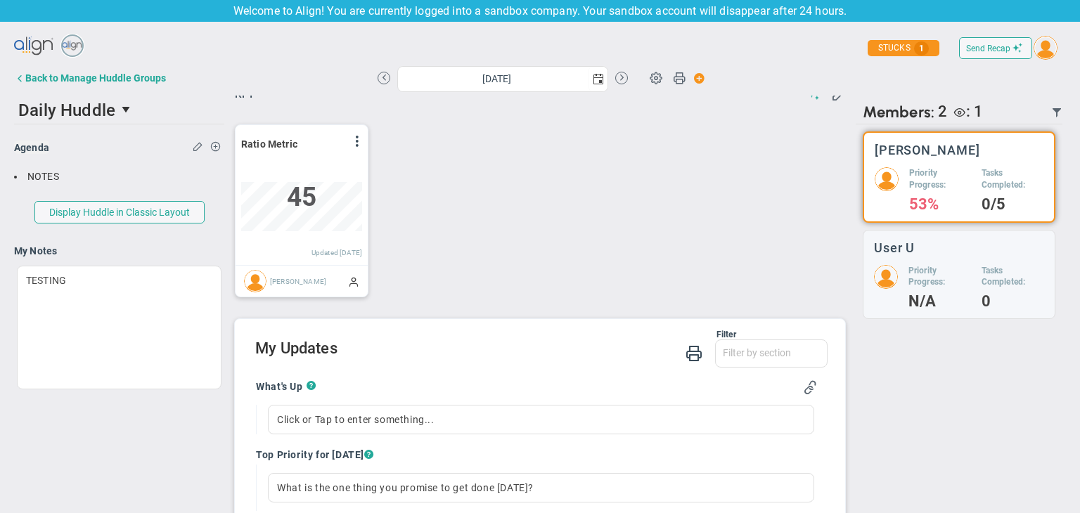
scroll to position [211, 0]
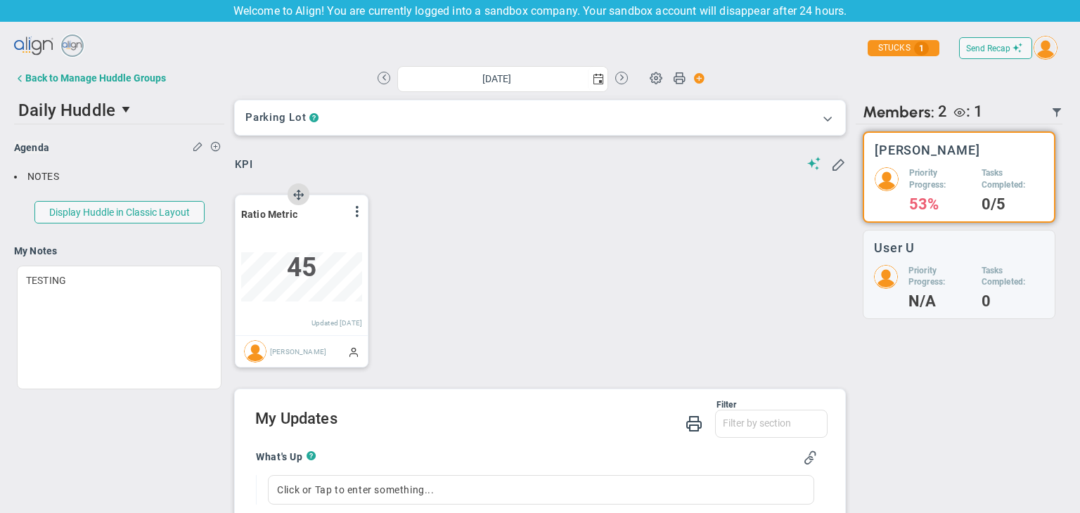
click at [356, 217] on div "View Historical Graph Edit Make "No Change" Update Add Past Update" at bounding box center [356, 214] width 11 height 18
click at [359, 212] on span at bounding box center [356, 211] width 11 height 11
click at [26, 79] on div "Back to Manage Huddle Groups" at bounding box center [95, 77] width 141 height 11
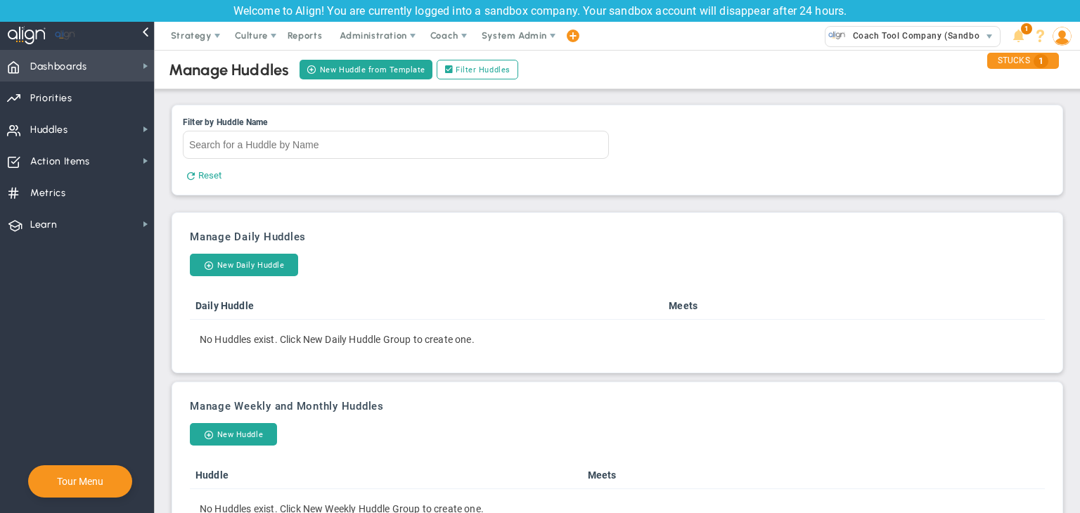
click at [69, 61] on span "Dashboards" at bounding box center [58, 67] width 57 height 30
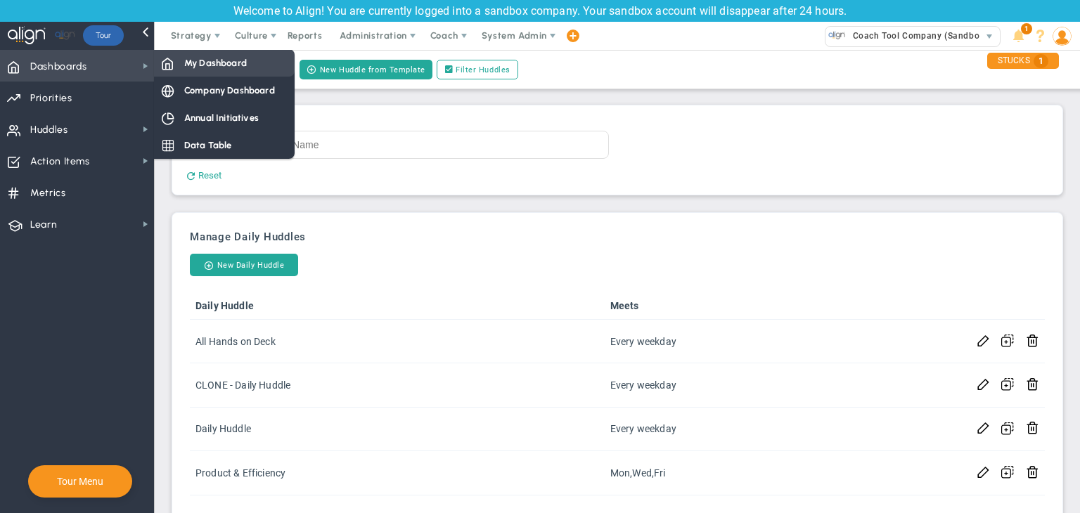
click at [217, 58] on span "My Dashboard" at bounding box center [215, 62] width 63 height 13
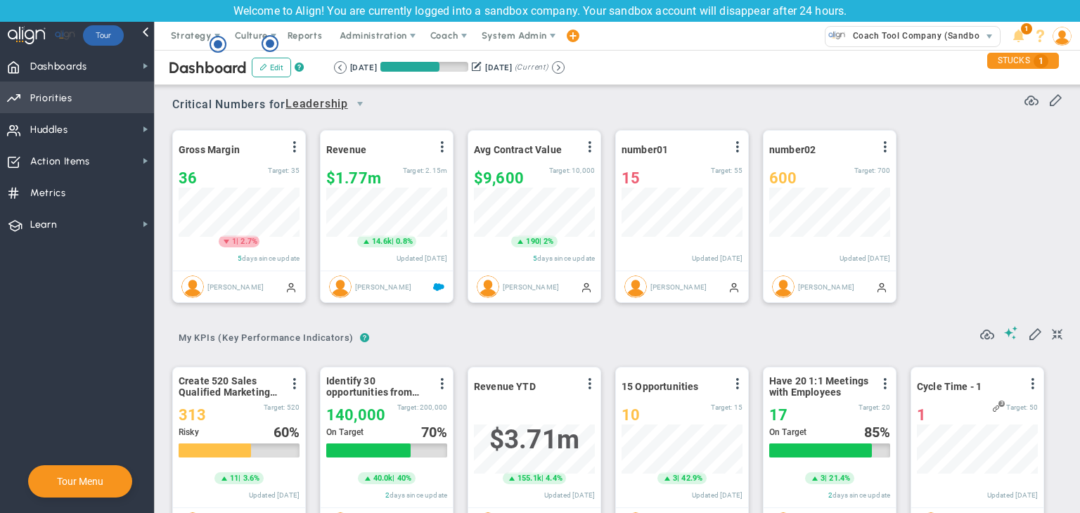
click at [81, 85] on span "Priorities OKR Tree Priorities OKRs" at bounding box center [77, 98] width 154 height 32
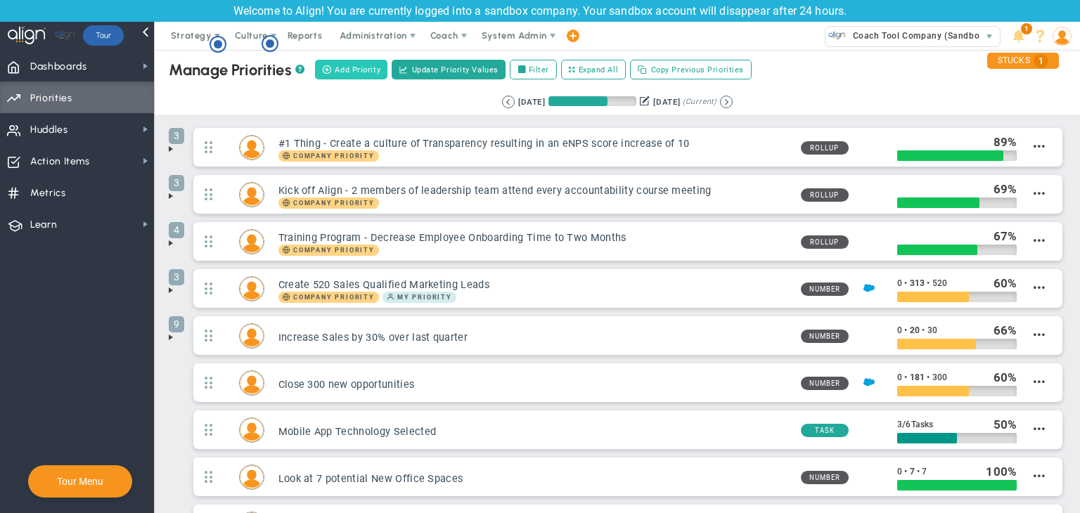
click at [356, 65] on span "Add Priority" at bounding box center [358, 70] width 46 height 12
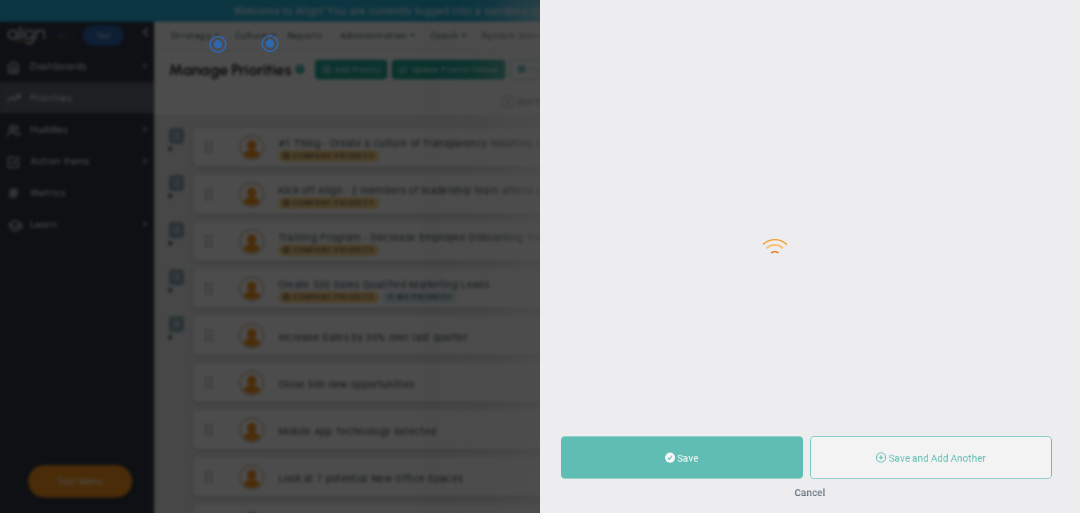
type input "0"
radio input "true"
type input "Sudhir Dakshinamurthy"
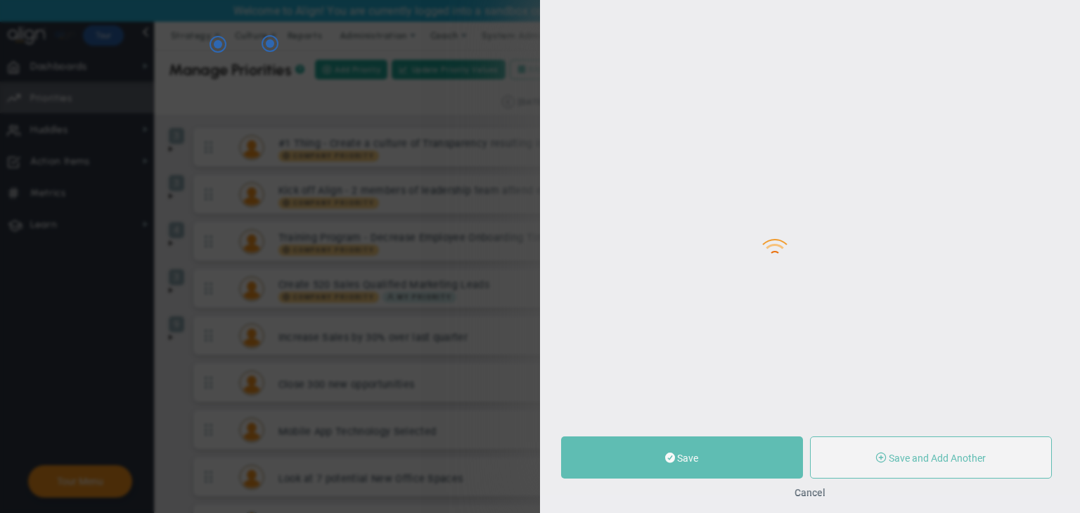
type input "0"
radio input "true"
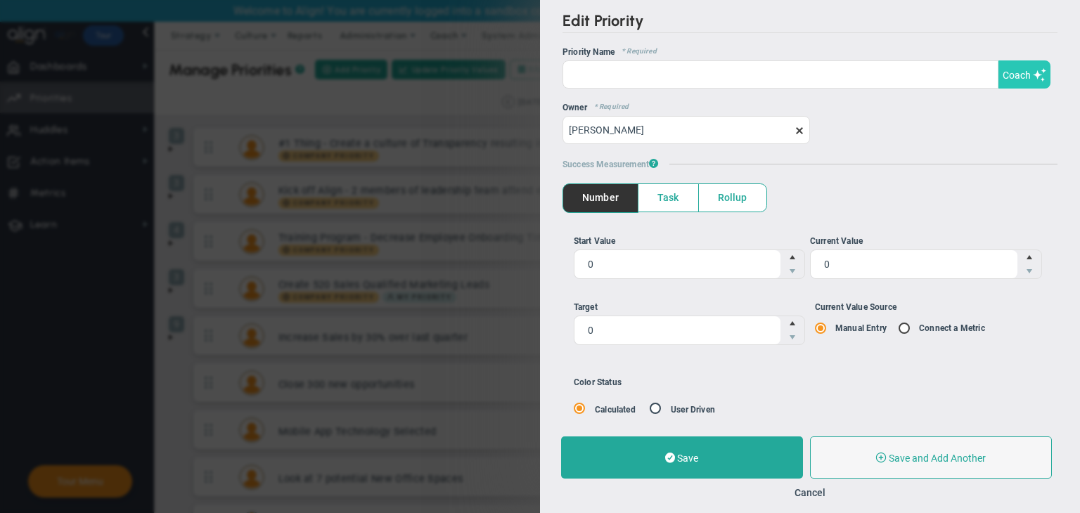
click at [999, 86] on button "Coach" at bounding box center [1024, 74] width 52 height 28
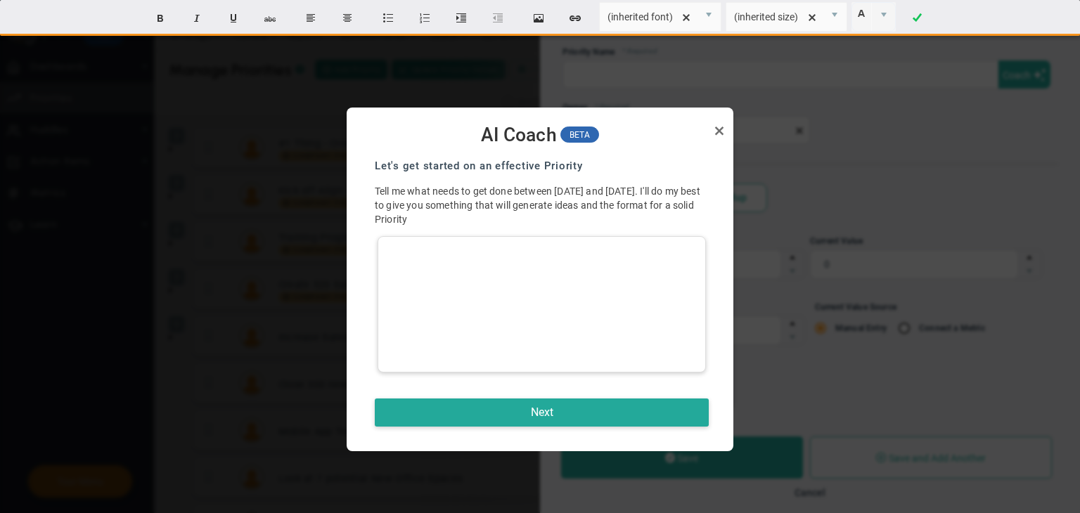
click at [532, 279] on div at bounding box center [542, 304] width 328 height 136
click at [517, 335] on div at bounding box center [542, 304] width 328 height 136
click at [523, 415] on button "Next" at bounding box center [542, 413] width 334 height 28
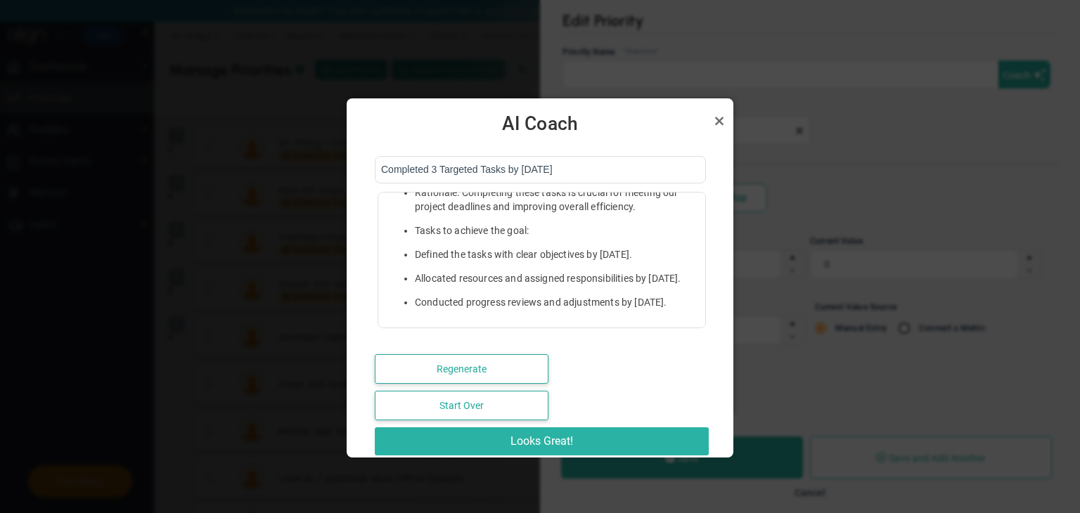
scroll to position [17, 0]
click at [549, 437] on button "Looks Great!" at bounding box center [542, 441] width 334 height 28
type input "Completed 3 Targeted Tasks by September 19, 2025"
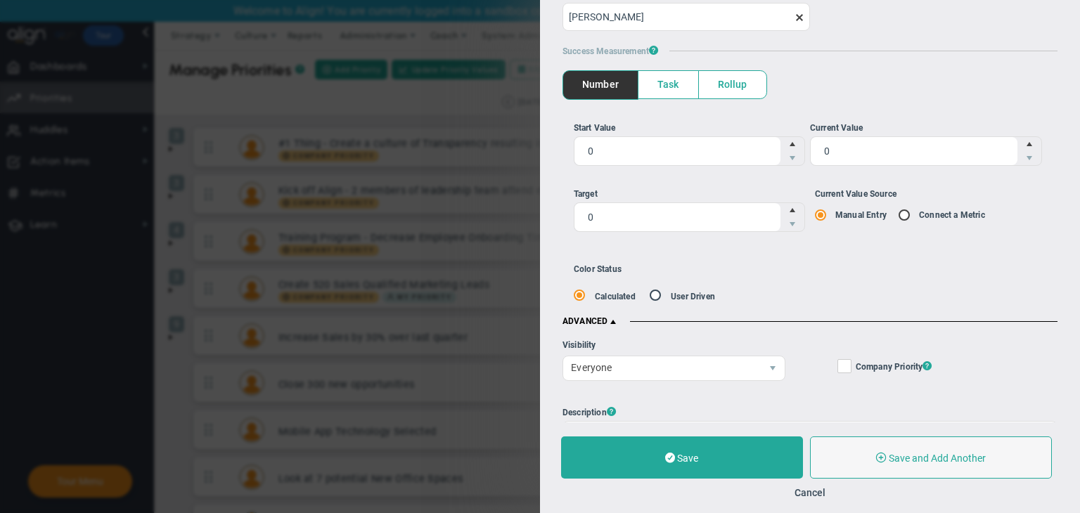
scroll to position [0, 0]
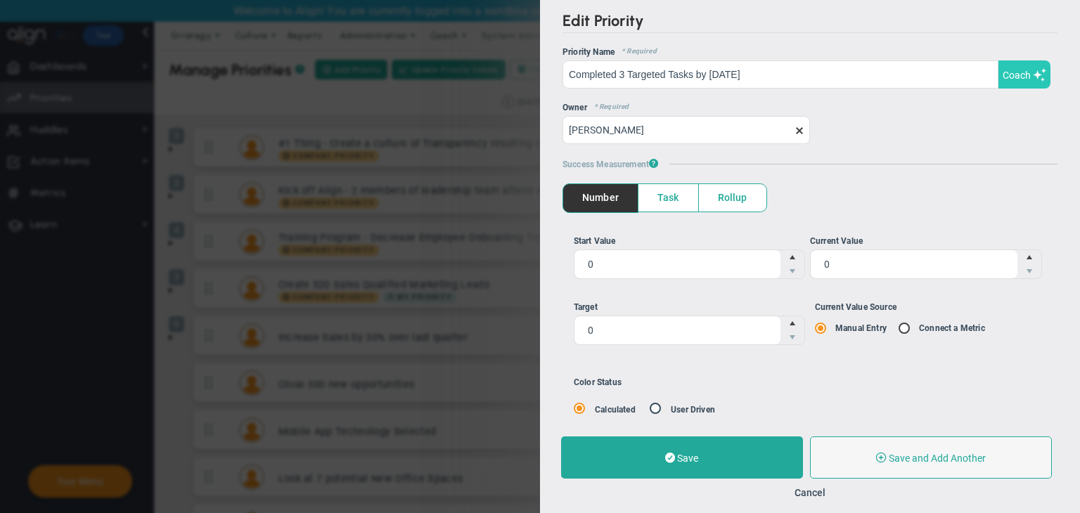
click at [1010, 65] on button "Coach" at bounding box center [1024, 74] width 52 height 28
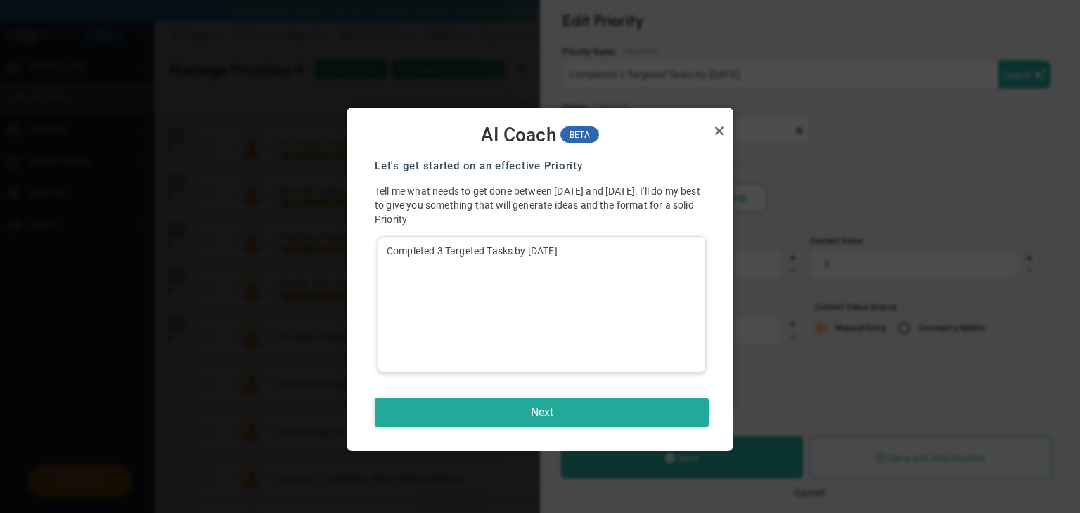
click at [567, 310] on div "Completed 3 Targeted Tasks by September 19, 2025" at bounding box center [542, 304] width 328 height 136
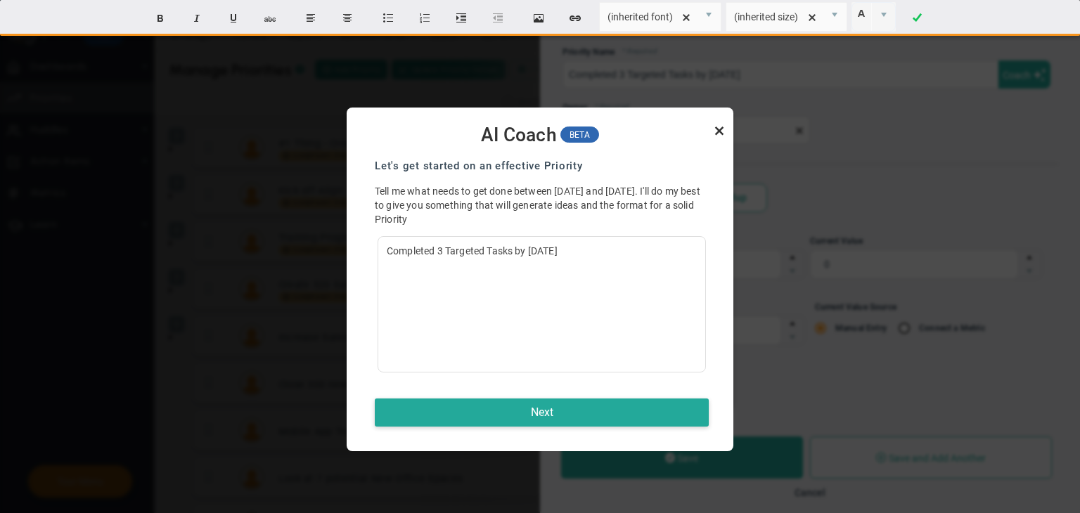
click at [726, 130] on link "Close" at bounding box center [719, 130] width 17 height 17
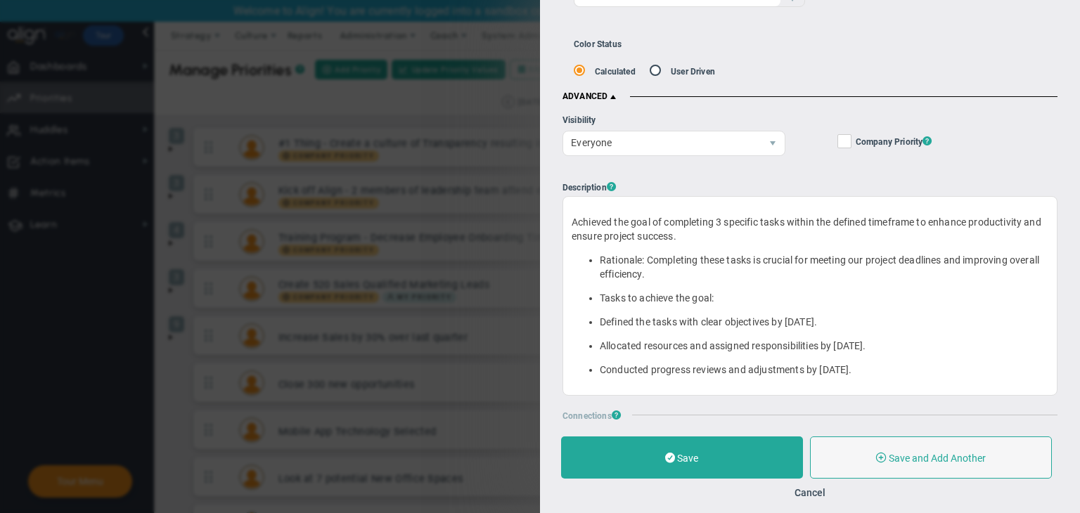
scroll to position [422, 0]
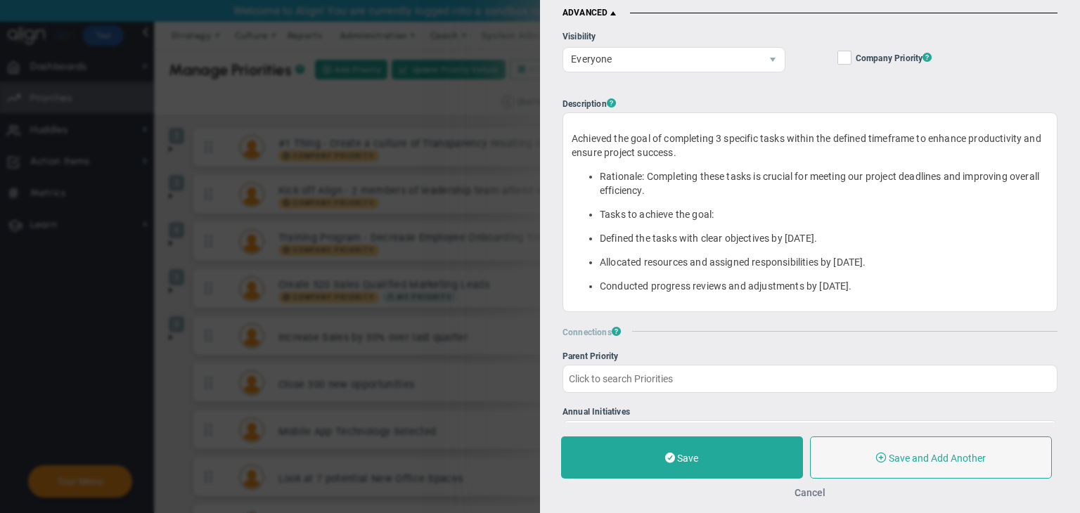
click at [806, 493] on button "Cancel" at bounding box center [809, 492] width 31 height 11
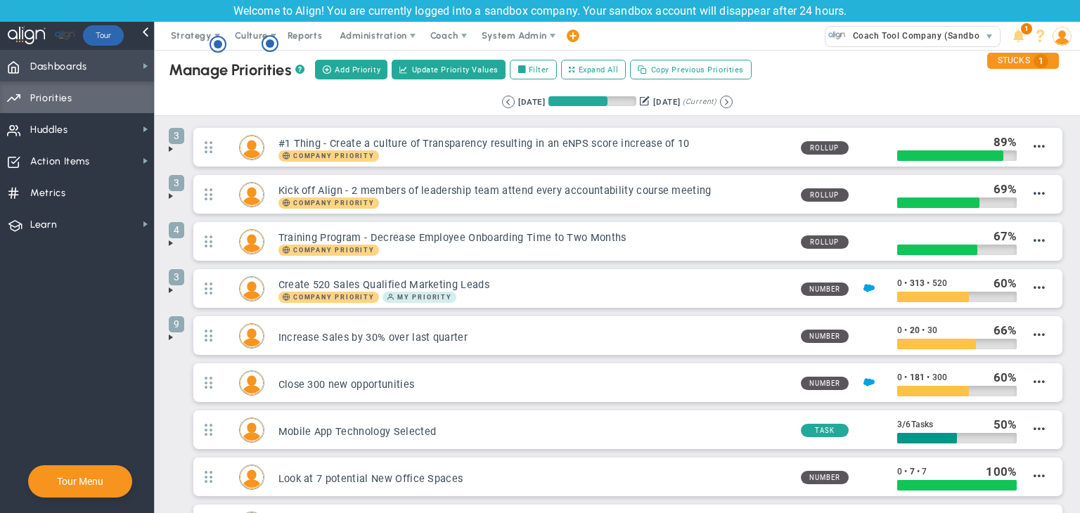
click at [51, 54] on span "Dashboards" at bounding box center [58, 67] width 57 height 30
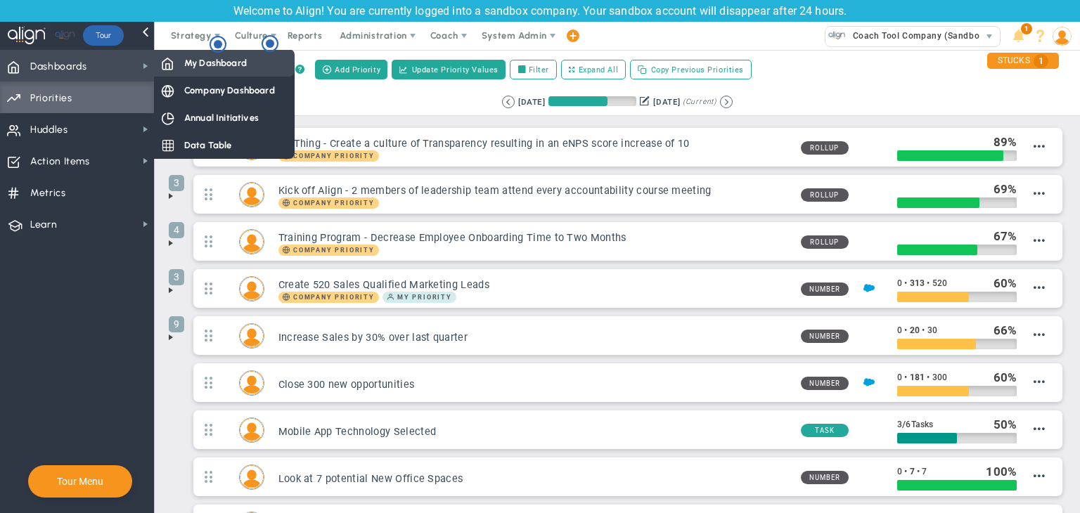
click at [172, 63] on span at bounding box center [167, 62] width 13 height 13
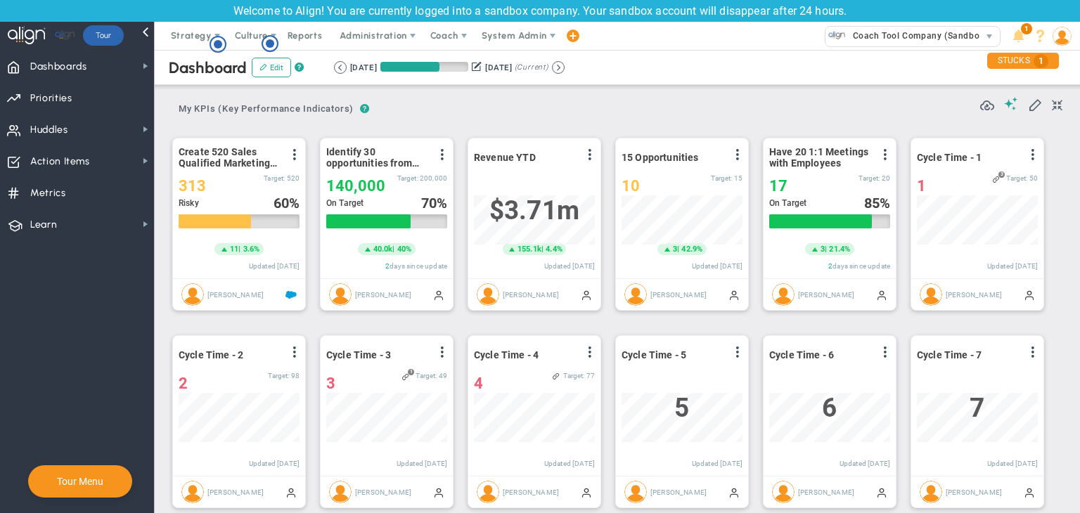
scroll to position [141, 0]
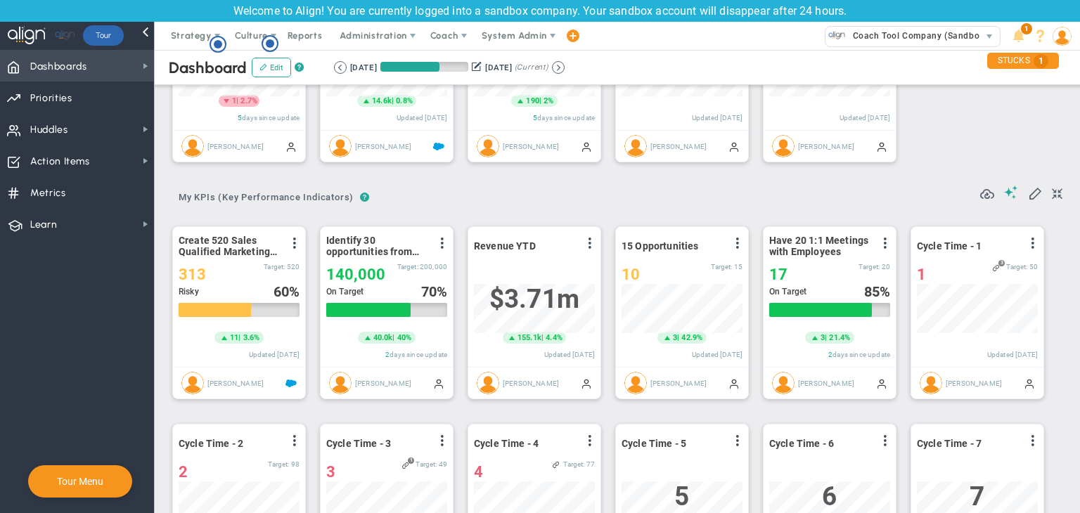
click at [121, 74] on span "Dashboards Dashboards" at bounding box center [77, 66] width 154 height 32
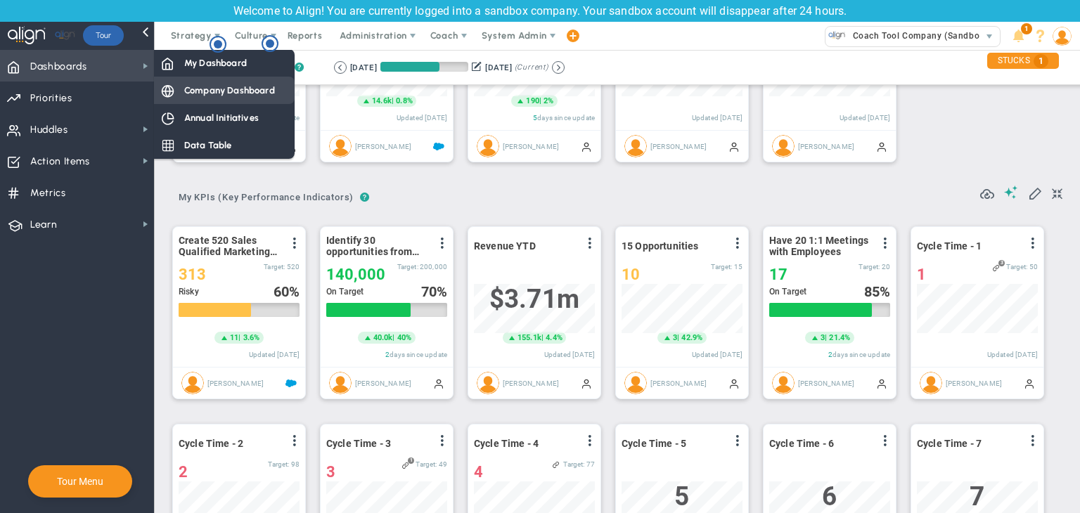
click at [224, 79] on div "Company Dashboard" at bounding box center [224, 90] width 141 height 27
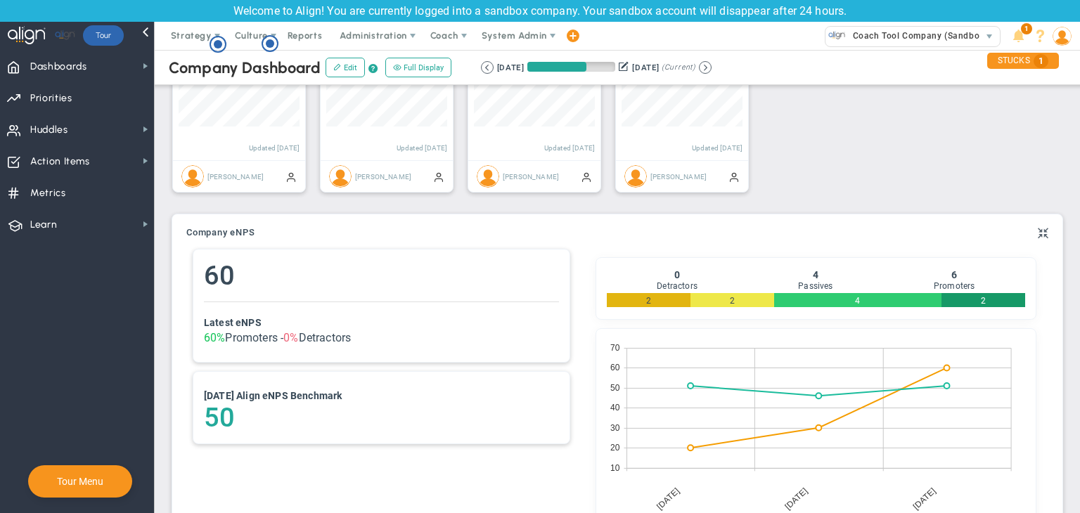
scroll to position [844, 0]
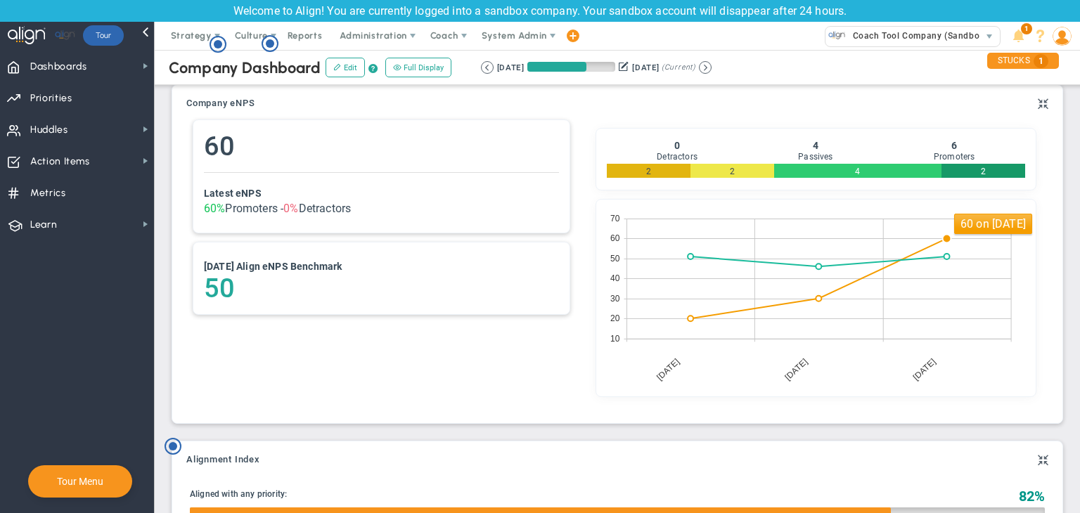
click at [900, 276] on g "2025-05-14 2025-07-08 2025-08-07 10 20 30 40 50 60 70" at bounding box center [811, 298] width 408 height 176
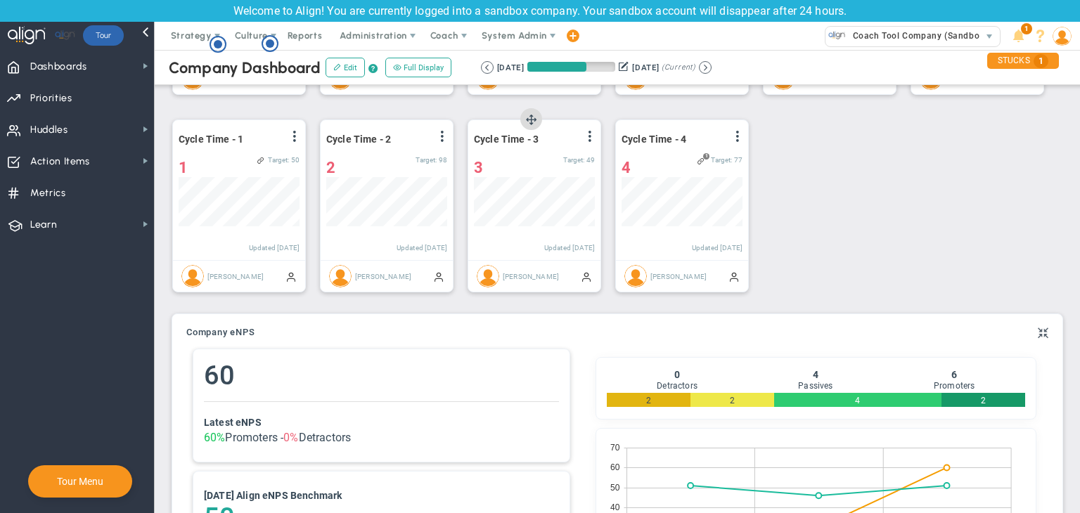
scroll to position [544, 0]
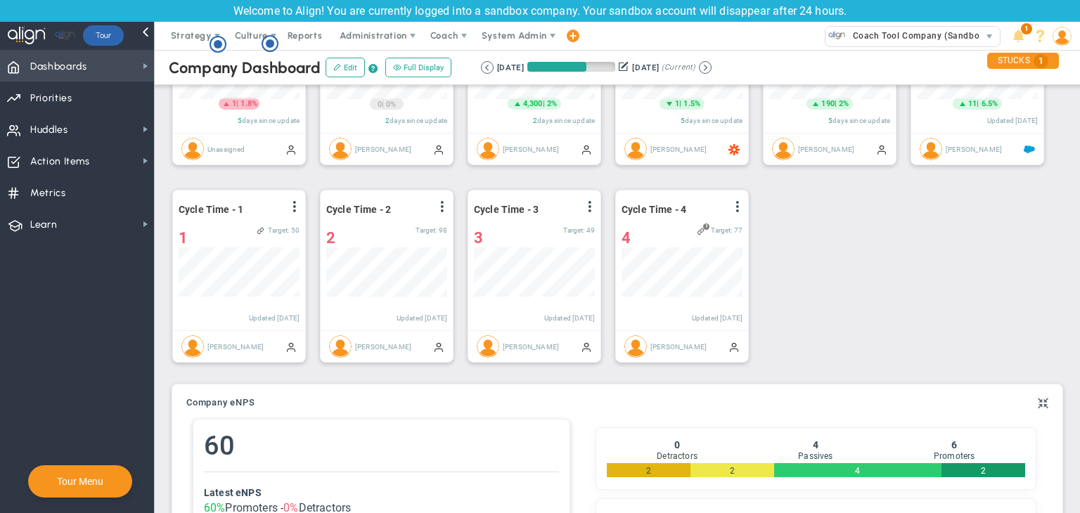
click at [115, 51] on span "Dashboards Dashboards" at bounding box center [77, 66] width 154 height 32
click at [127, 70] on span "Dashboards Dashboards" at bounding box center [77, 66] width 154 height 32
click at [183, 63] on span "Company Dashboard" at bounding box center [245, 67] width 152 height 19
click at [117, 67] on span "Dashboards Dashboards" at bounding box center [77, 66] width 154 height 32
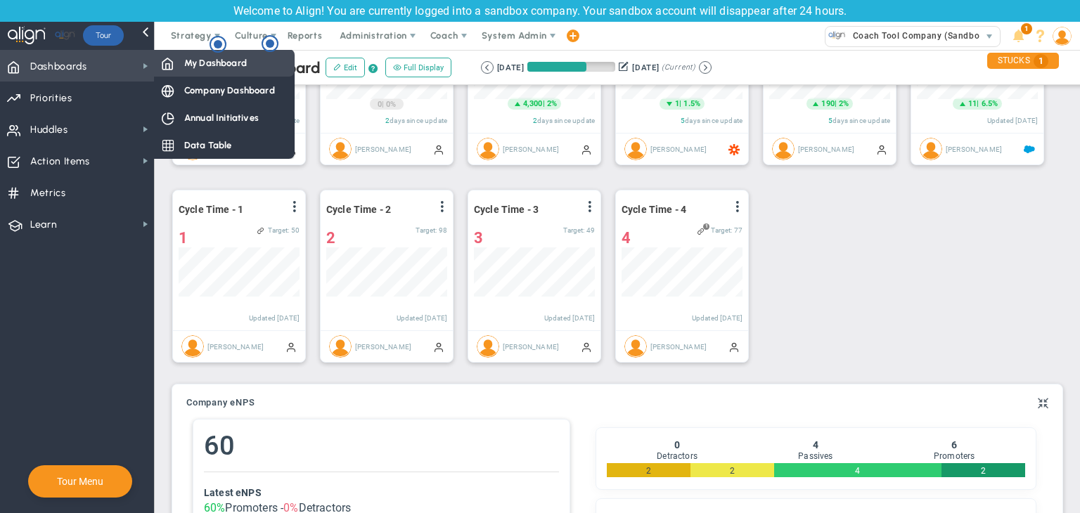
click at [174, 65] on div "My Dashboard" at bounding box center [224, 62] width 141 height 27
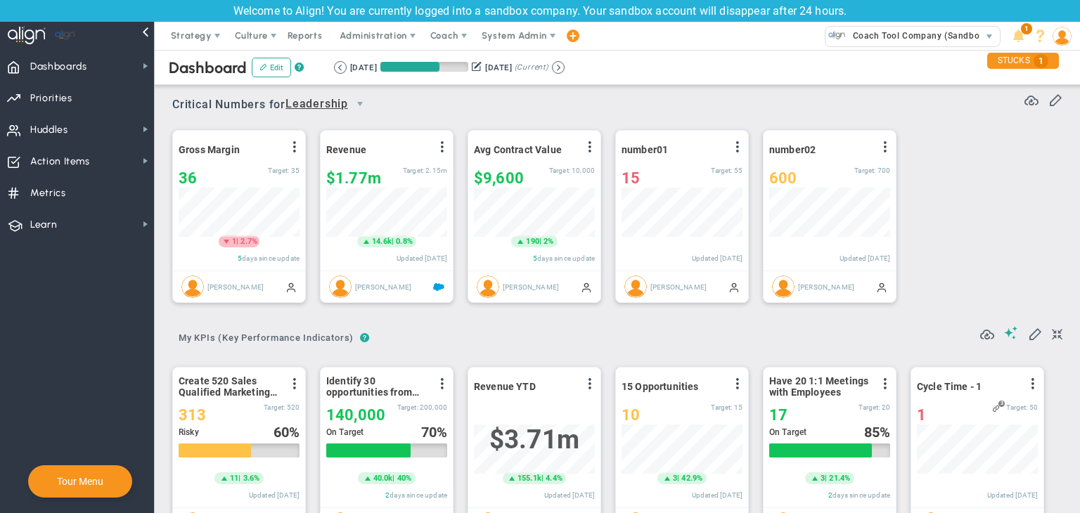
scroll to position [49, 121]
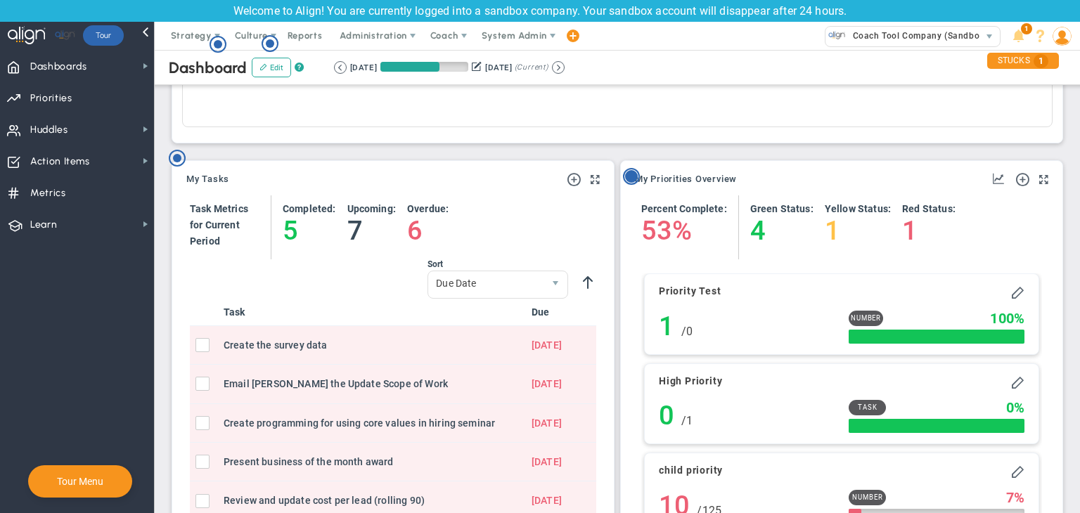
click at [626, 175] on circle "Hotspot (open by clicking or pressing space/enter)" at bounding box center [631, 176] width 13 height 13
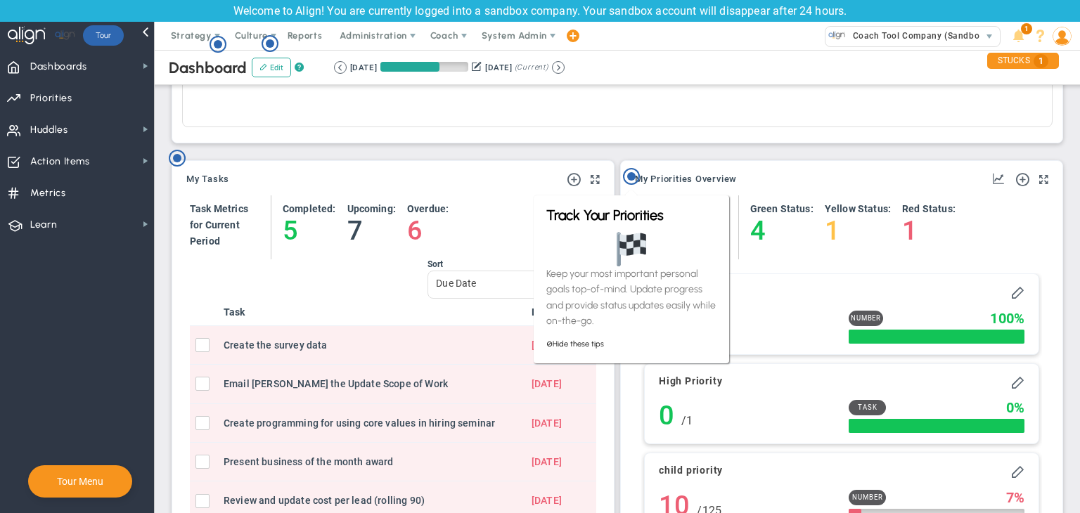
click at [436, 188] on div "Add Task Task Metrics for Current Period 5 7 6" at bounding box center [393, 472] width 420 height 568
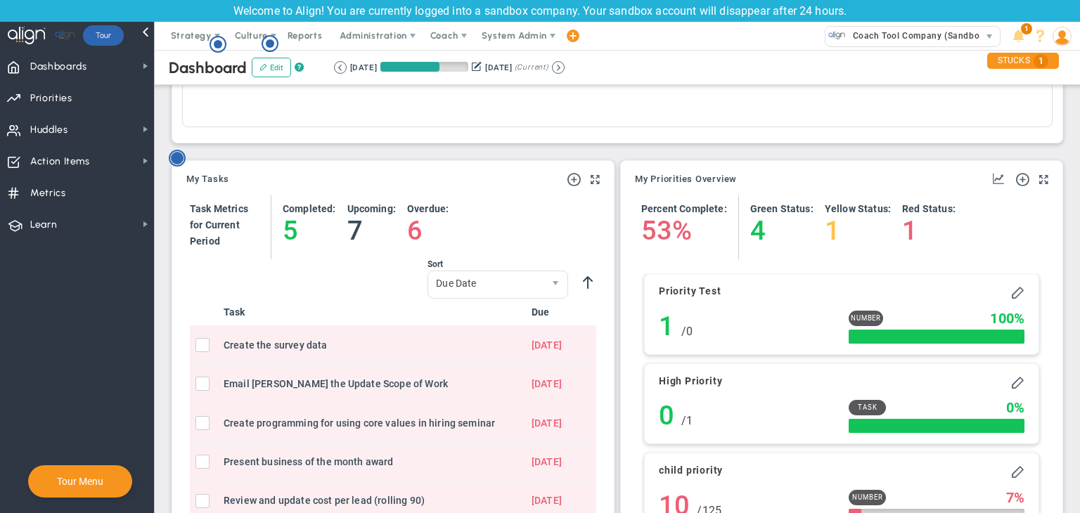
click at [182, 158] on circle "Hotspot (open by clicking or pressing space/enter)" at bounding box center [177, 158] width 13 height 13
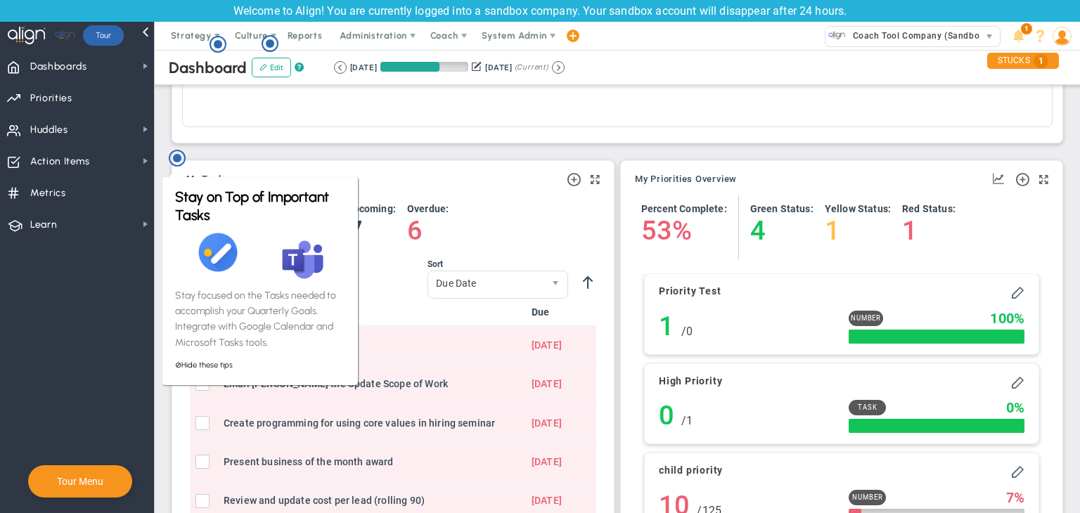
click at [285, 165] on div "My Tasks Add Task Task Metrics Period 5 7" at bounding box center [392, 464] width 441 height 606
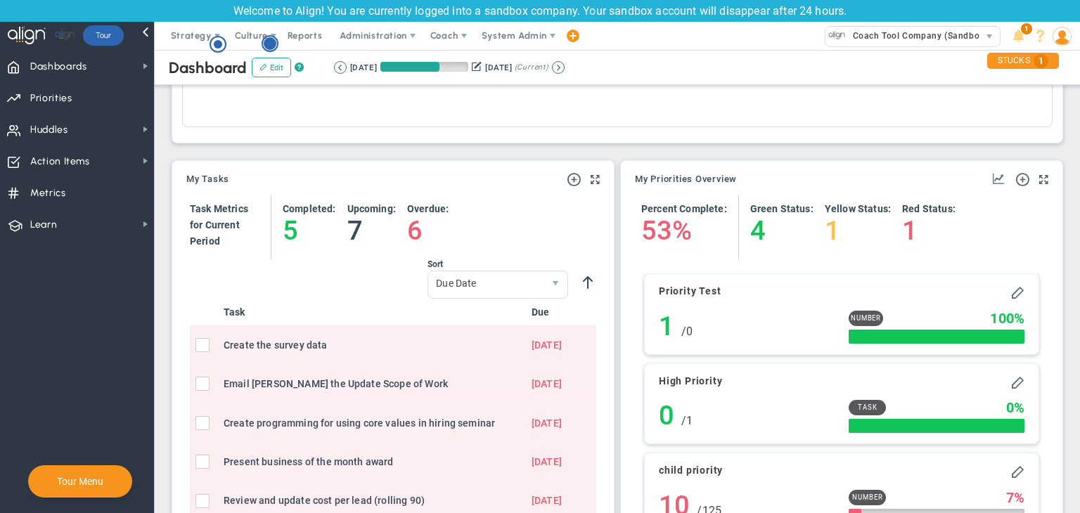
click at [271, 40] on circle "Hotspot (open by clicking or pressing space/enter)" at bounding box center [270, 43] width 13 height 13
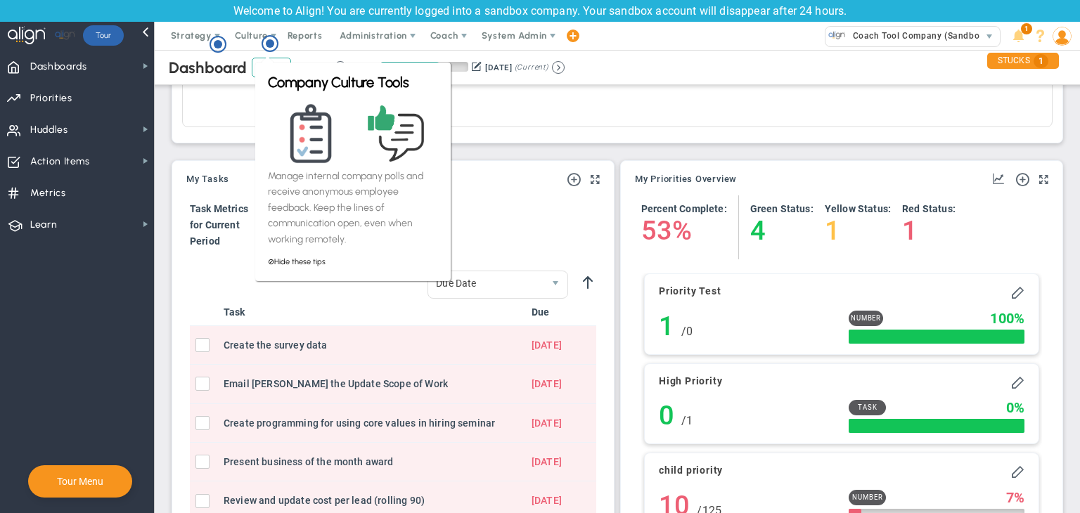
click at [255, 132] on div "Company Culture Tools Manage internal company polls and receive anonymous emplo…" at bounding box center [351, 172] width 195 height 219
click at [223, 51] on icon "Hotspot (open by clicking or pressing space/enter)" at bounding box center [217, 44] width 17 height 17
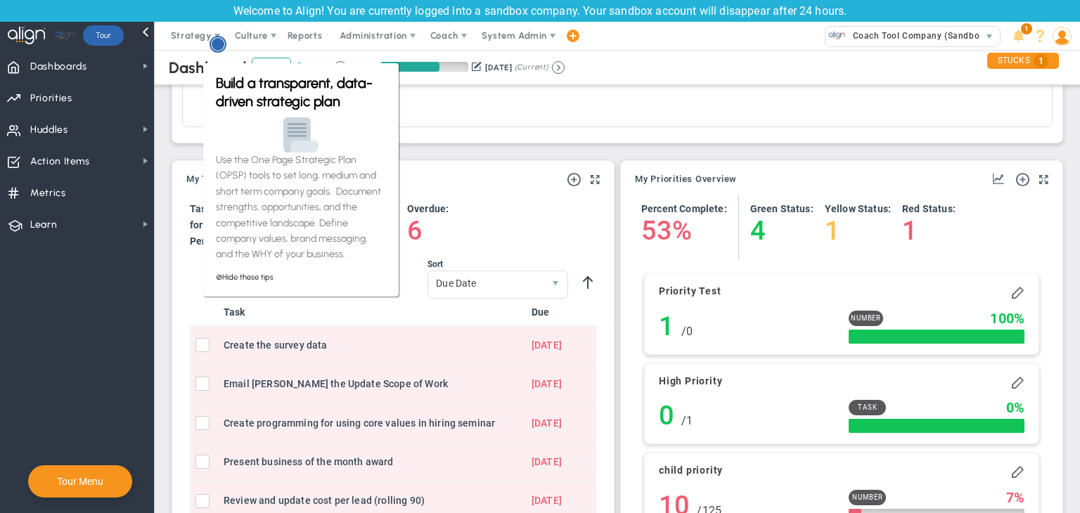
click at [219, 40] on circle "Hotspot (open by clicking or pressing space/enter)" at bounding box center [218, 44] width 13 height 13
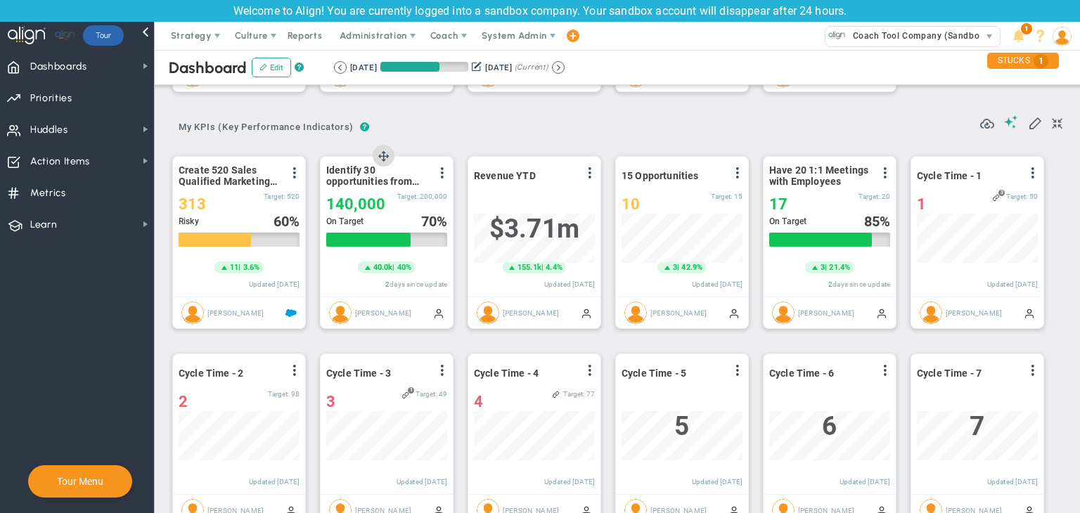
drag, startPoint x: 288, startPoint y: 317, endPoint x: 371, endPoint y: 322, distance: 83.1
click at [373, 322] on div "Create 520 Sales Qualified Marketing Leads View Historical Graph Edit Make "No …" at bounding box center [612, 440] width 908 height 593
click at [395, 37] on span "Administration" at bounding box center [373, 35] width 67 height 11
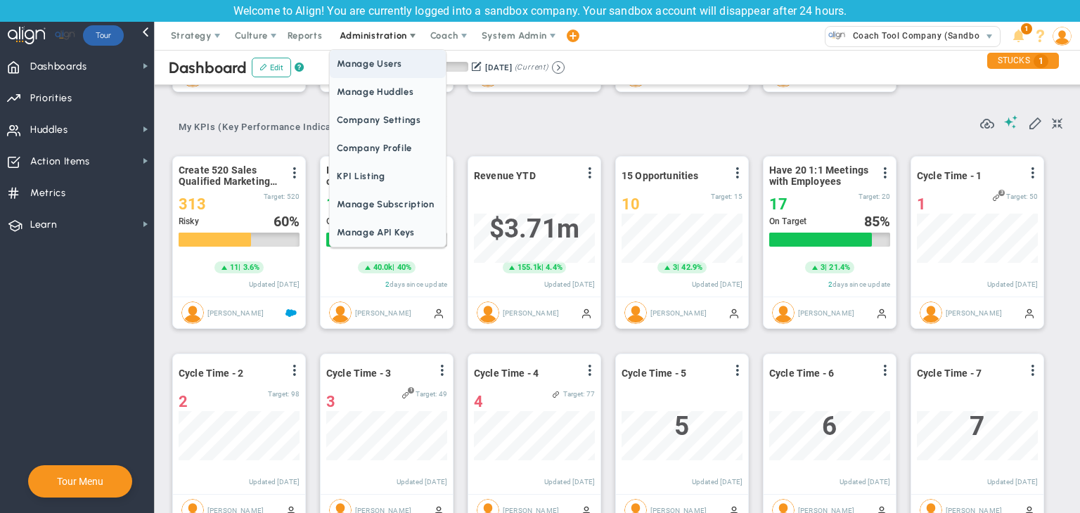
click at [389, 60] on span "Manage Users" at bounding box center [387, 64] width 115 height 28
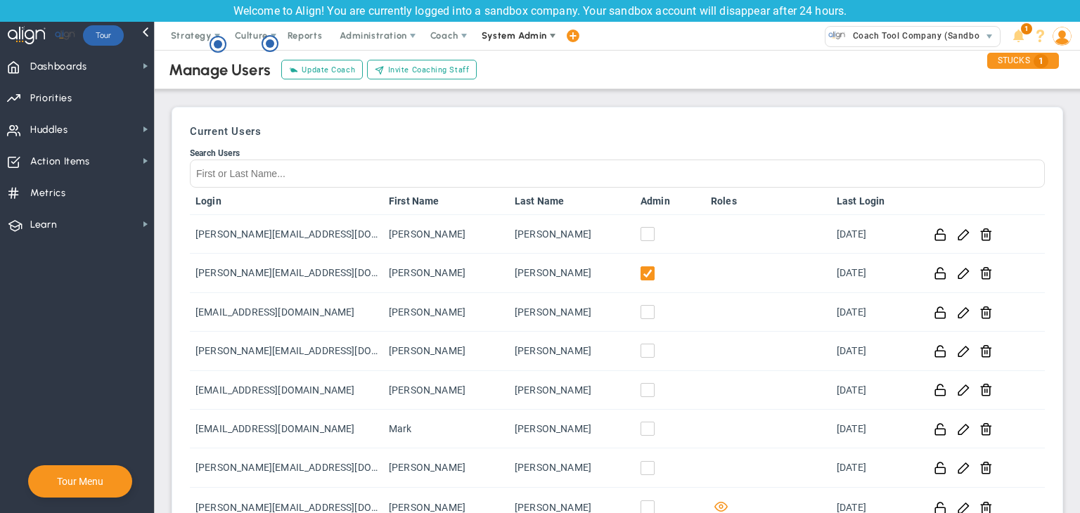
click at [500, 37] on span "System Admin" at bounding box center [514, 35] width 65 height 11
click at [893, 25] on span "Coach Tool Company (Sandbox) 33476" at bounding box center [913, 36] width 190 height 28
click at [900, 38] on span "Coach Tool Company (Sandbox)" at bounding box center [916, 36] width 141 height 18
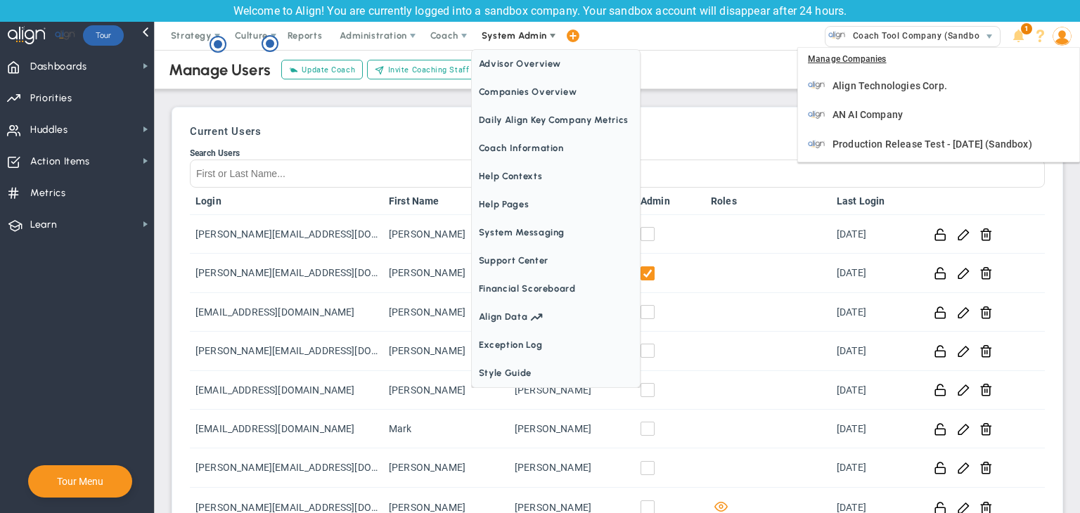
click at [525, 46] on span "System Admin" at bounding box center [515, 36] width 89 height 28
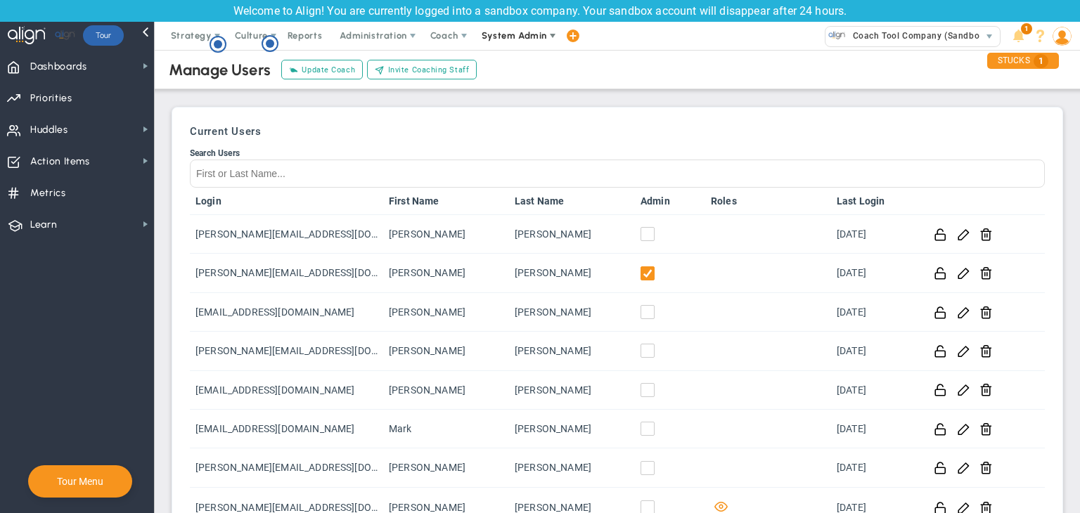
click at [525, 46] on span "System Admin" at bounding box center [515, 36] width 89 height 28
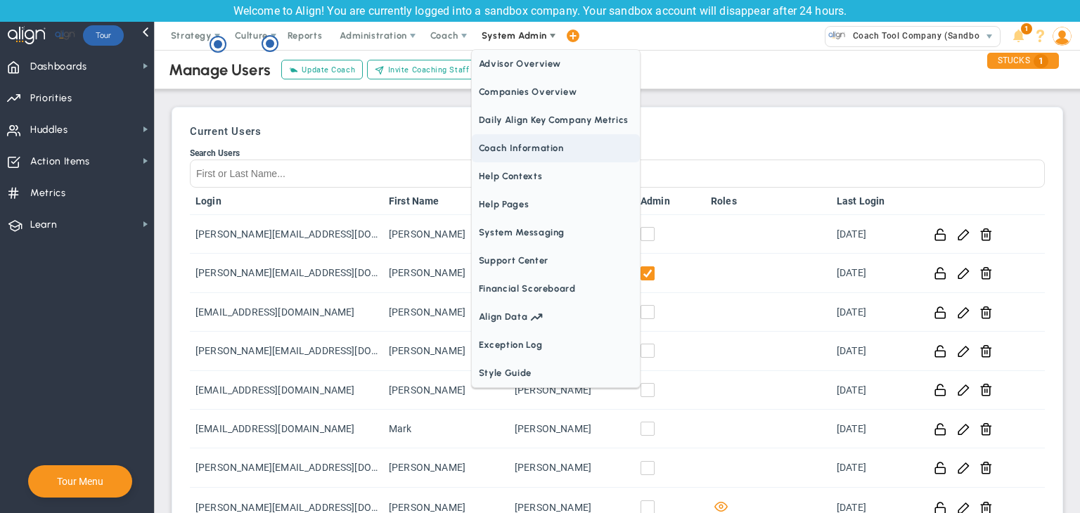
click at [538, 146] on span "Coach Information" at bounding box center [556, 148] width 168 height 28
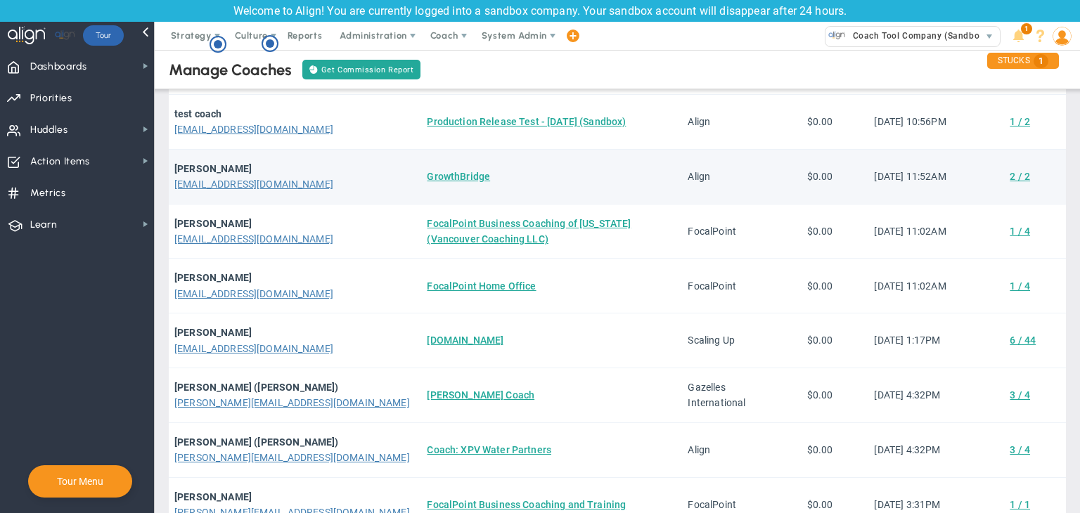
scroll to position [112, 0]
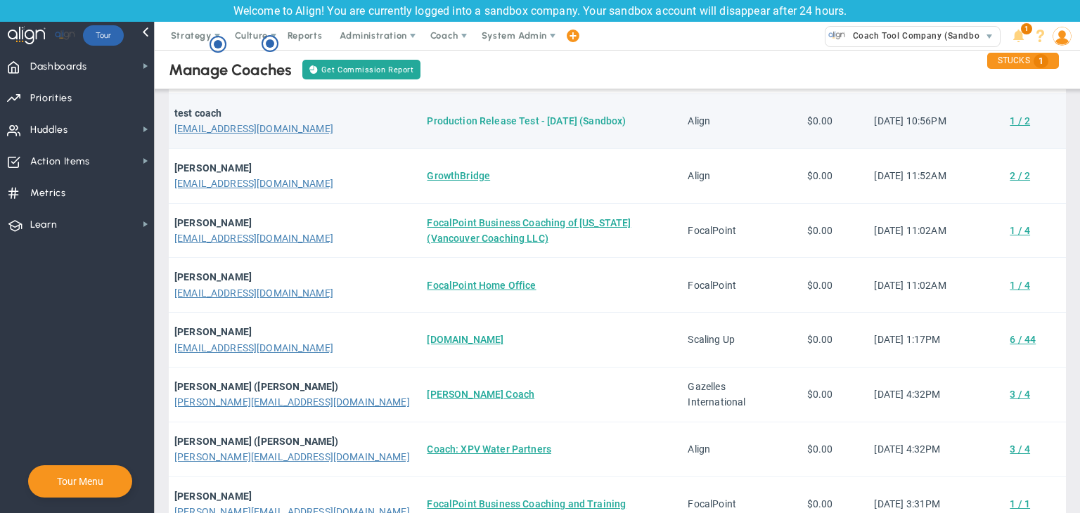
click at [444, 119] on link "Production Release Test - 19th Aug (Sandbox)" at bounding box center [526, 120] width 199 height 11
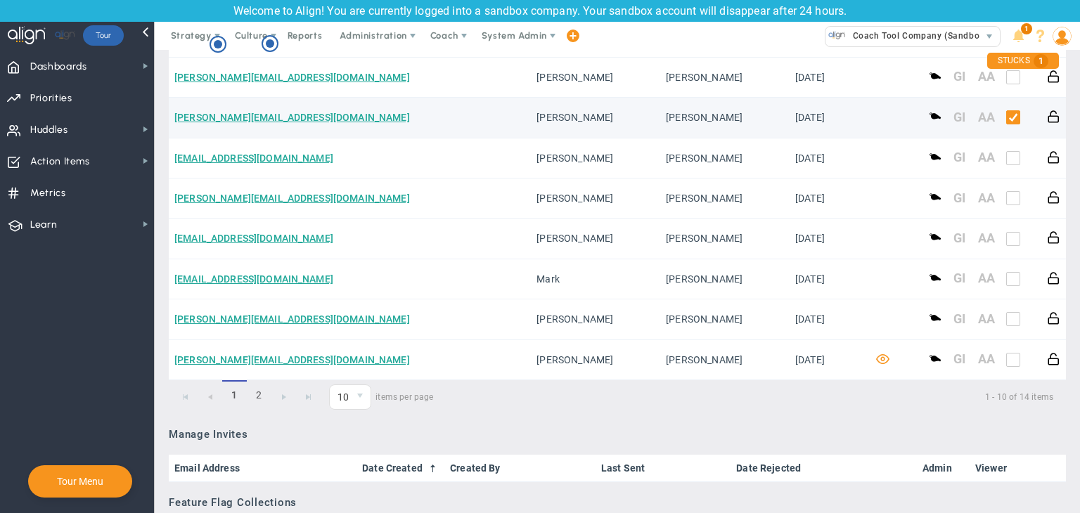
scroll to position [900, 0]
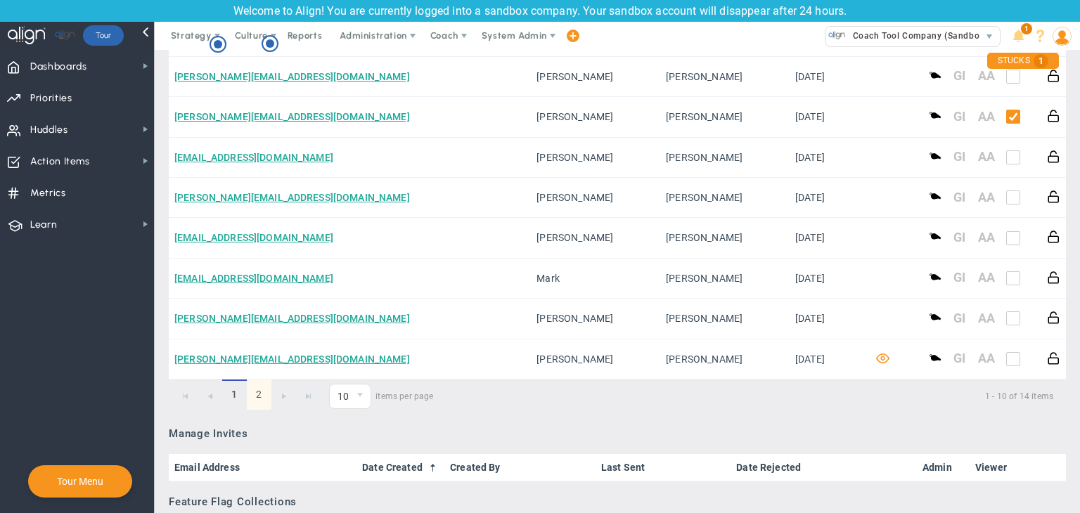
click at [266, 401] on link "2" at bounding box center [259, 395] width 25 height 30
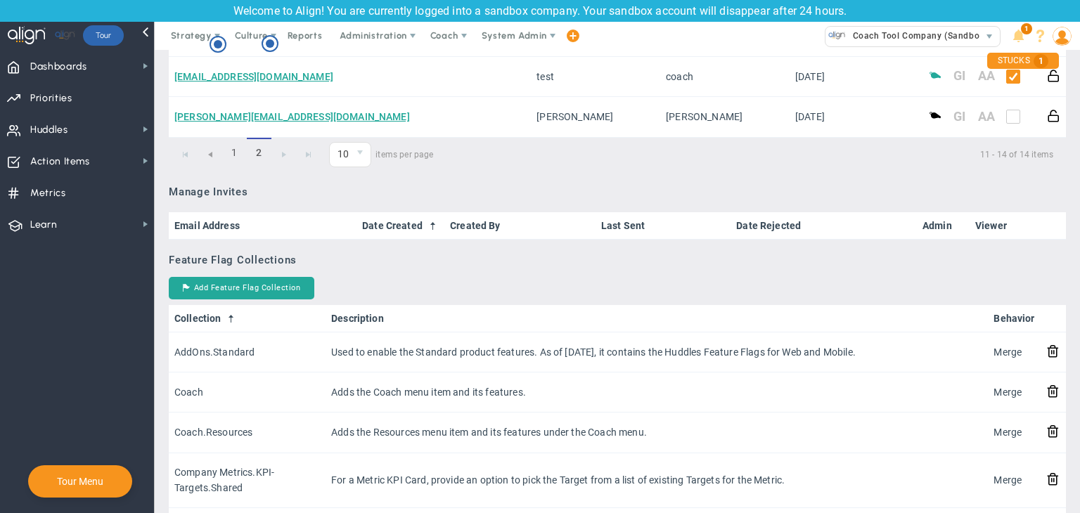
scroll to position [787, 0]
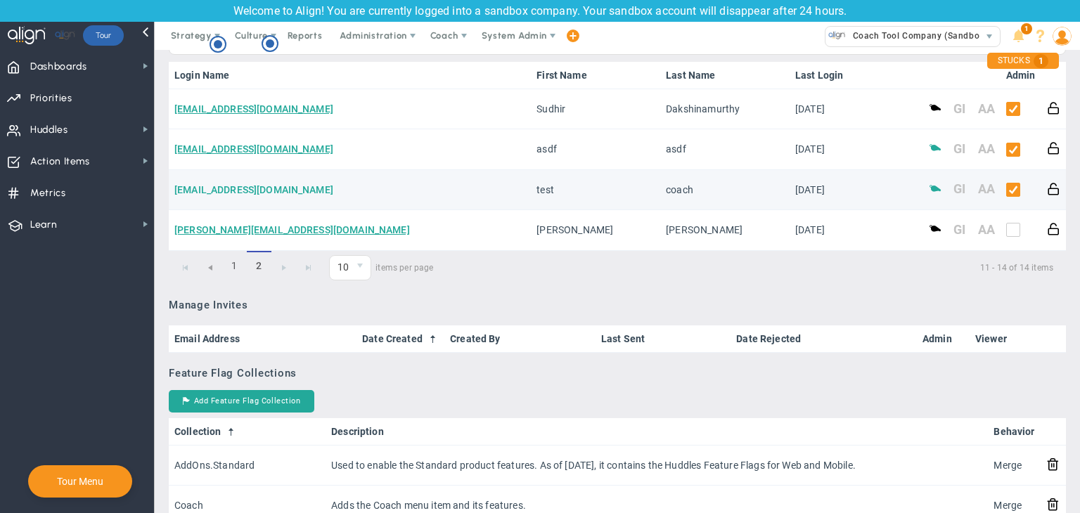
click at [247, 193] on link "TestCoach@gmail.com" at bounding box center [253, 189] width 159 height 11
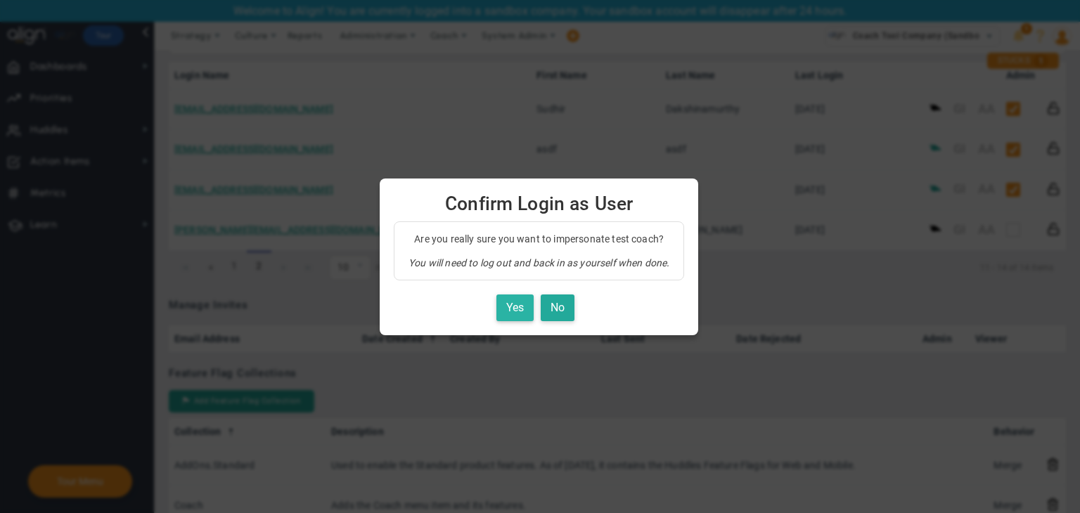
click at [511, 312] on button "Yes" at bounding box center [514, 308] width 37 height 27
